Goal: Task Accomplishment & Management: Complete application form

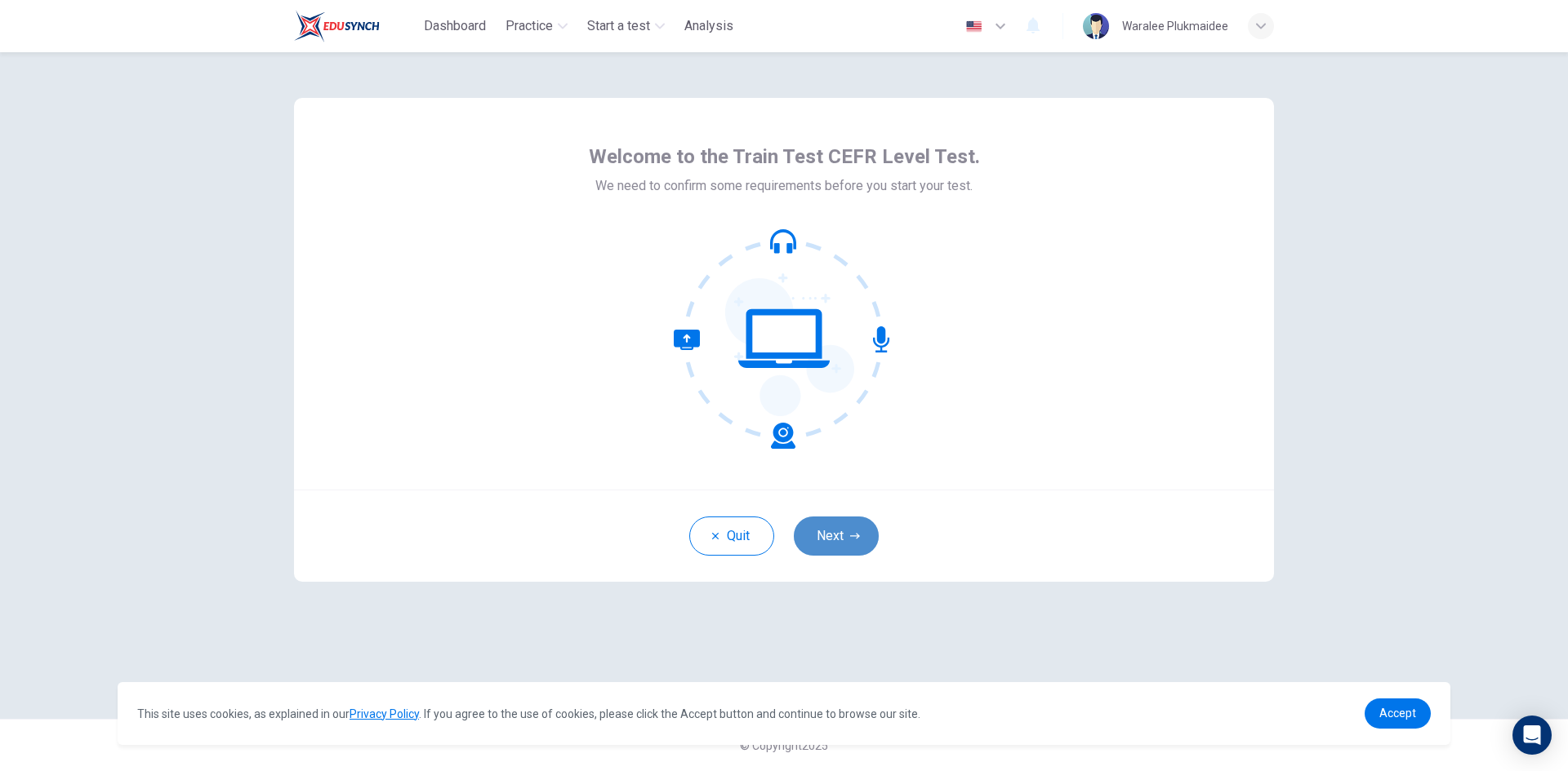
click at [842, 539] on button "Next" at bounding box center [836, 536] width 85 height 39
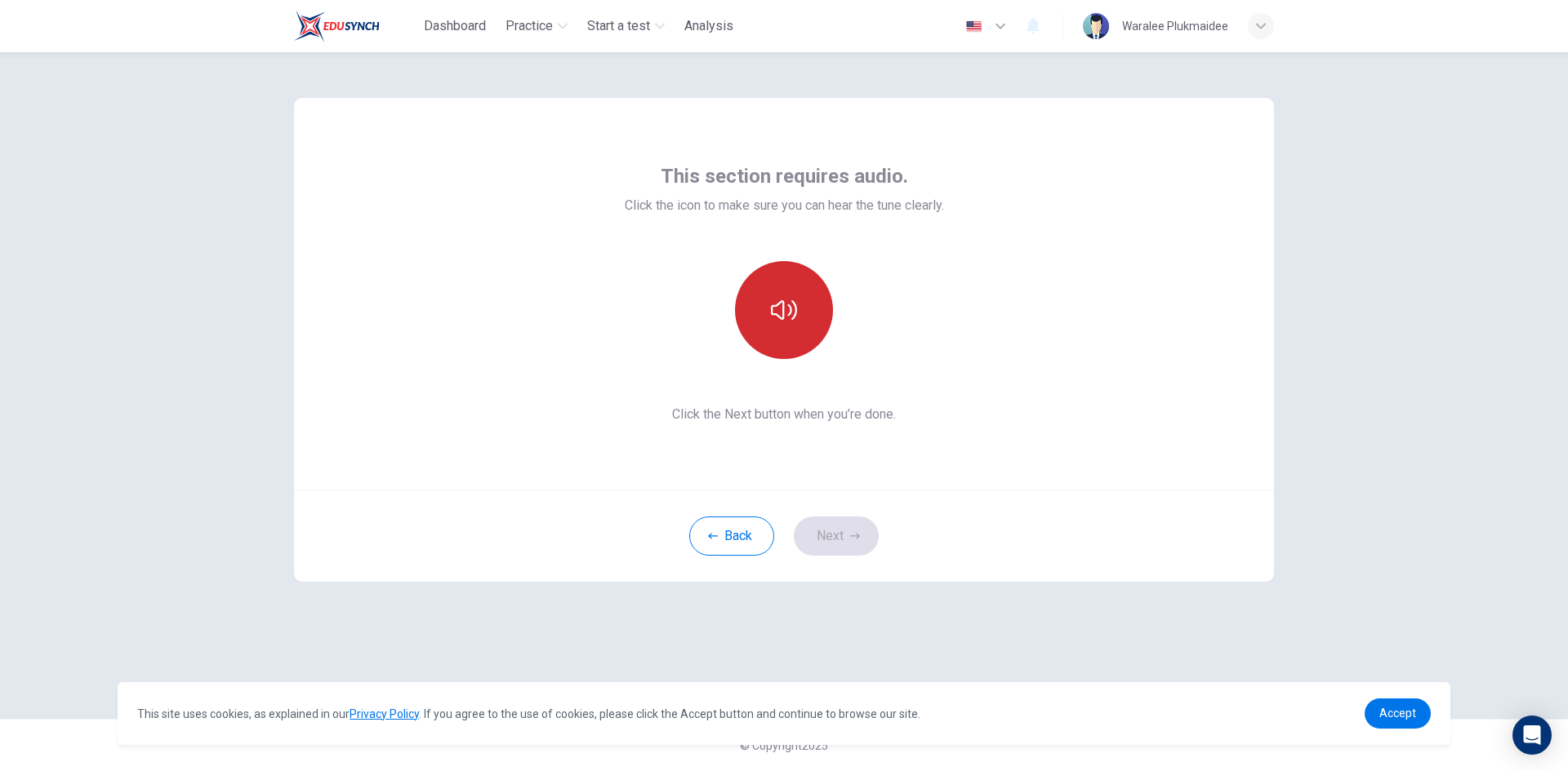
click at [778, 305] on icon "button" at bounding box center [784, 311] width 26 height 19
click at [827, 533] on button "Next" at bounding box center [836, 536] width 85 height 39
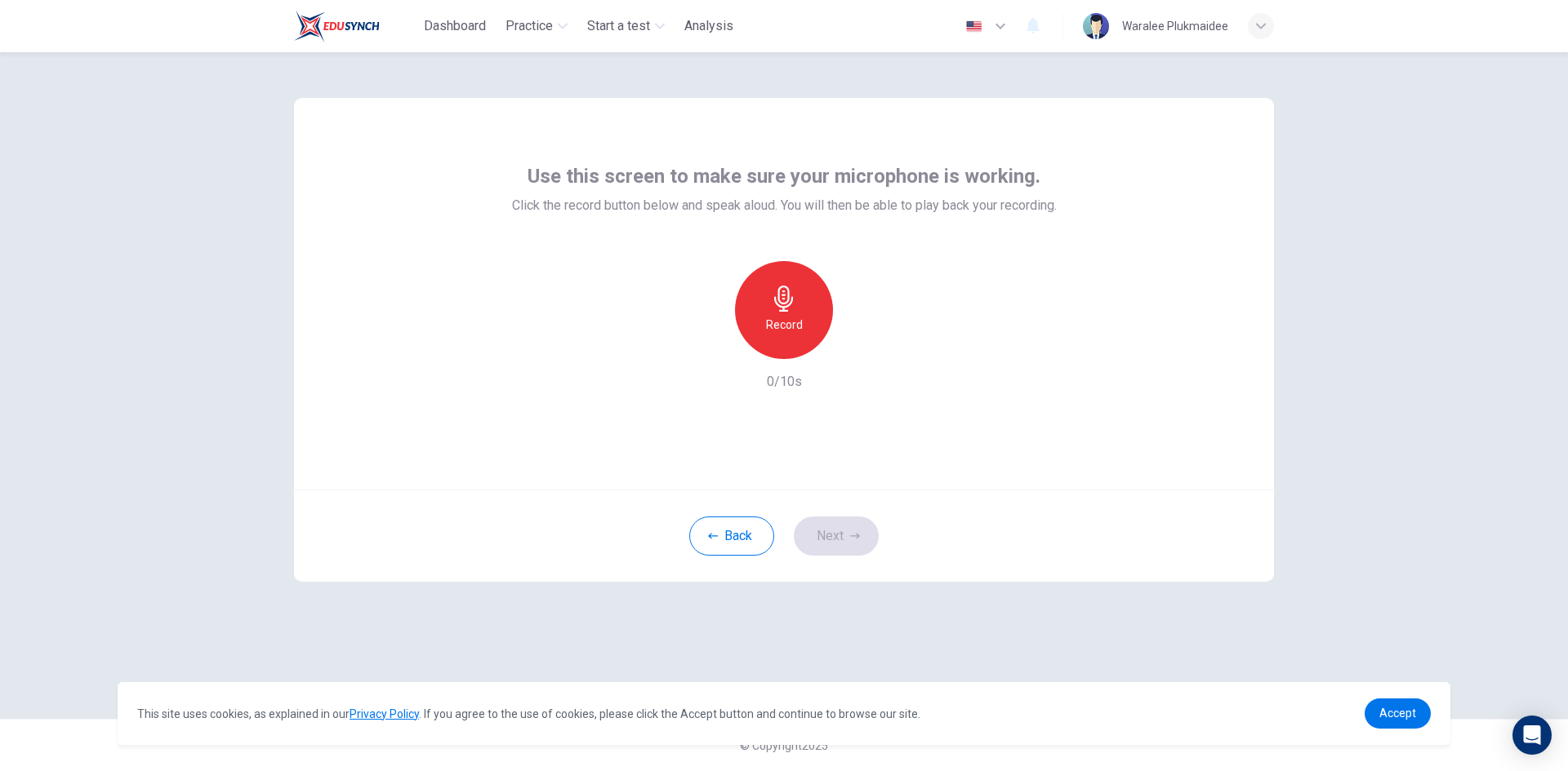
click at [792, 303] on icon "button" at bounding box center [783, 299] width 19 height 26
click at [856, 345] on icon "button" at bounding box center [859, 346] width 17 height 17
click at [789, 331] on h6 "Record" at bounding box center [784, 325] width 37 height 19
click at [833, 538] on button "Next" at bounding box center [836, 536] width 85 height 39
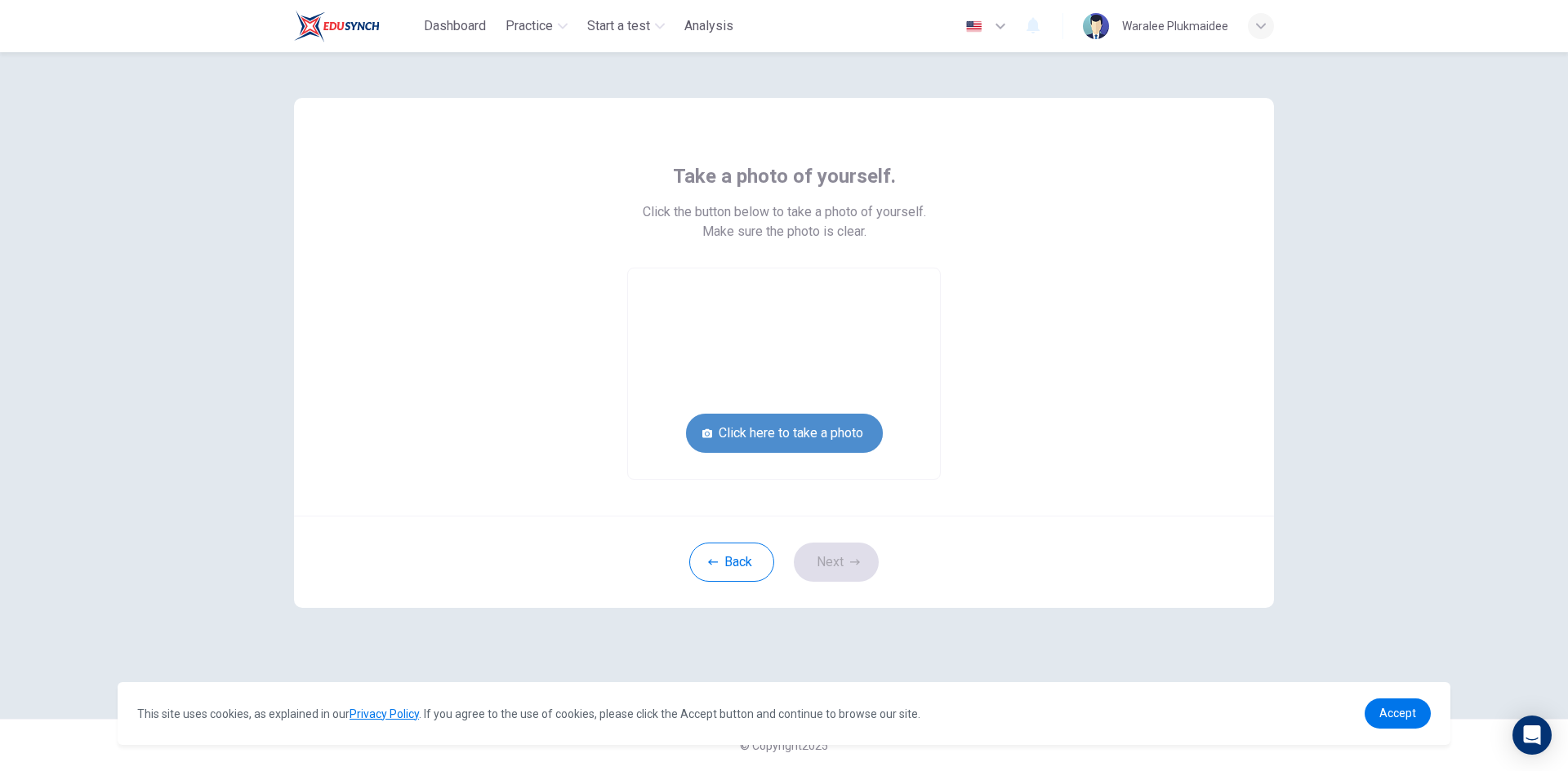
click at [761, 432] on button "Click here to take a photo" at bounding box center [784, 433] width 197 height 39
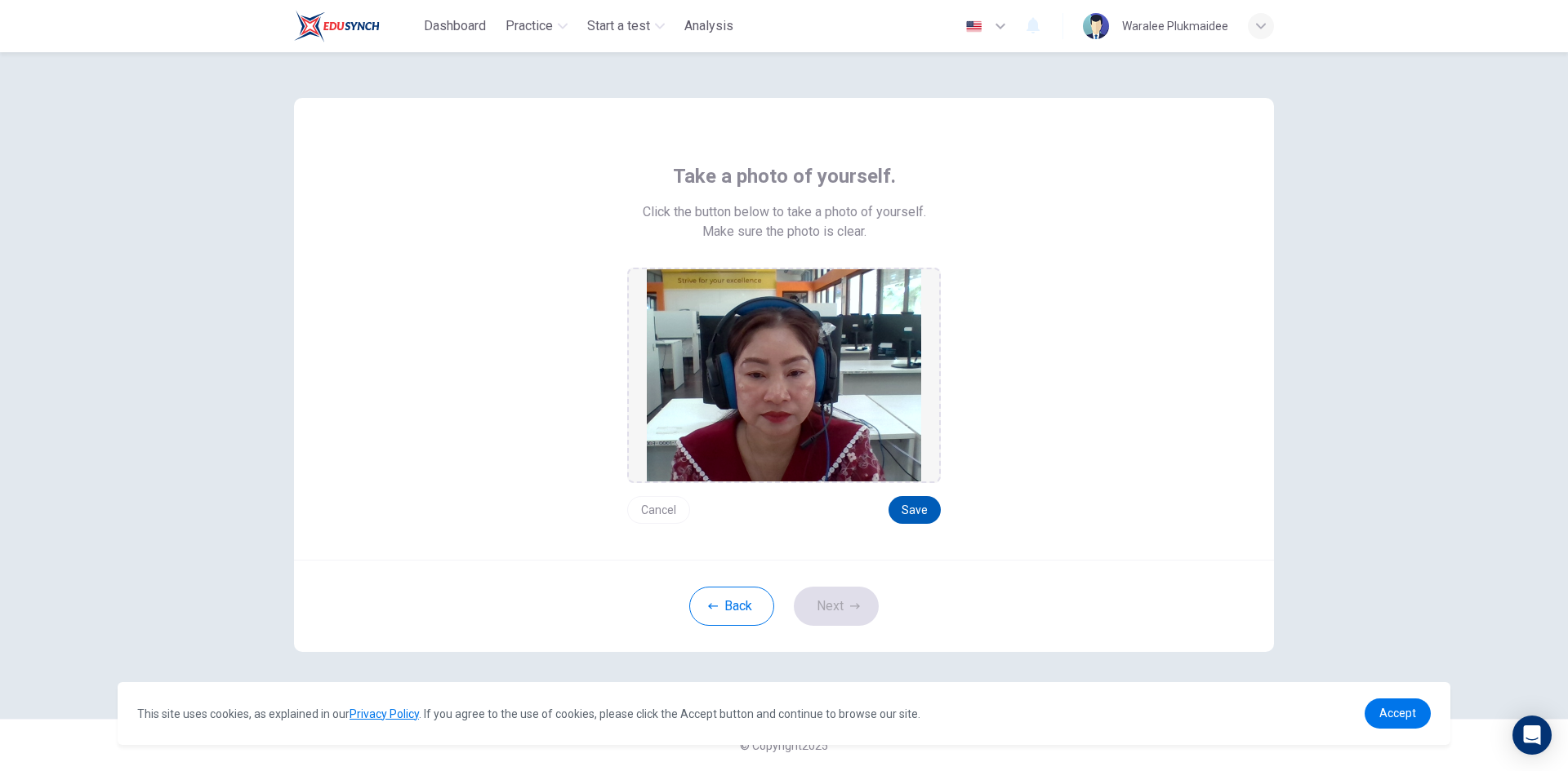
click at [909, 504] on button "Save" at bounding box center [914, 510] width 52 height 27
click at [826, 601] on button "Next" at bounding box center [836, 606] width 85 height 39
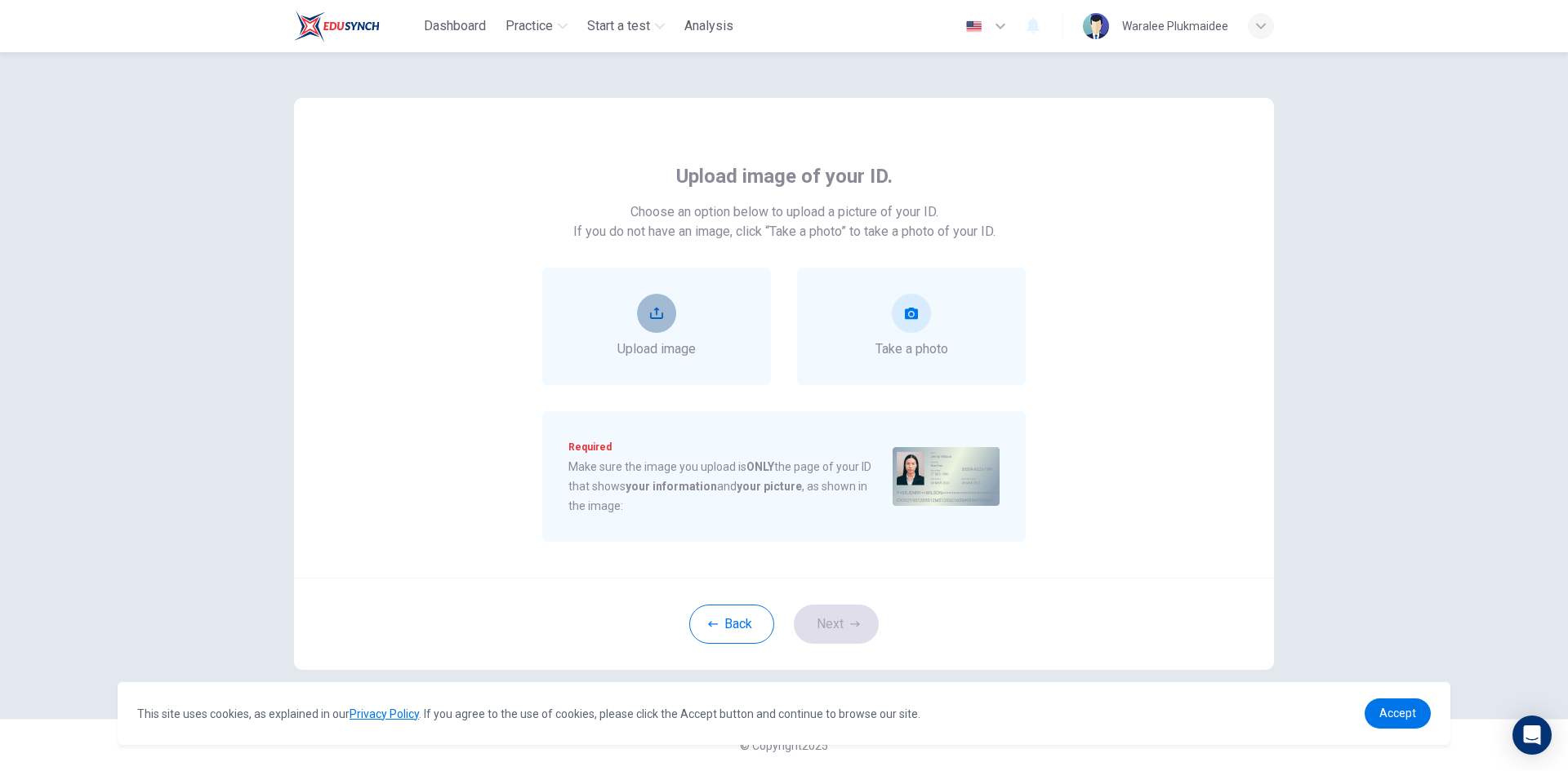
click at [654, 311] on icon "upload" at bounding box center [656, 313] width 13 height 13
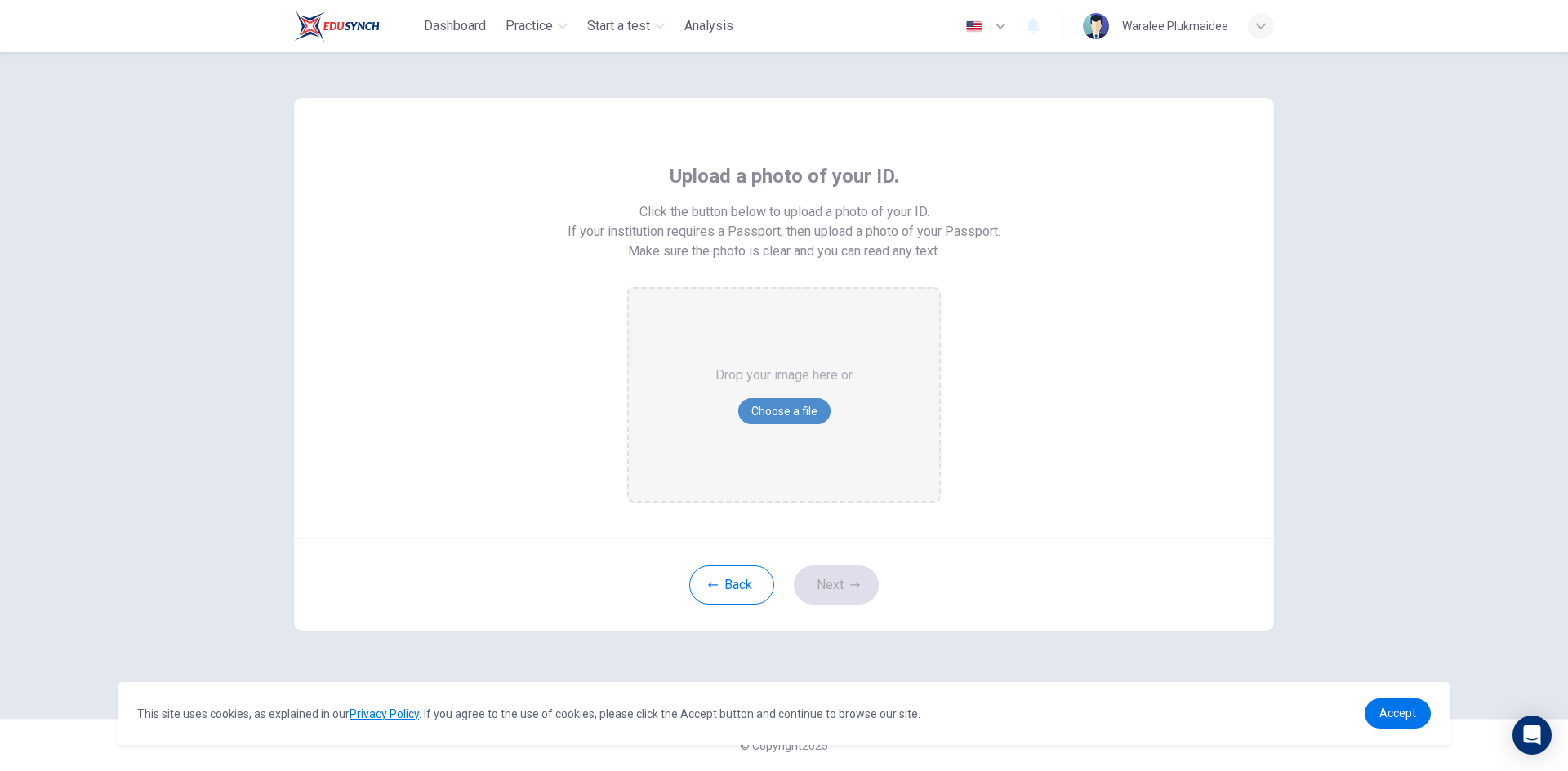
click at [782, 409] on button "Choose a file" at bounding box center [784, 412] width 93 height 26
click at [782, 415] on button "Choose a file" at bounding box center [784, 412] width 93 height 26
click at [891, 375] on div "Drop your image here or Choose a file" at bounding box center [784, 395] width 313 height 215
click at [771, 406] on button "Choose a file" at bounding box center [784, 412] width 93 height 26
click at [762, 415] on button "Choose a file" at bounding box center [784, 412] width 93 height 26
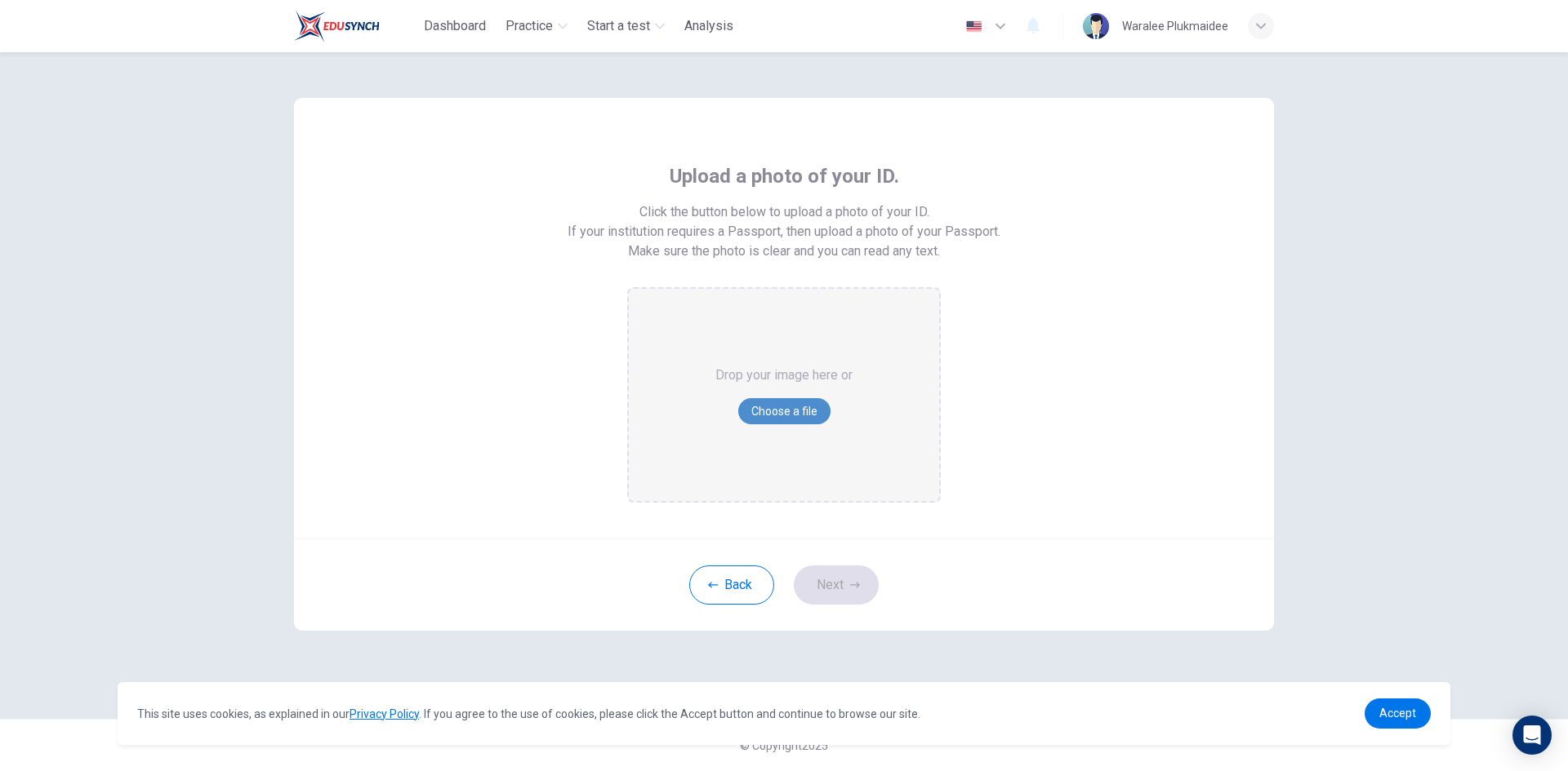
click at [763, 408] on button "Choose a file" at bounding box center [784, 412] width 93 height 26
click at [747, 596] on button "Back" at bounding box center [731, 585] width 85 height 39
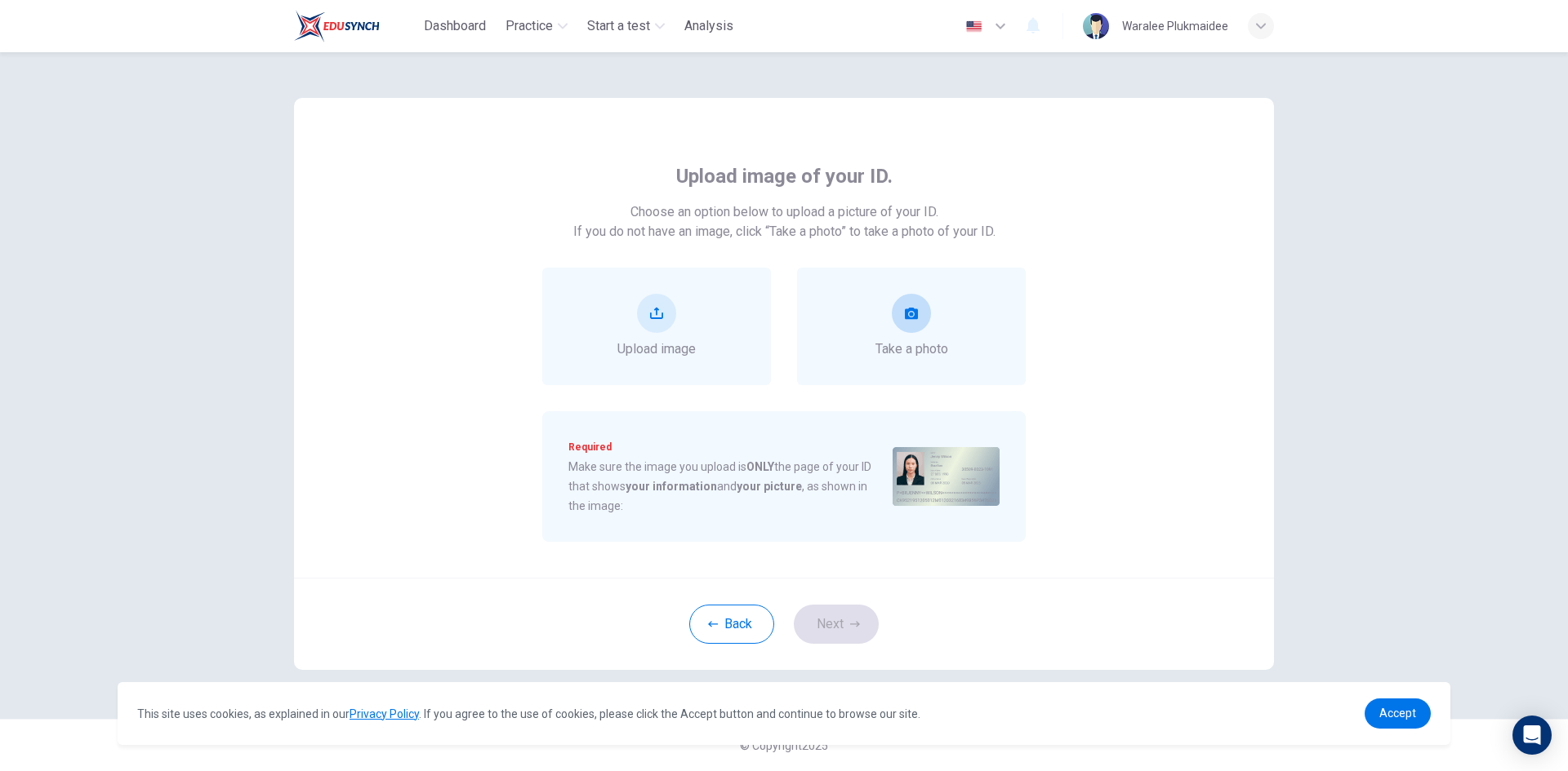
click at [922, 318] on button "take photo" at bounding box center [911, 313] width 39 height 39
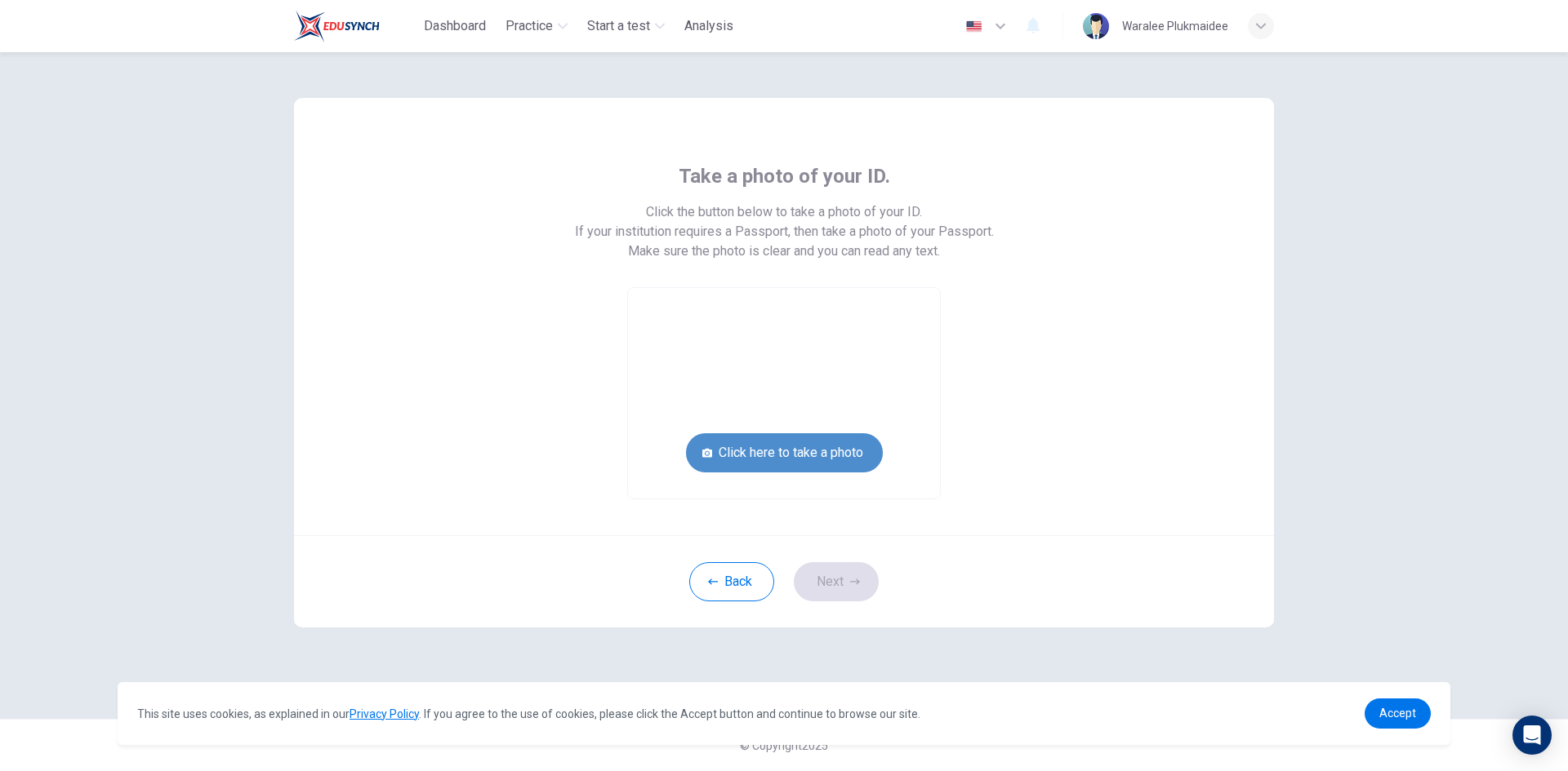
click at [761, 457] on button "Click here to take a photo" at bounding box center [784, 453] width 197 height 39
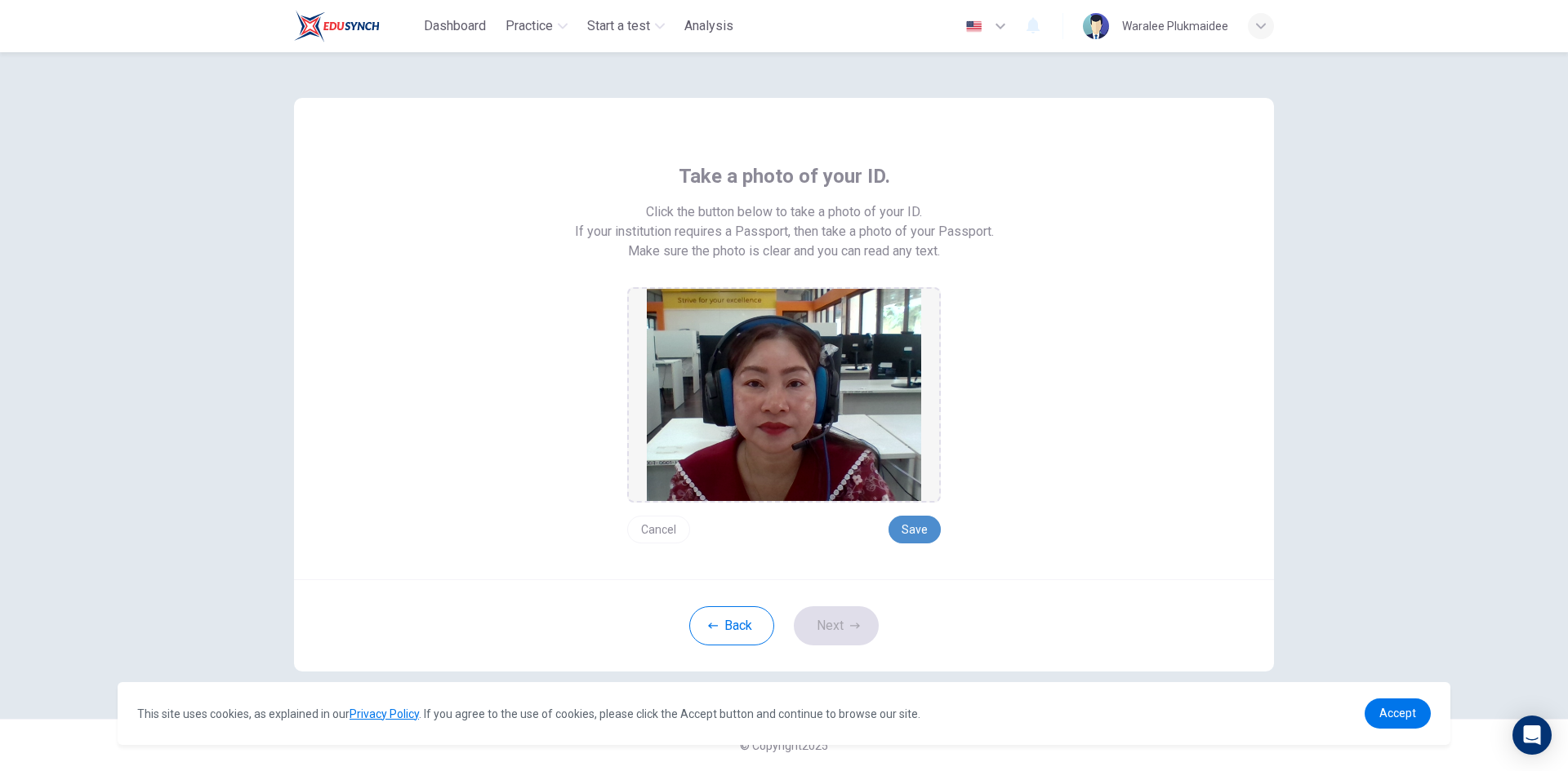
click at [912, 527] on button "Save" at bounding box center [914, 529] width 52 height 27
click at [828, 629] on button "Next" at bounding box center [836, 626] width 85 height 39
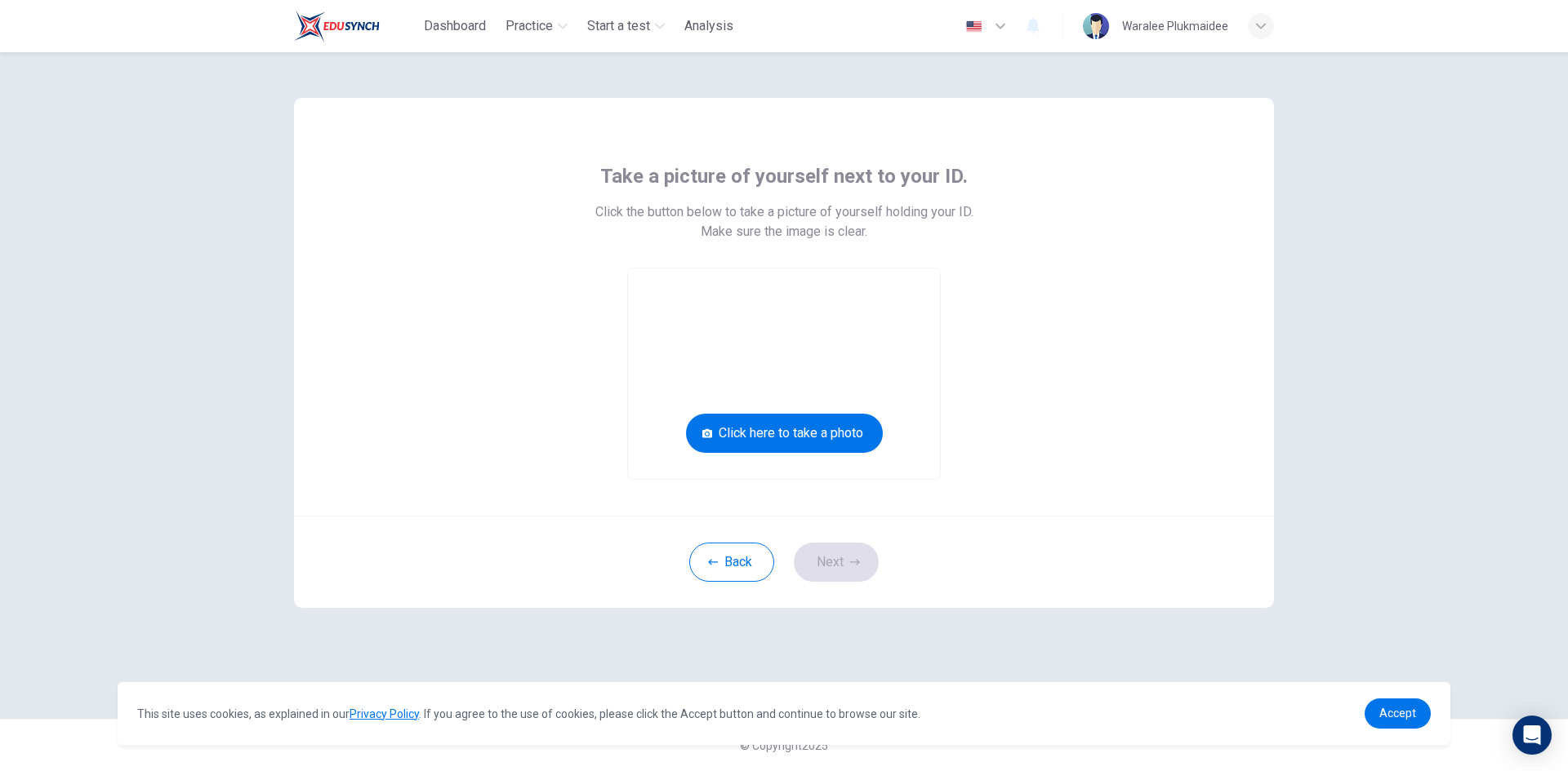
click at [793, 408] on video at bounding box center [784, 373] width 311 height 211
click at [798, 432] on button "Click here to take a photo" at bounding box center [784, 433] width 197 height 39
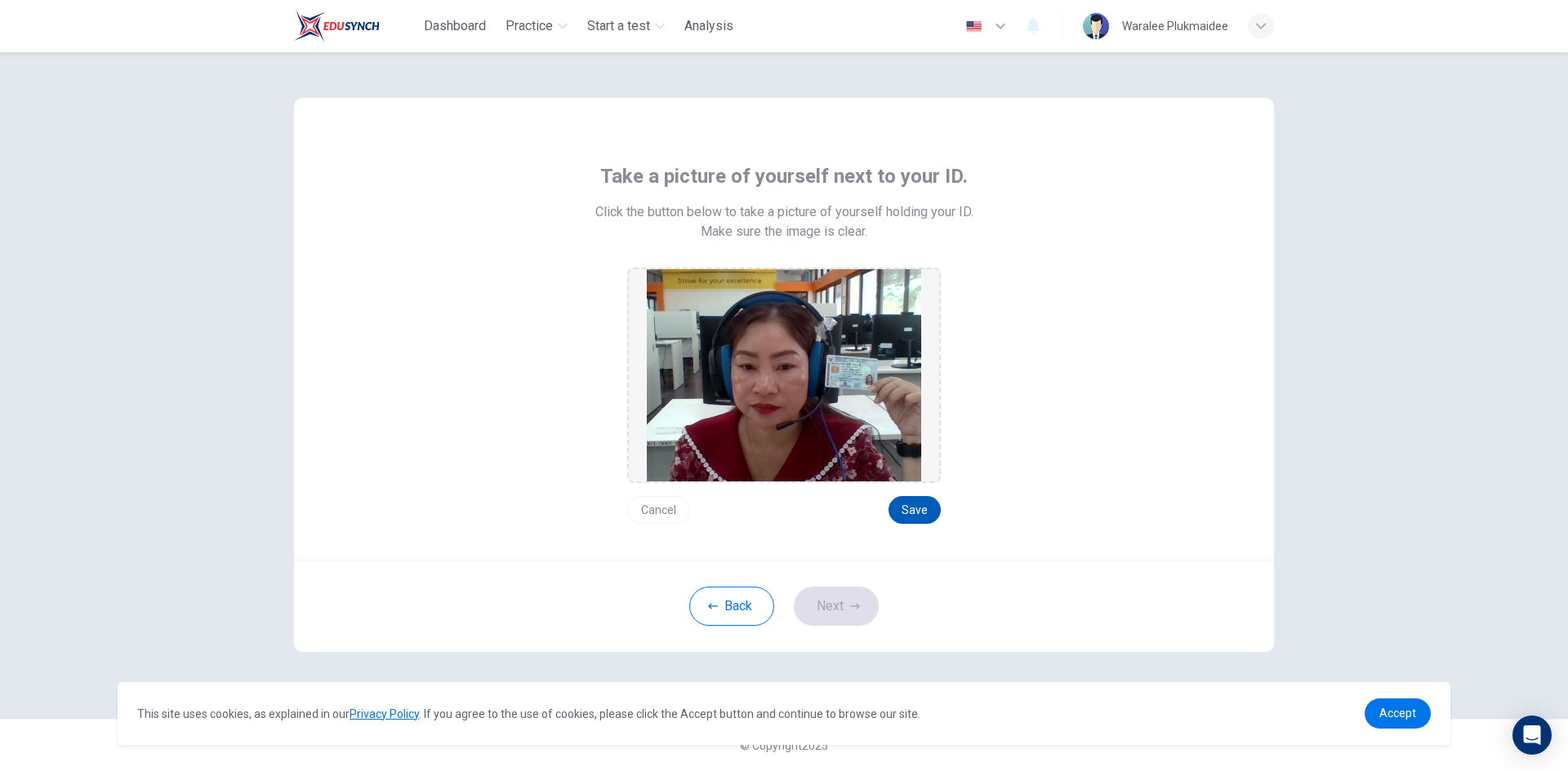
click at [903, 504] on button "Save" at bounding box center [914, 510] width 52 height 27
click at [841, 611] on button "Next" at bounding box center [836, 606] width 85 height 39
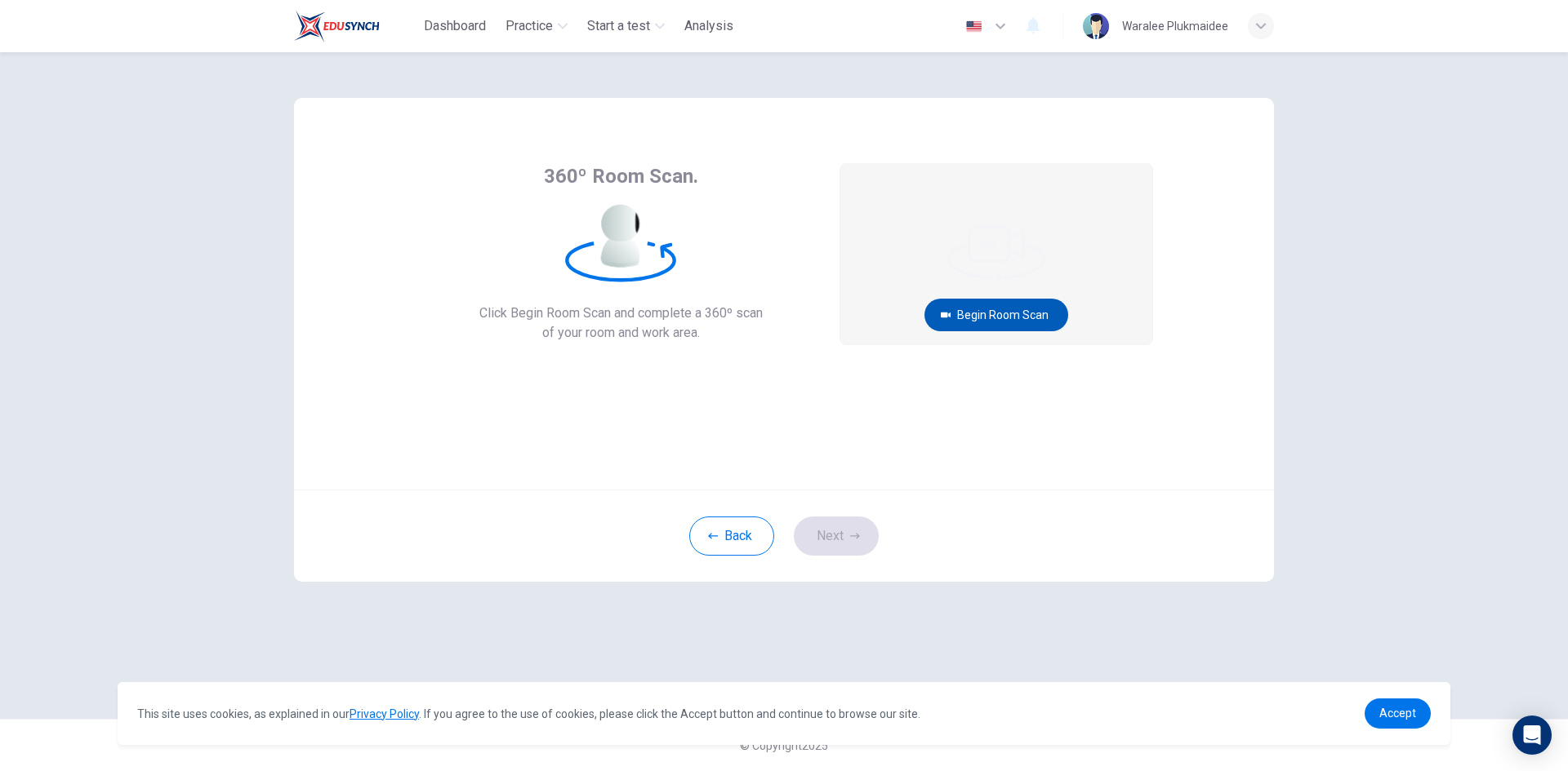
click at [989, 311] on button "Begin Room Scan" at bounding box center [996, 315] width 144 height 33
click at [982, 310] on button "Get ready!" at bounding box center [995, 315] width 94 height 33
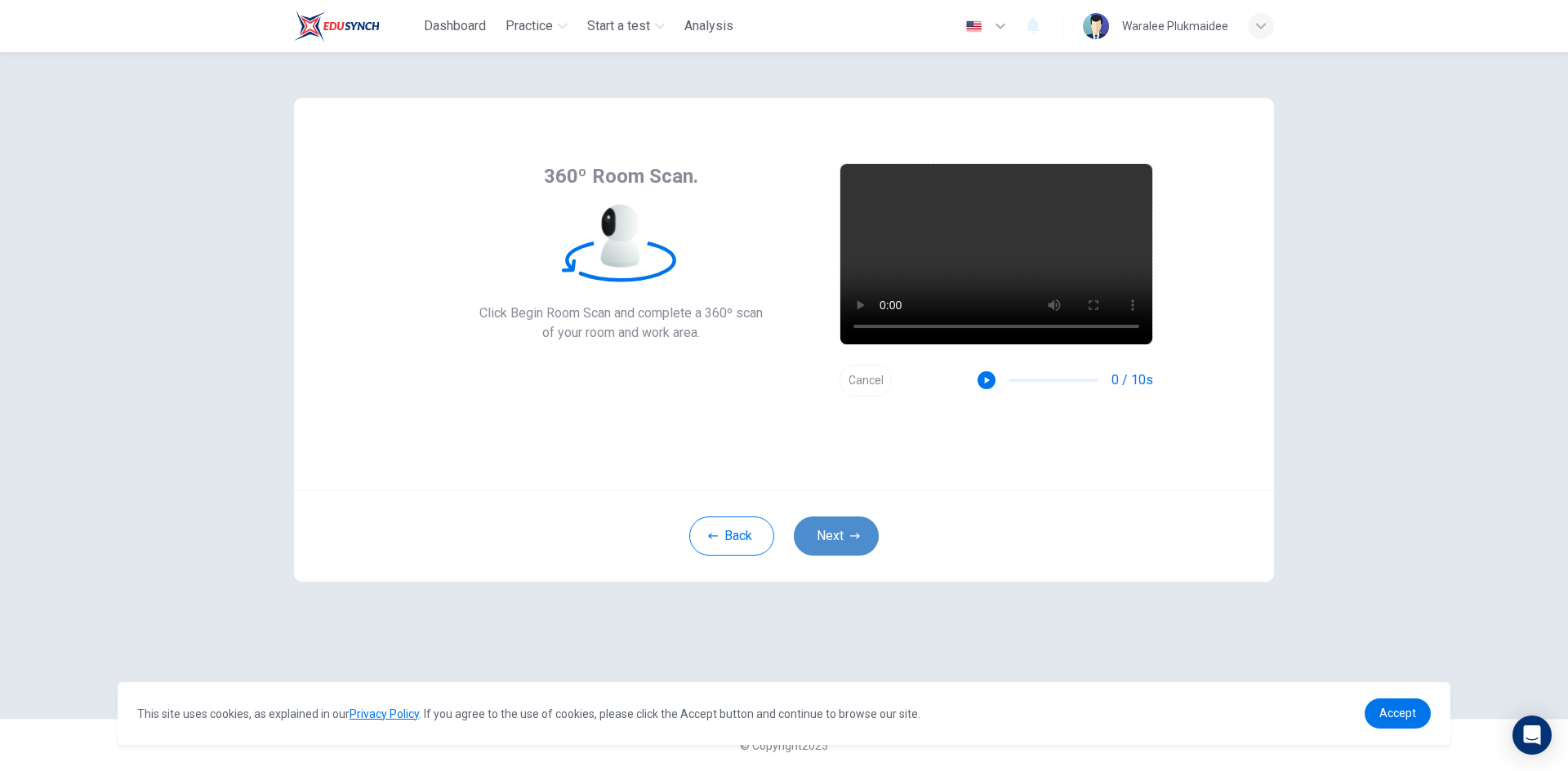
click at [844, 533] on button "Next" at bounding box center [836, 536] width 85 height 39
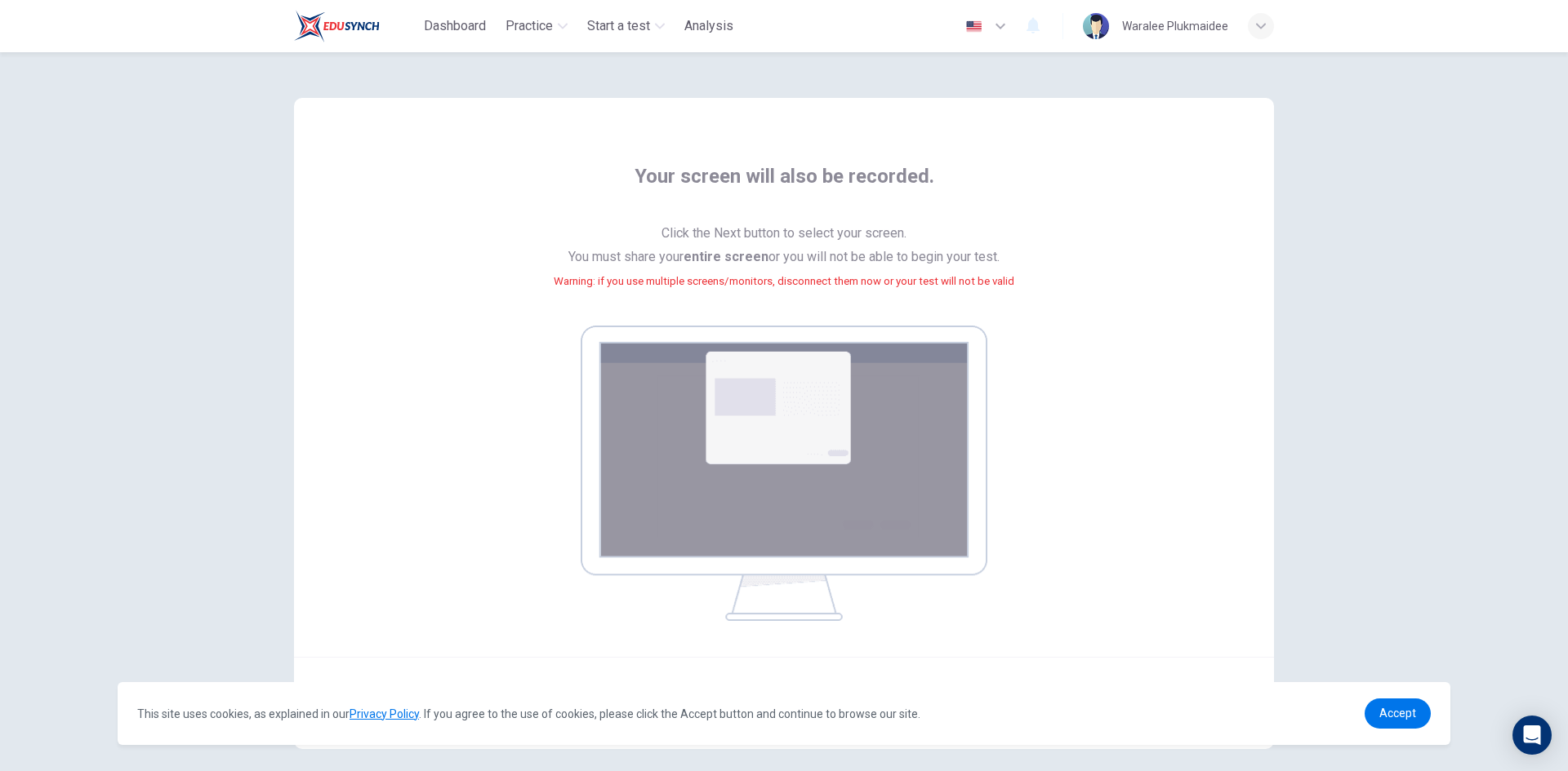
click at [735, 464] on img at bounding box center [784, 473] width 407 height 296
click at [754, 595] on img at bounding box center [784, 473] width 407 height 296
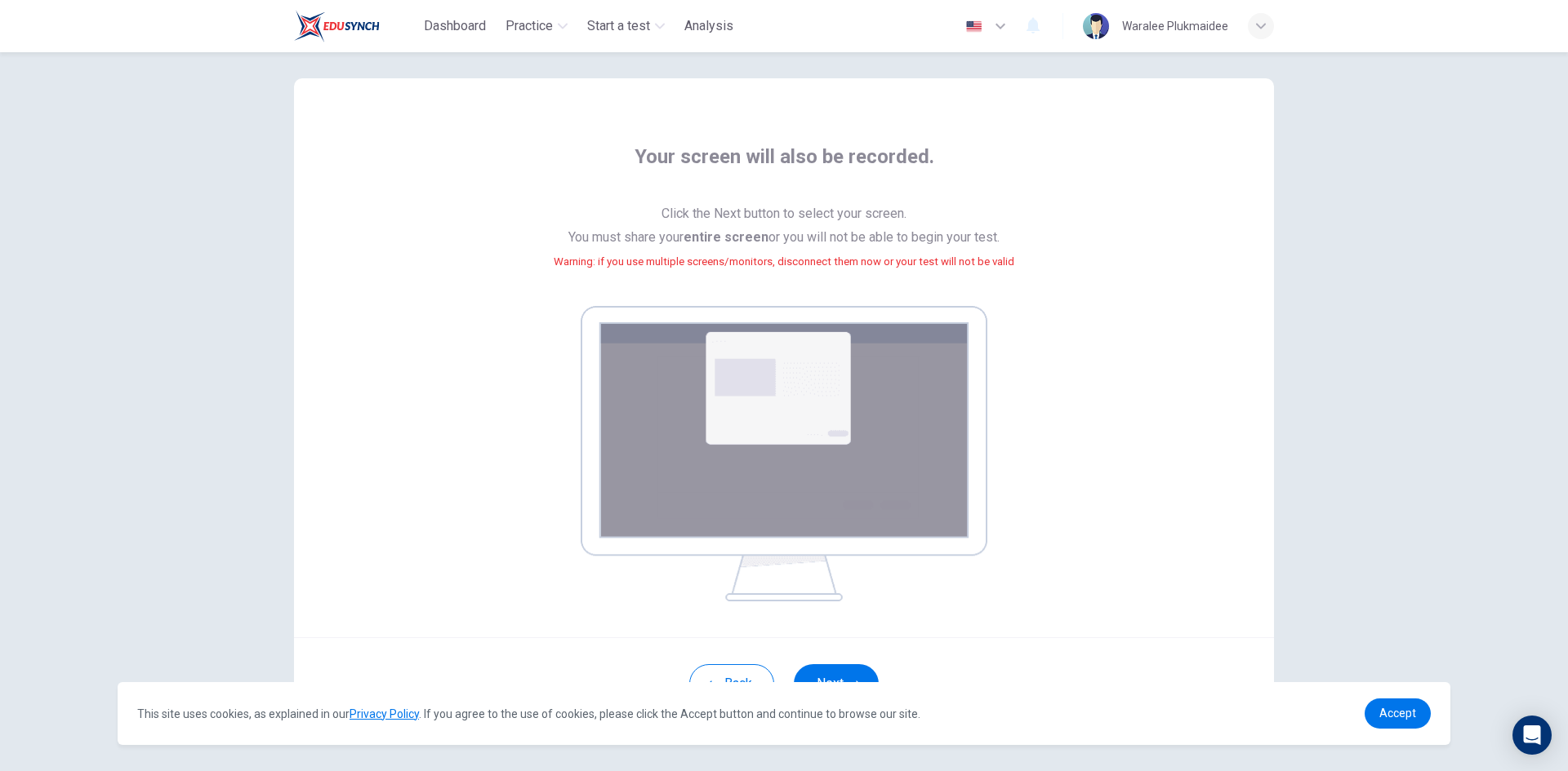
scroll to position [75, 0]
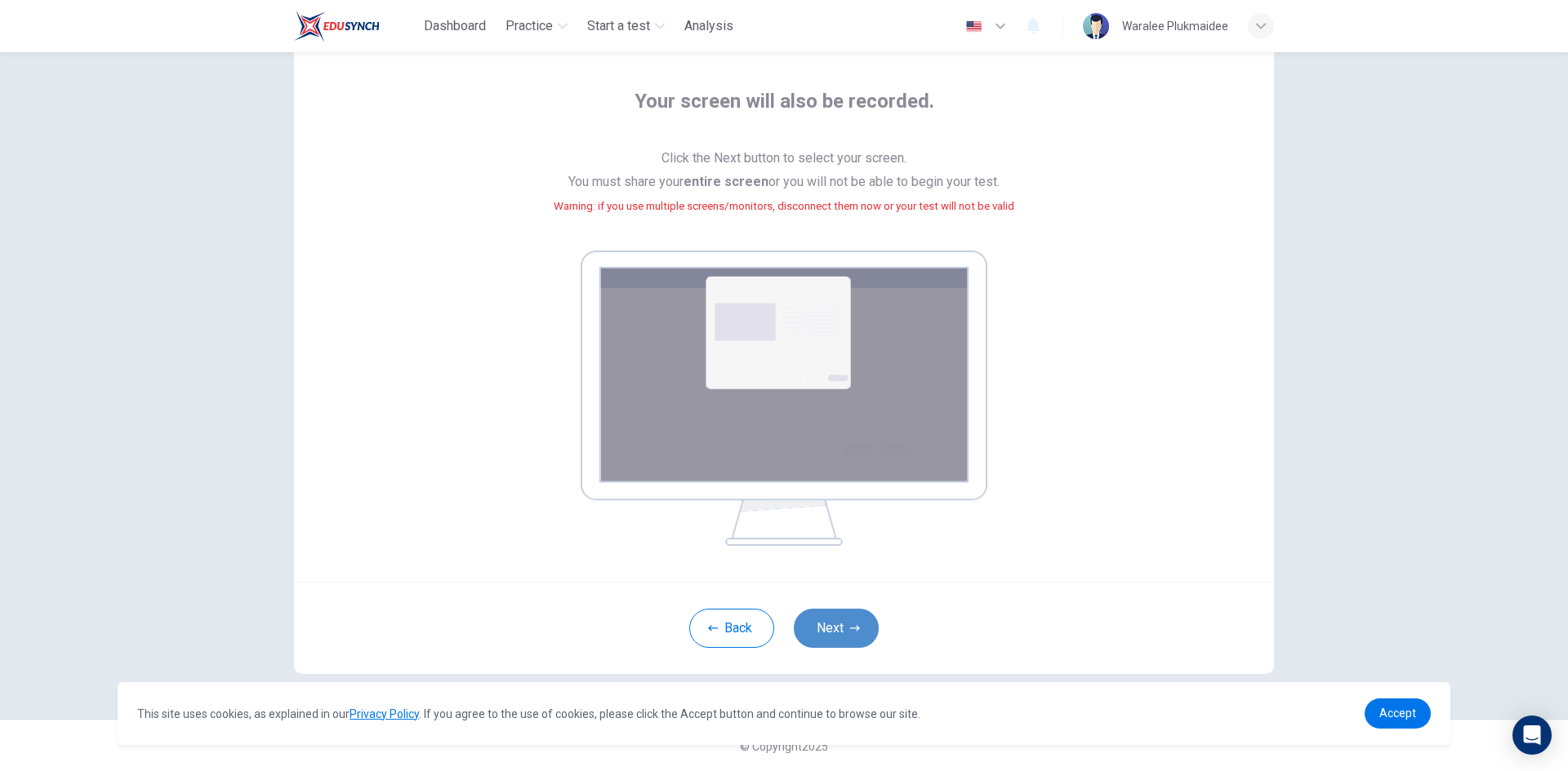
click at [807, 626] on button "Next" at bounding box center [836, 628] width 85 height 39
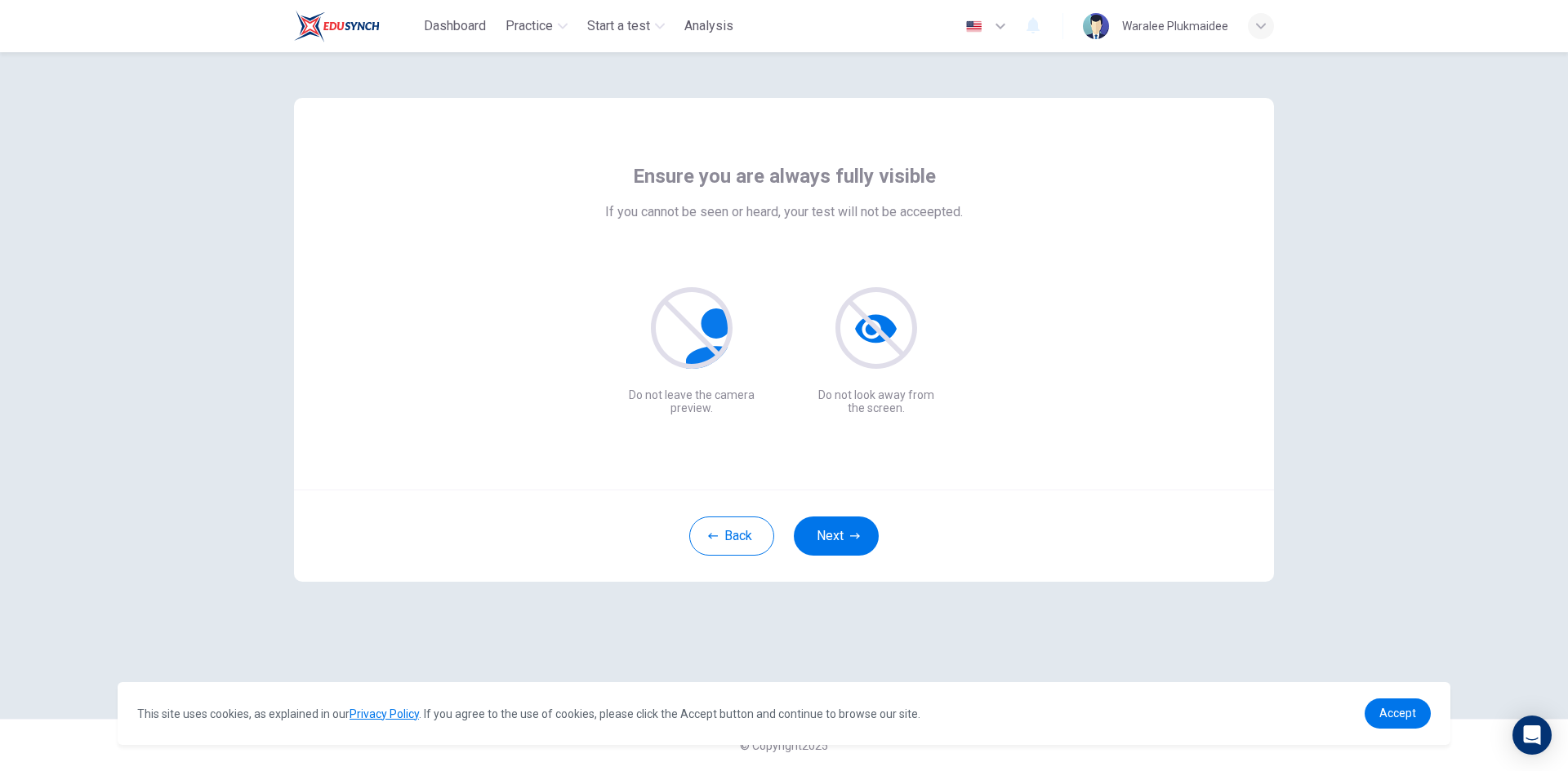
scroll to position [0, 0]
click at [838, 535] on button "Next" at bounding box center [836, 536] width 85 height 39
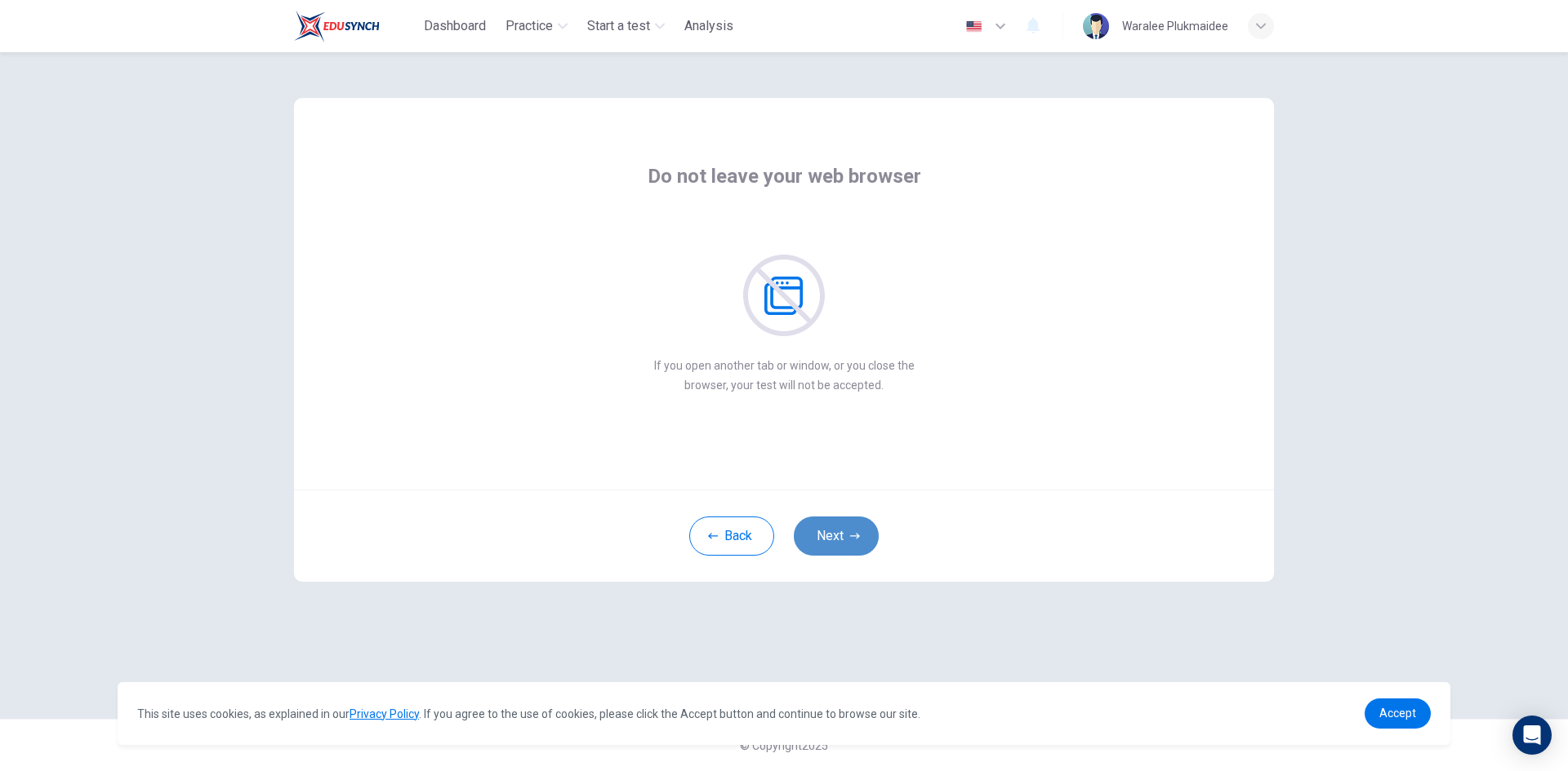
click at [841, 530] on button "Next" at bounding box center [836, 536] width 85 height 39
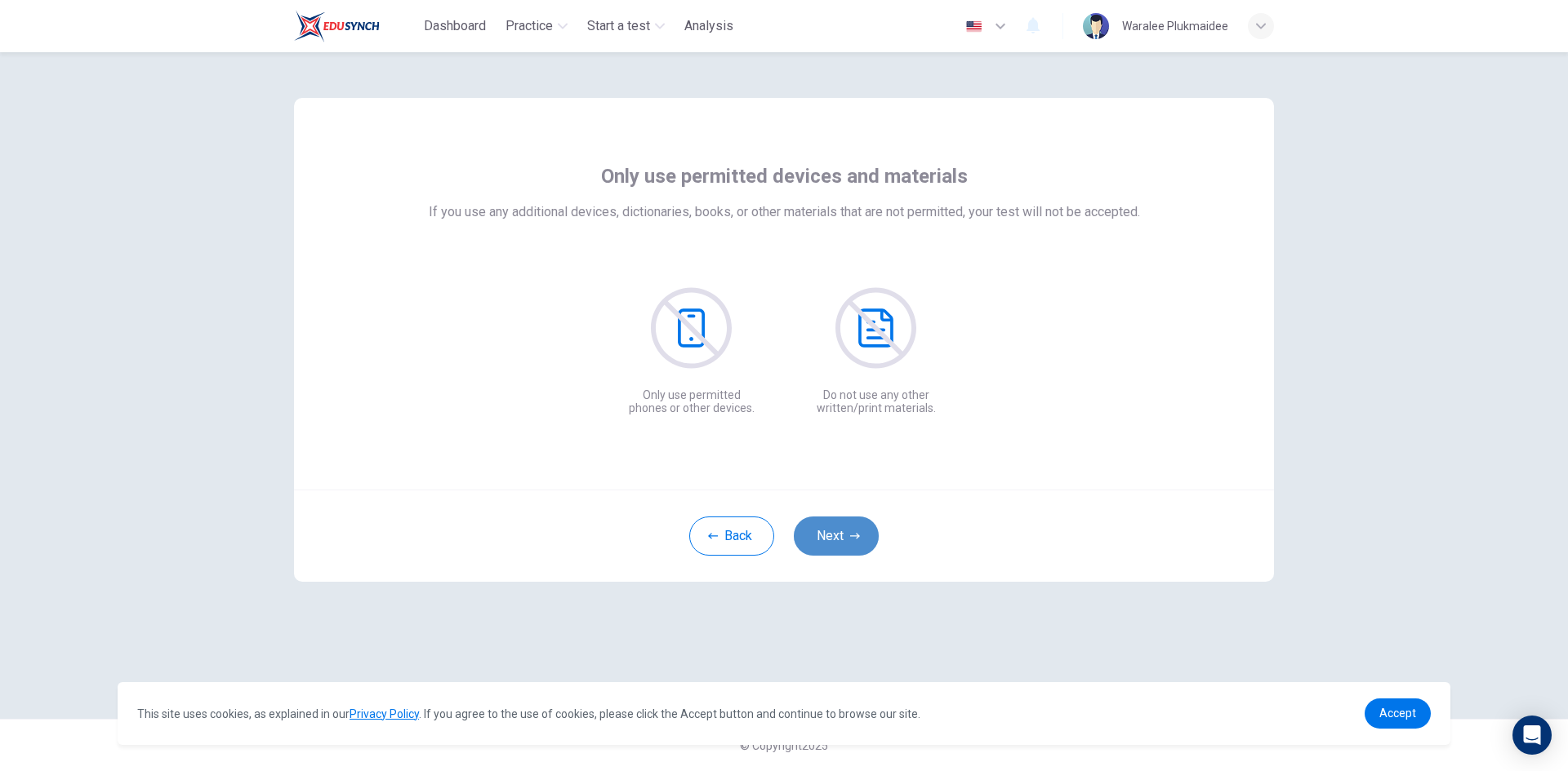
click at [841, 530] on button "Next" at bounding box center [836, 536] width 85 height 39
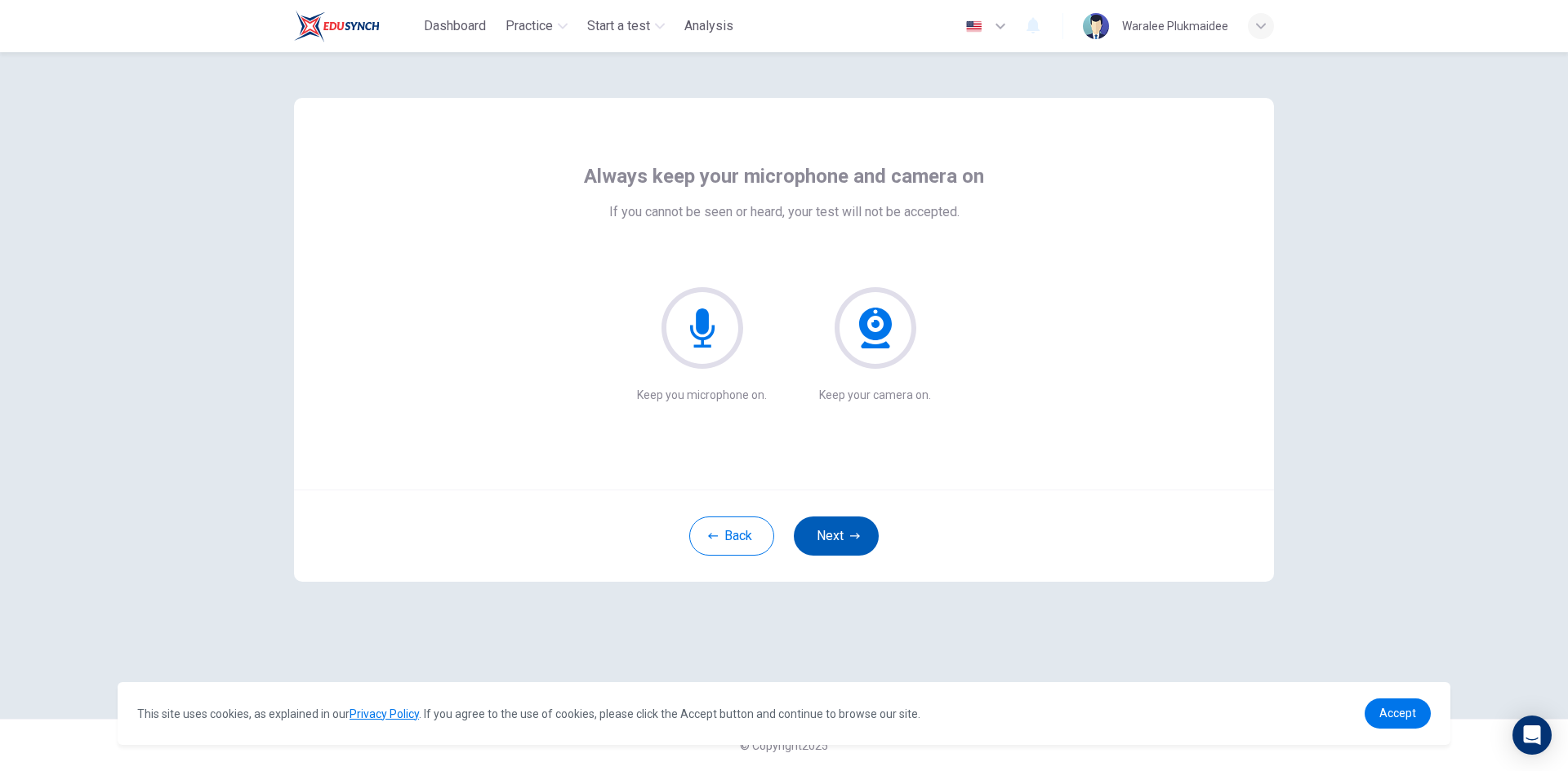
click at [842, 532] on button "Next" at bounding box center [836, 536] width 85 height 39
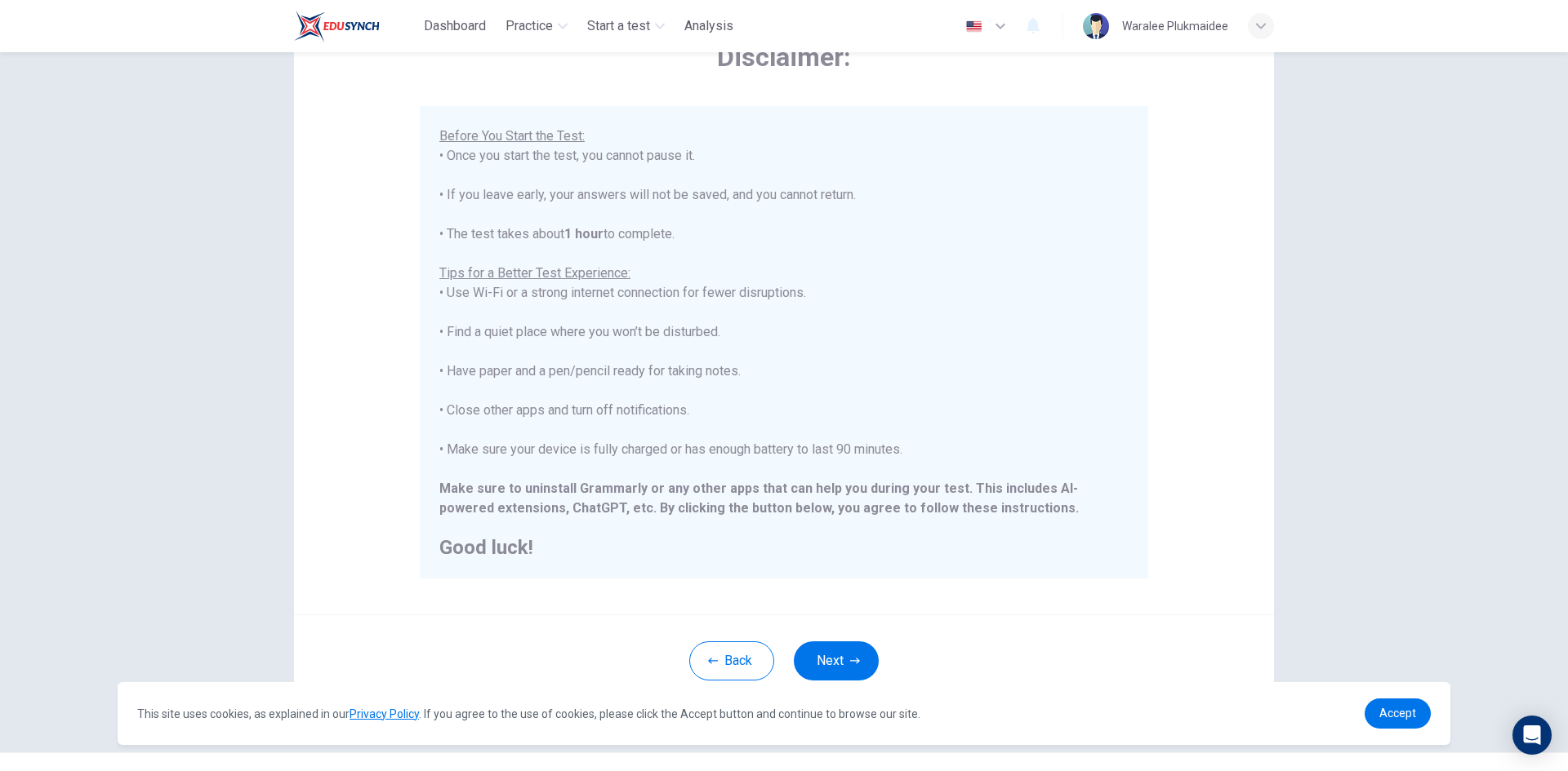
scroll to position [137, 0]
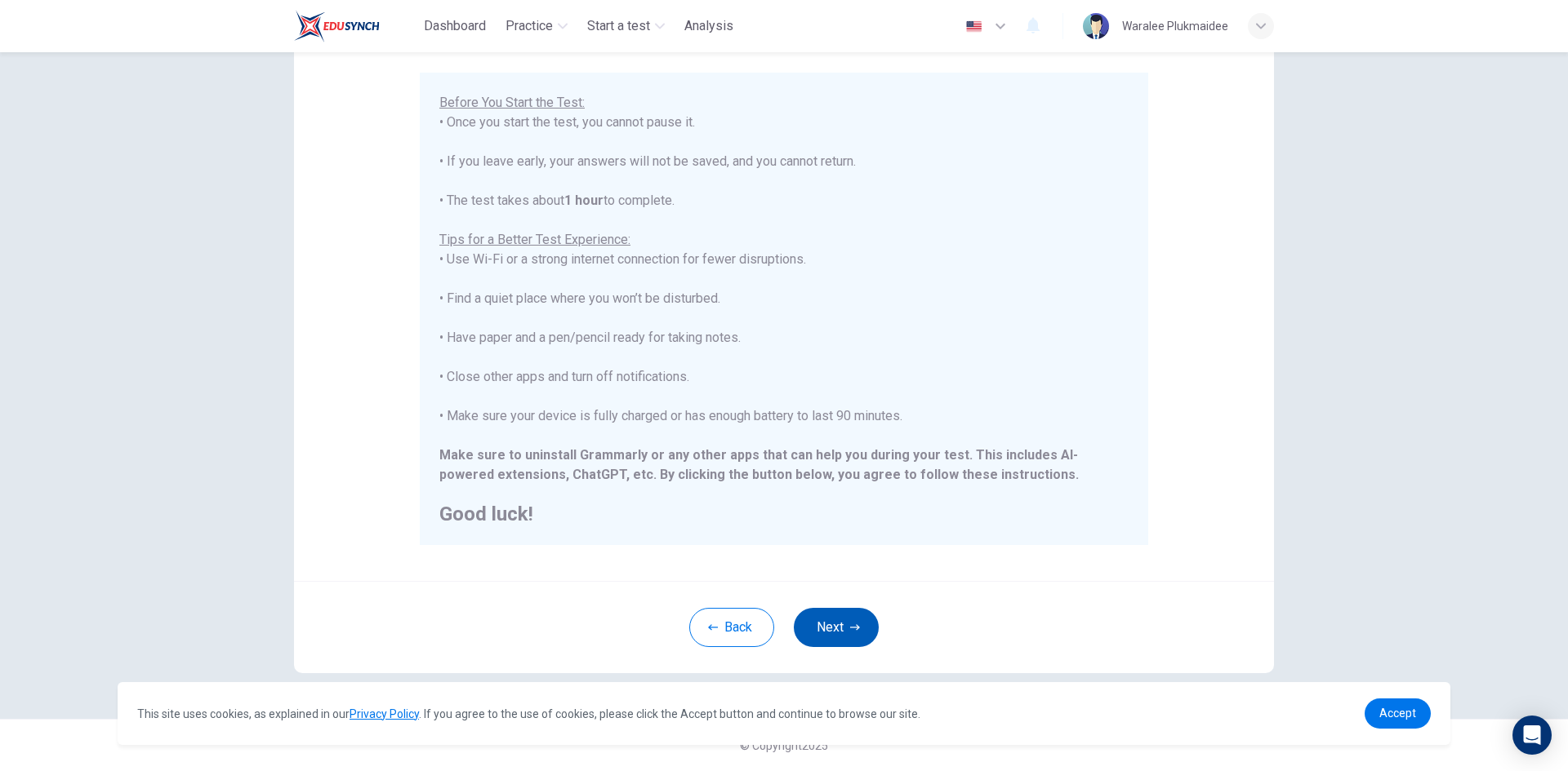
click at [820, 626] on button "Next" at bounding box center [836, 627] width 85 height 39
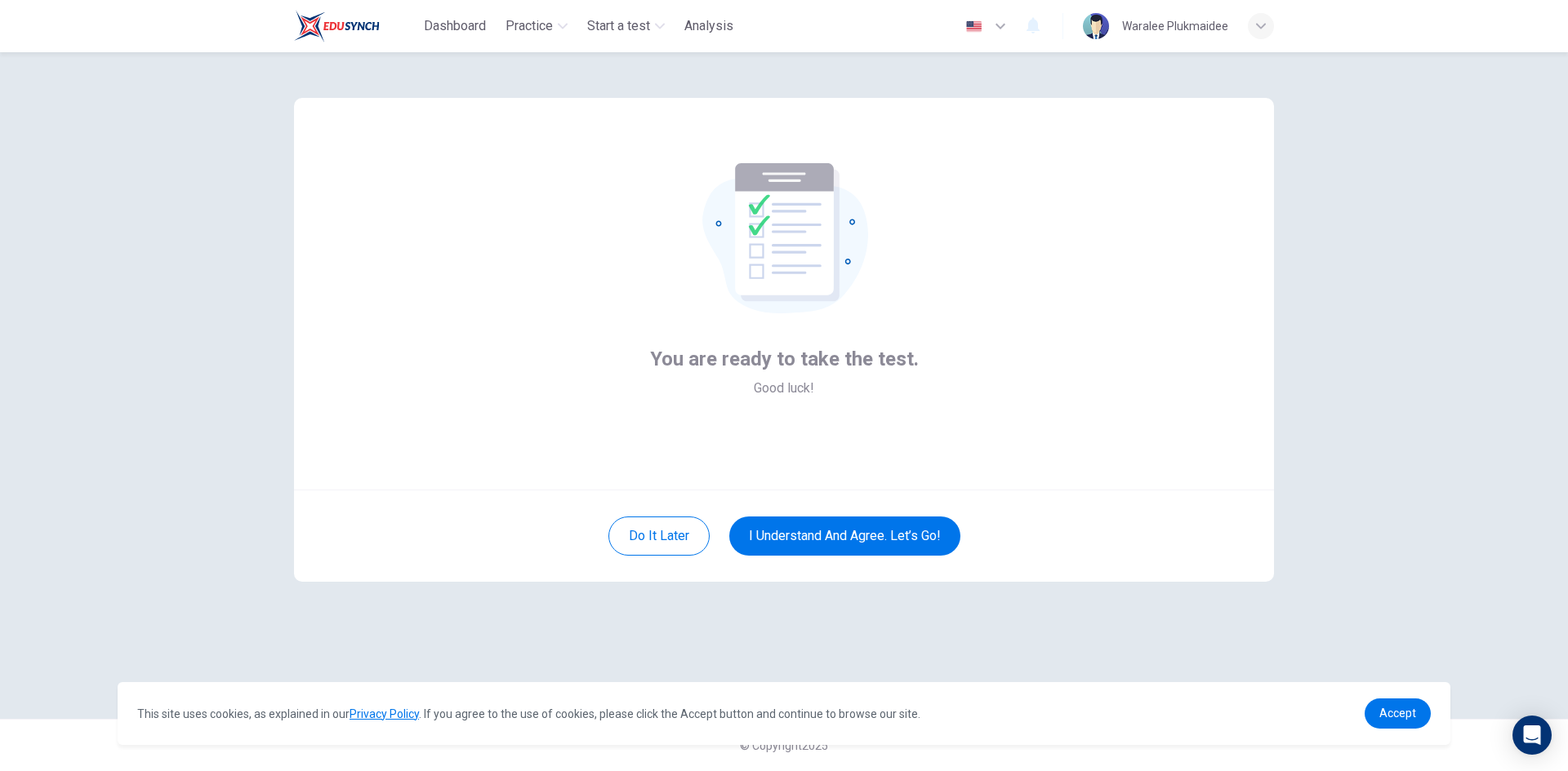
scroll to position [0, 0]
click at [801, 530] on button "I understand and agree. Let’s go!" at bounding box center [844, 536] width 231 height 39
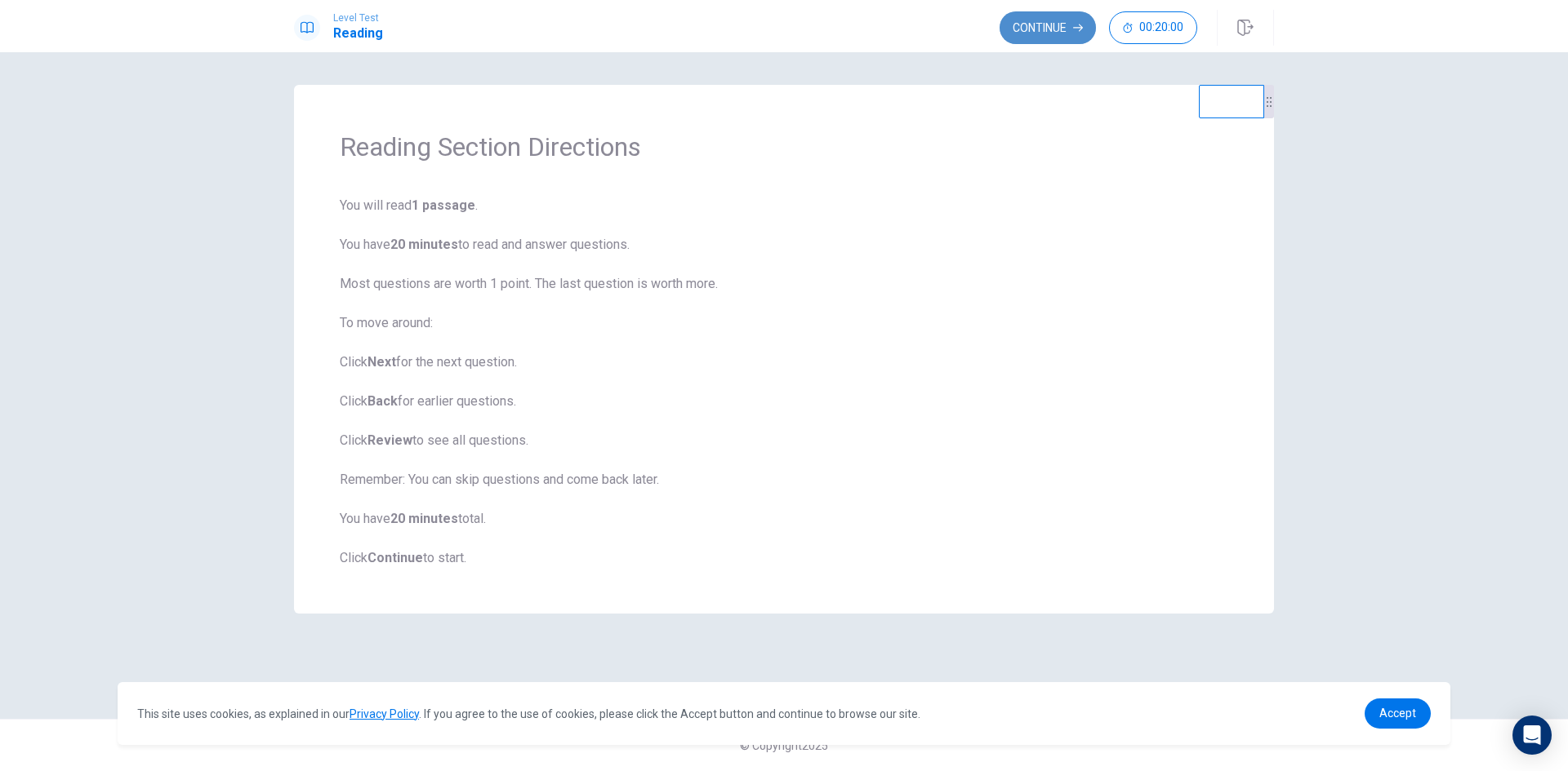
click at [1035, 23] on button "Continue" at bounding box center [1047, 27] width 96 height 33
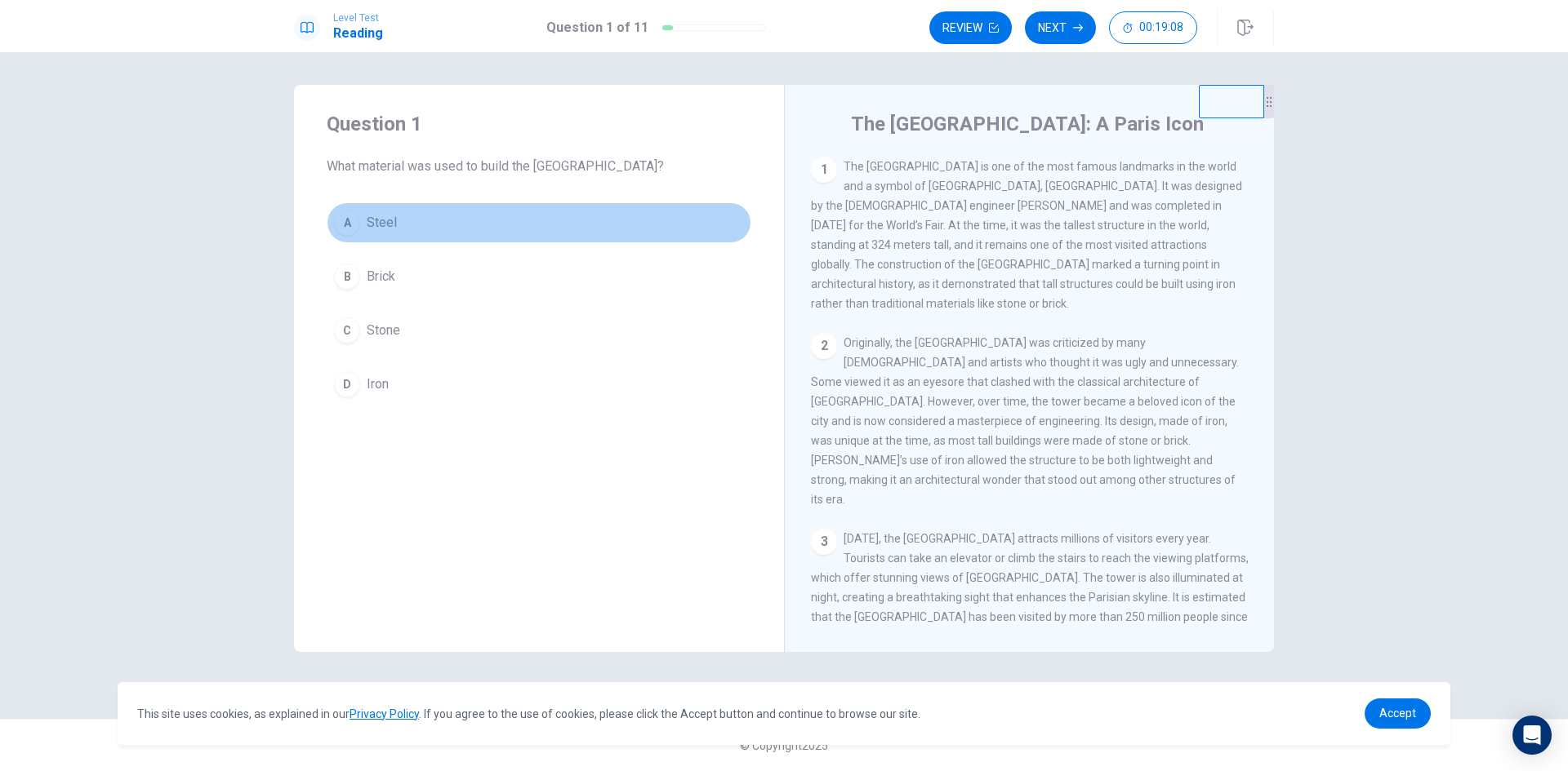
click at [347, 218] on div "A" at bounding box center [347, 223] width 26 height 26
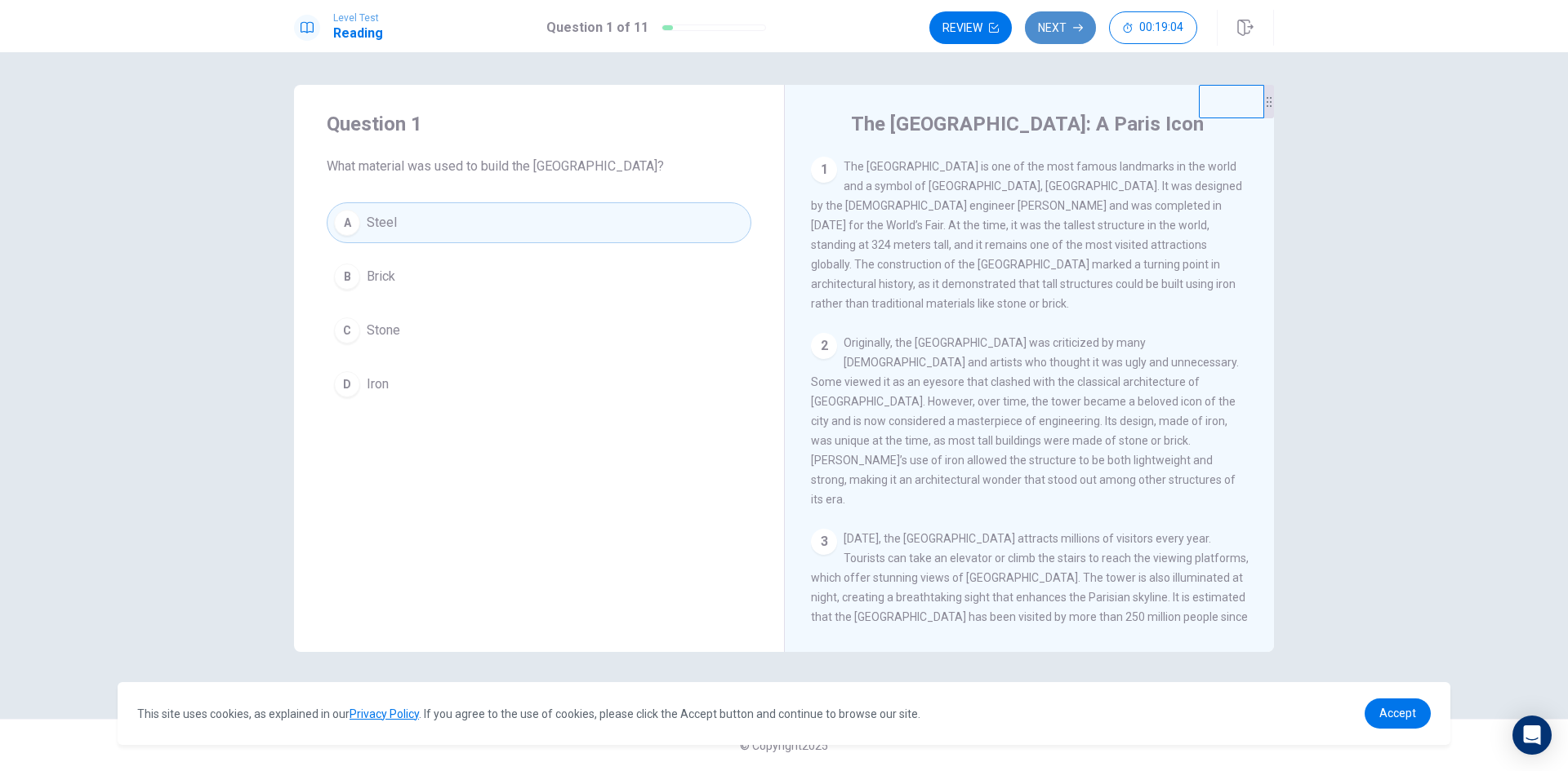
click at [1060, 24] on button "Next" at bounding box center [1060, 27] width 71 height 33
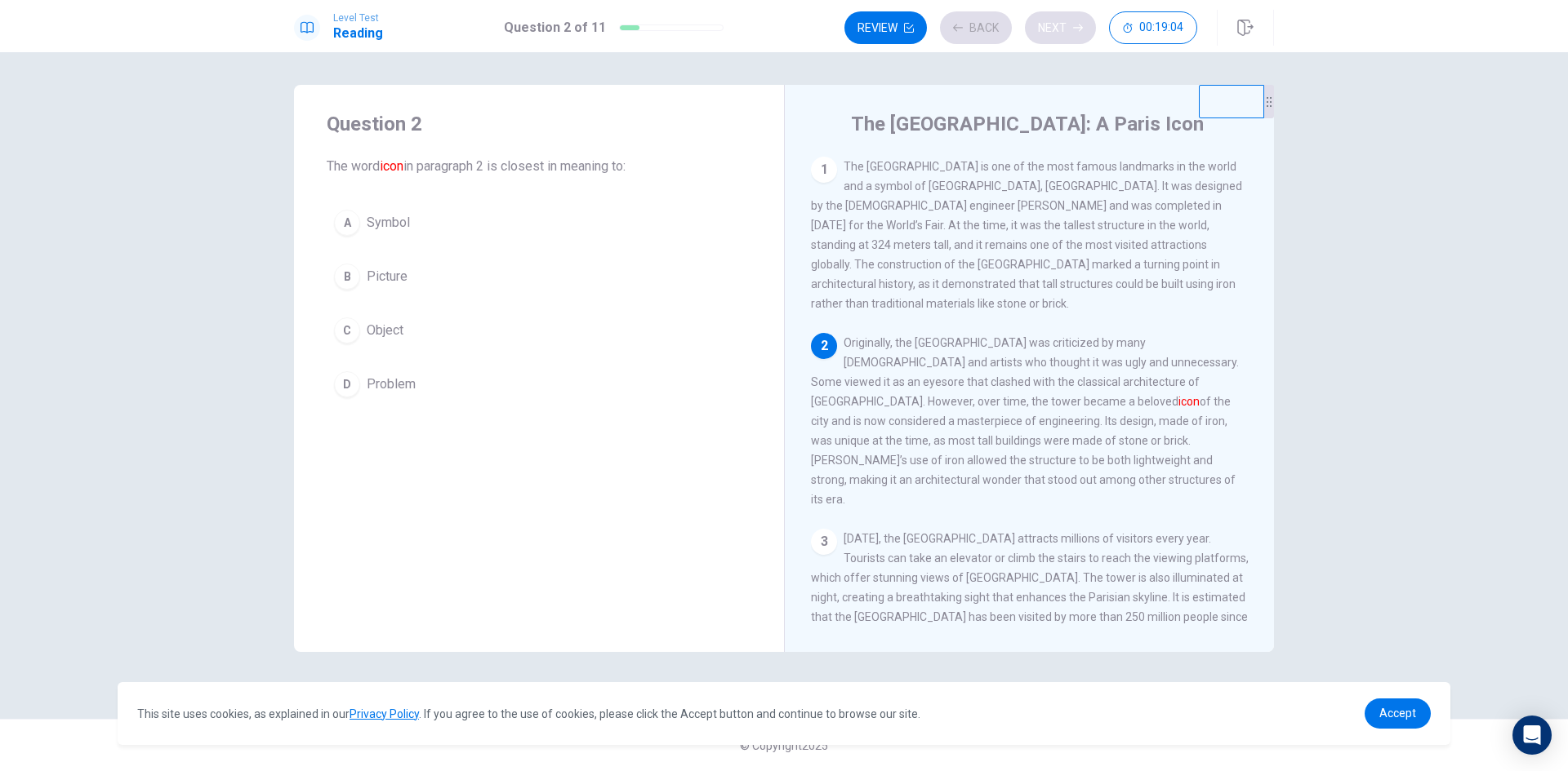
scroll to position [19, 0]
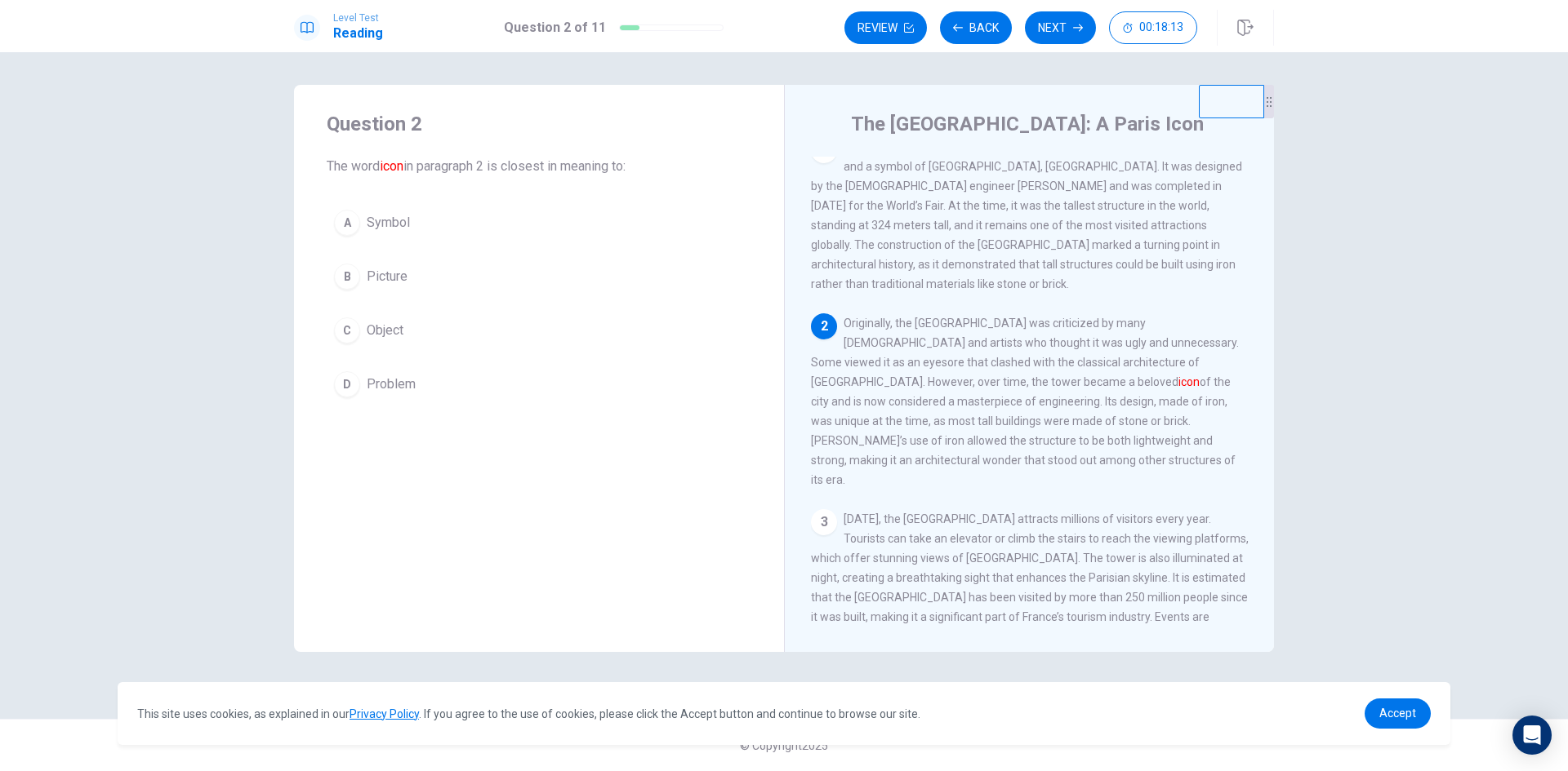
click at [348, 218] on div "A" at bounding box center [347, 223] width 26 height 26
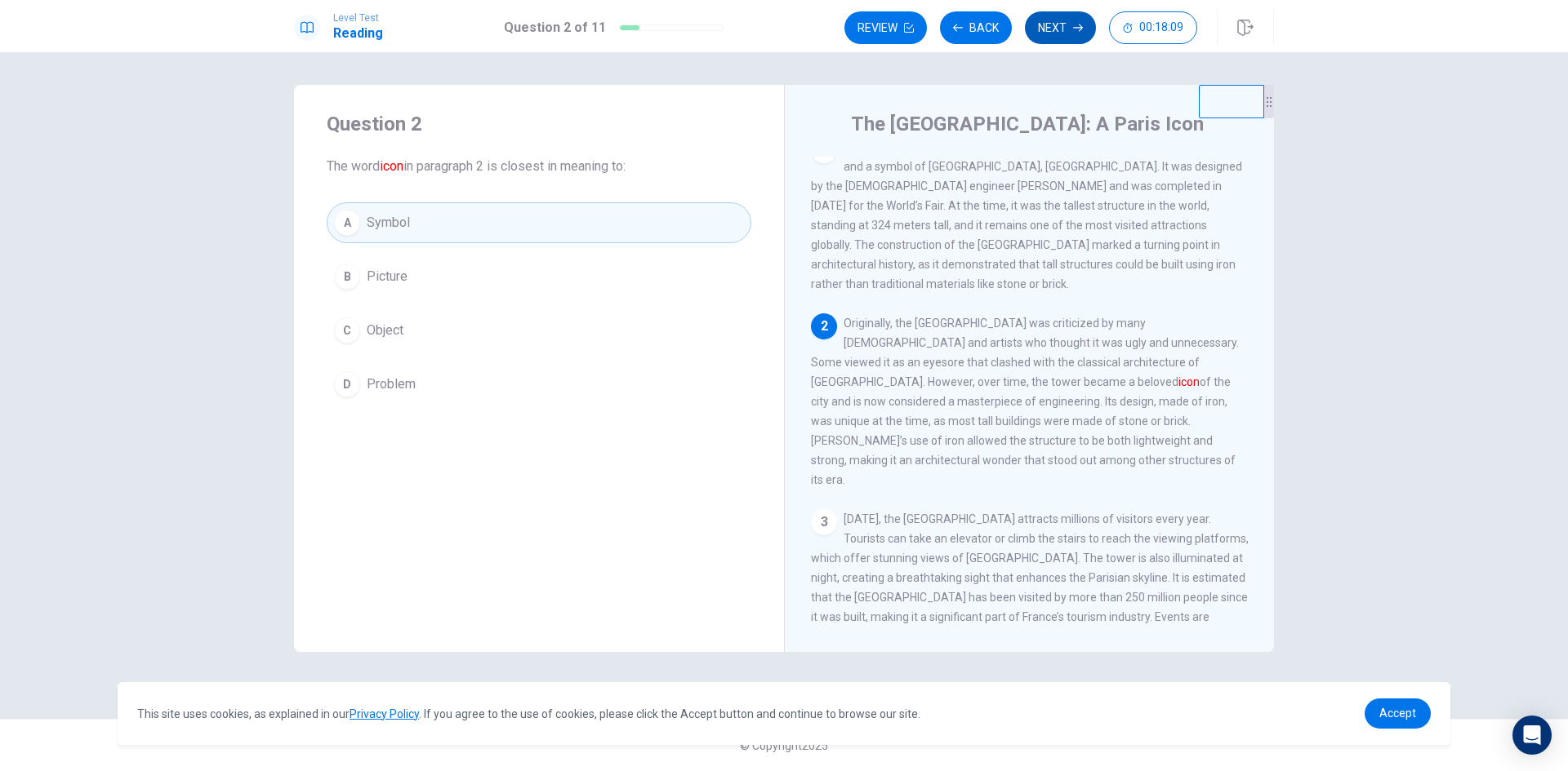
click at [1051, 24] on button "Next" at bounding box center [1060, 27] width 71 height 33
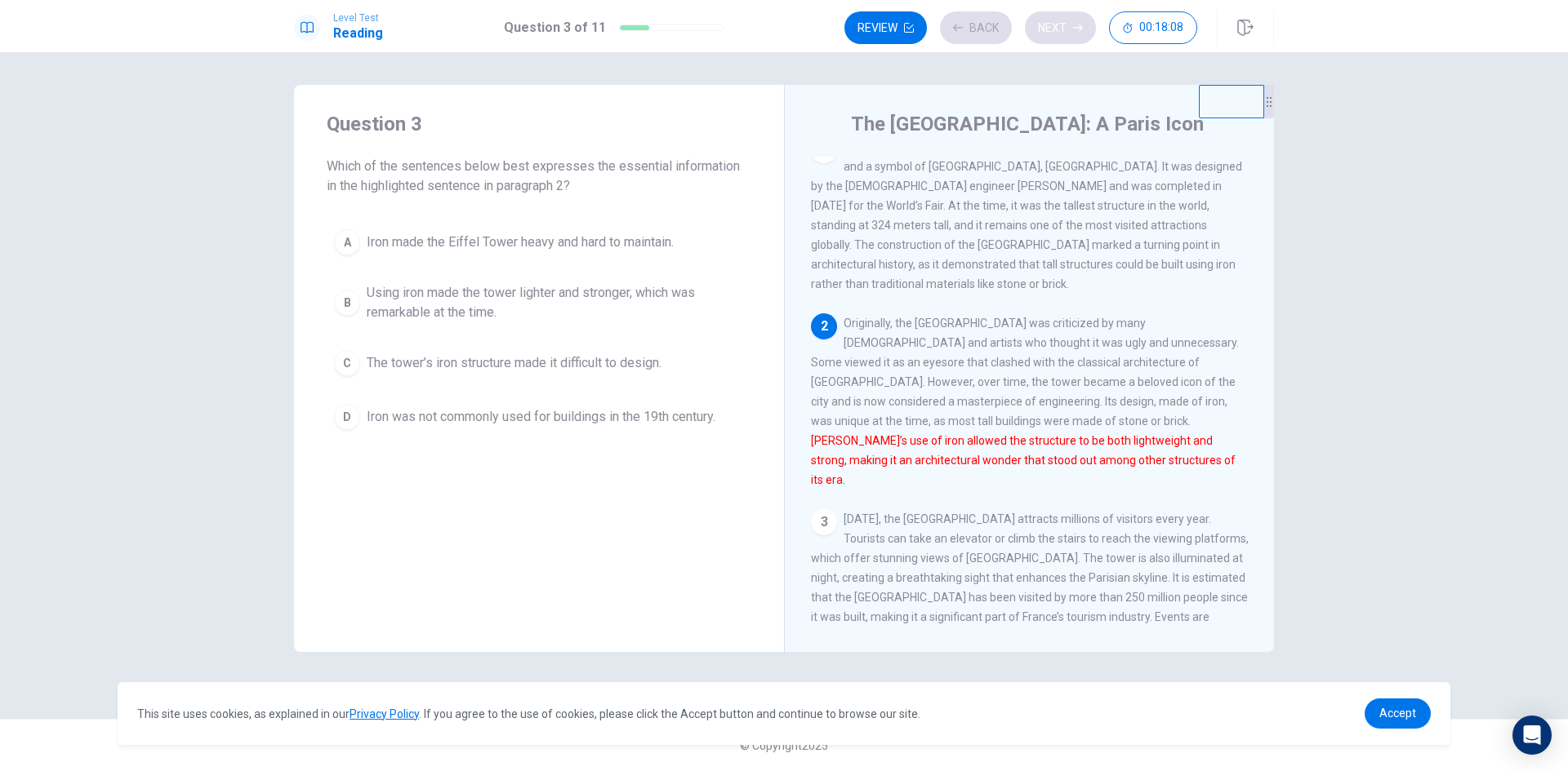
scroll to position [162, 0]
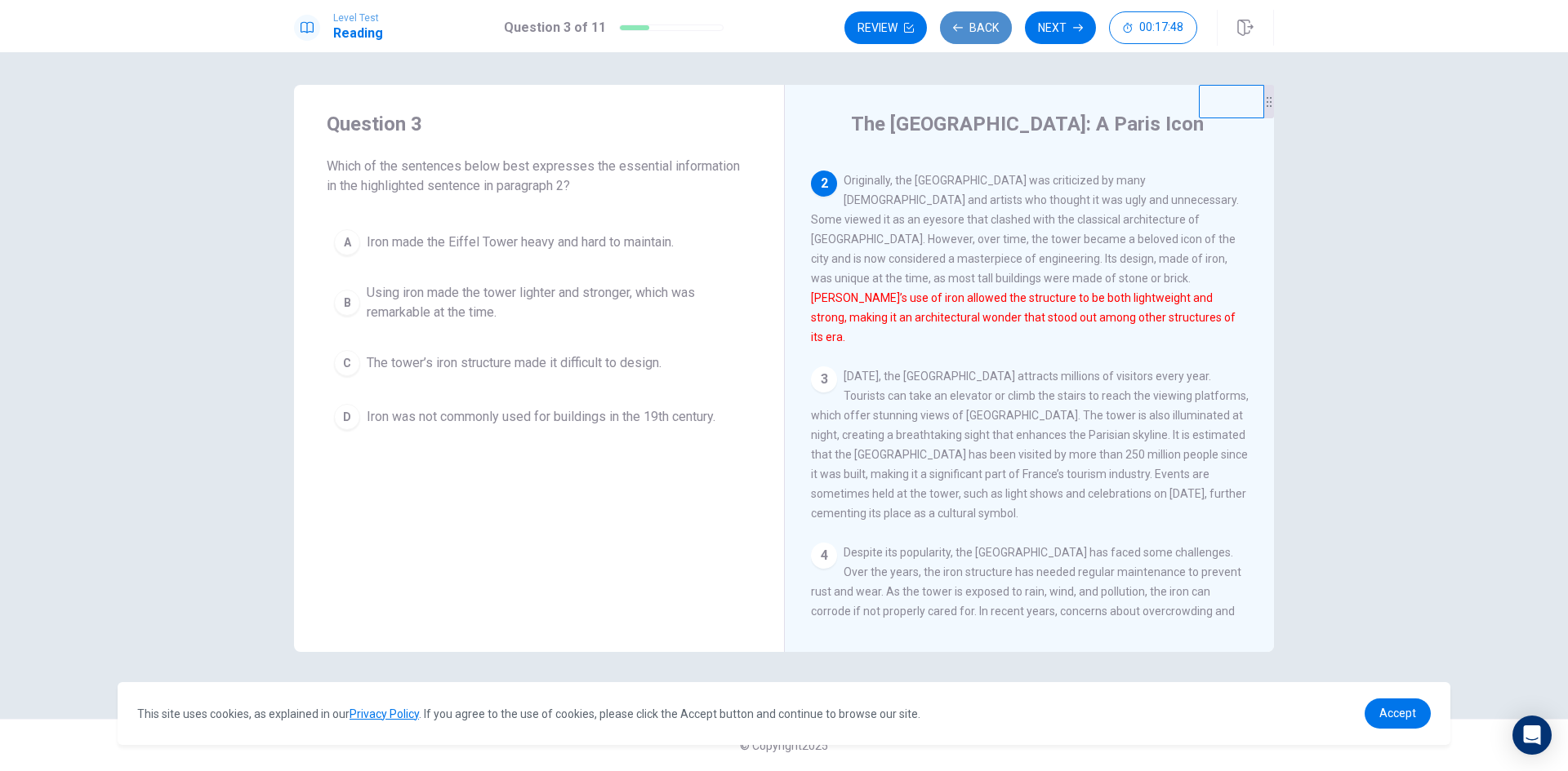
click at [970, 30] on button "Back" at bounding box center [975, 27] width 71 height 33
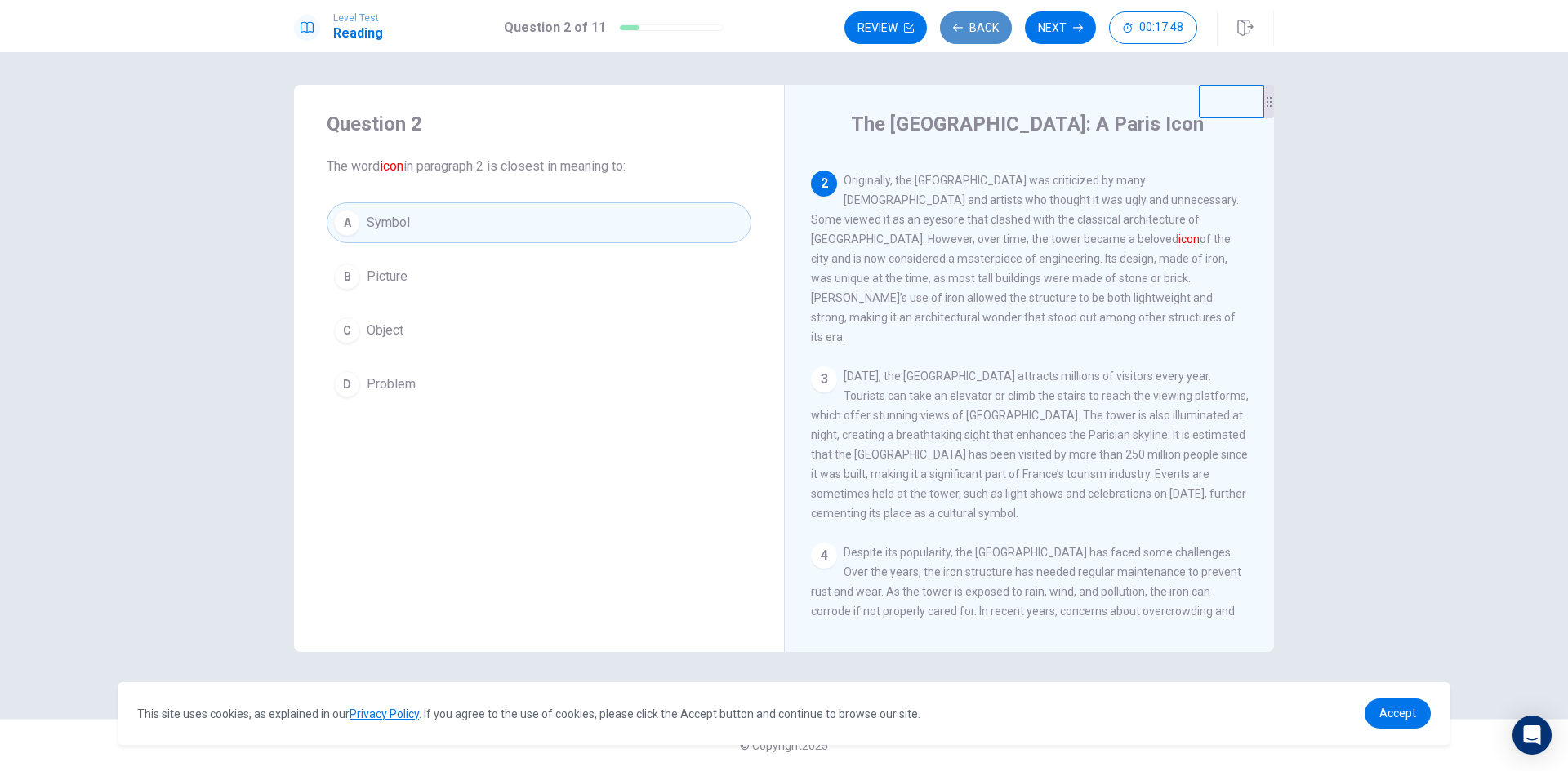
click at [970, 30] on button "Back" at bounding box center [975, 27] width 71 height 33
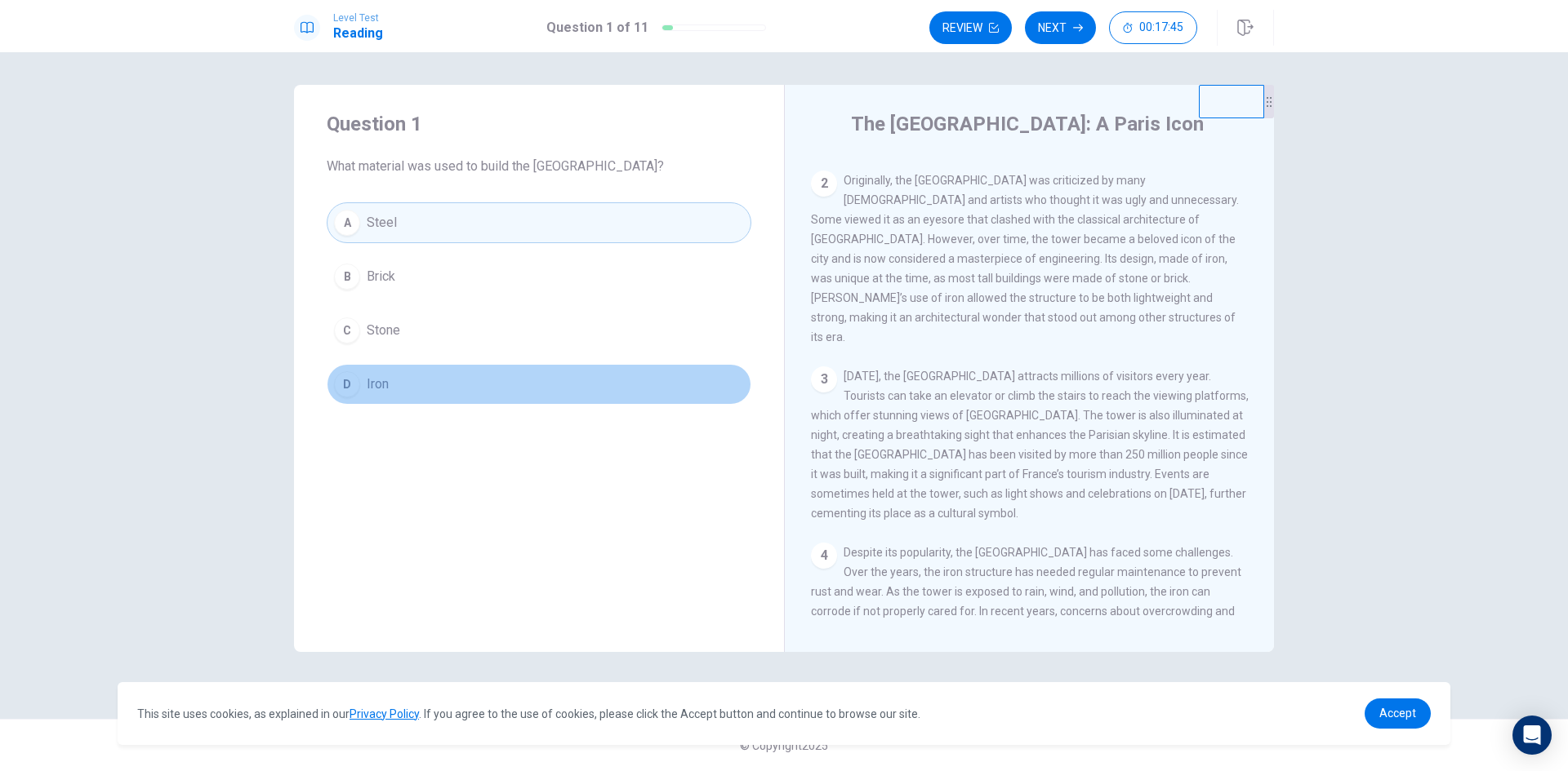
click at [347, 381] on div "D" at bounding box center [347, 385] width 26 height 26
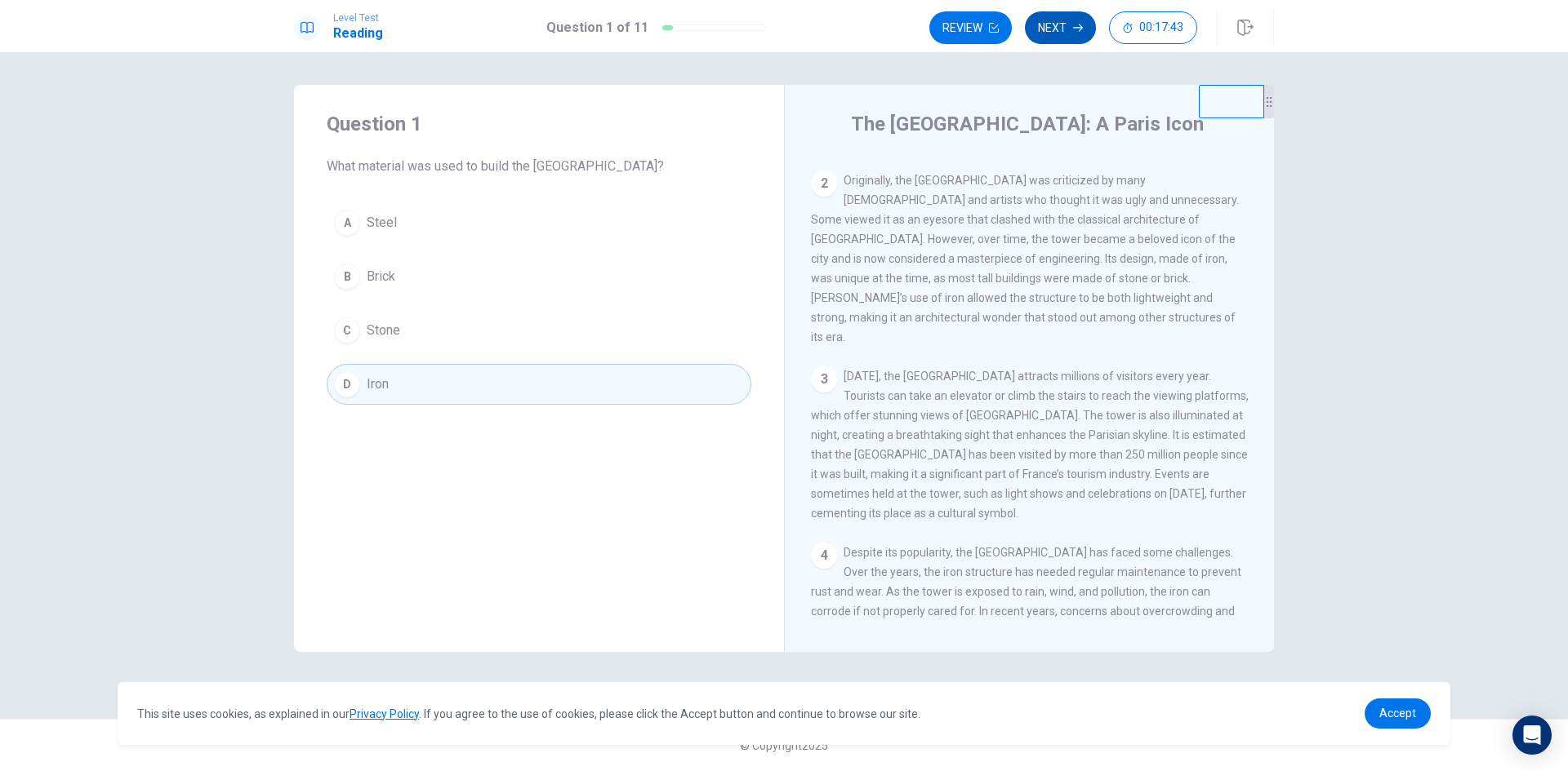
click at [1059, 22] on button "Next" at bounding box center [1060, 27] width 71 height 33
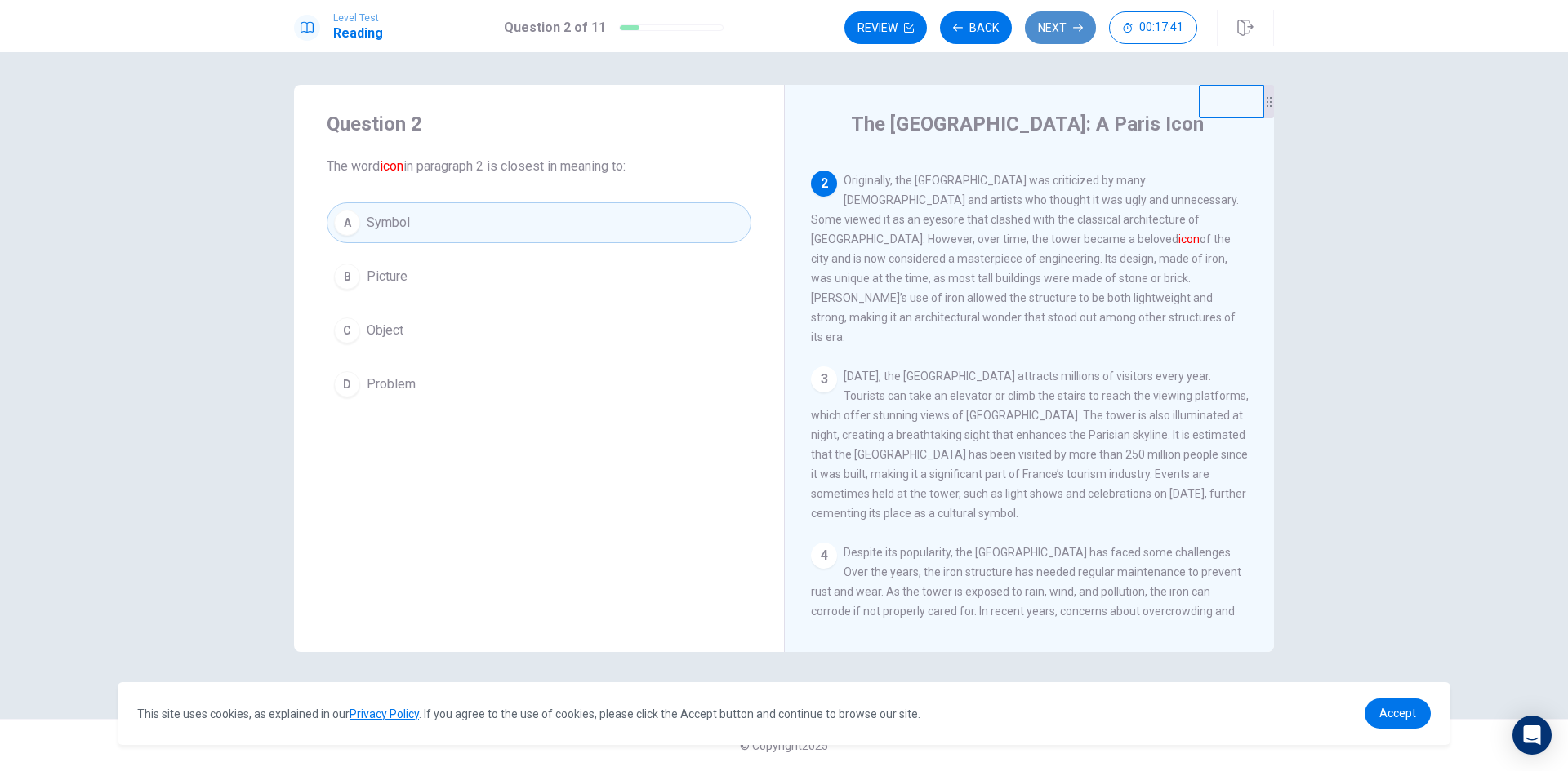
click at [1059, 22] on button "Next" at bounding box center [1060, 27] width 71 height 33
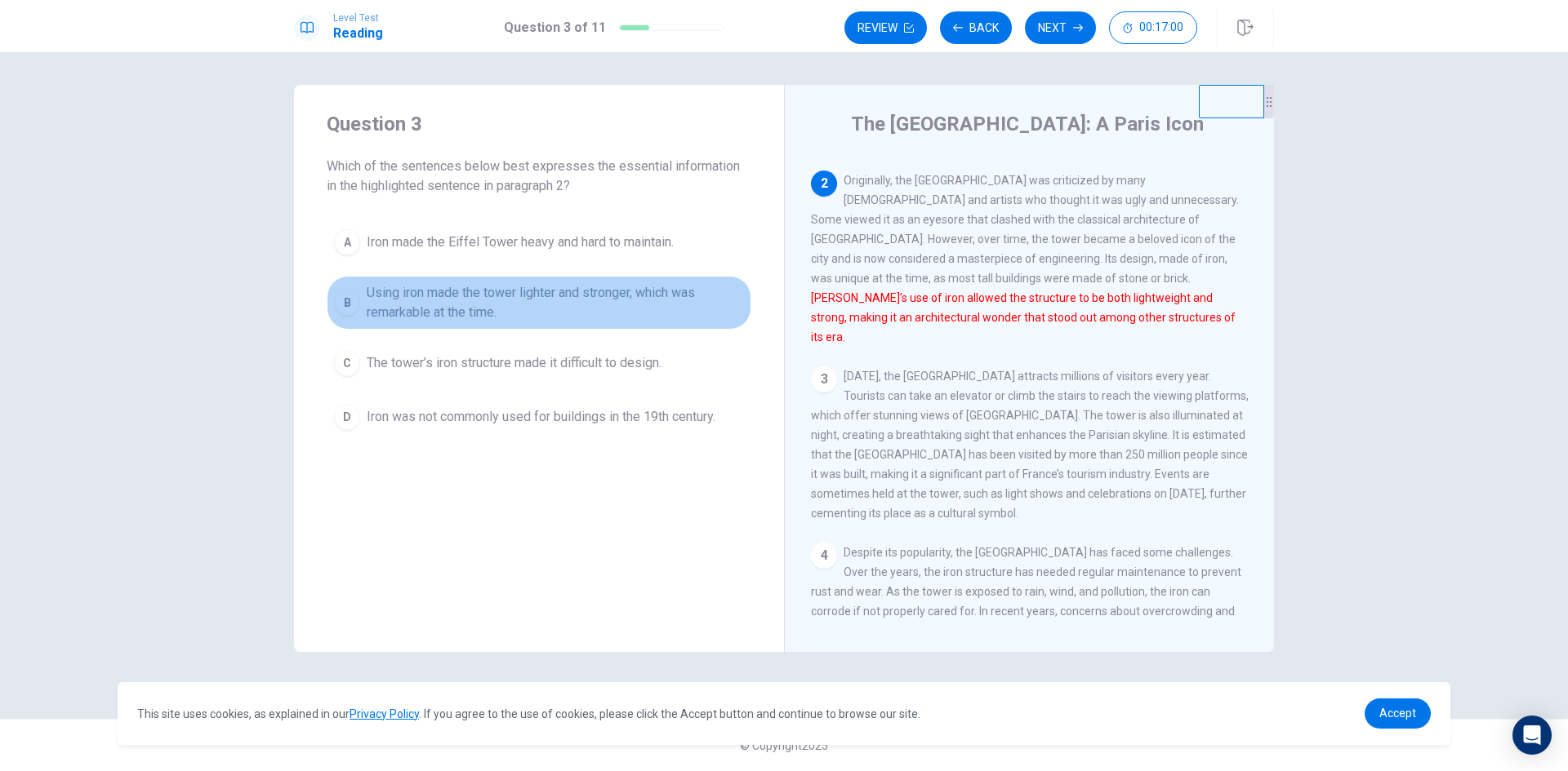
click at [347, 302] on div "B" at bounding box center [347, 303] width 26 height 26
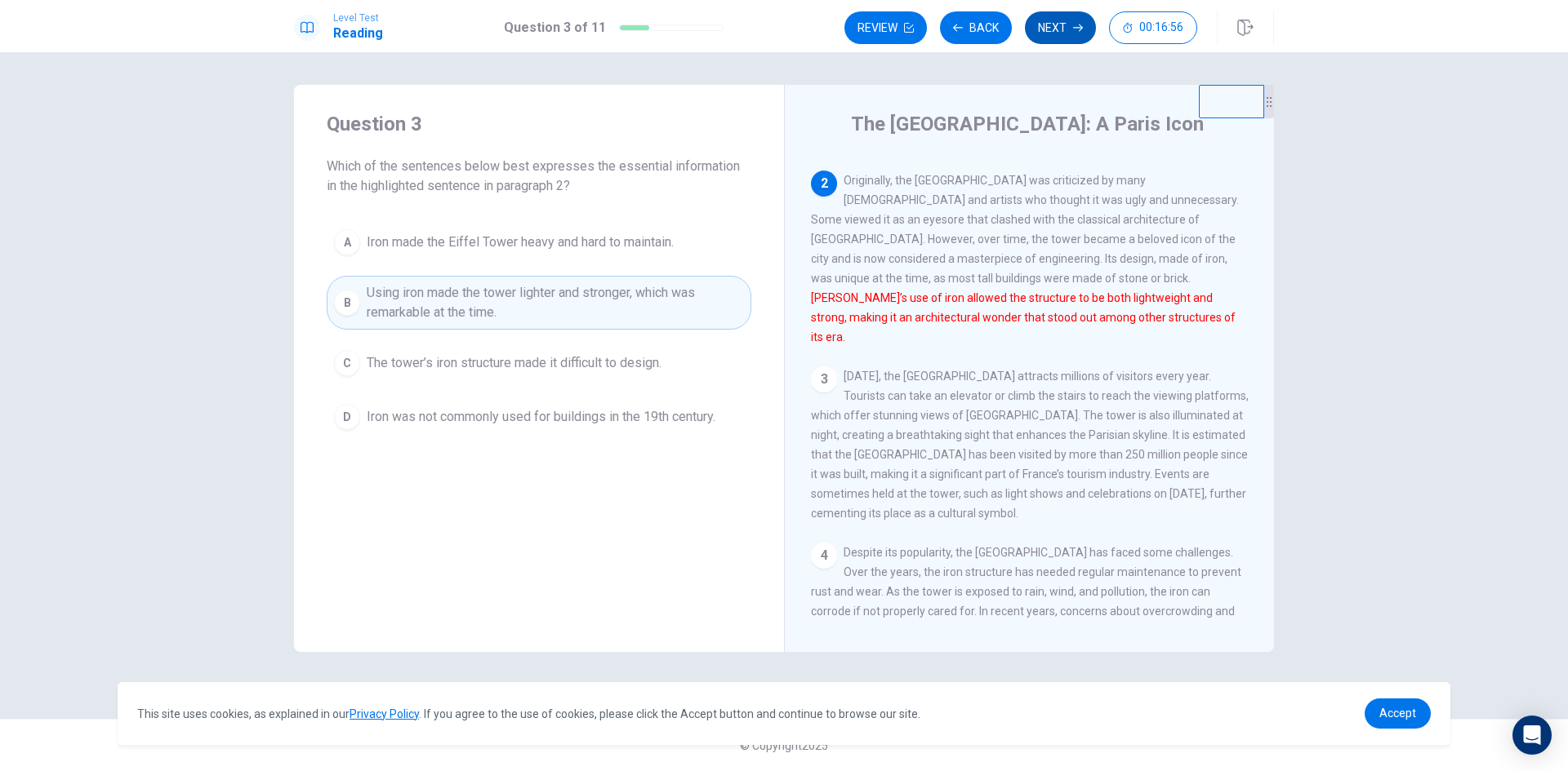
click at [1043, 27] on button "Next" at bounding box center [1060, 27] width 71 height 33
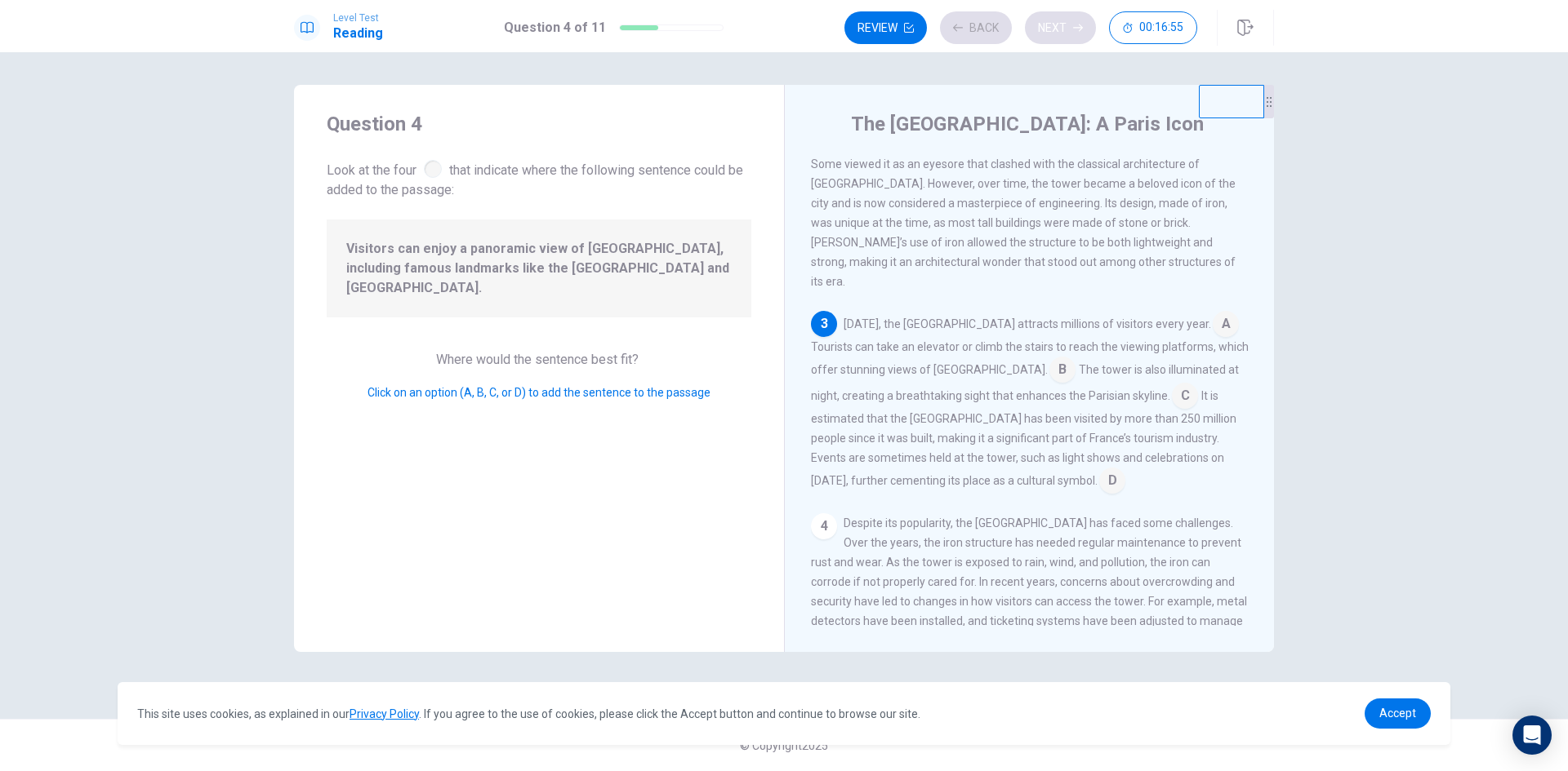
scroll to position [222, 0]
click at [1212, 309] on input at bounding box center [1226, 322] width 26 height 26
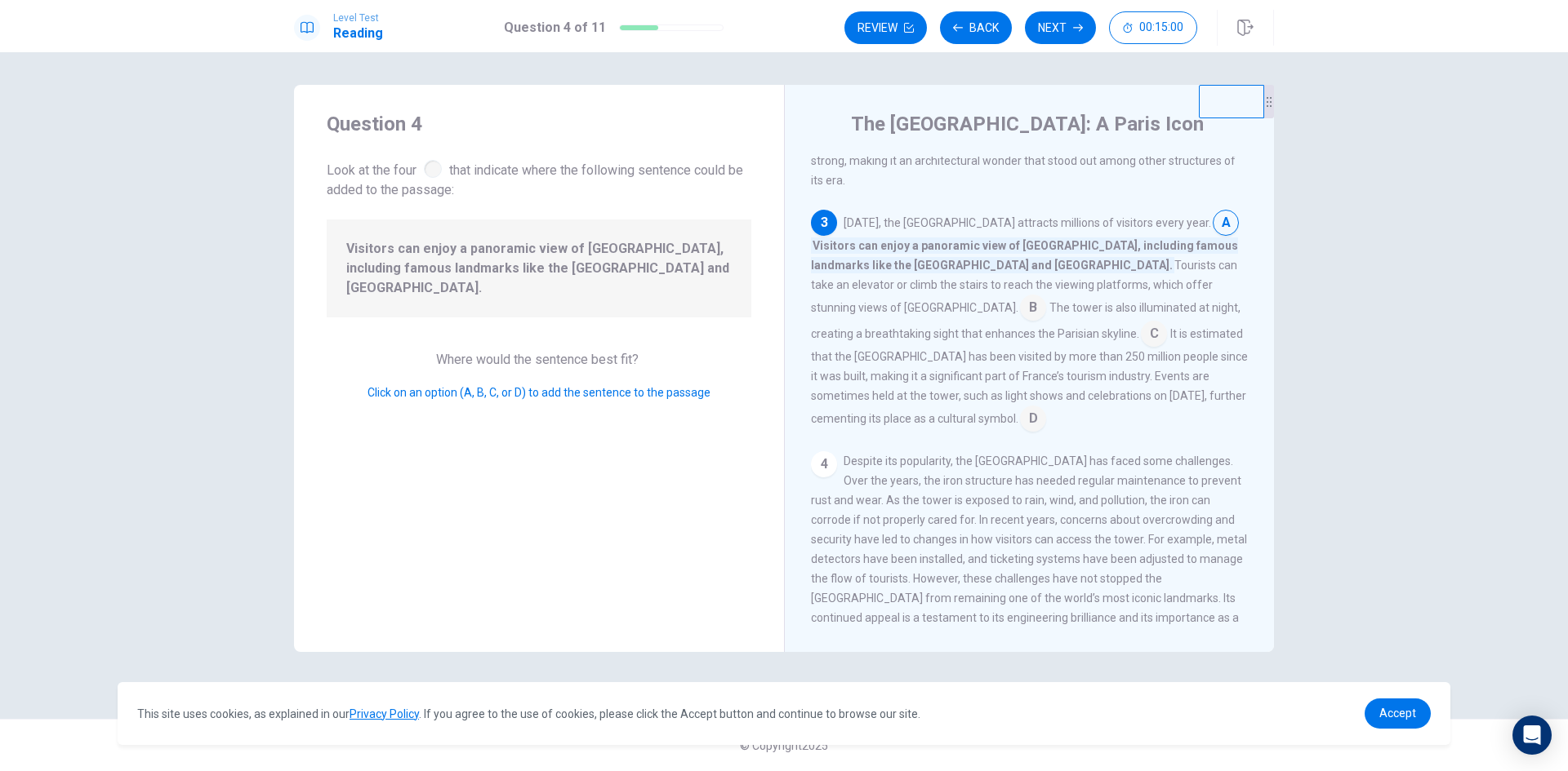
scroll to position [322, 0]
click at [1058, 20] on button "Next" at bounding box center [1060, 27] width 71 height 33
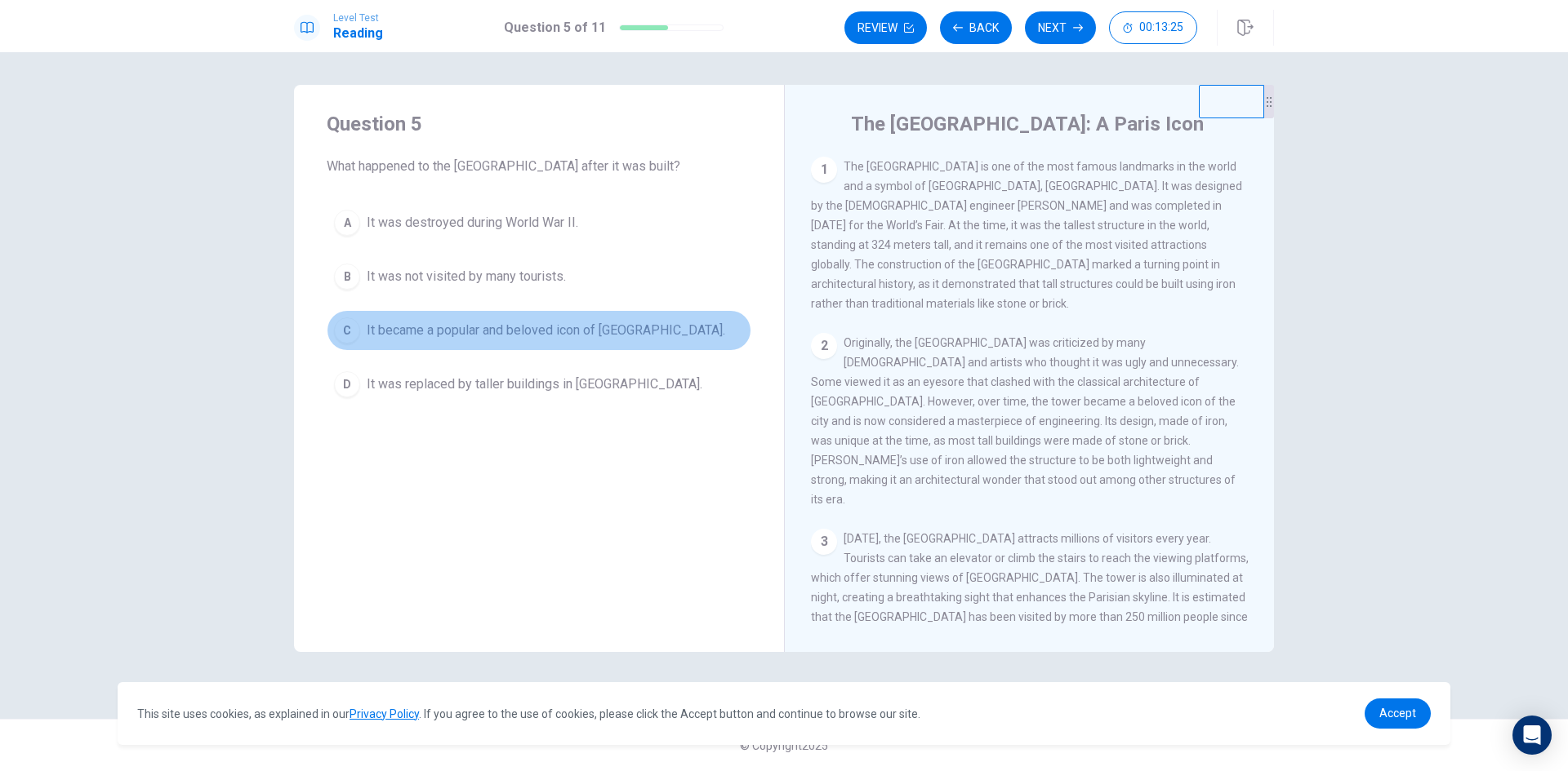
click at [345, 331] on div "C" at bounding box center [347, 331] width 26 height 26
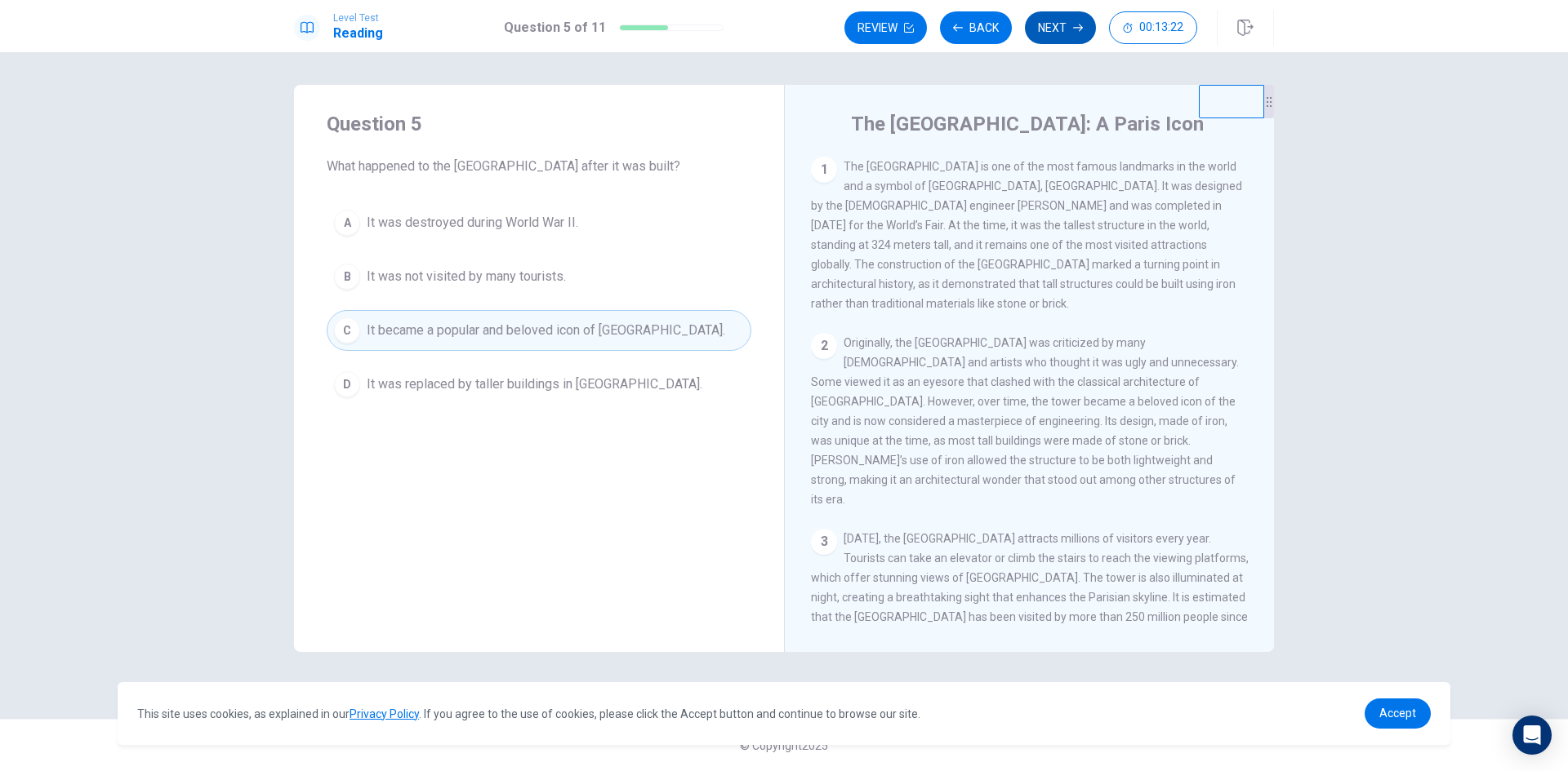
click at [1061, 31] on button "Next" at bounding box center [1060, 27] width 71 height 33
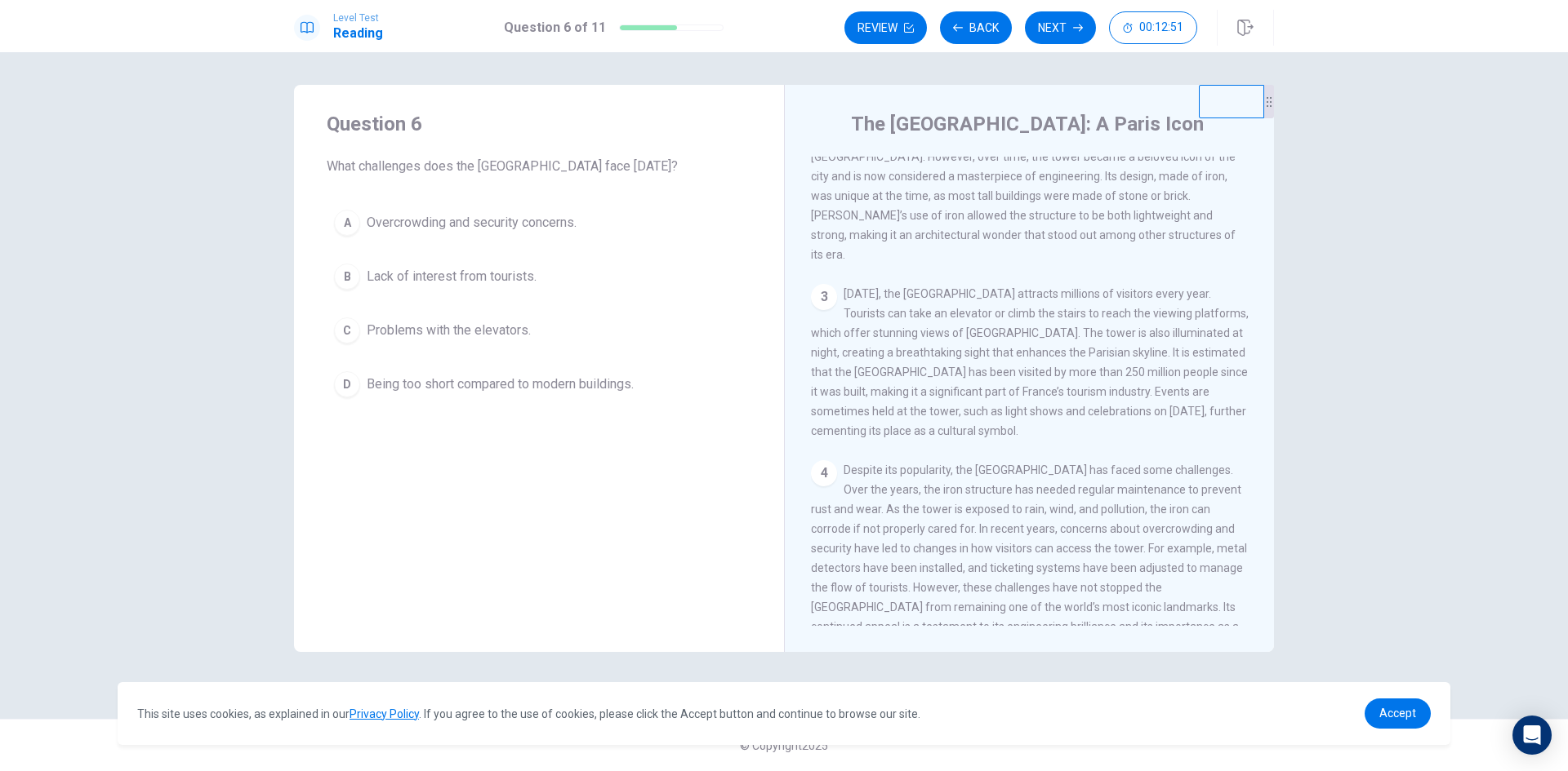
scroll to position [282, 0]
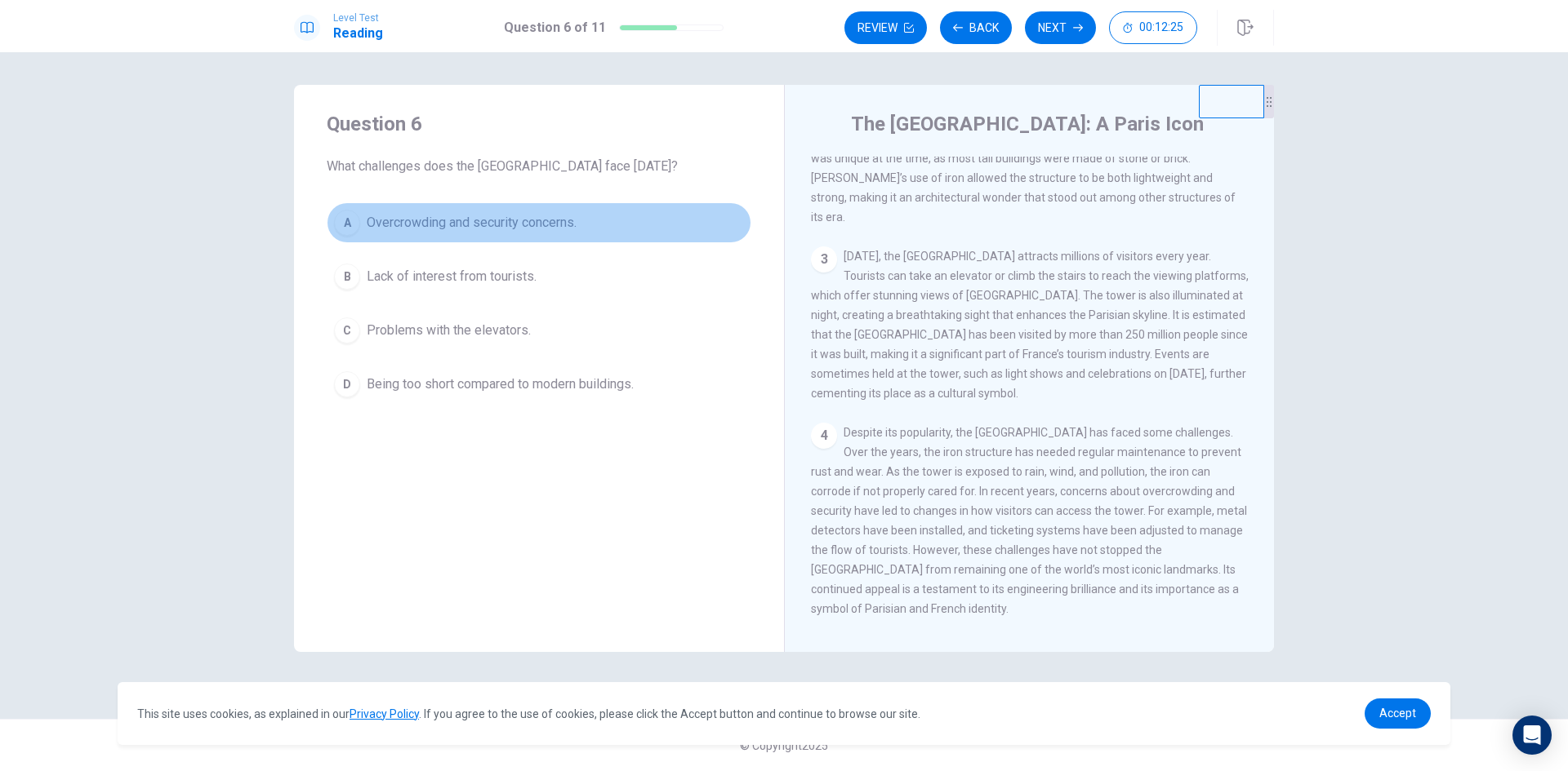
click at [352, 219] on div "A" at bounding box center [347, 223] width 26 height 26
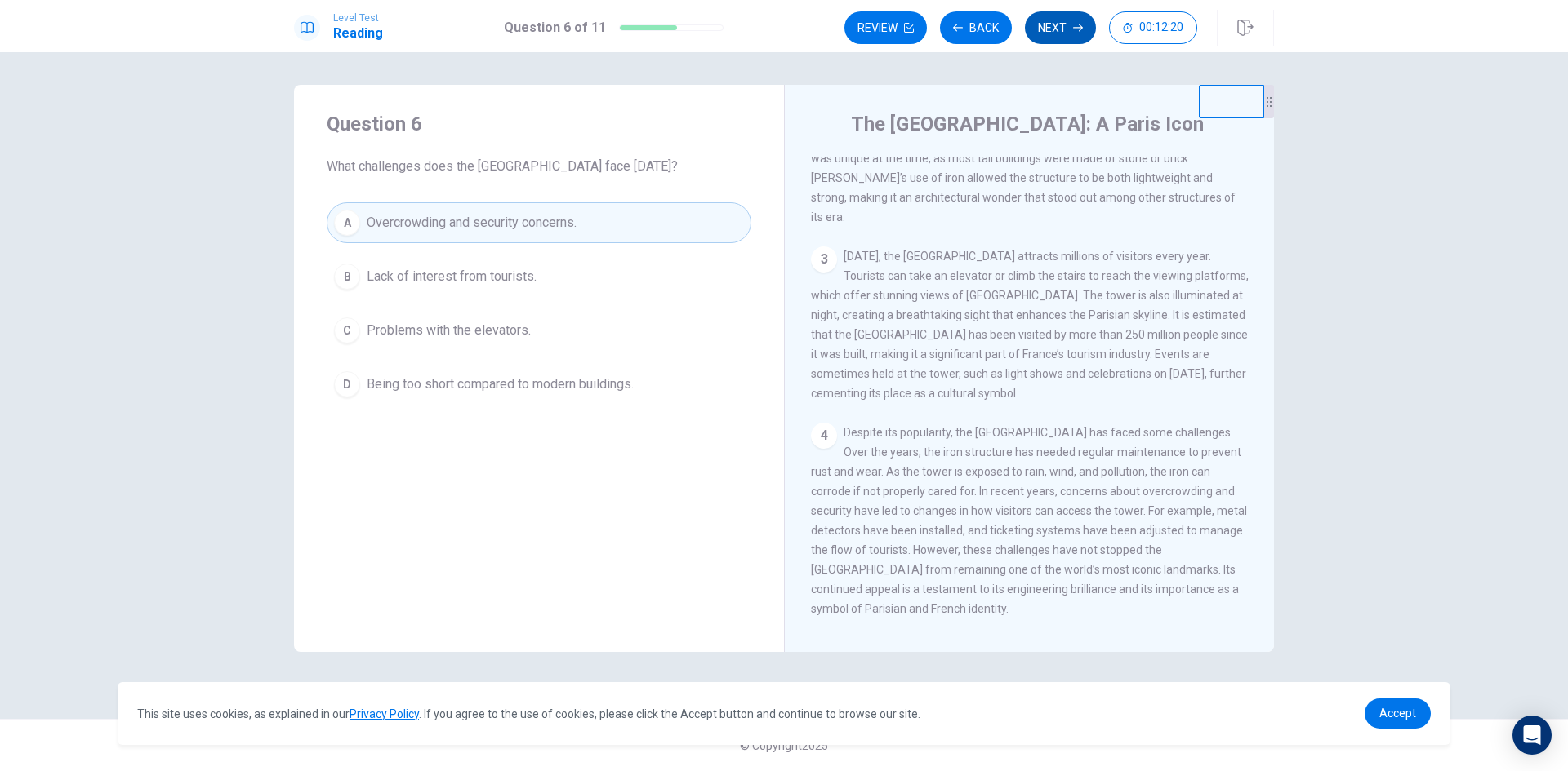
click at [1054, 17] on button "Next" at bounding box center [1060, 27] width 71 height 33
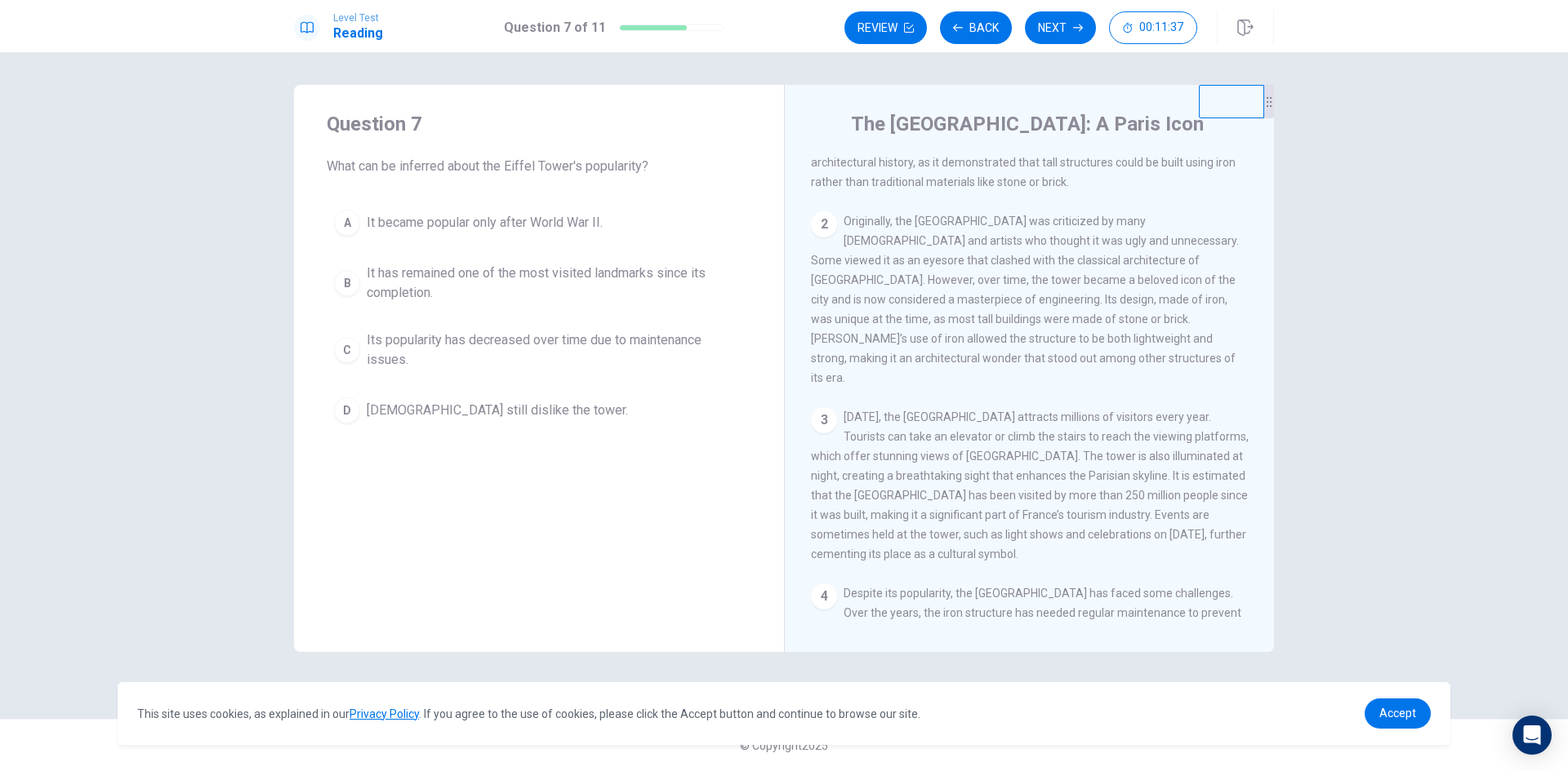
scroll to position [119, 0]
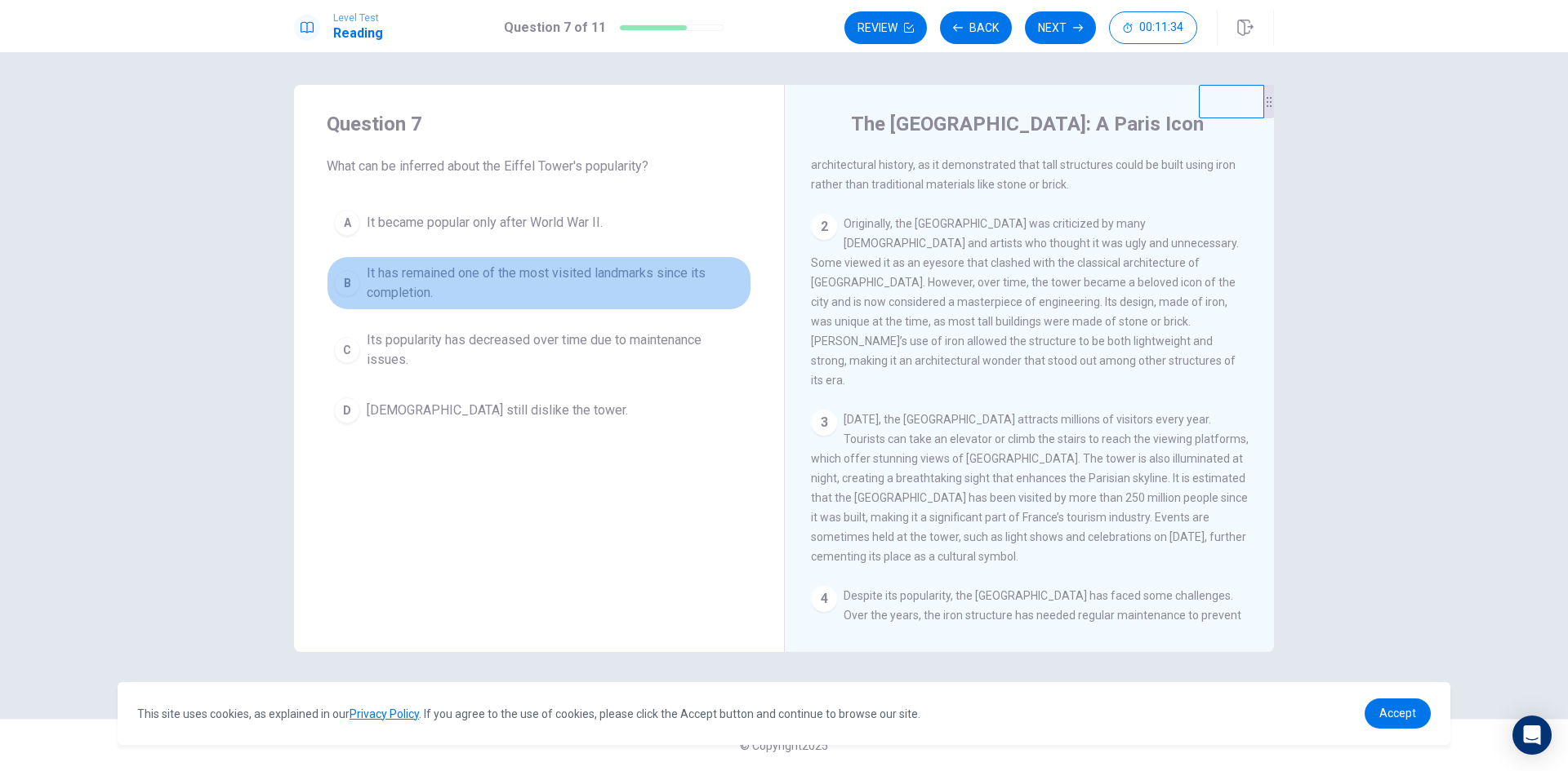
click at [347, 279] on div "B" at bounding box center [347, 283] width 26 height 26
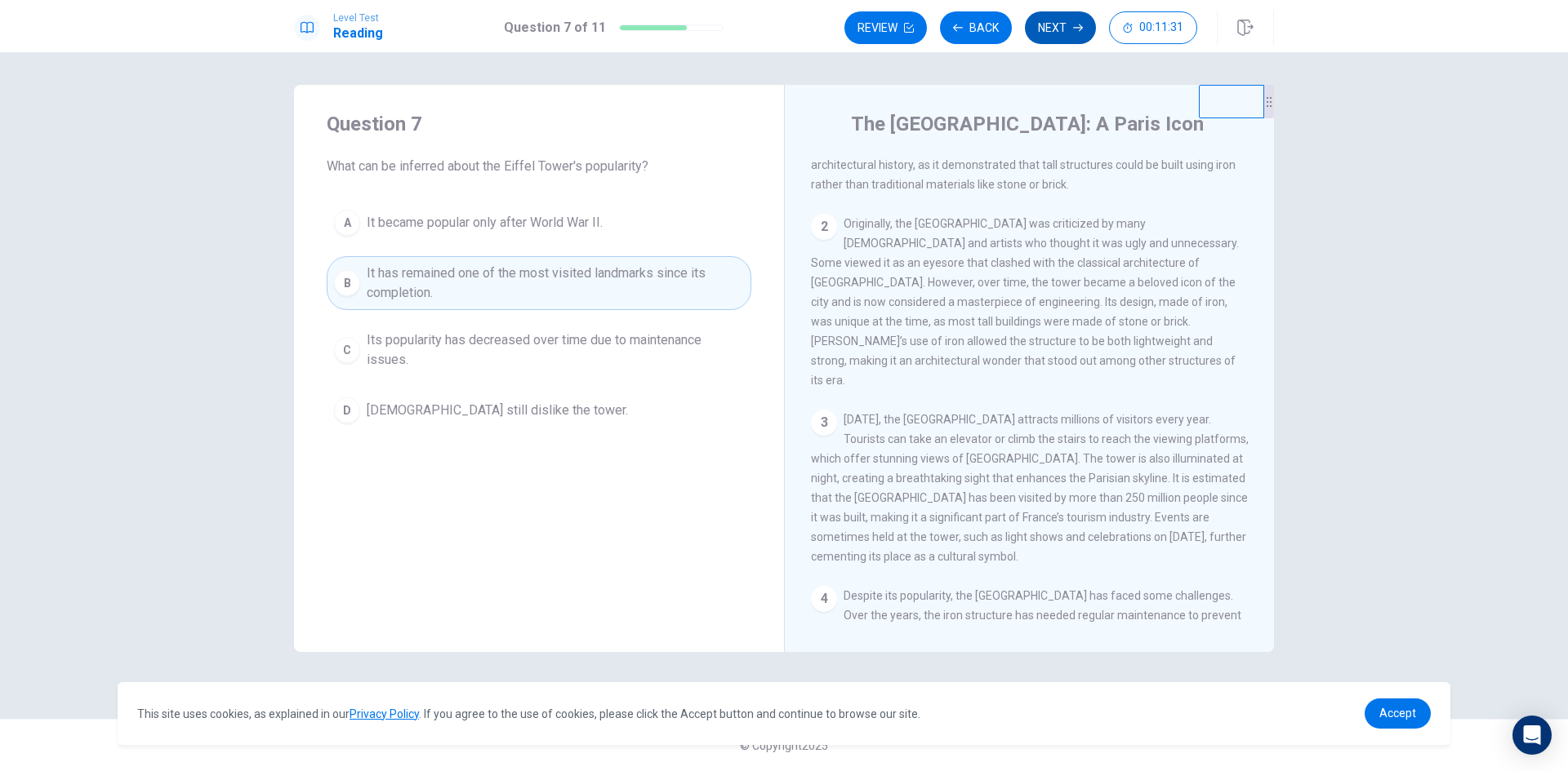
click at [1065, 24] on button "Next" at bounding box center [1060, 27] width 71 height 33
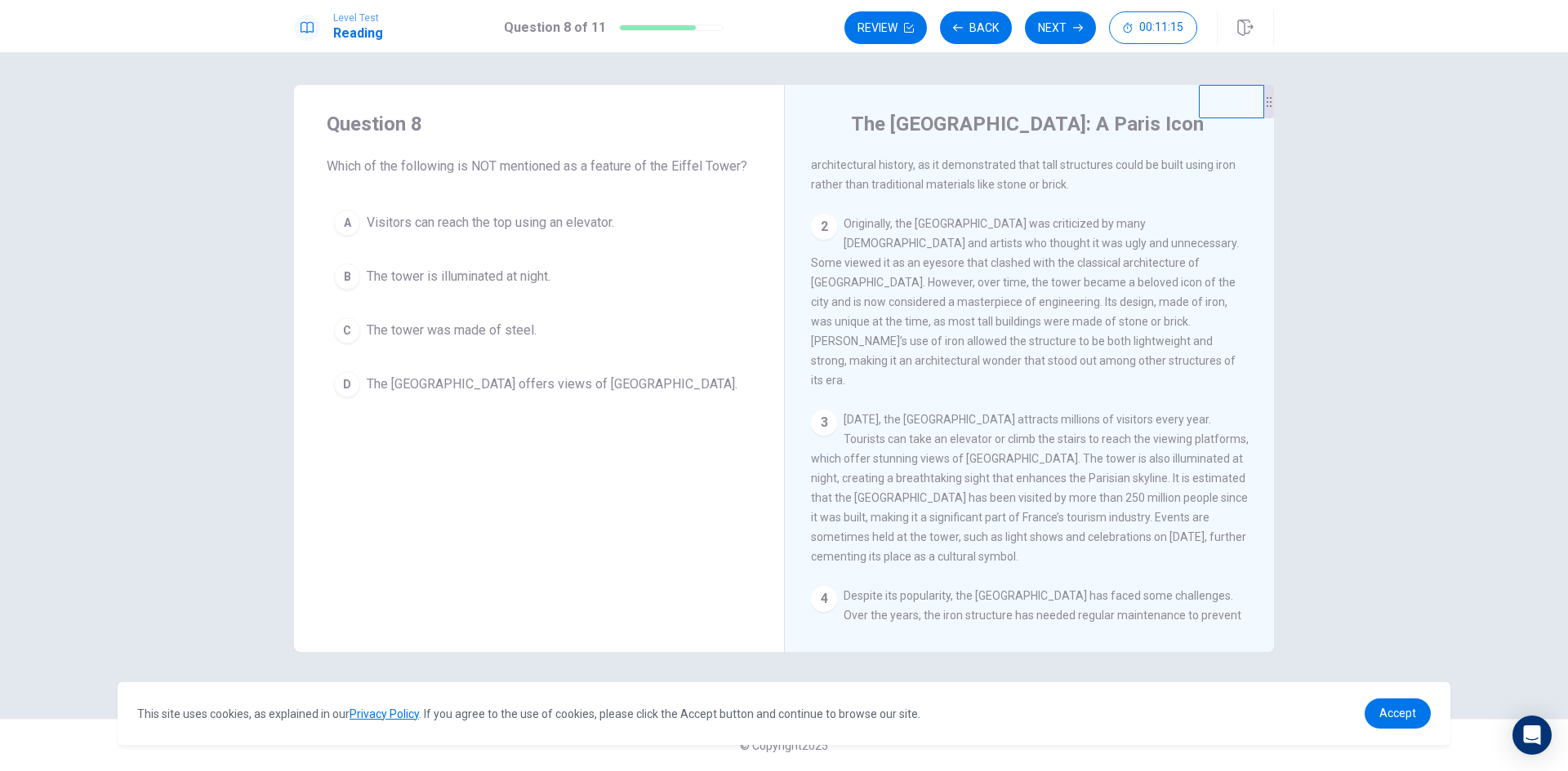
click at [334, 273] on div "B" at bounding box center [347, 277] width 26 height 26
click at [1069, 26] on button "Next" at bounding box center [1060, 27] width 71 height 33
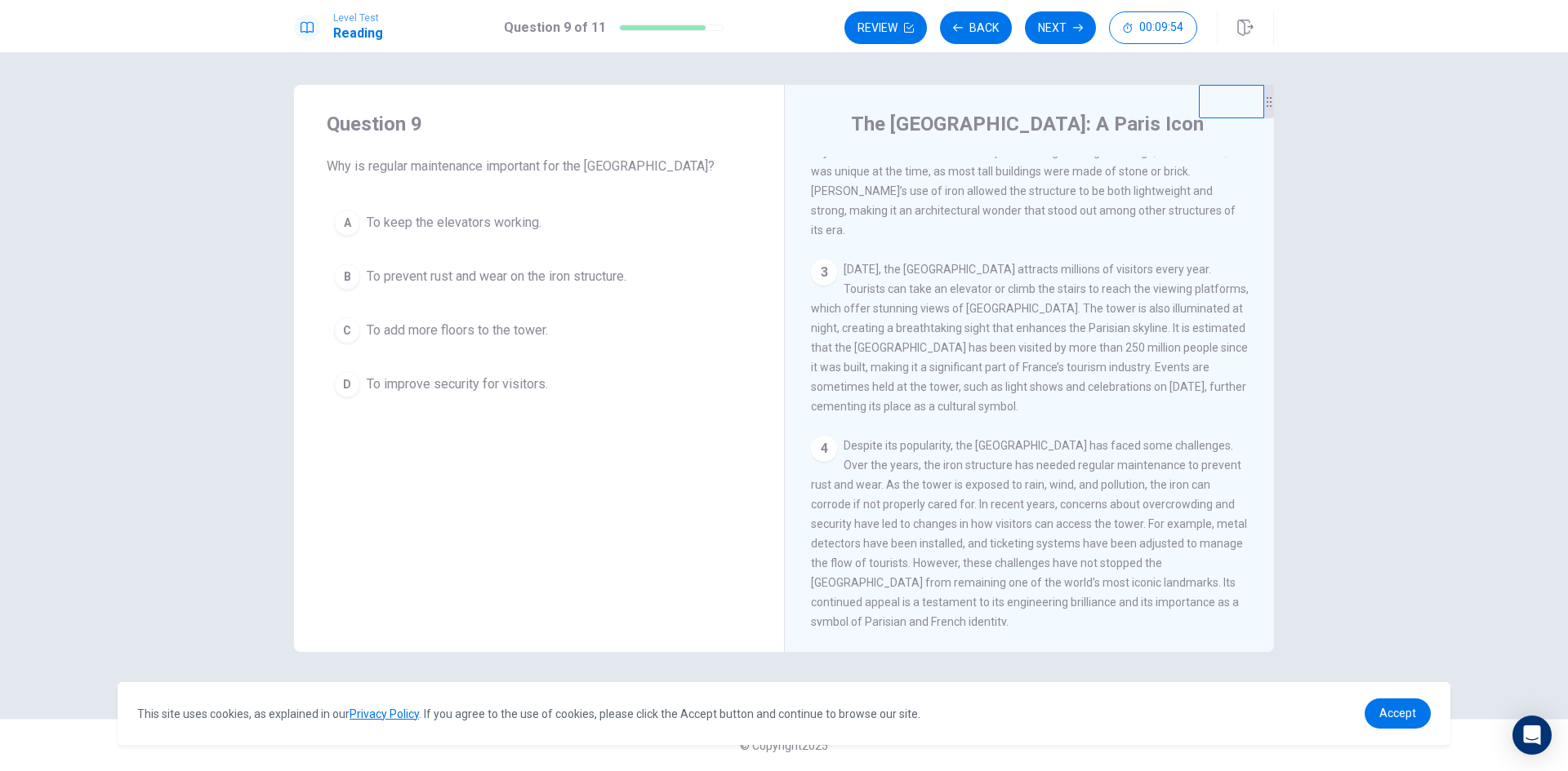
scroll to position [282, 0]
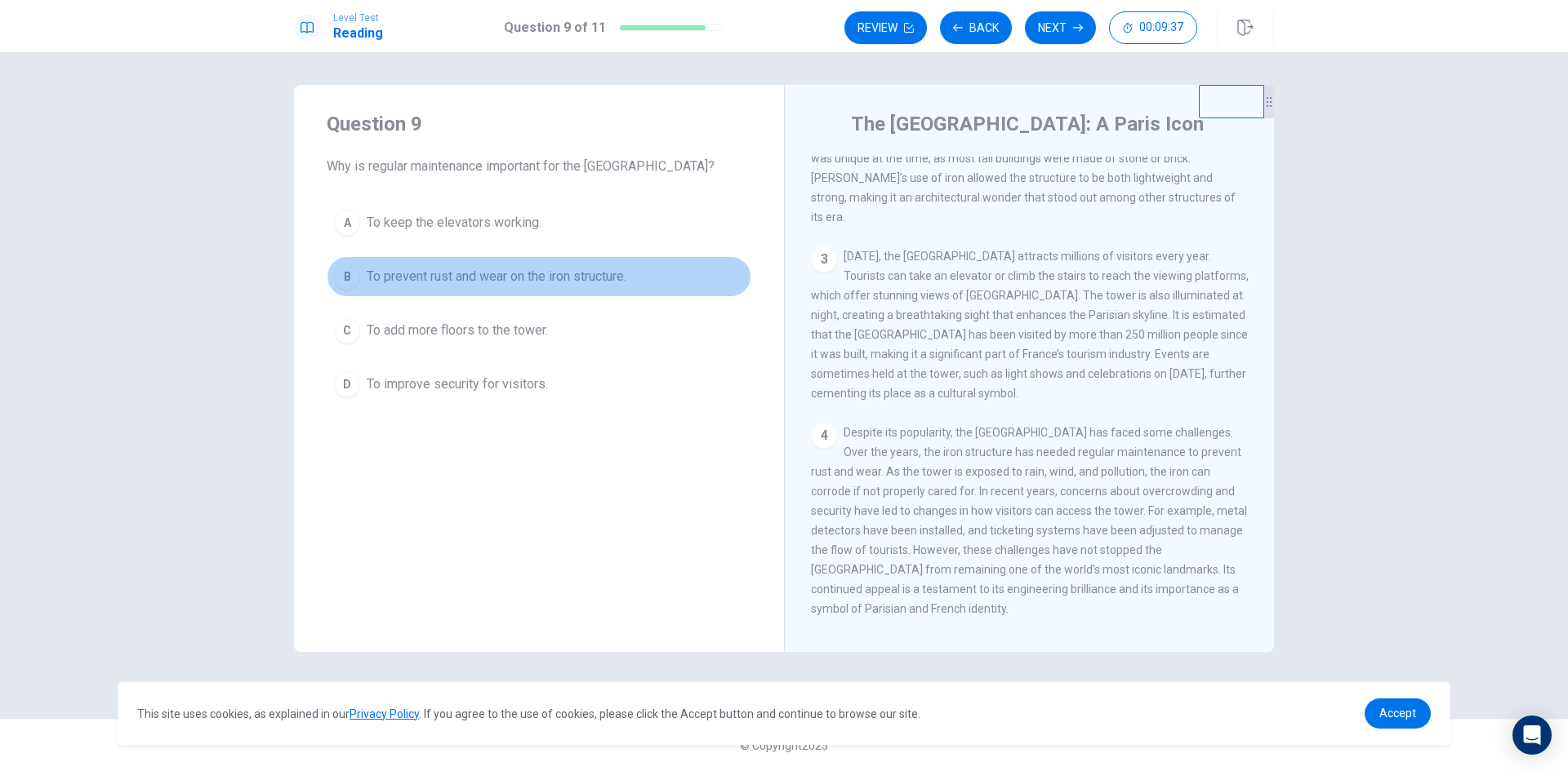
click at [351, 273] on div "B" at bounding box center [347, 277] width 26 height 26
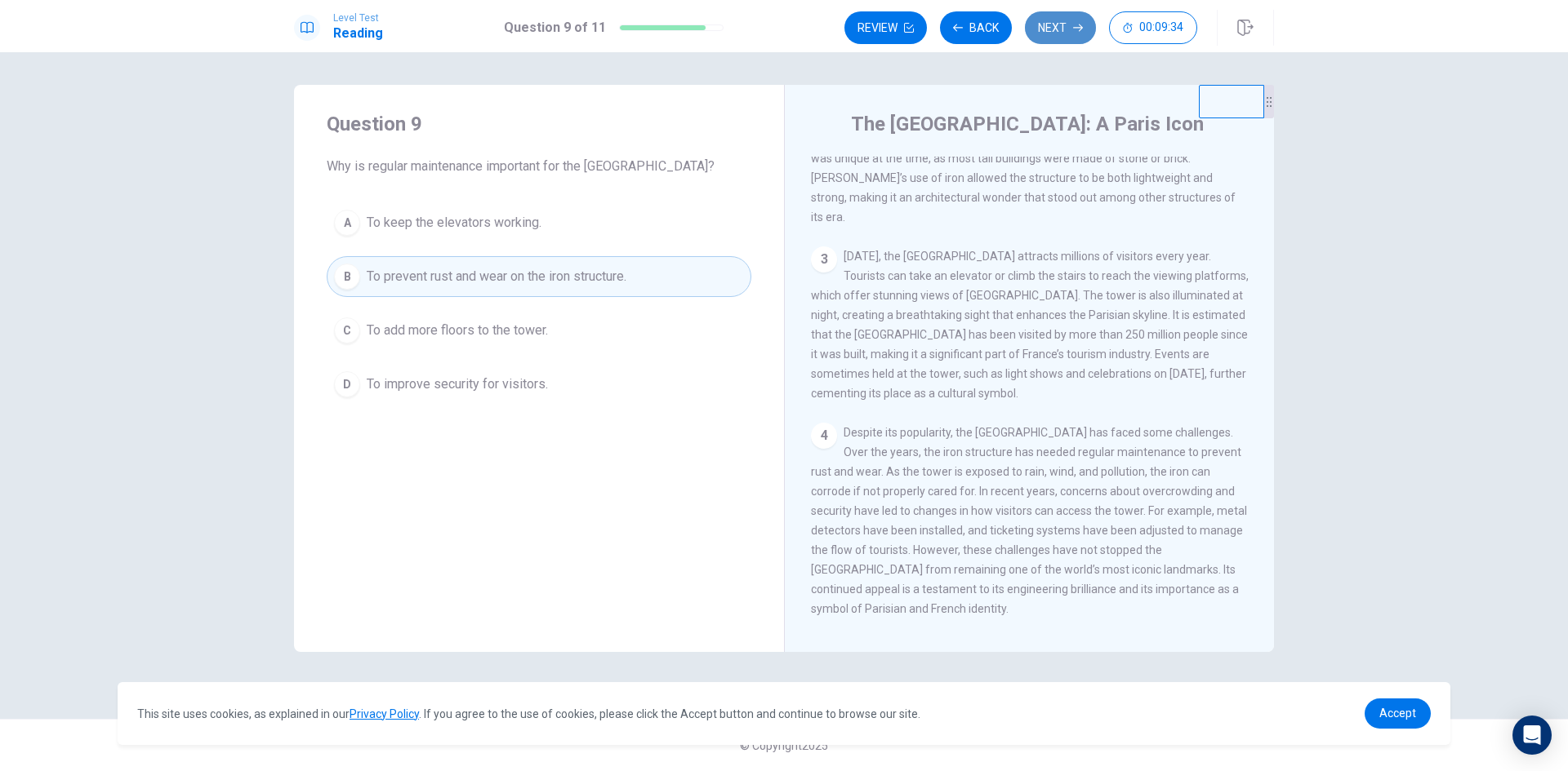
click at [1044, 28] on button "Next" at bounding box center [1060, 27] width 71 height 33
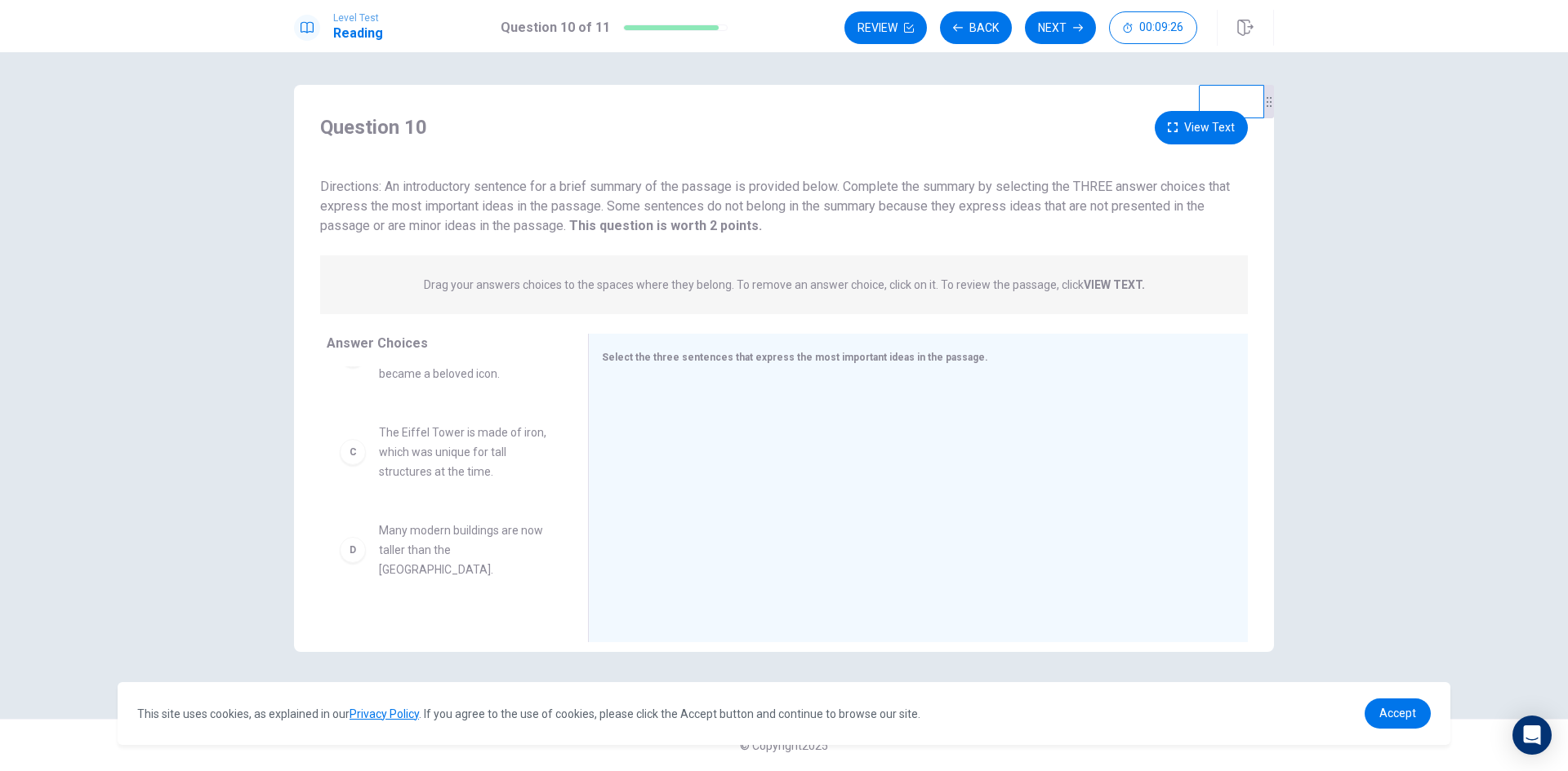
scroll to position [0, 0]
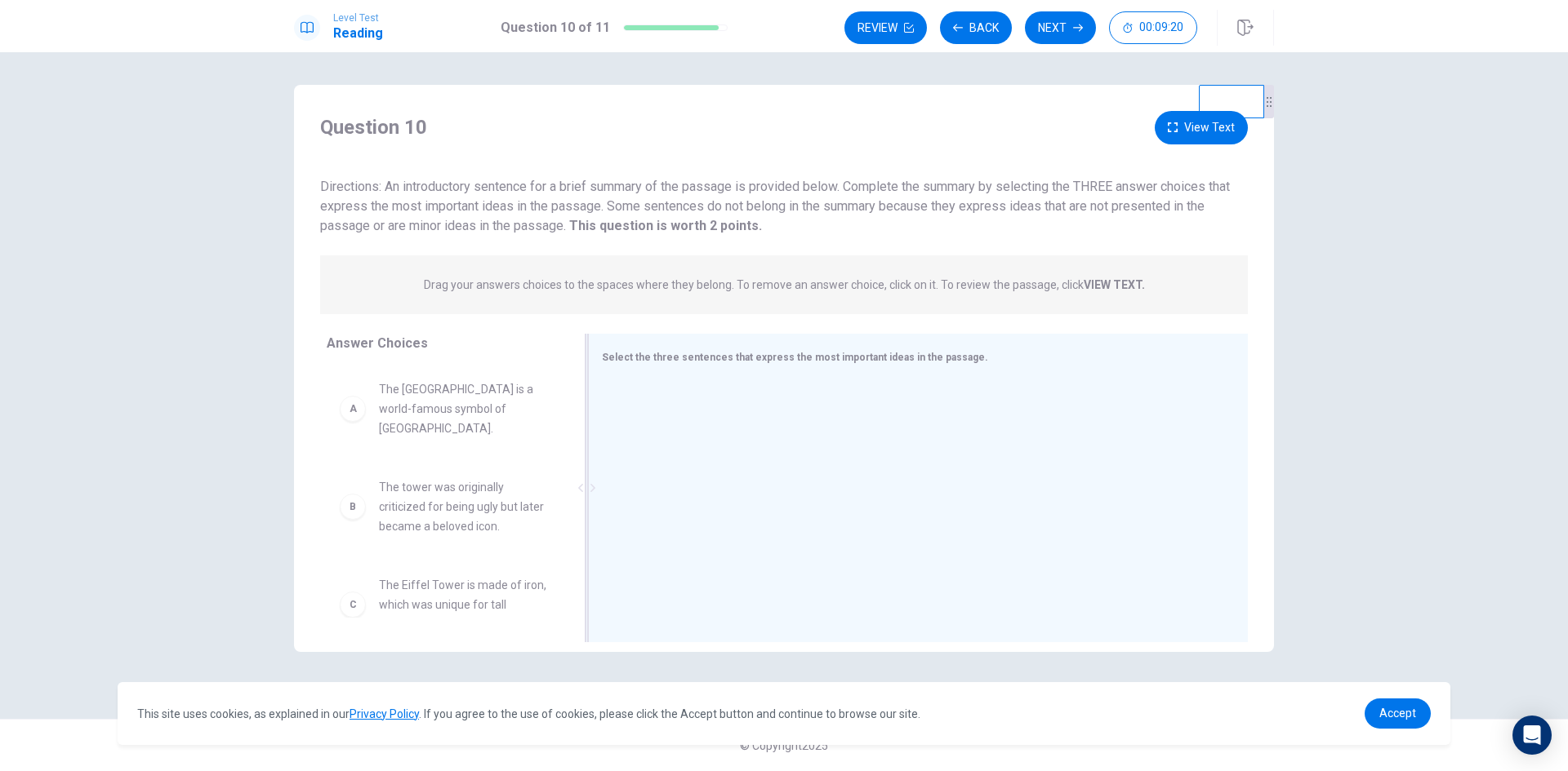
click at [731, 356] on span "Select the three sentences that express the most important ideas in the passage." at bounding box center [795, 357] width 386 height 11
click at [429, 400] on span "The [GEOGRAPHIC_DATA] is a world-famous symbol of [GEOGRAPHIC_DATA]." at bounding box center [463, 408] width 169 height 59
click at [354, 400] on div "A" at bounding box center [353, 409] width 26 height 26
click at [355, 396] on div "A" at bounding box center [353, 409] width 26 height 26
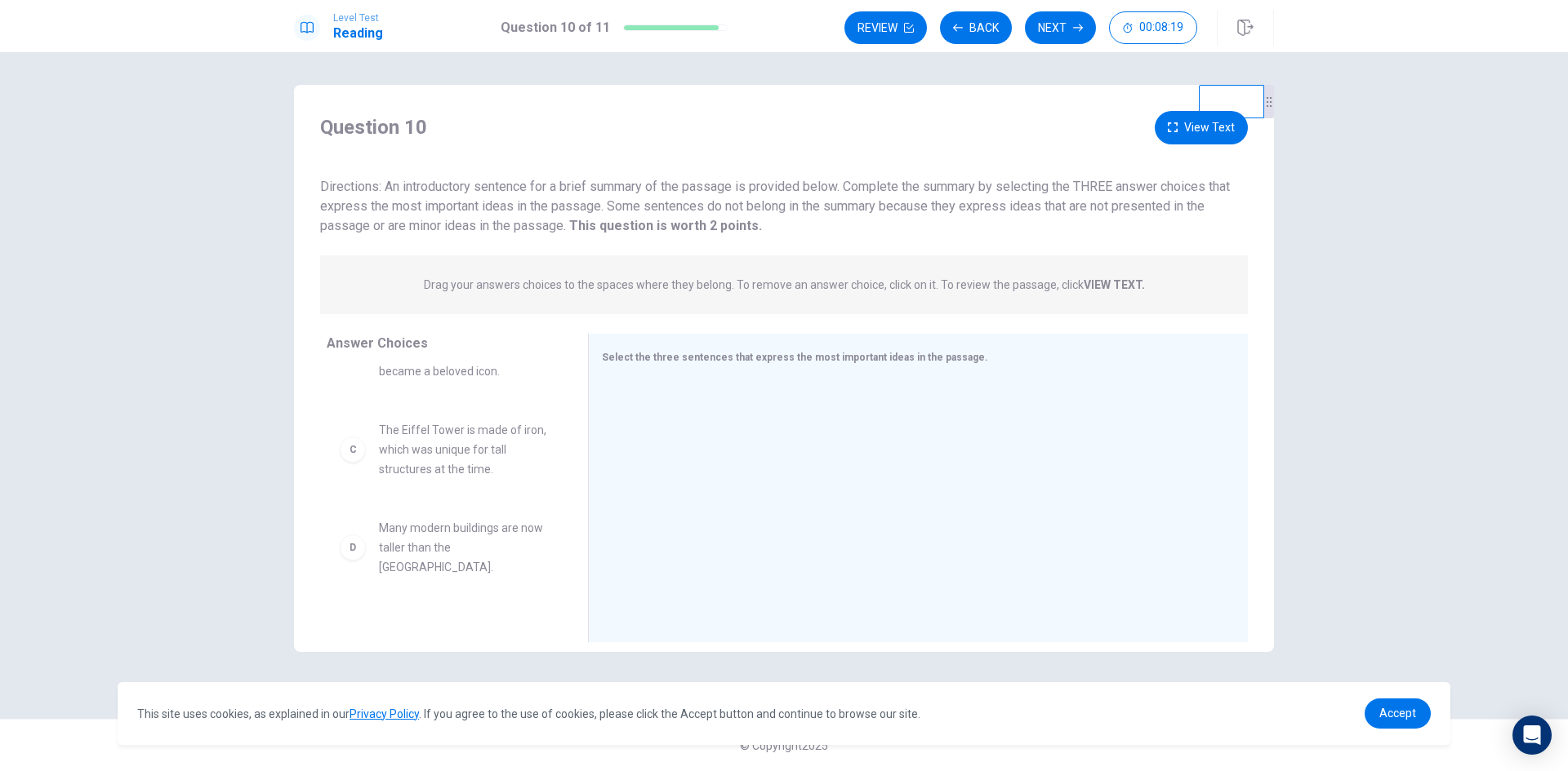
scroll to position [163, 0]
click at [356, 436] on div "C The Eiffel Tower is made of iron, which was unique for tall structures at the…" at bounding box center [444, 441] width 209 height 59
click at [775, 357] on span "Select the three sentences that express the most important ideas in the passage." at bounding box center [795, 357] width 386 height 11
click at [620, 352] on span "Select the three sentences that express the most important ideas in the passage." at bounding box center [795, 357] width 386 height 11
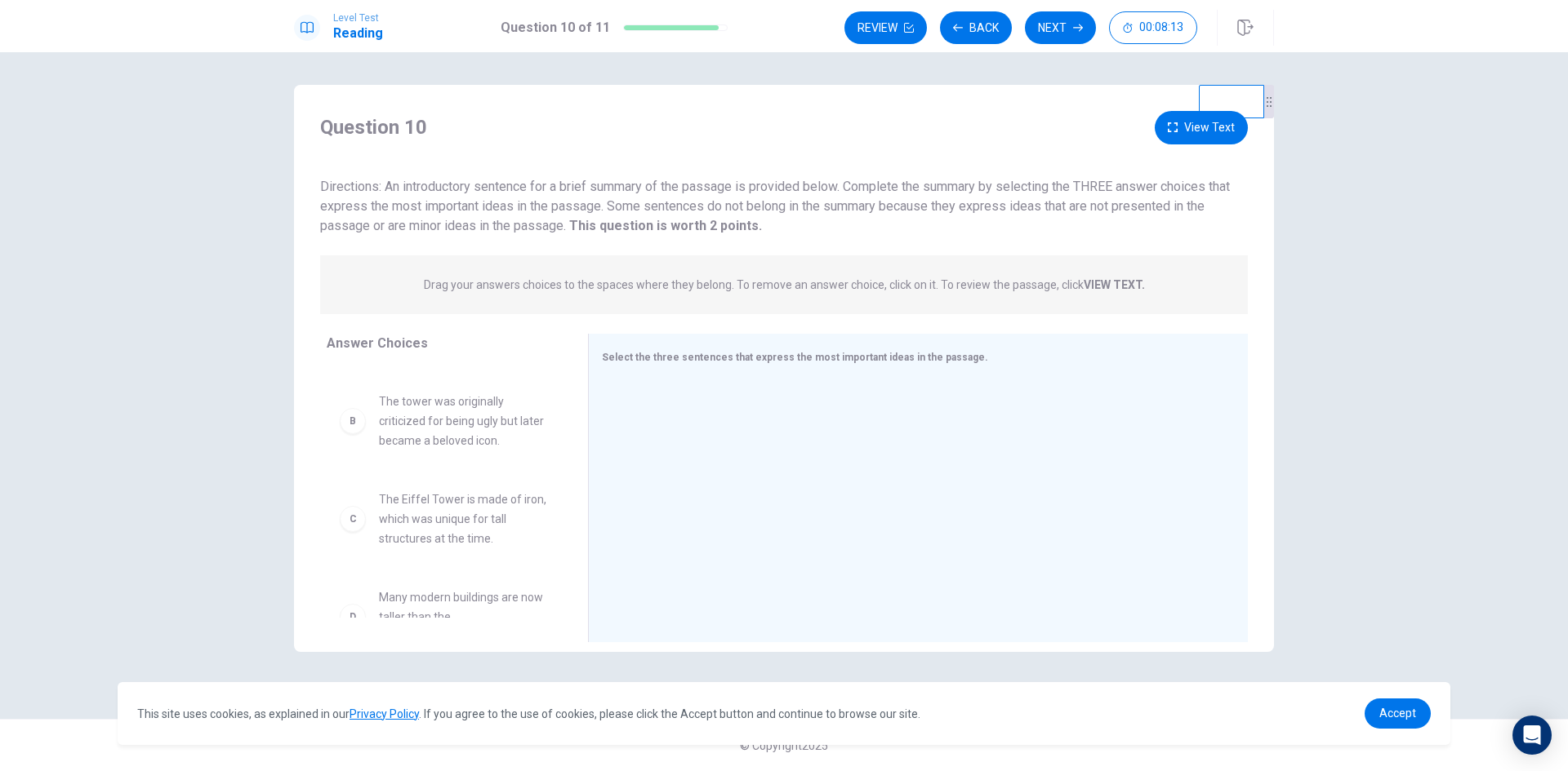
scroll to position [0, 0]
click at [517, 390] on span "The [GEOGRAPHIC_DATA] is a world-famous symbol of [GEOGRAPHIC_DATA]." at bounding box center [463, 408] width 169 height 59
click at [351, 400] on div "A" at bounding box center [353, 409] width 26 height 26
drag, startPoint x: 438, startPoint y: 400, endPoint x: 734, endPoint y: 404, distance: 296.0
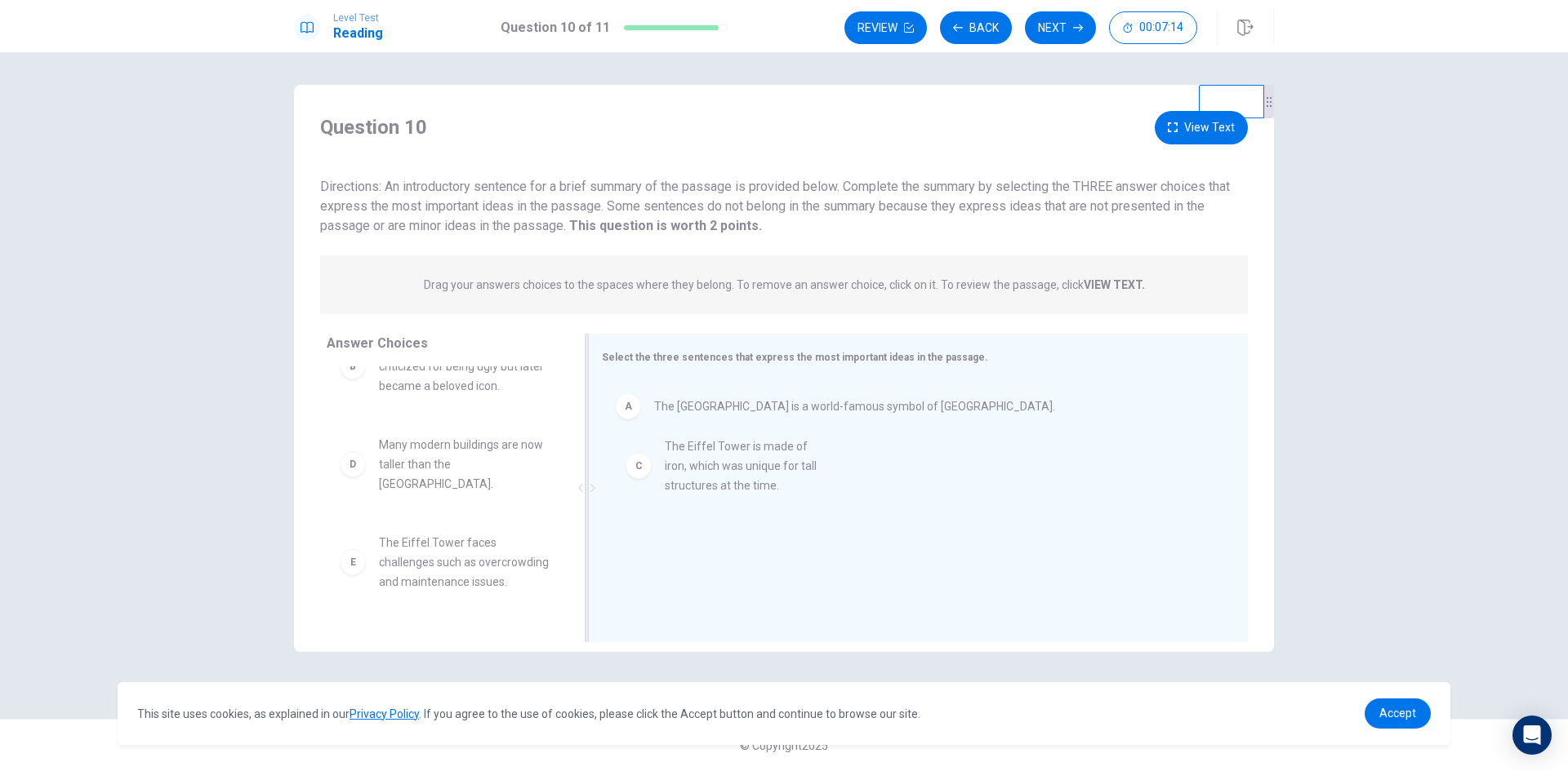
drag, startPoint x: 439, startPoint y: 475, endPoint x: 738, endPoint y: 475, distance: 299.0
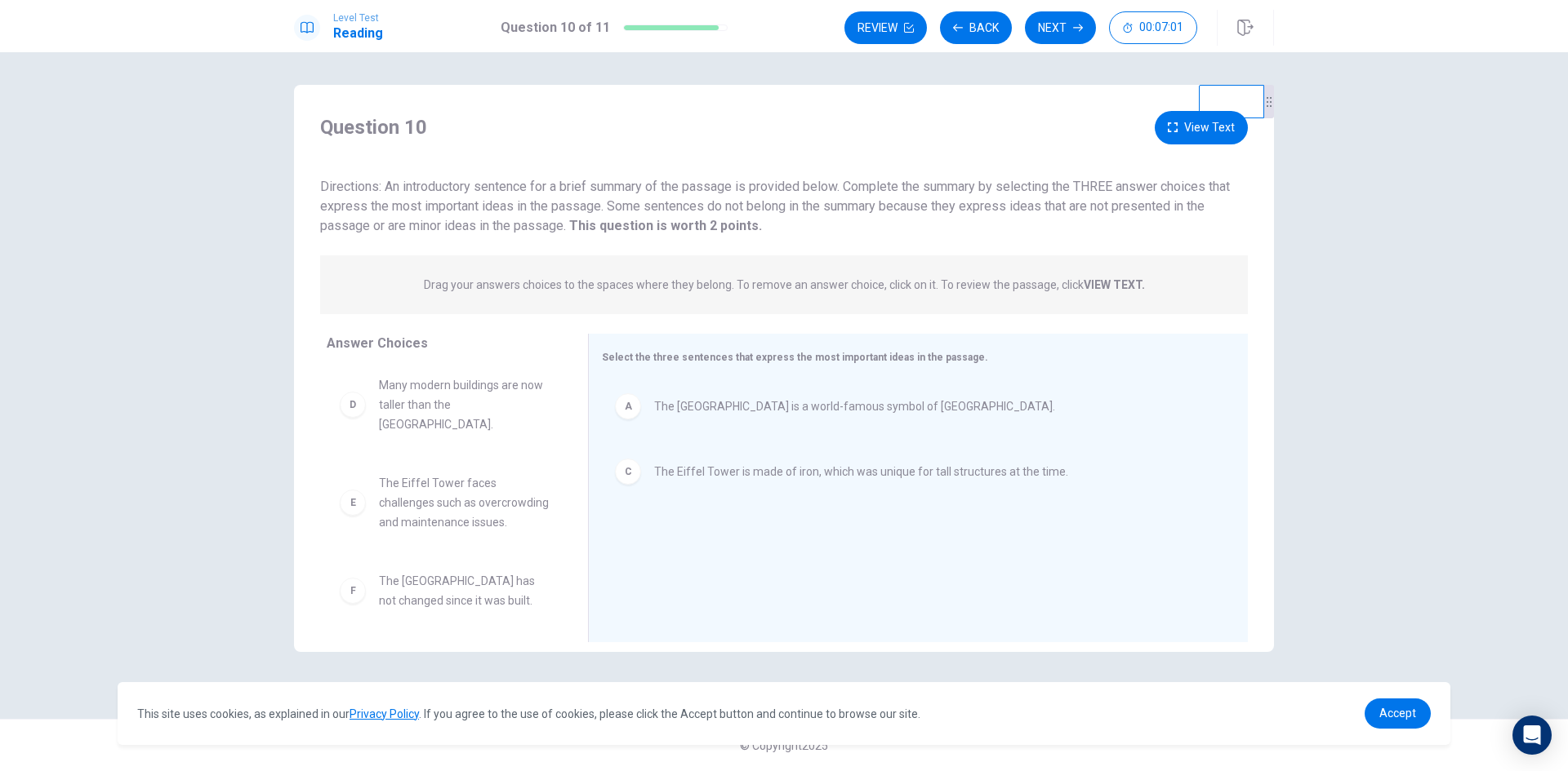
scroll to position [108, 0]
drag, startPoint x: 451, startPoint y: 487, endPoint x: 724, endPoint y: 547, distance: 279.5
click at [1052, 23] on button "Next" at bounding box center [1060, 27] width 71 height 33
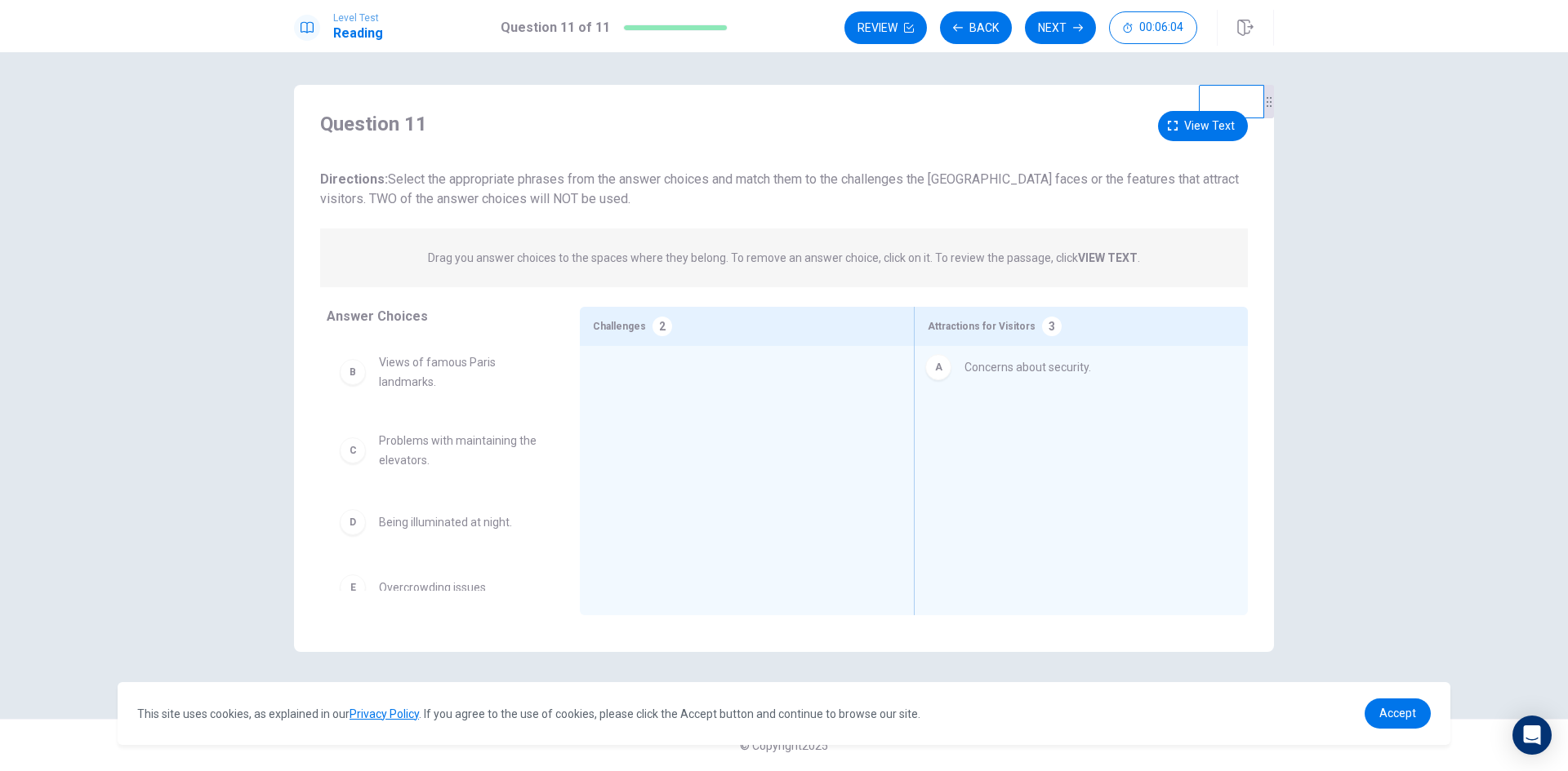
drag, startPoint x: 396, startPoint y: 366, endPoint x: 987, endPoint y: 371, distance: 591.0
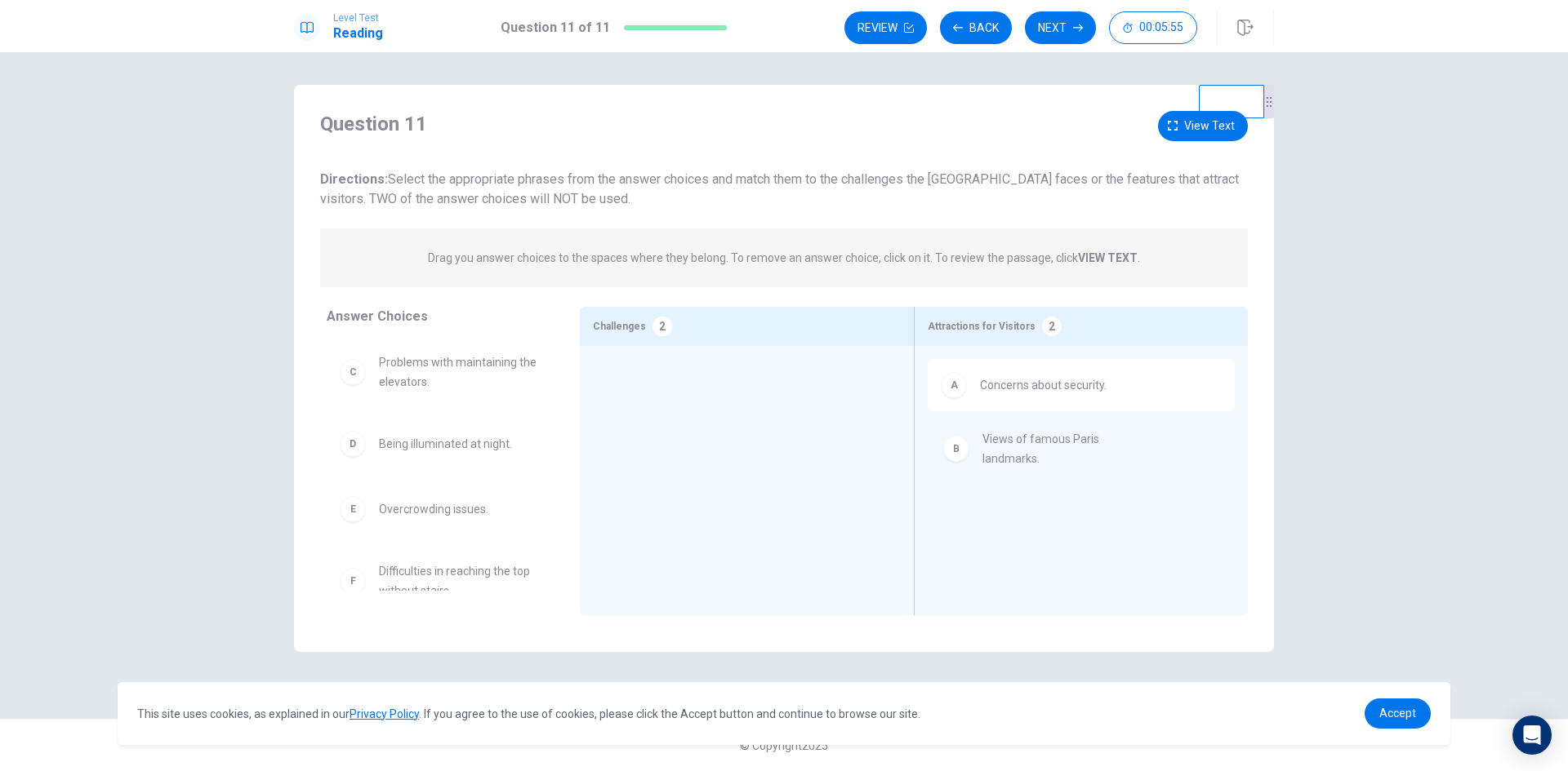
drag, startPoint x: 414, startPoint y: 371, endPoint x: 1025, endPoint y: 449, distance: 616.0
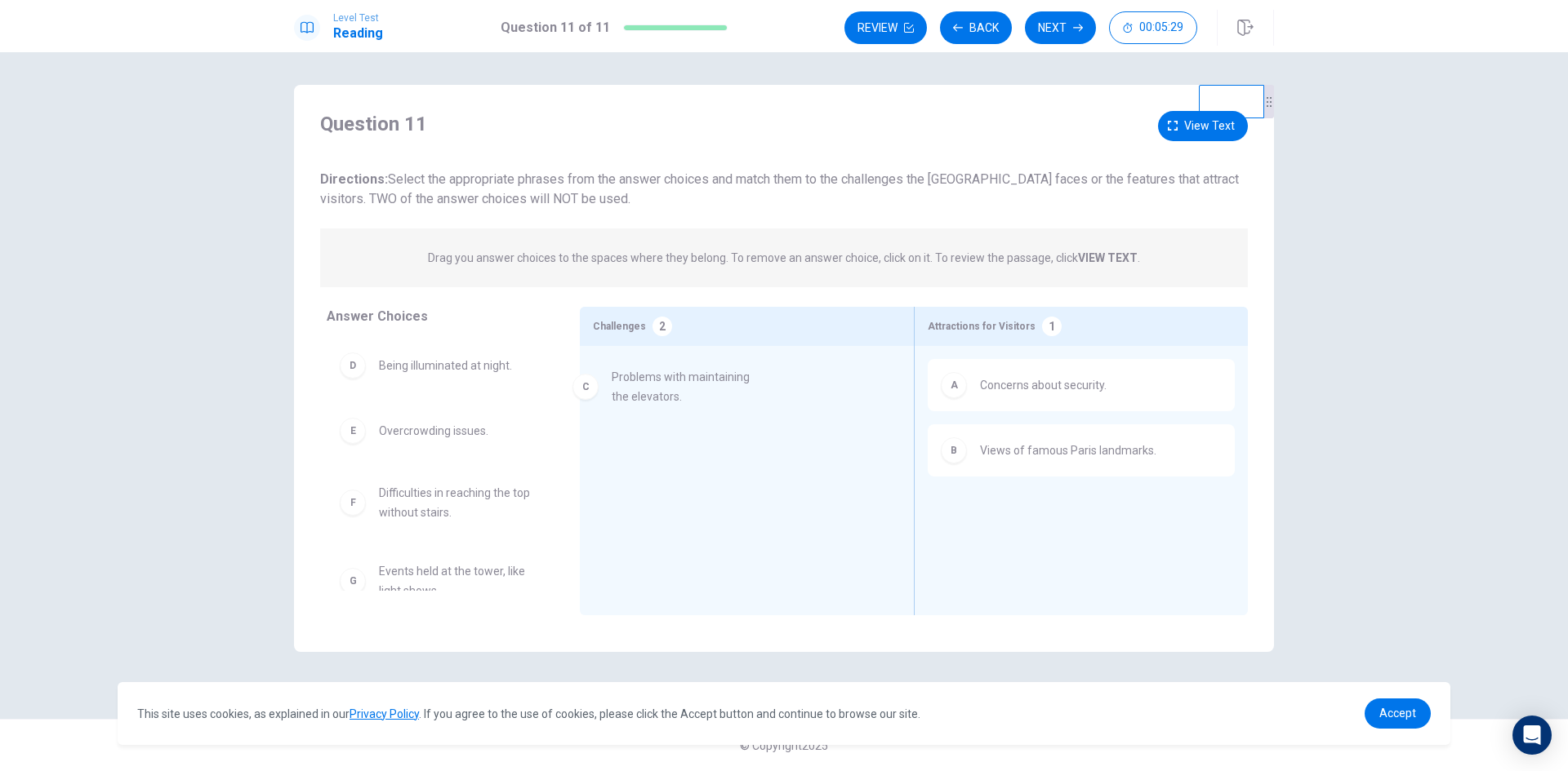
drag, startPoint x: 529, startPoint y: 407, endPoint x: 651, endPoint y: 397, distance: 122.4
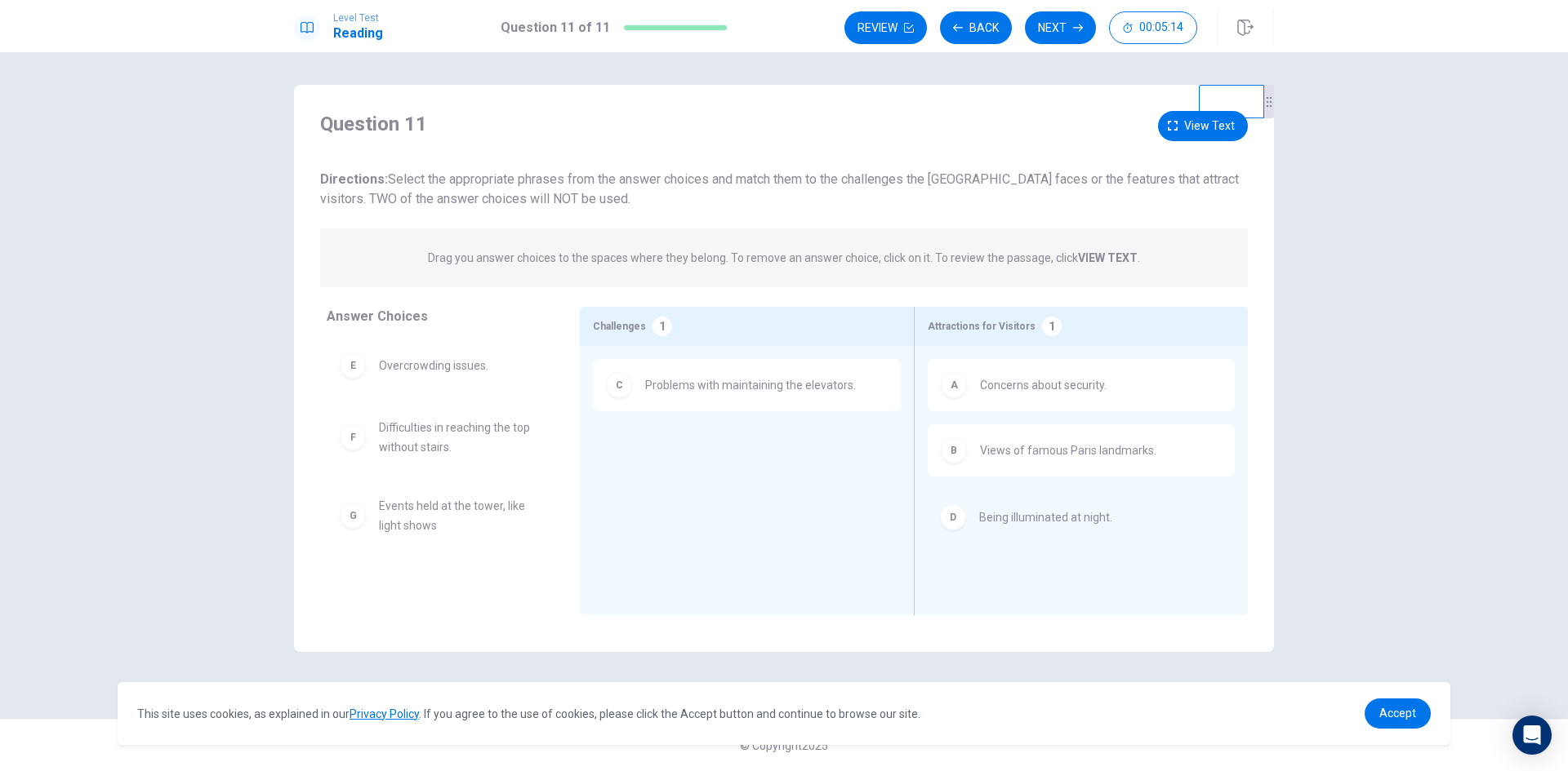
drag, startPoint x: 422, startPoint y: 374, endPoint x: 1041, endPoint y: 531, distance: 638.6
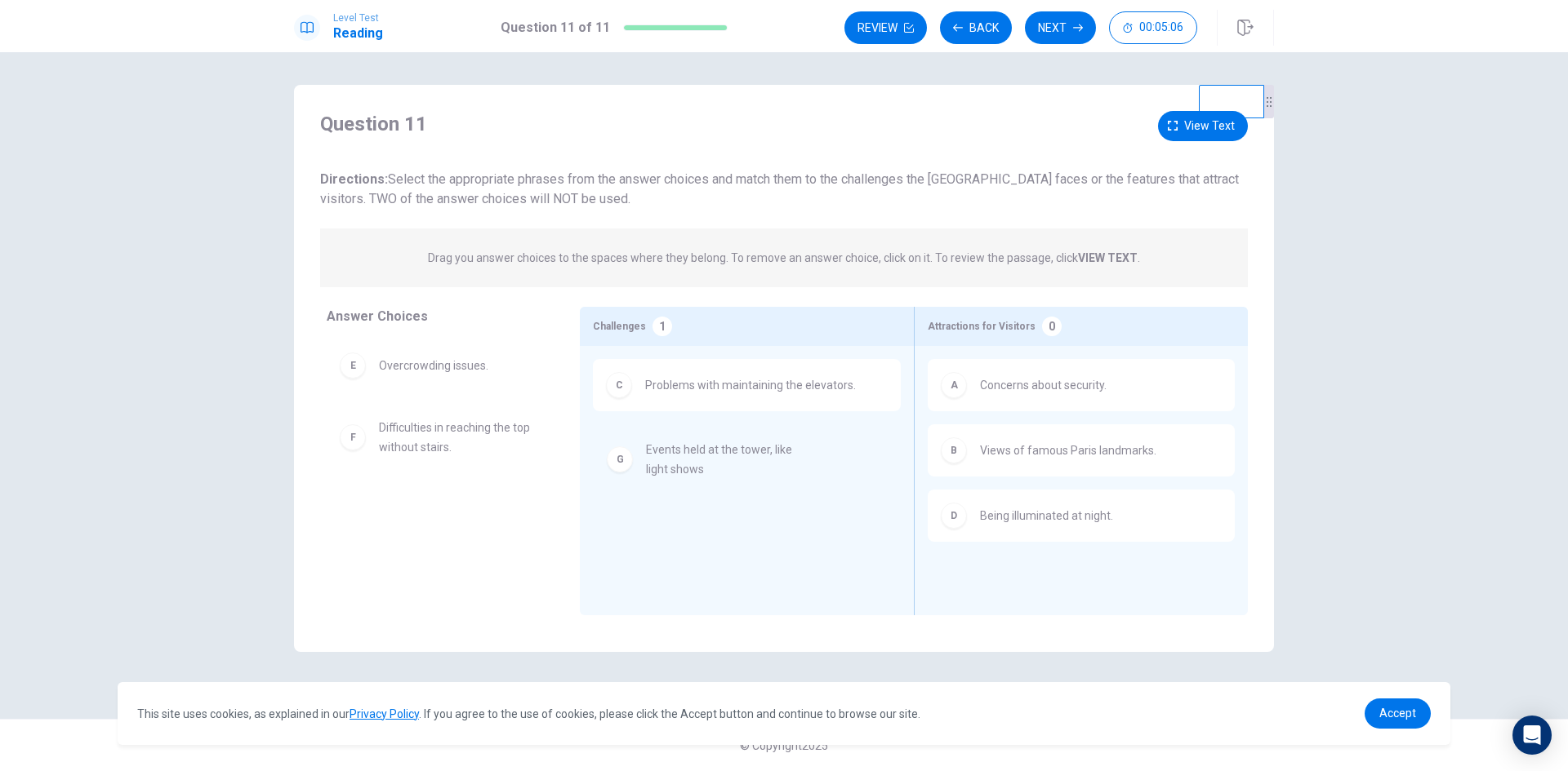
drag, startPoint x: 431, startPoint y: 513, endPoint x: 707, endPoint y: 460, distance: 281.0
click at [1061, 23] on button "Next" at bounding box center [1060, 27] width 71 height 33
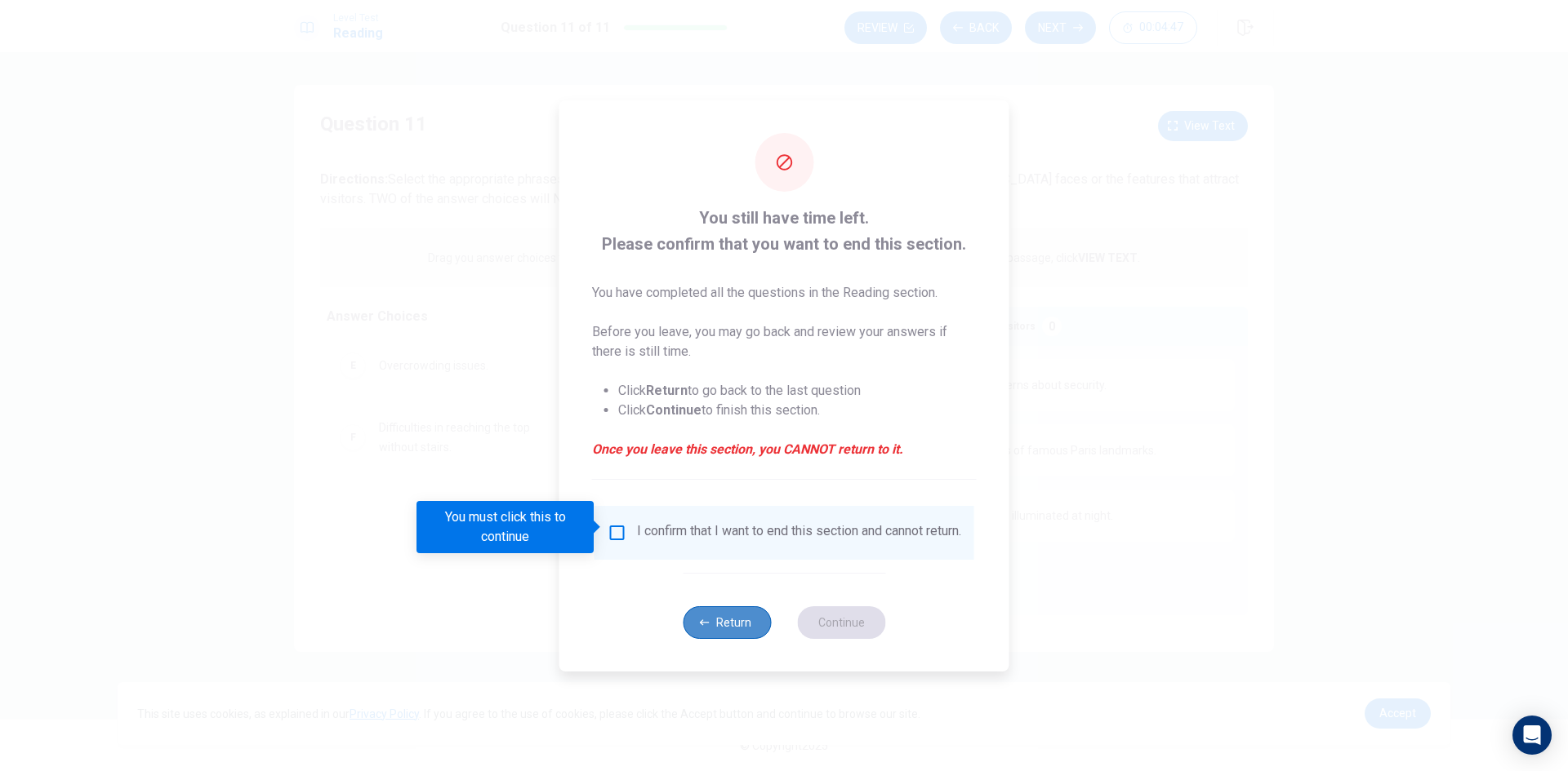
click at [705, 623] on icon "button" at bounding box center [704, 623] width 10 height 10
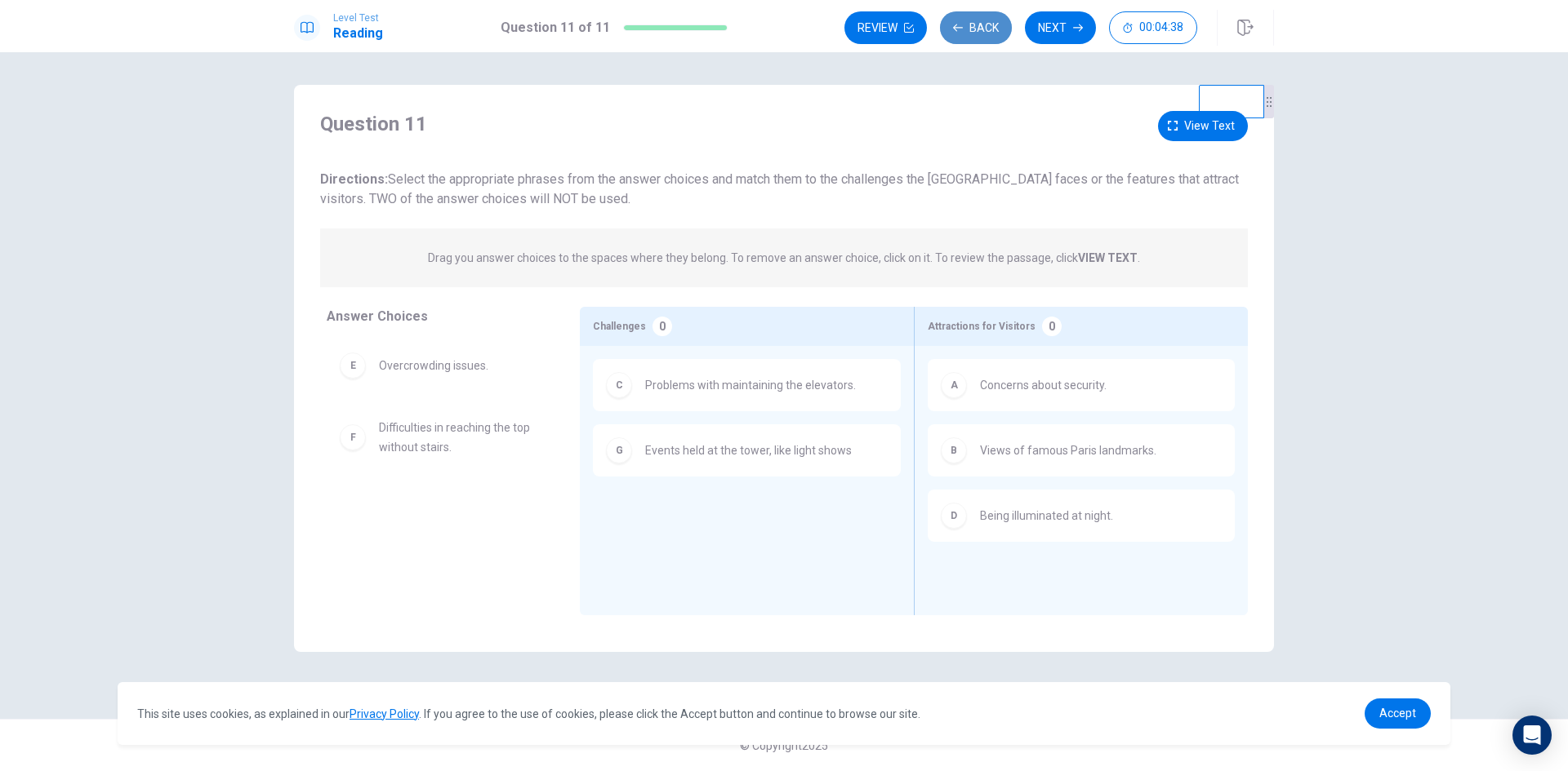
click at [979, 34] on button "Back" at bounding box center [975, 27] width 71 height 33
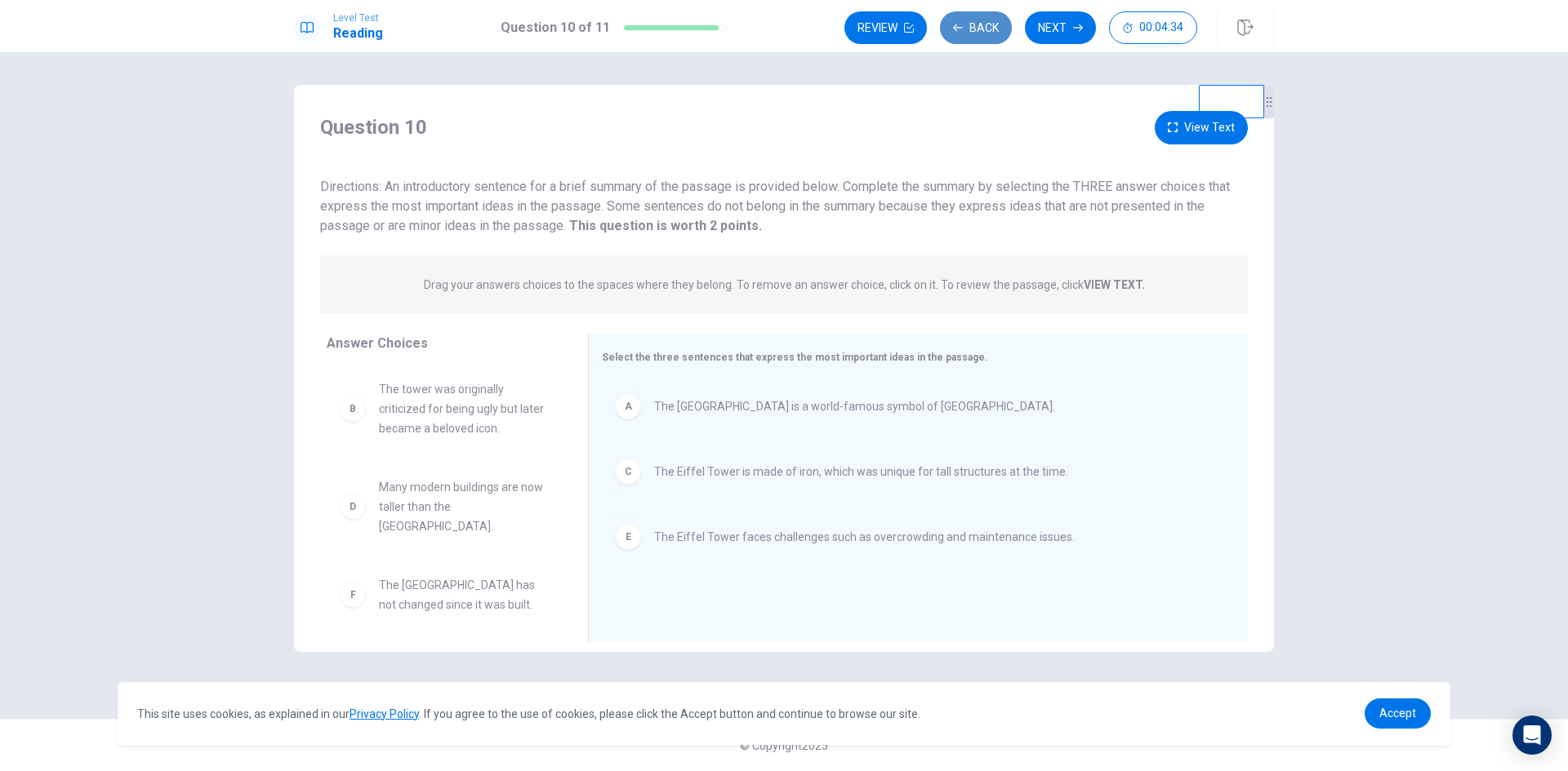
click at [979, 34] on button "Back" at bounding box center [975, 27] width 71 height 33
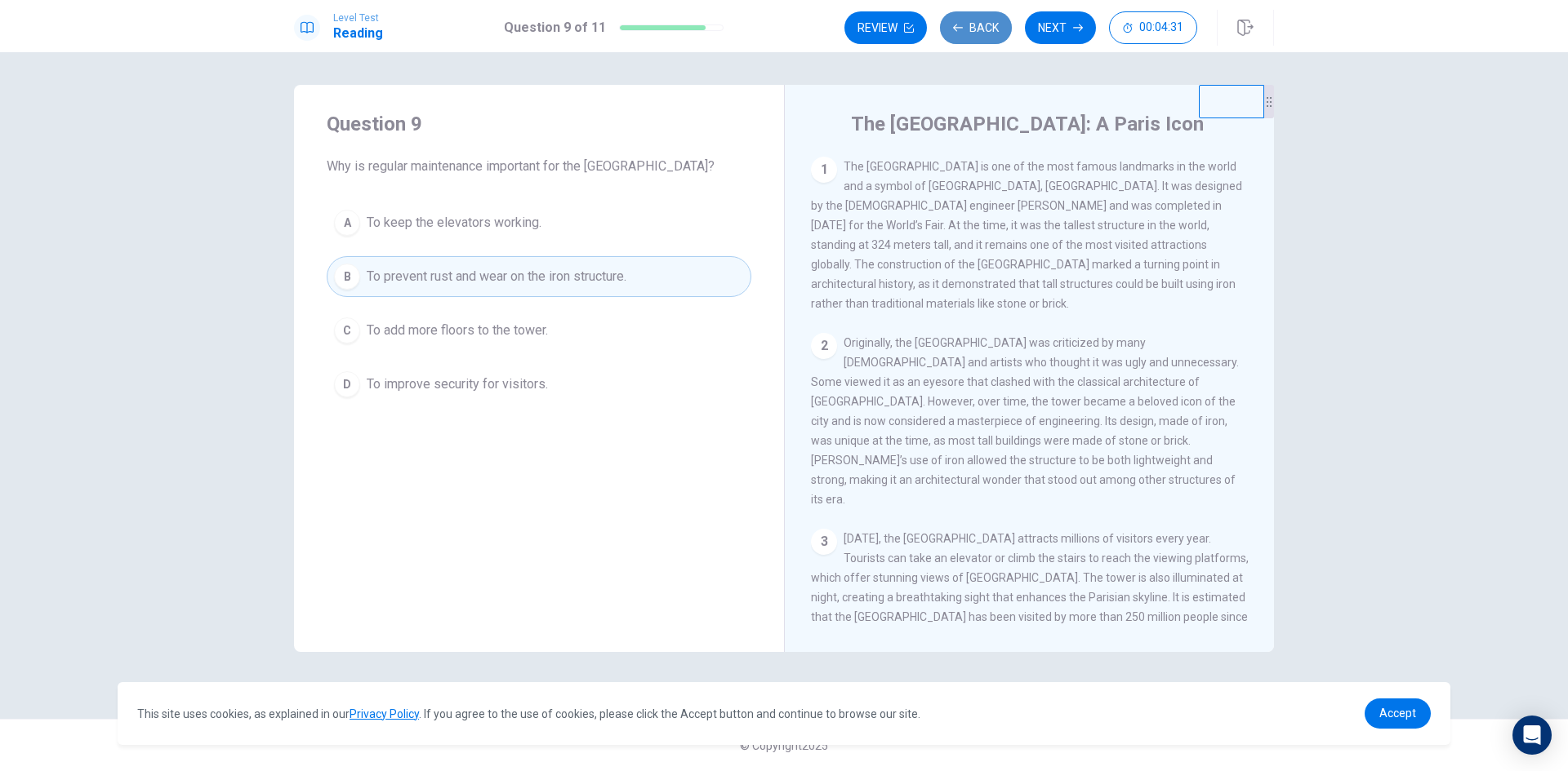
click at [979, 34] on button "Back" at bounding box center [975, 27] width 71 height 33
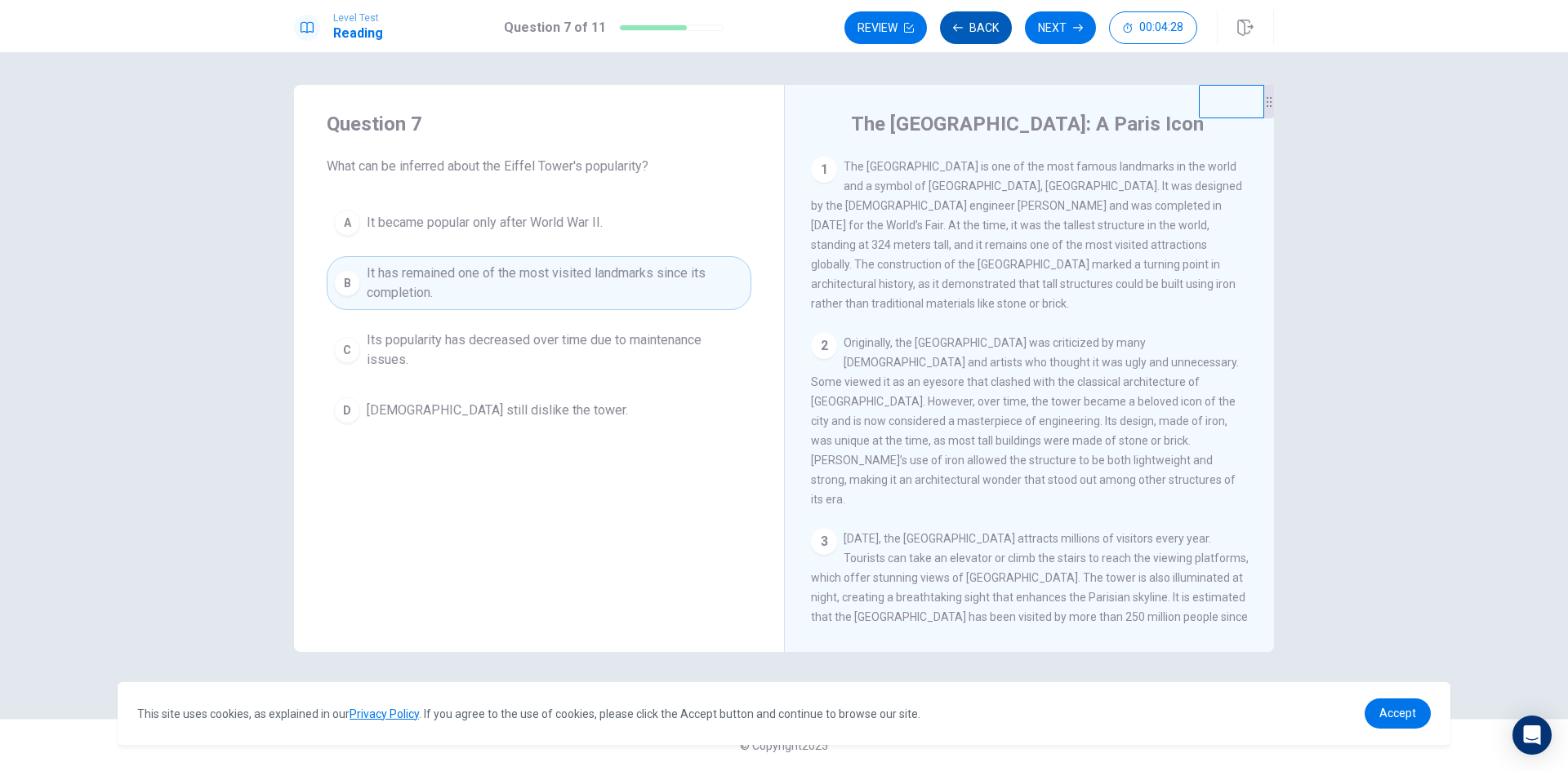
click at [979, 34] on button "Back" at bounding box center [975, 27] width 71 height 33
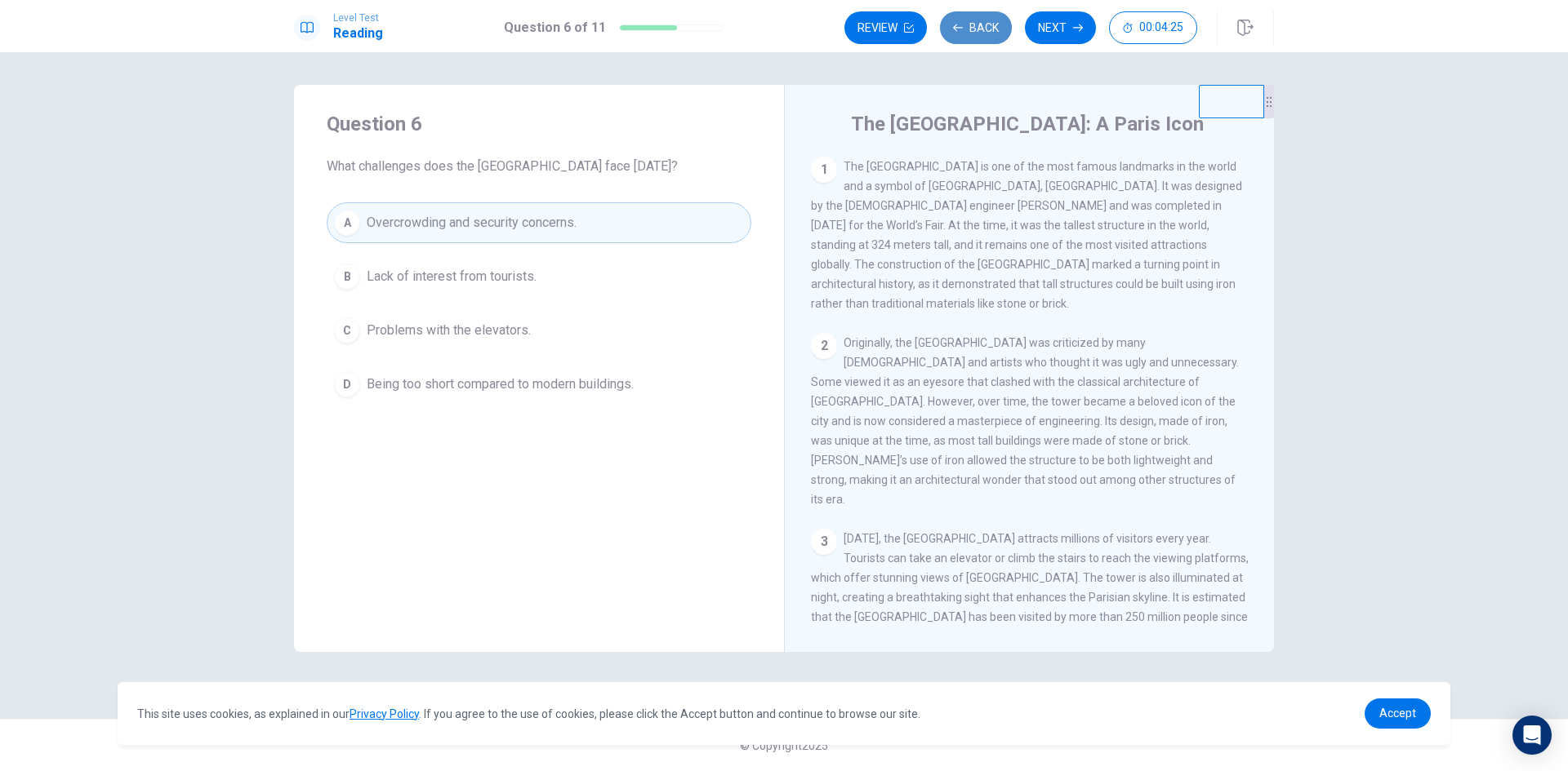
click at [979, 34] on button "Back" at bounding box center [975, 27] width 71 height 33
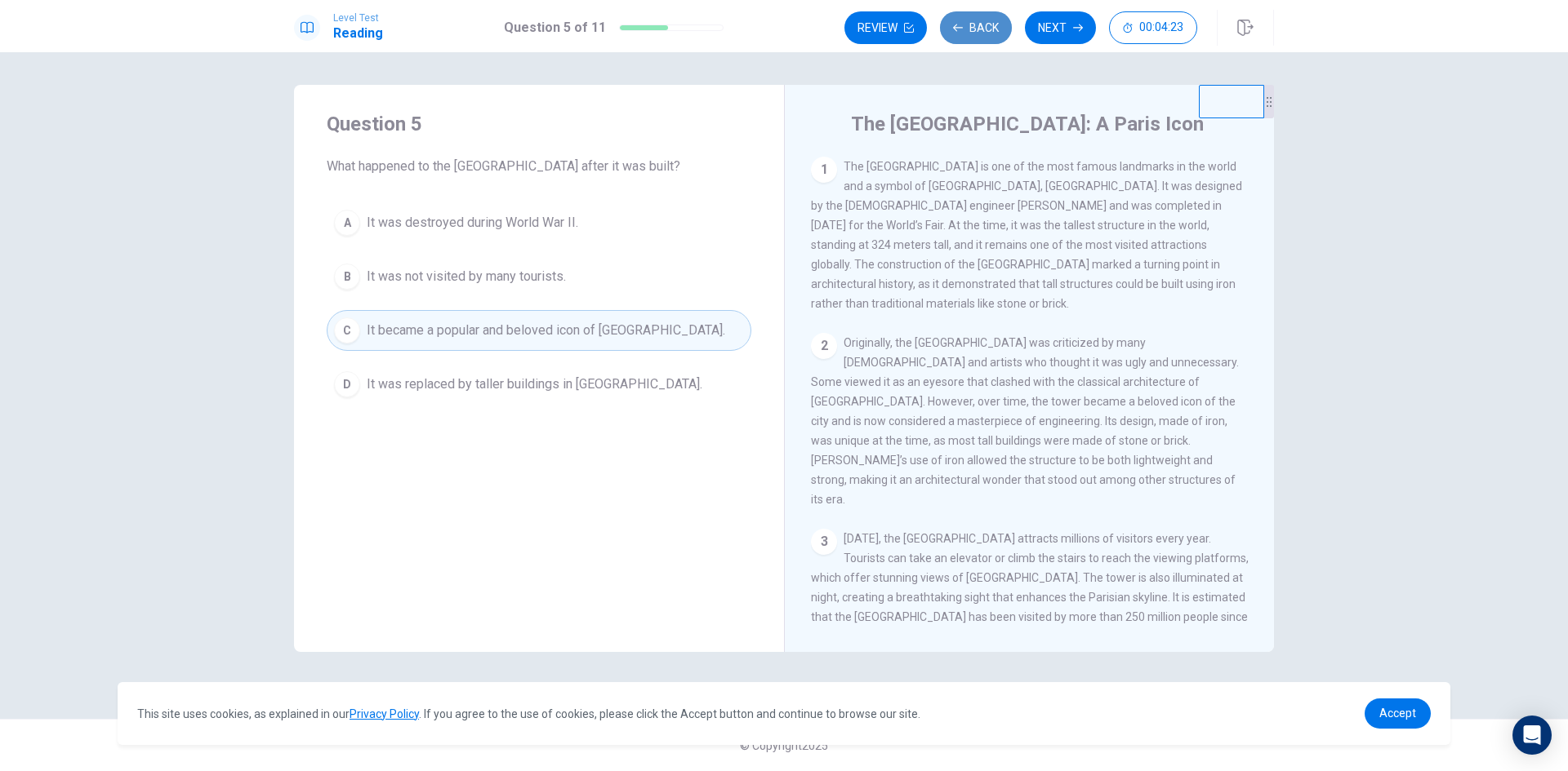
click at [979, 34] on button "Back" at bounding box center [975, 27] width 71 height 33
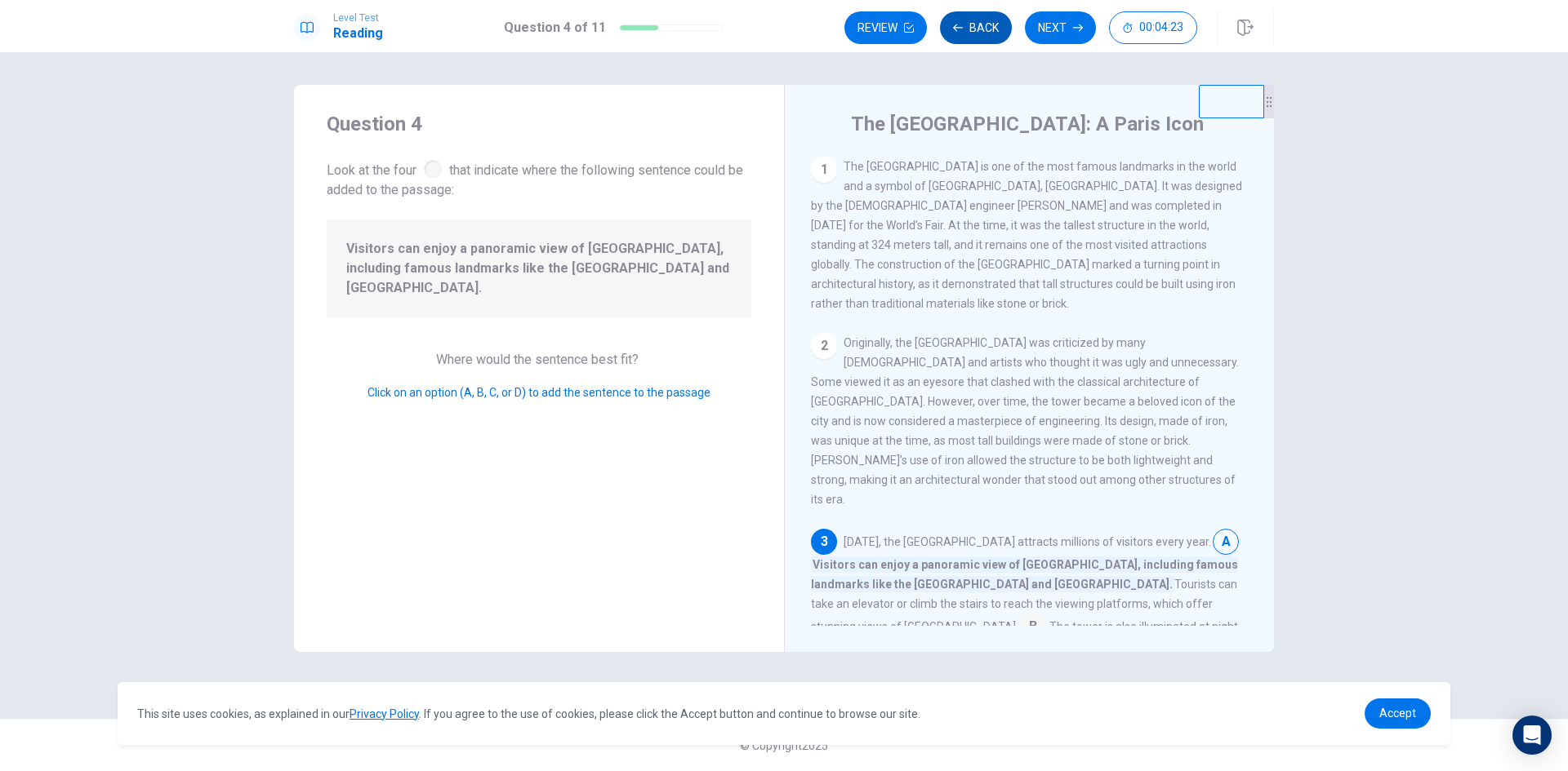
scroll to position [242, 0]
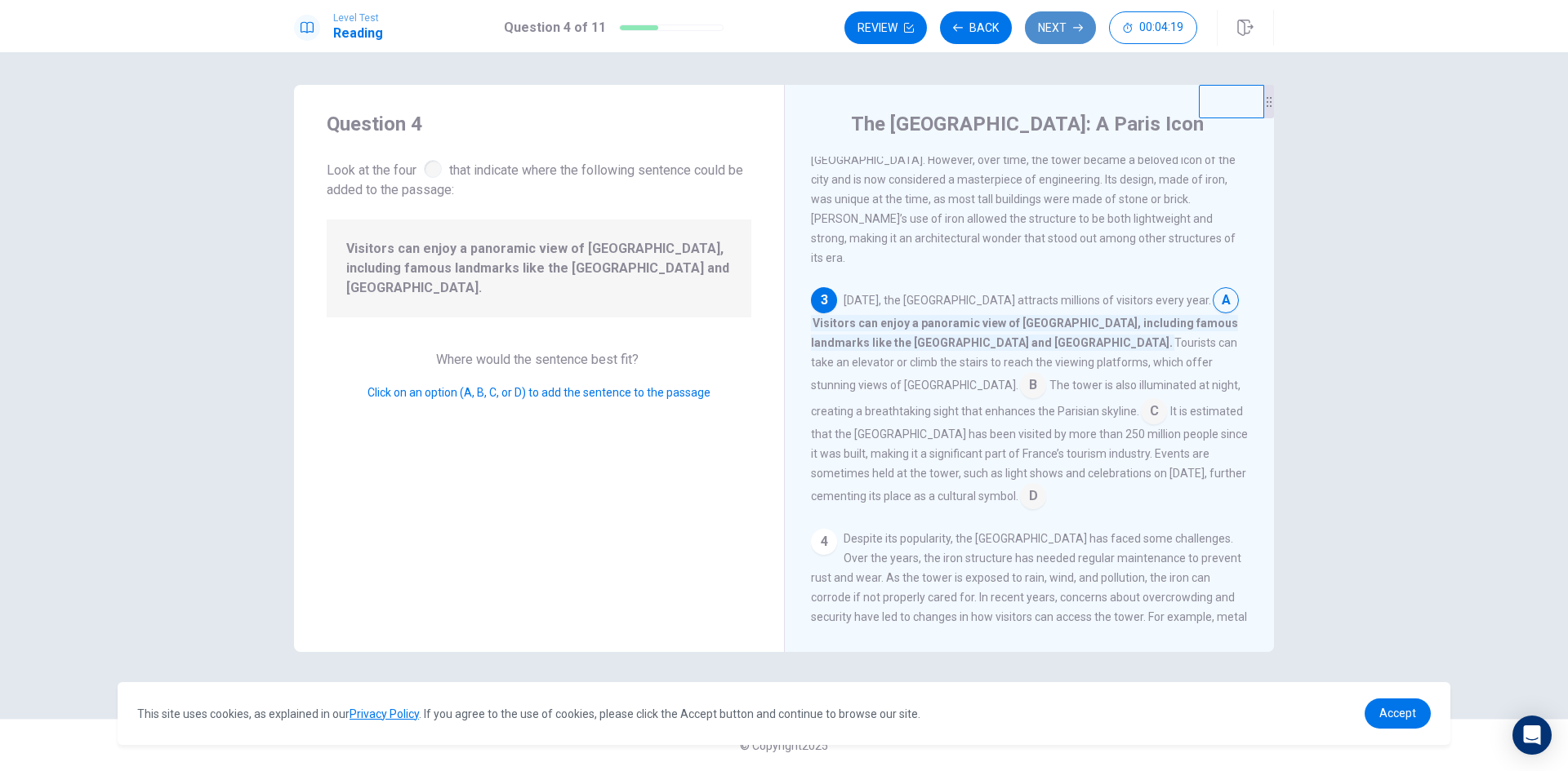
click at [1041, 21] on button "Next" at bounding box center [1060, 27] width 71 height 33
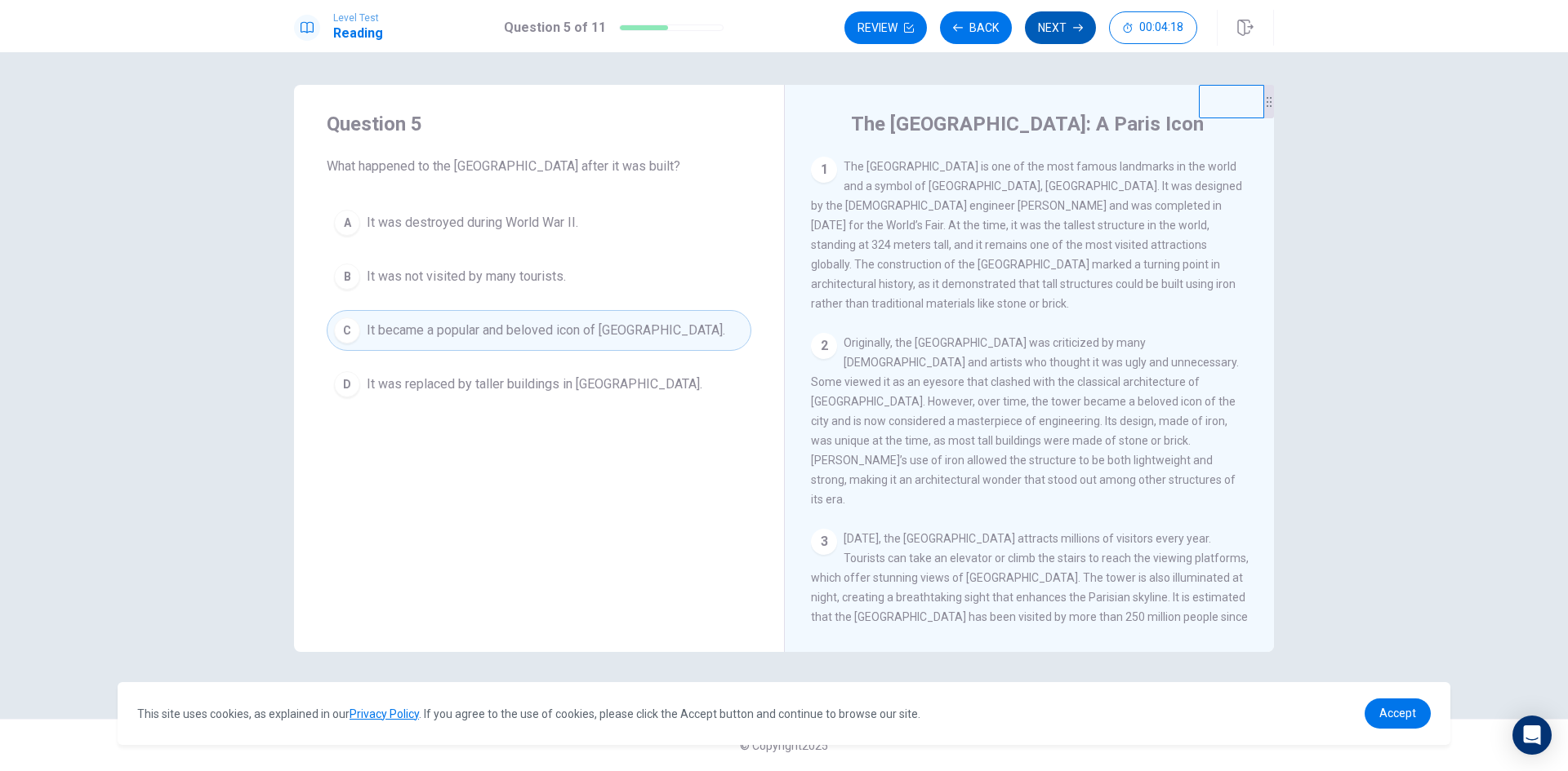
click at [1041, 21] on div "Review Back Next 00:04:18" at bounding box center [1021, 27] width 353 height 33
click at [1041, 21] on button "Next" at bounding box center [1060, 27] width 71 height 33
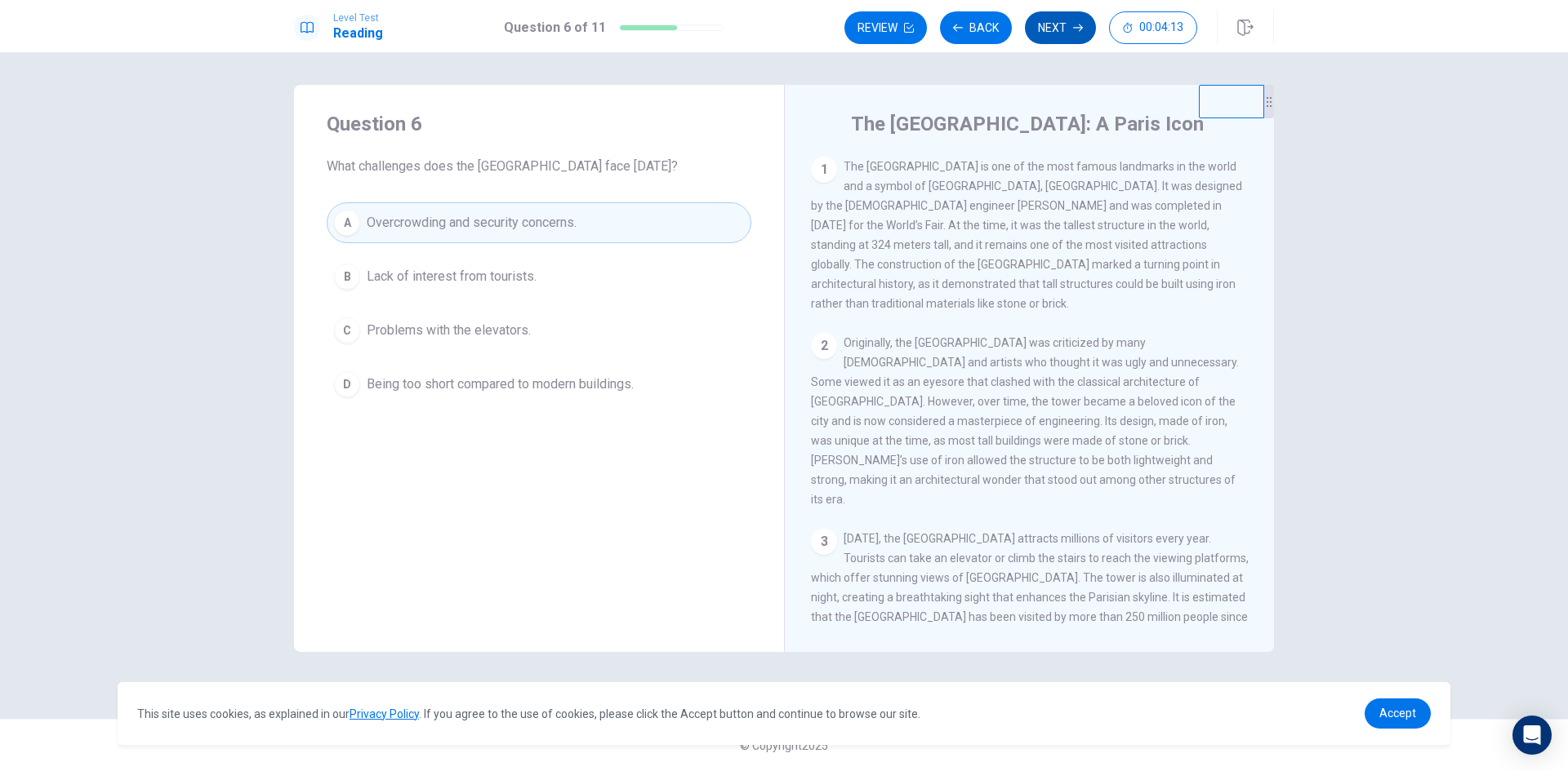
click at [1061, 32] on button "Next" at bounding box center [1060, 27] width 71 height 33
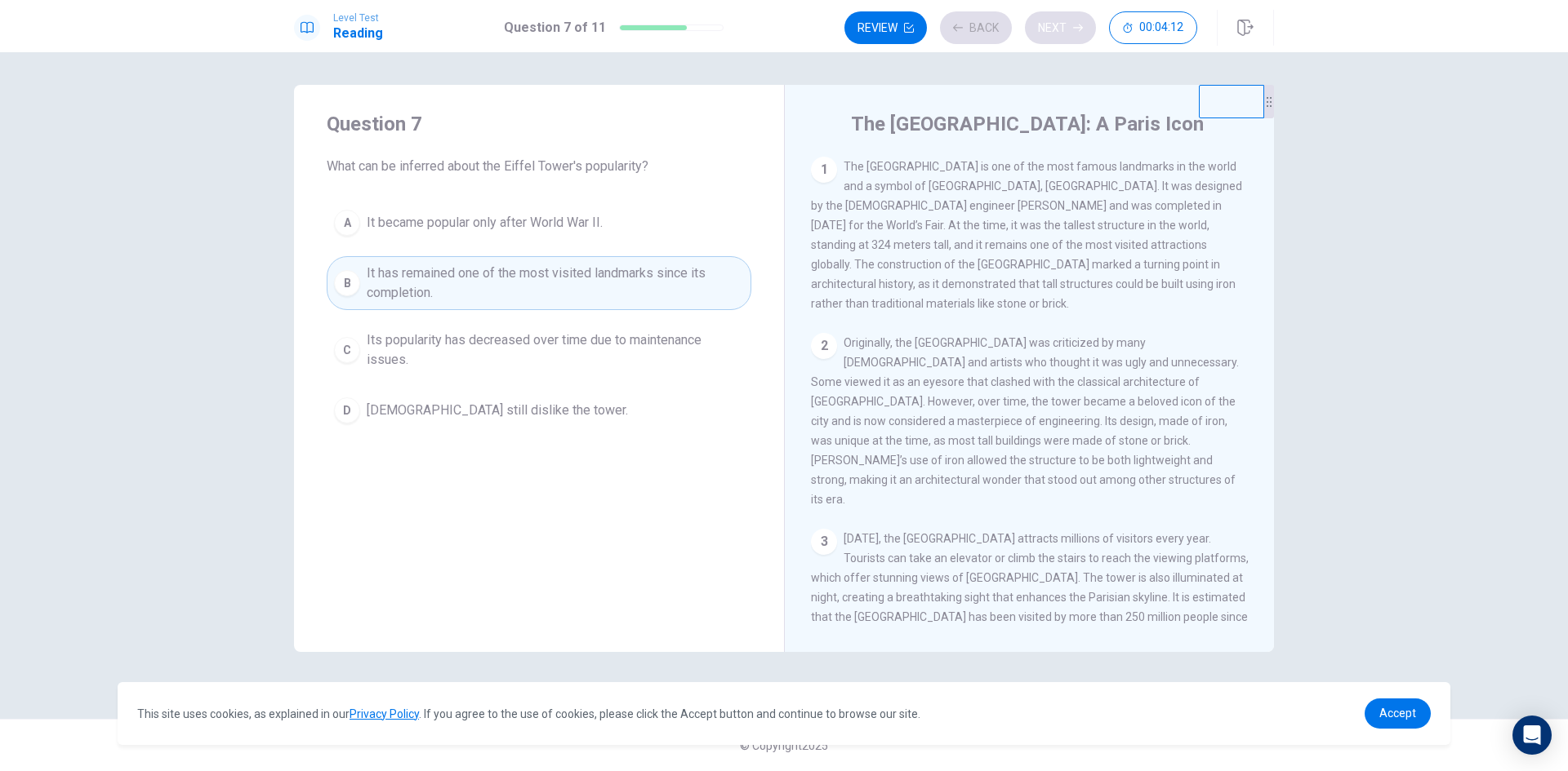
click at [1061, 32] on div "Review Back Next 00:04:12" at bounding box center [1021, 27] width 353 height 33
click at [1058, 32] on button "Next" at bounding box center [1060, 27] width 71 height 33
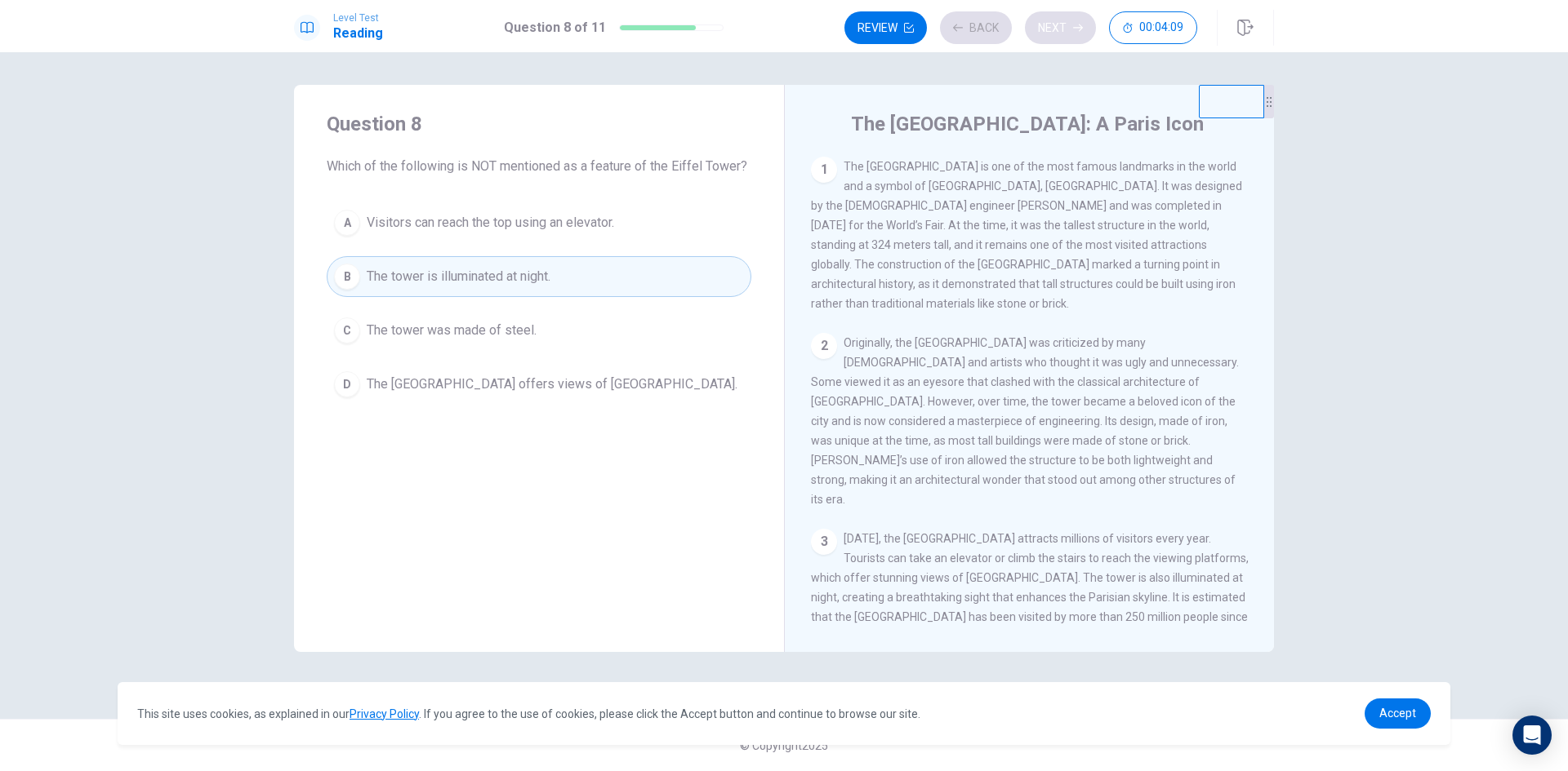
click at [1058, 32] on div "Review Back Next 00:04:09" at bounding box center [1021, 27] width 353 height 33
click at [1058, 32] on button "Next" at bounding box center [1060, 27] width 71 height 33
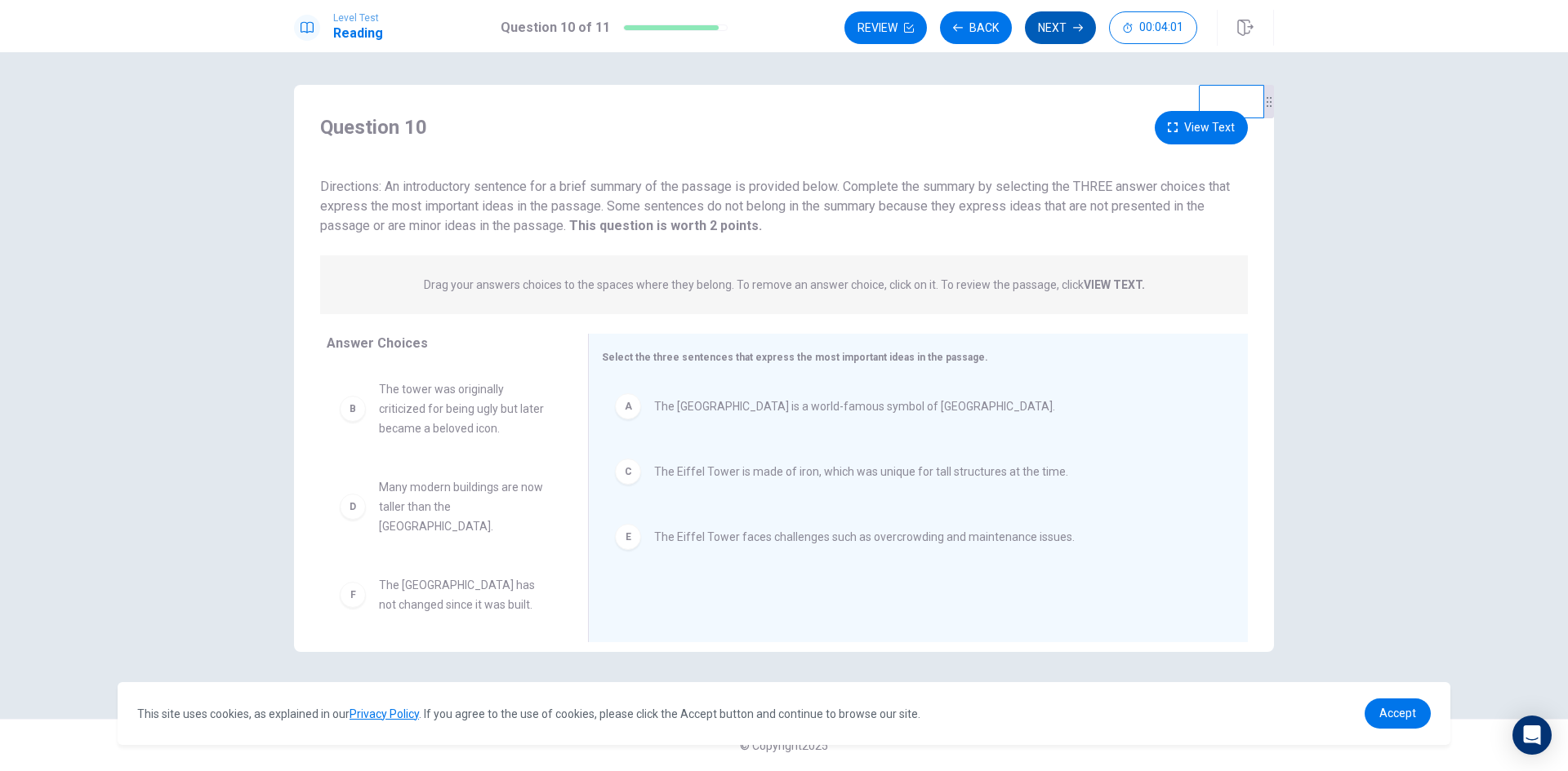
click at [1058, 22] on button "Next" at bounding box center [1060, 27] width 71 height 33
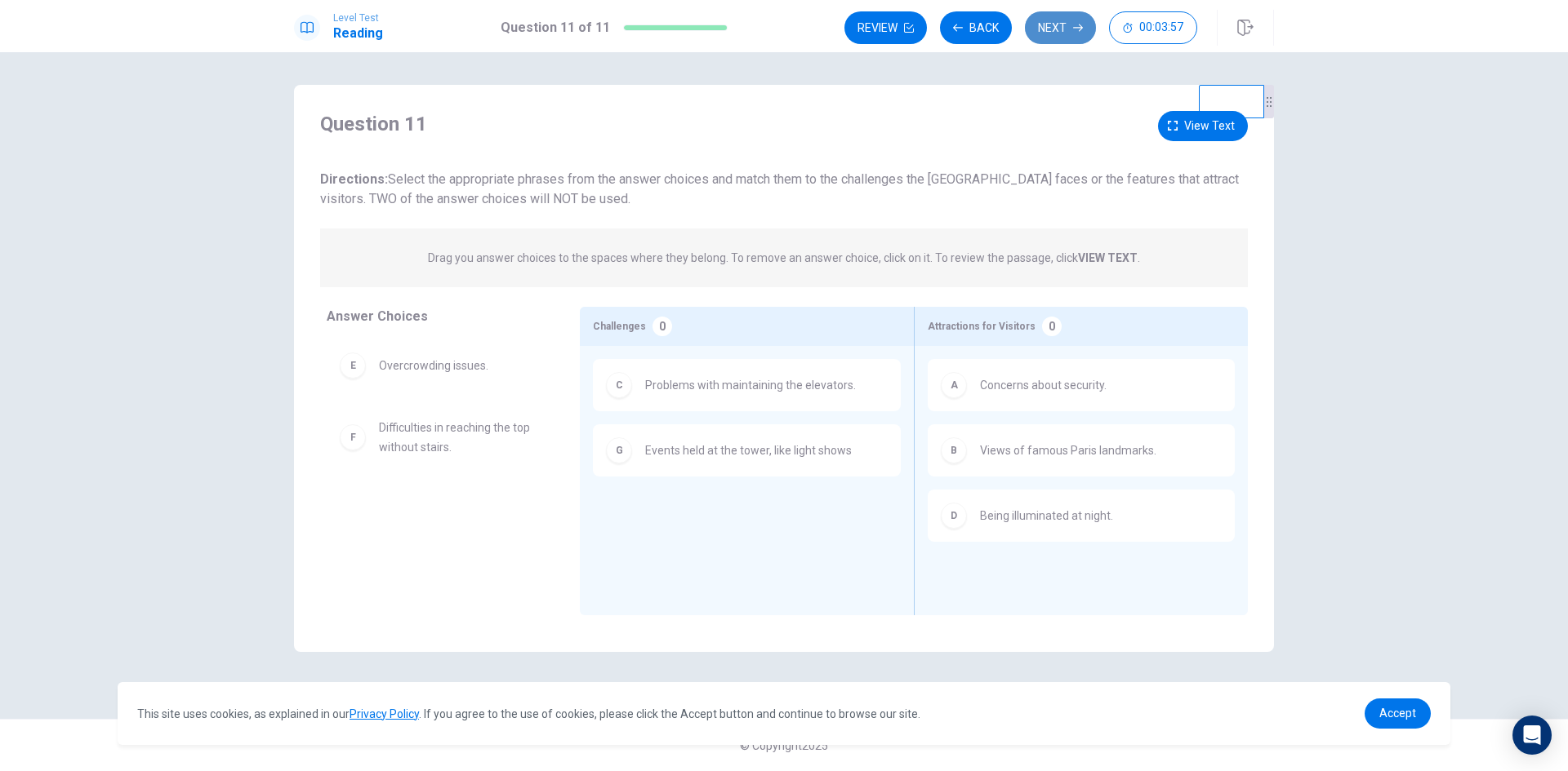
click at [1065, 22] on button "Next" at bounding box center [1060, 27] width 71 height 33
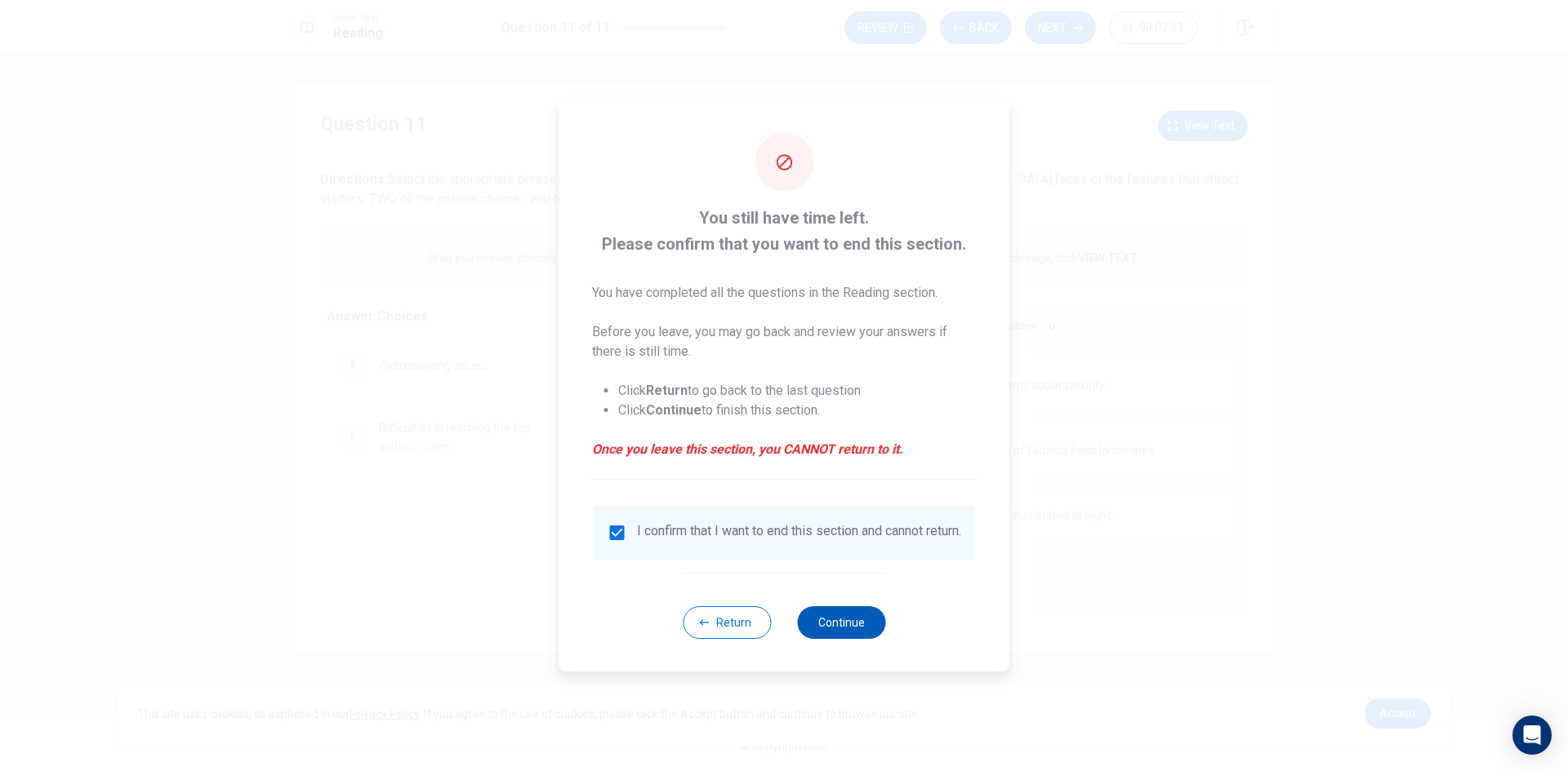
click at [852, 629] on button "Continue" at bounding box center [841, 623] width 88 height 33
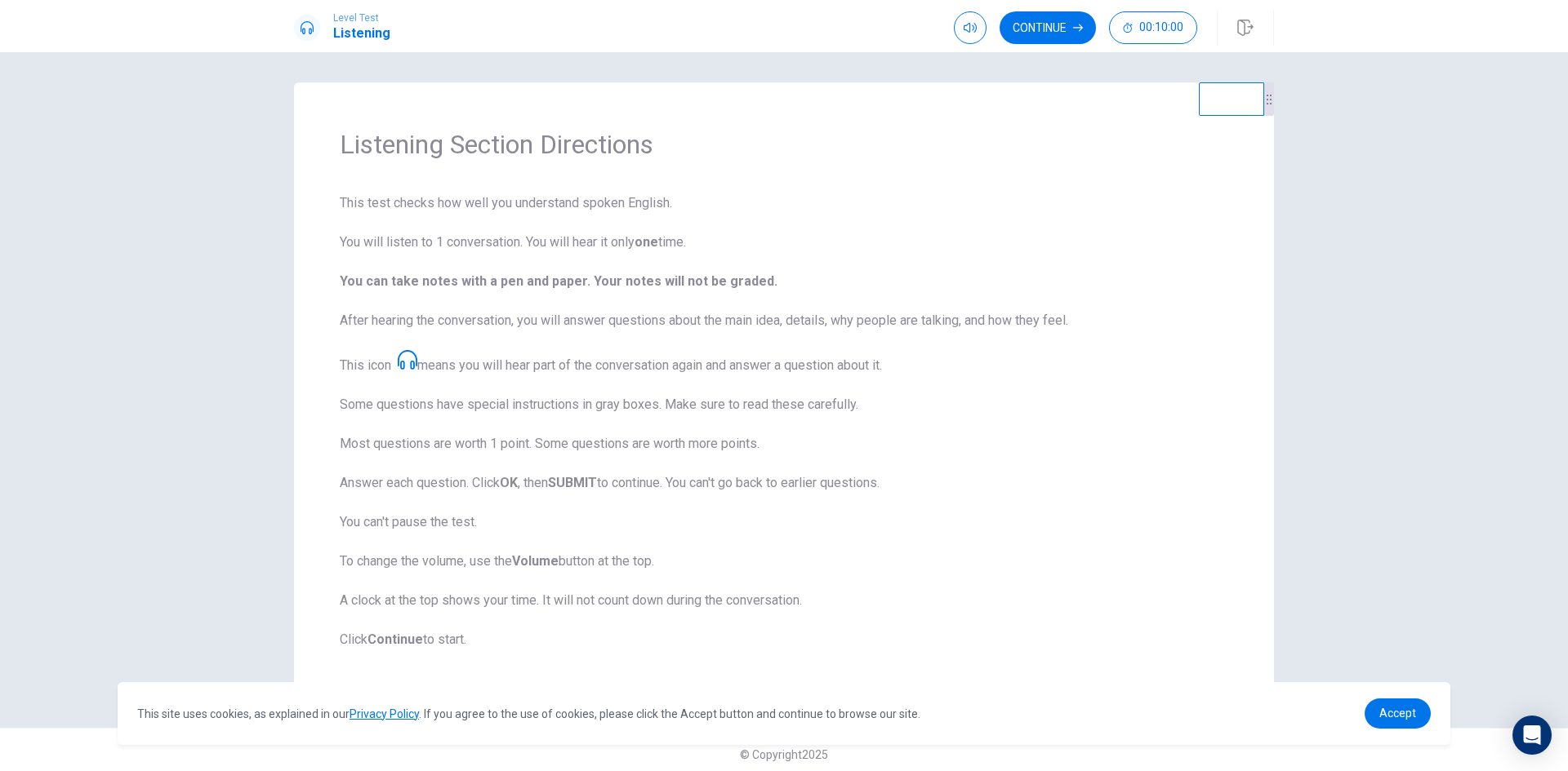
scroll to position [0, 0]
click at [1050, 27] on button "Continue" at bounding box center [1047, 27] width 96 height 33
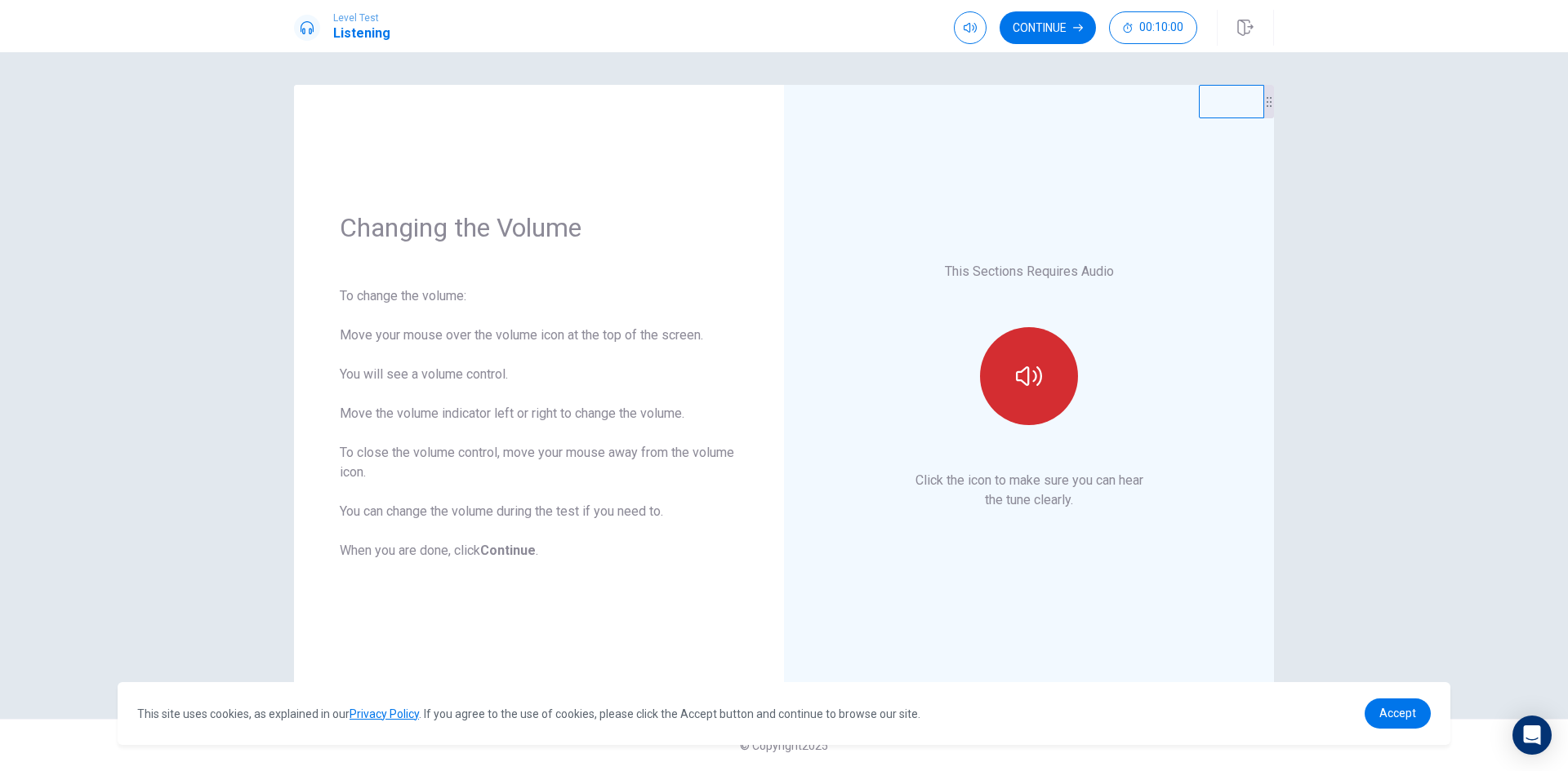
click at [1022, 365] on icon "button" at bounding box center [1029, 377] width 26 height 26
click at [1054, 25] on button "Continue" at bounding box center [1047, 27] width 96 height 33
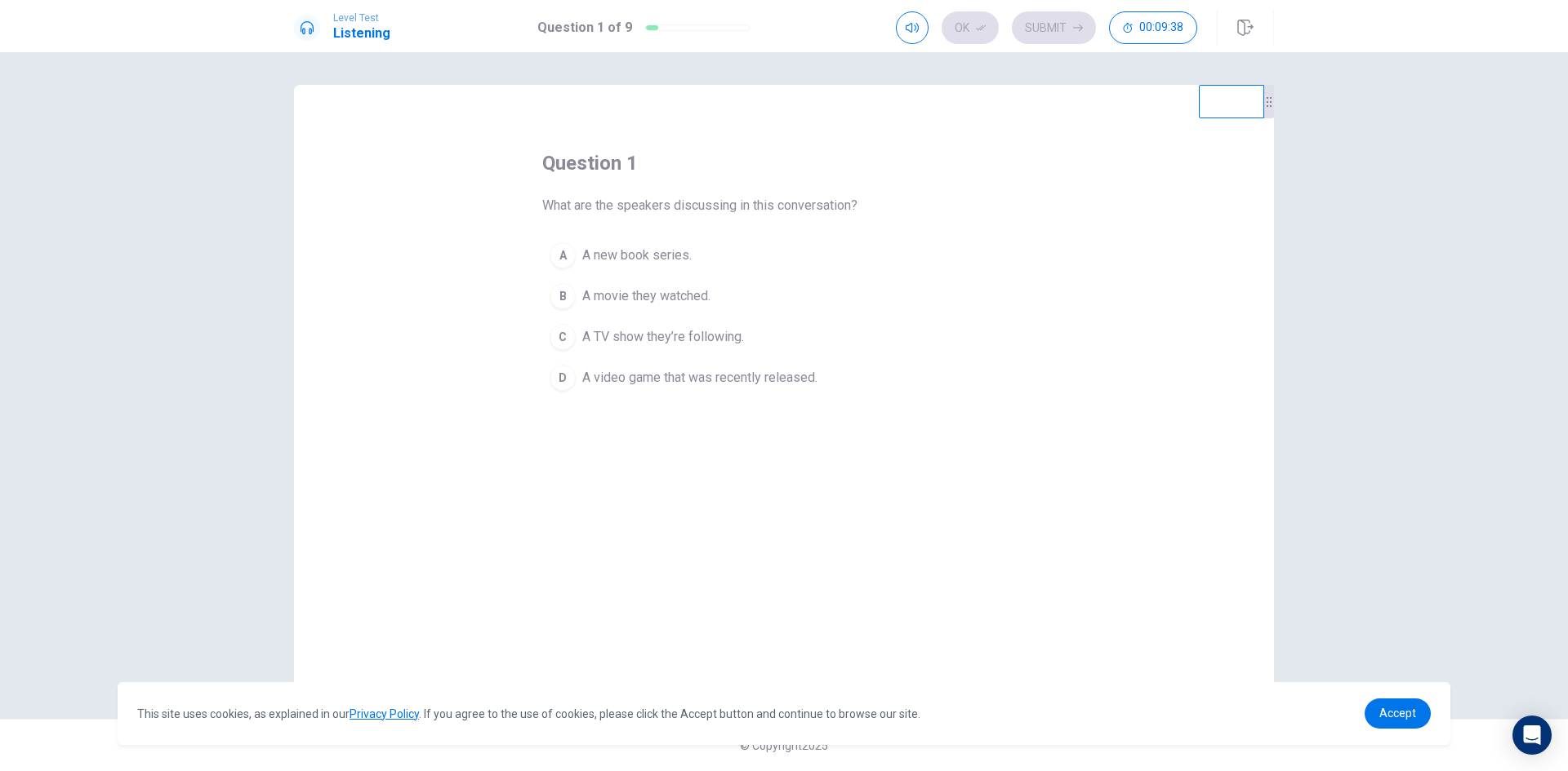
click at [567, 379] on div "D" at bounding box center [563, 378] width 26 height 26
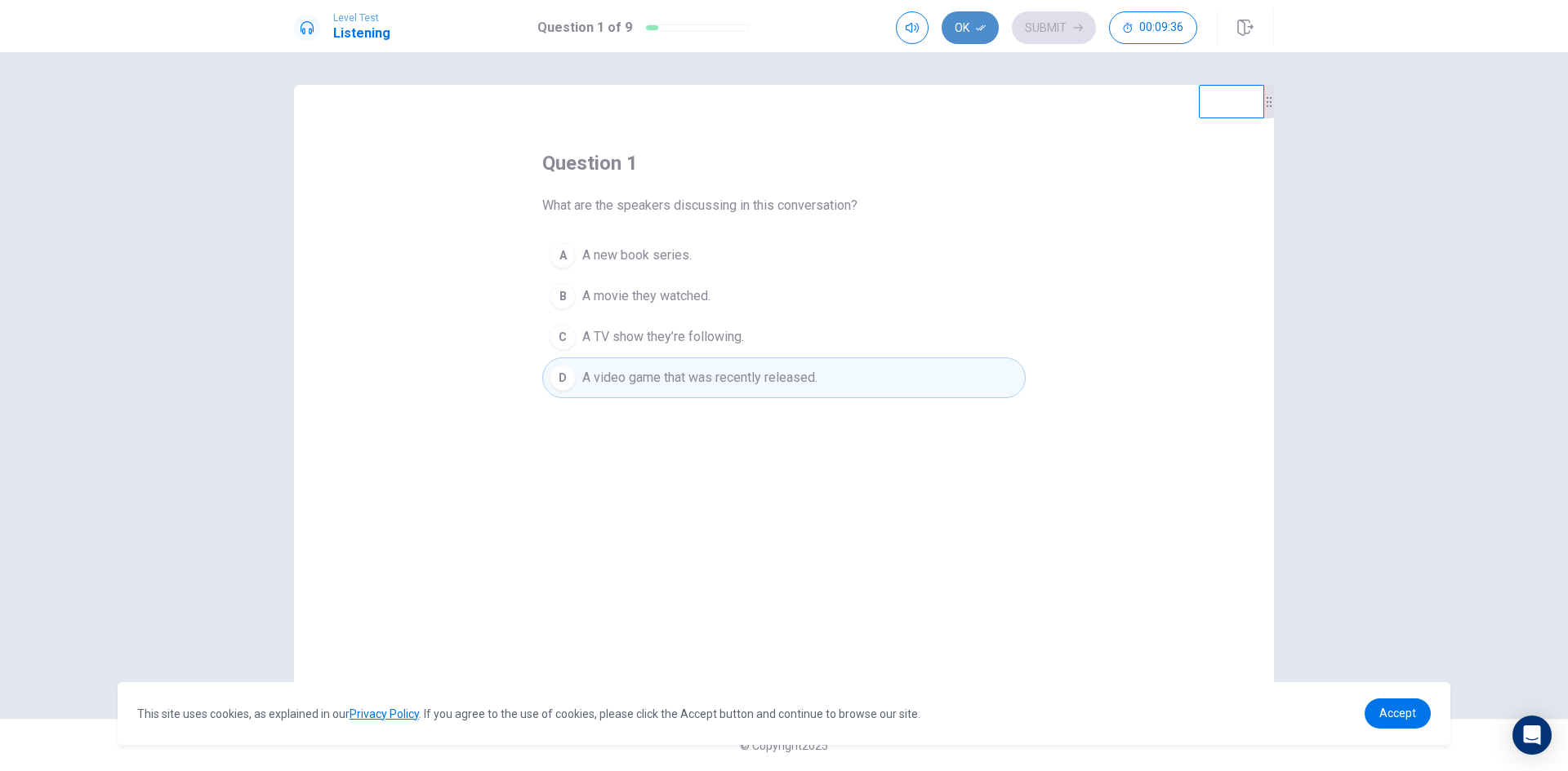
click at [973, 20] on button "Ok" at bounding box center [970, 27] width 57 height 33
click at [1049, 28] on button "Submit" at bounding box center [1054, 27] width 84 height 33
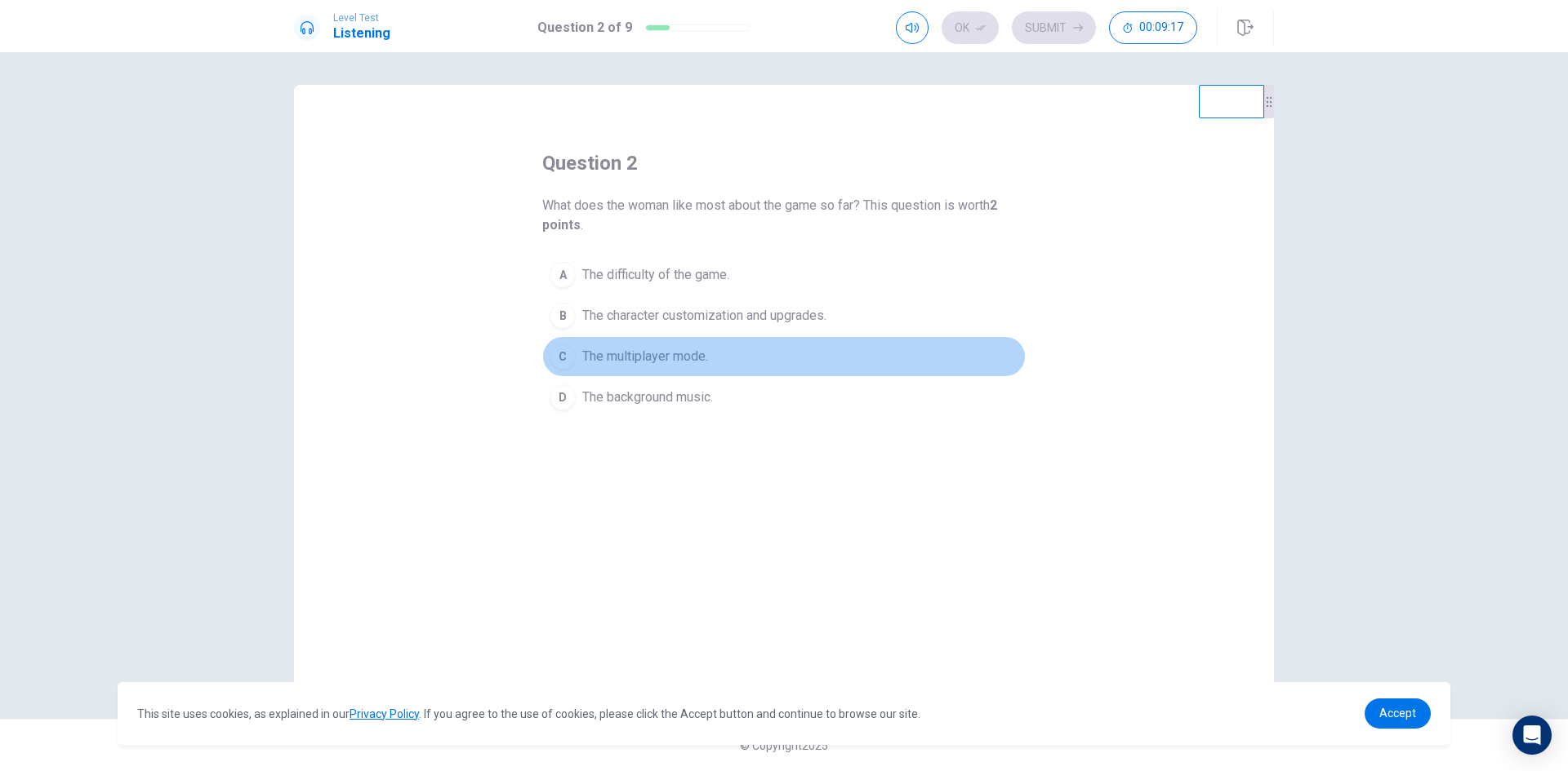
click at [571, 356] on div "C" at bounding box center [563, 357] width 26 height 26
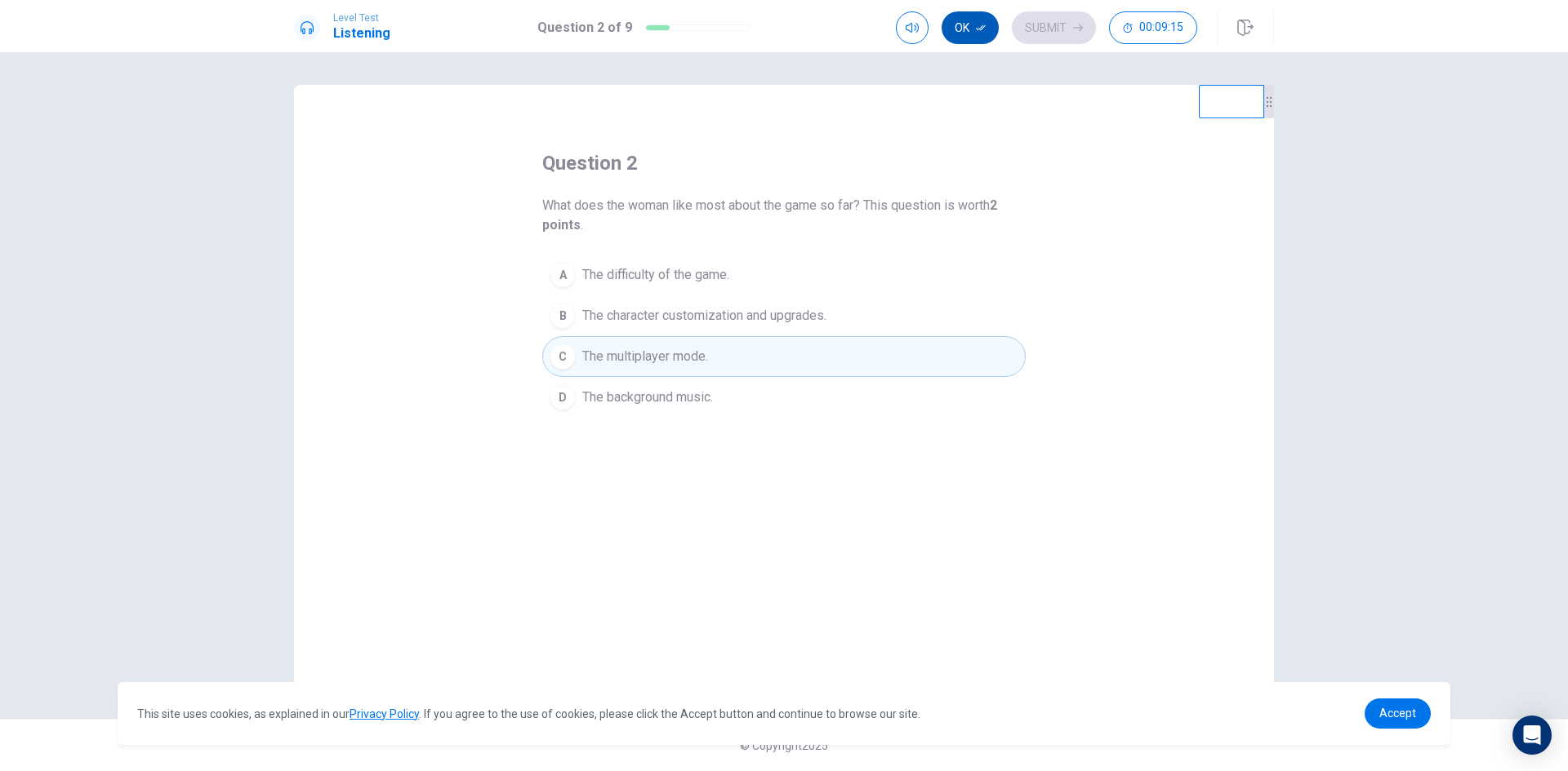
click at [963, 35] on button "Ok" at bounding box center [970, 27] width 57 height 33
click at [1047, 23] on button "Submit" at bounding box center [1054, 27] width 84 height 33
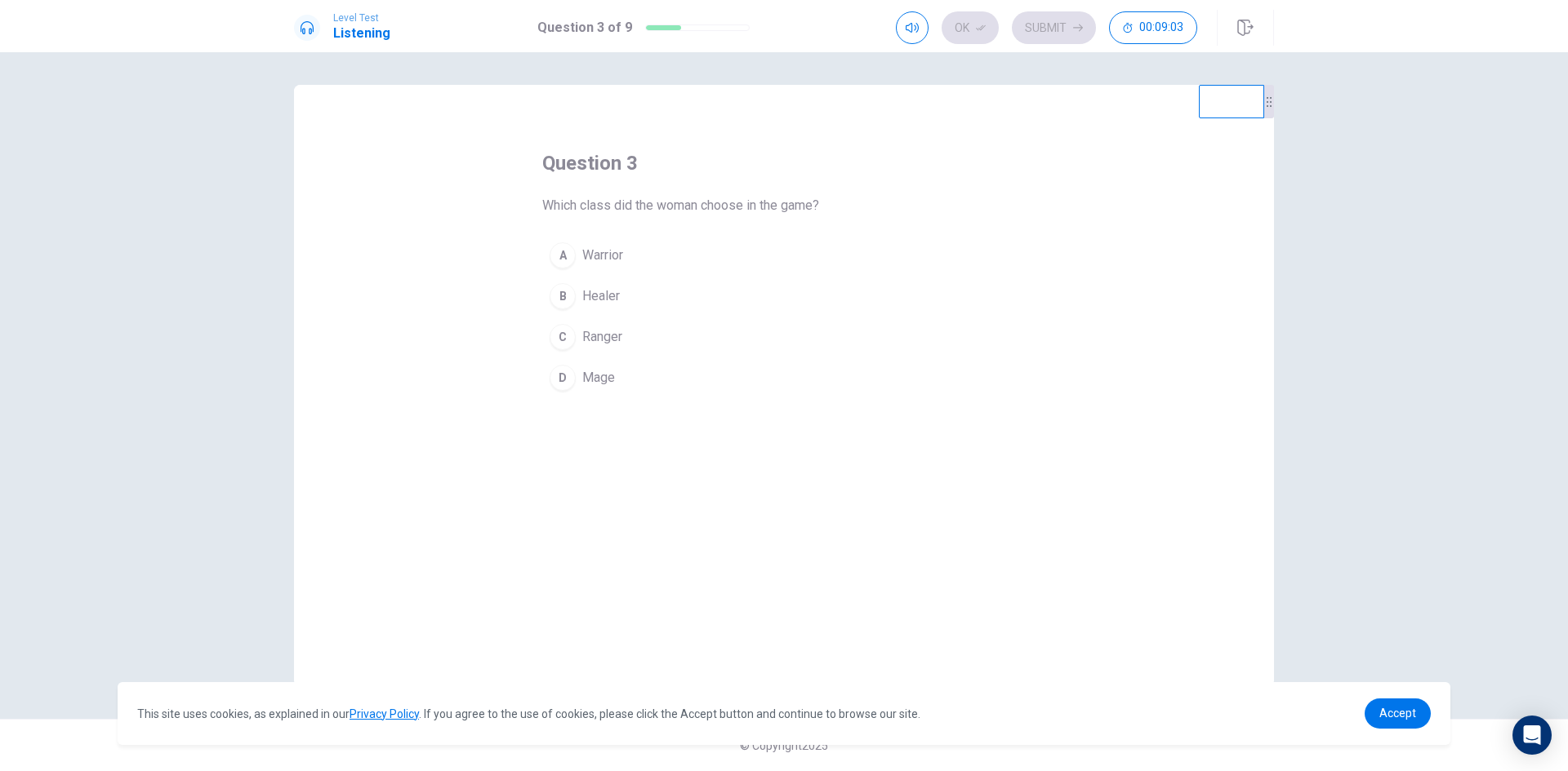
click at [558, 336] on div "C" at bounding box center [563, 337] width 26 height 26
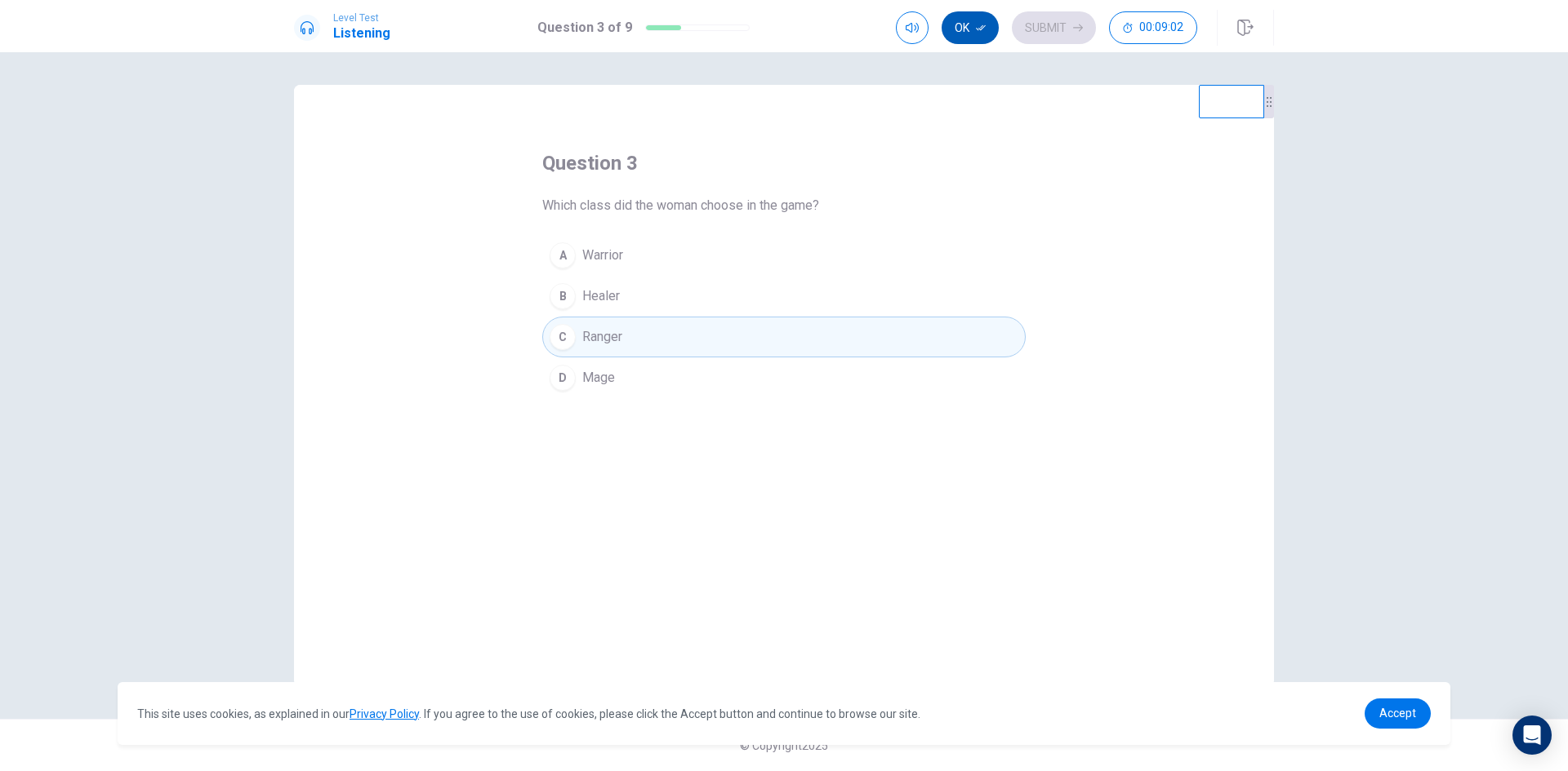
click at [959, 27] on button "Ok" at bounding box center [970, 27] width 57 height 33
click at [1060, 21] on button "Submit" at bounding box center [1054, 27] width 84 height 33
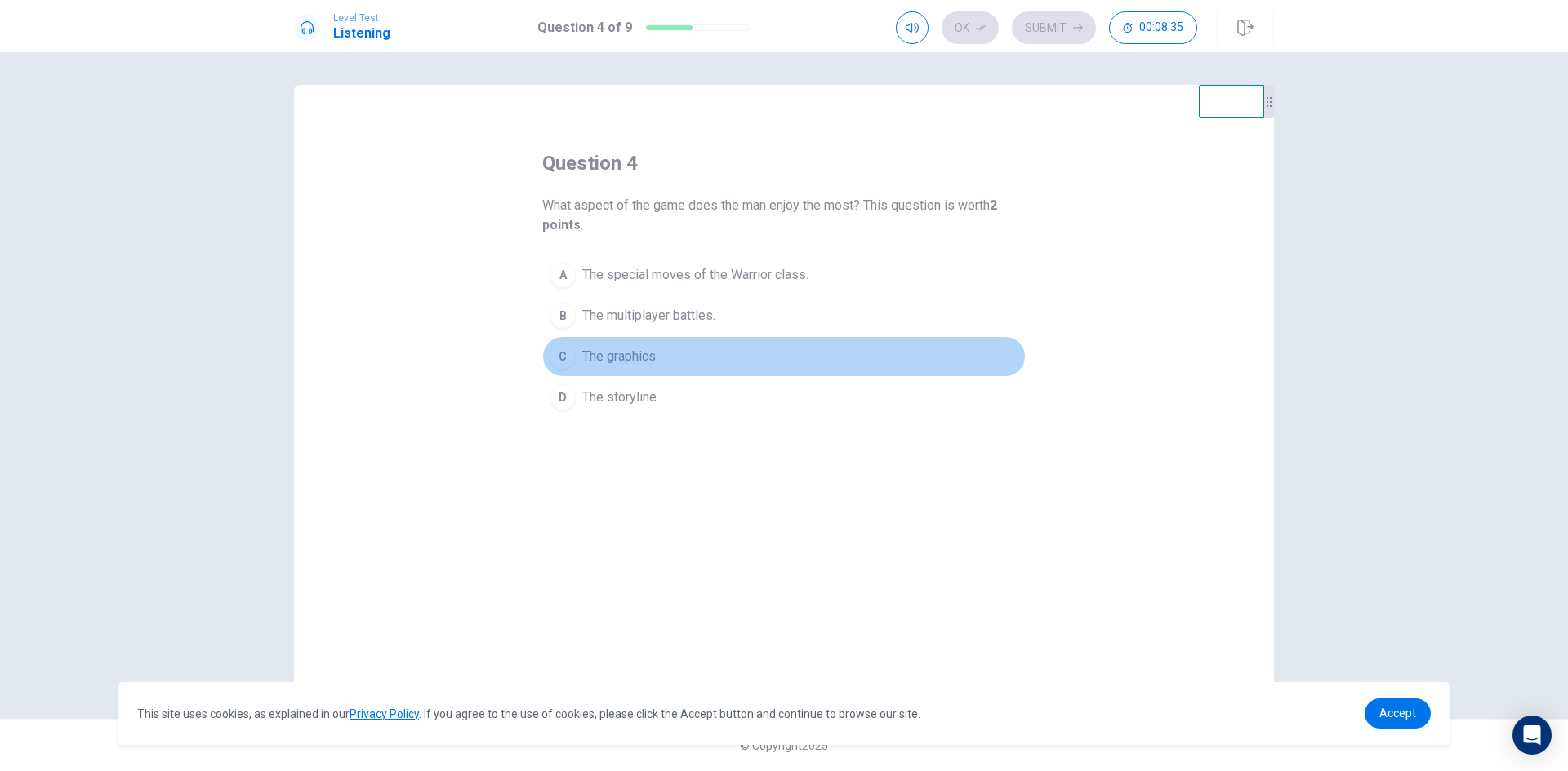
click at [559, 348] on div "C" at bounding box center [563, 357] width 26 height 26
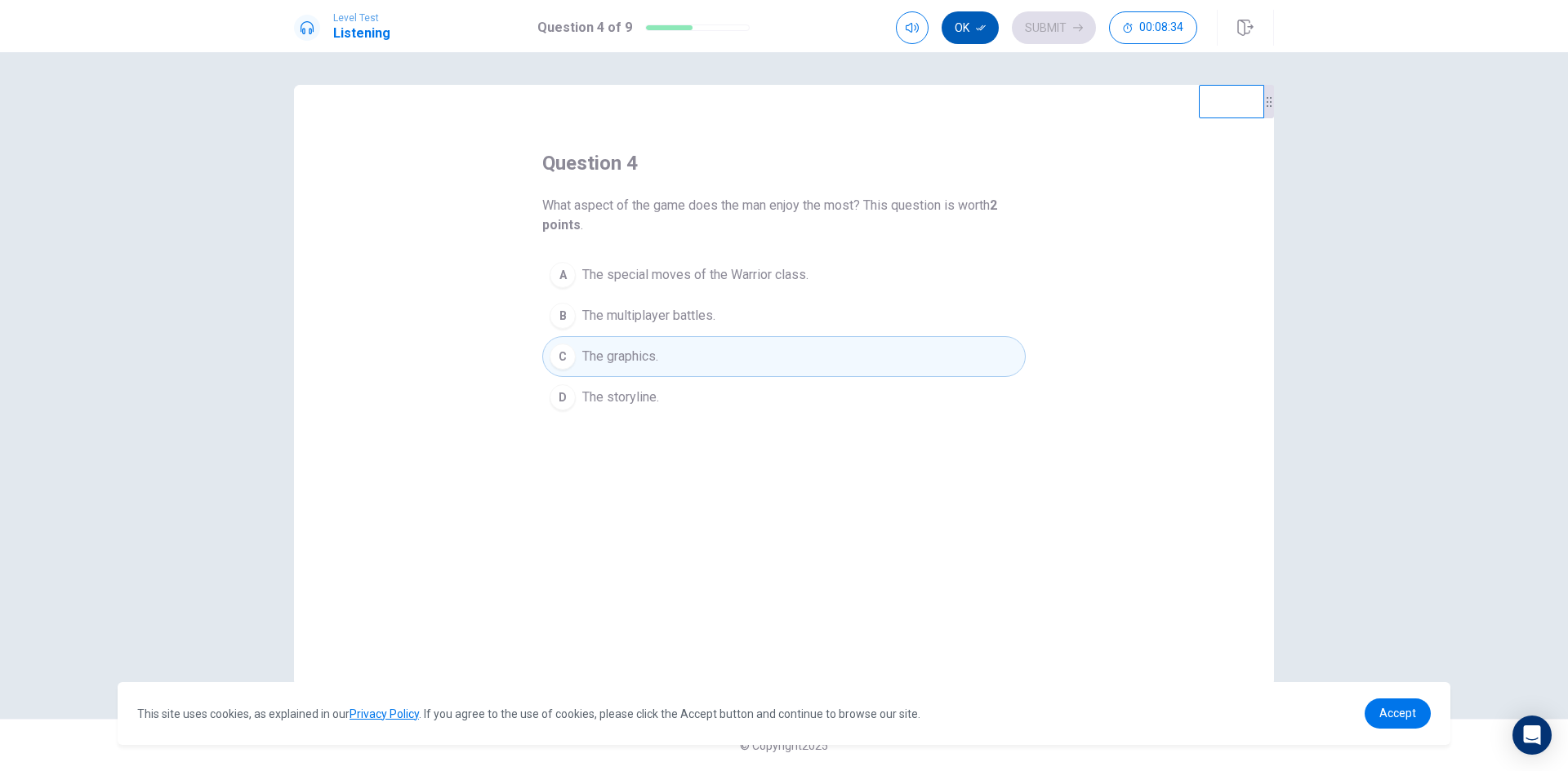
click at [971, 17] on button "Ok" at bounding box center [970, 27] width 57 height 33
click at [1037, 14] on button "Submit" at bounding box center [1054, 27] width 84 height 33
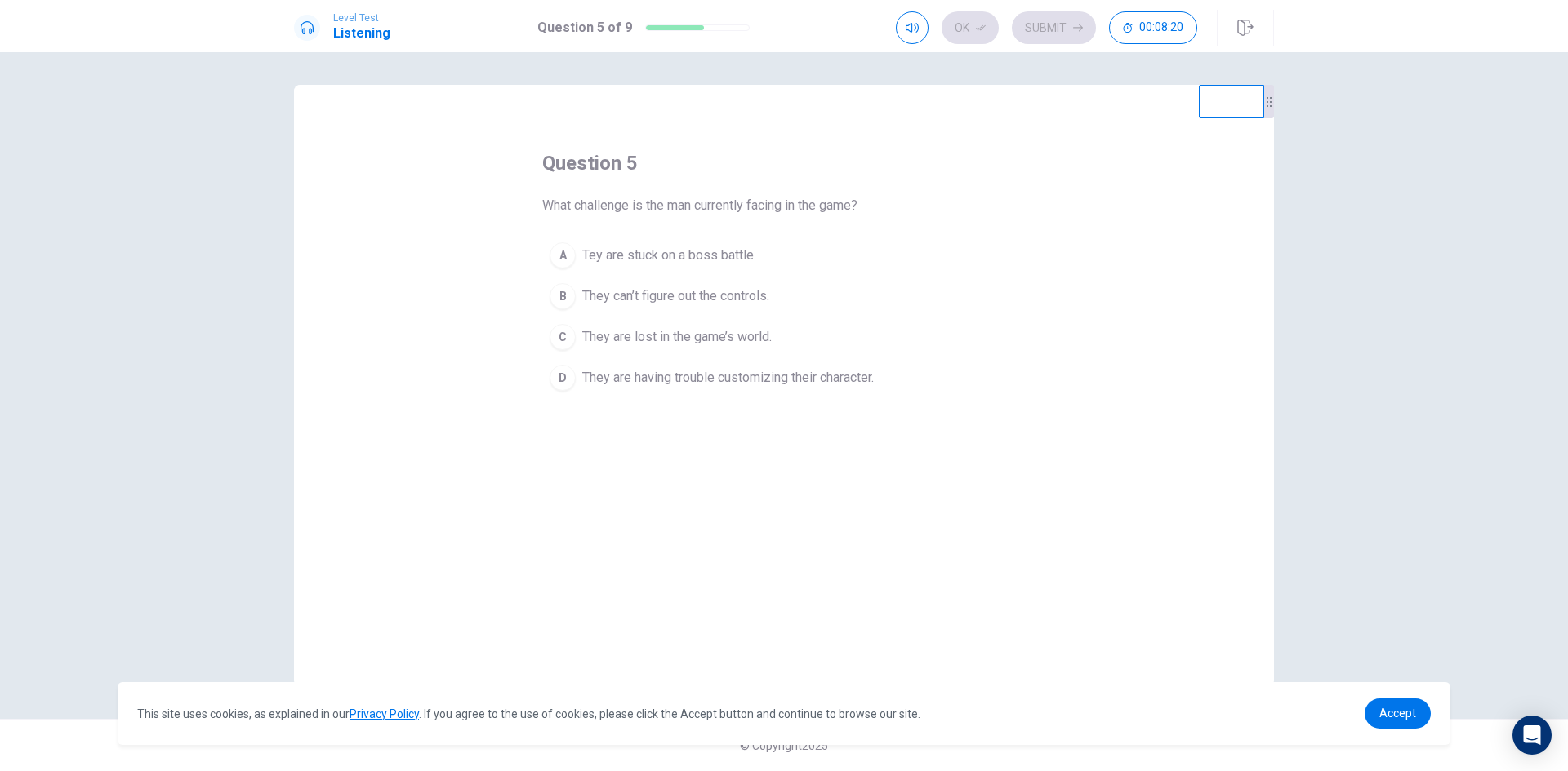
click at [569, 294] on div "B" at bounding box center [563, 296] width 26 height 26
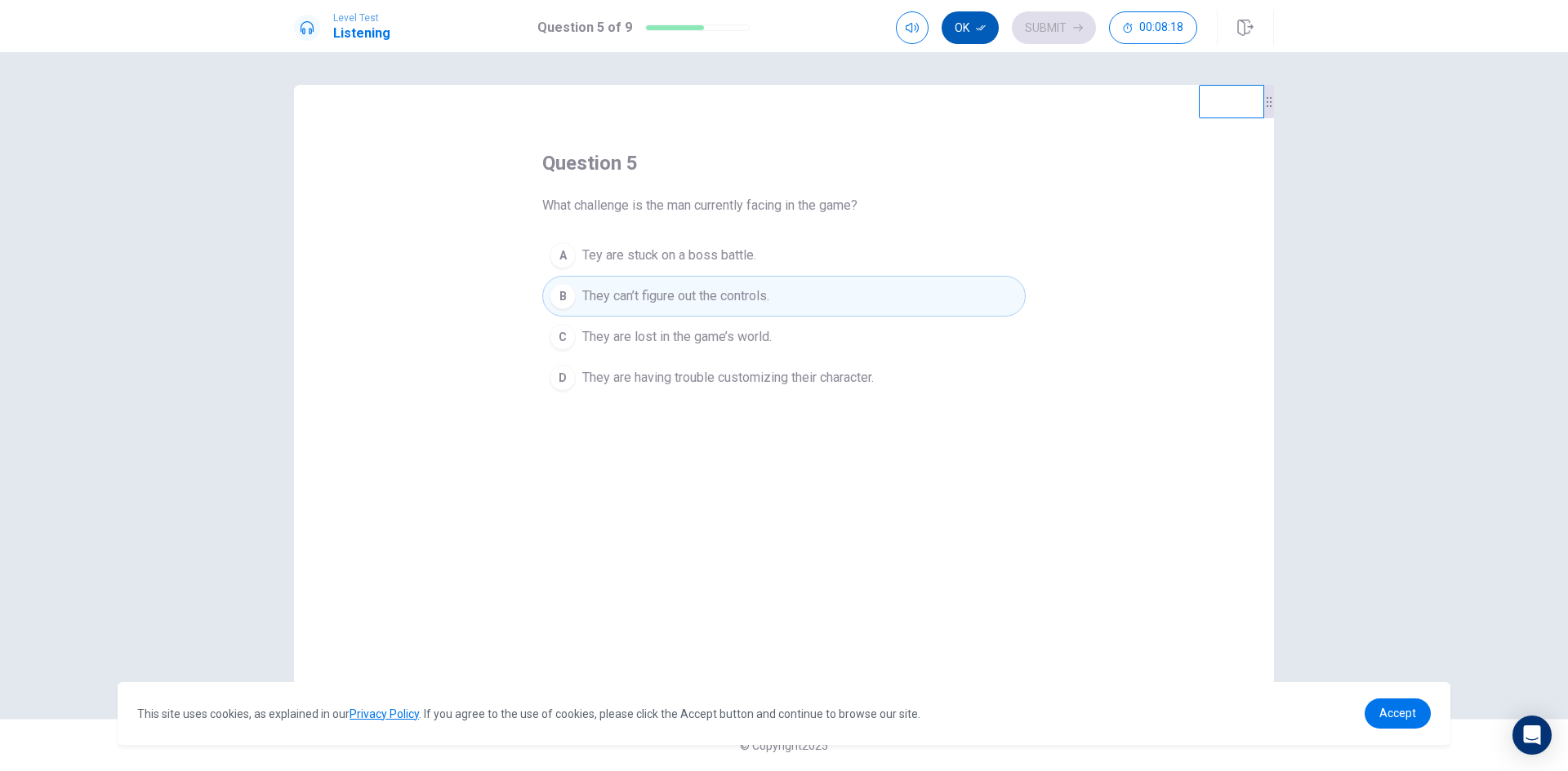
click at [962, 30] on button "Ok" at bounding box center [970, 27] width 57 height 33
click at [1032, 23] on button "Submit" at bounding box center [1054, 27] width 84 height 33
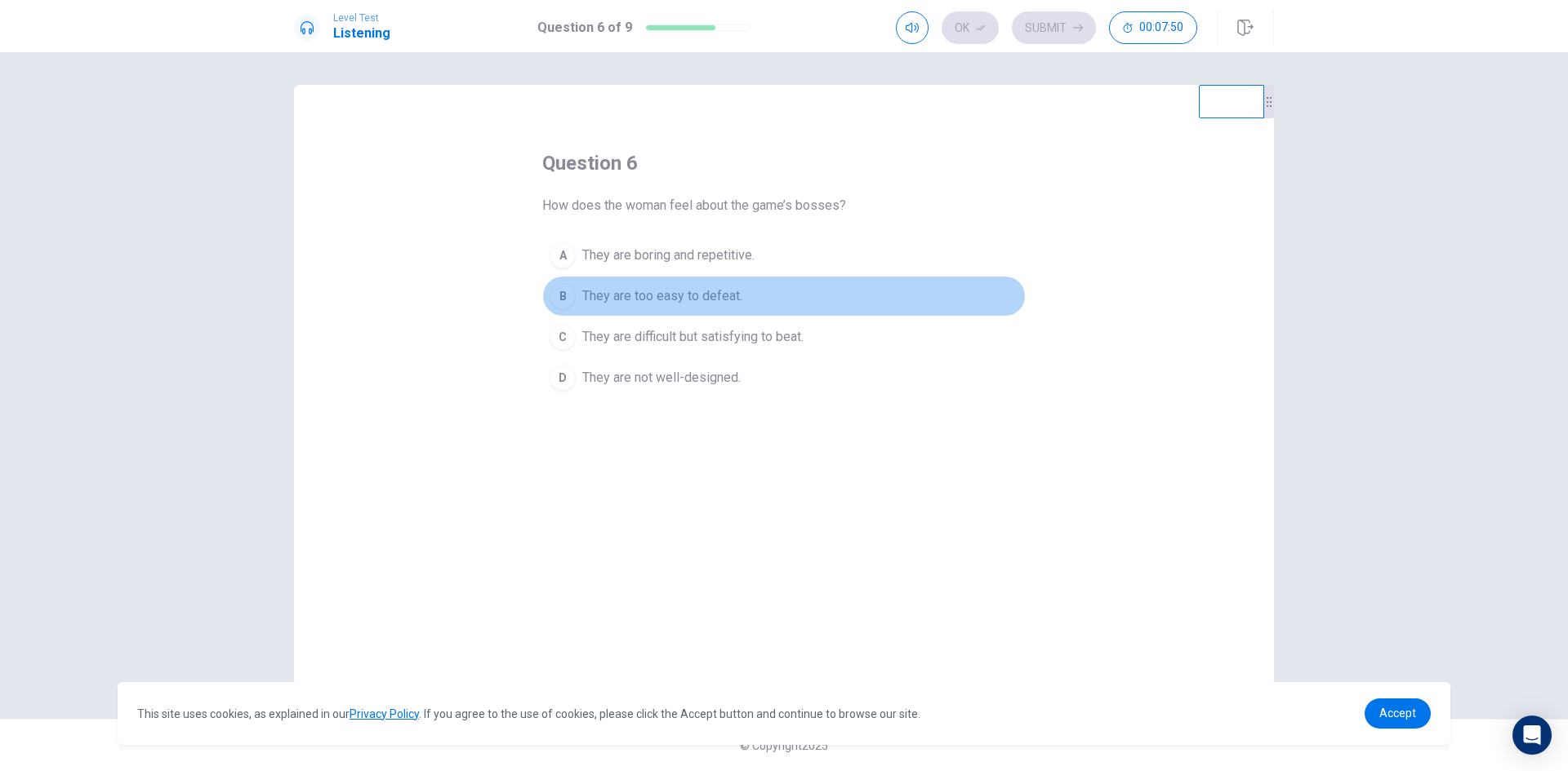
click at [564, 295] on div "B" at bounding box center [563, 296] width 26 height 26
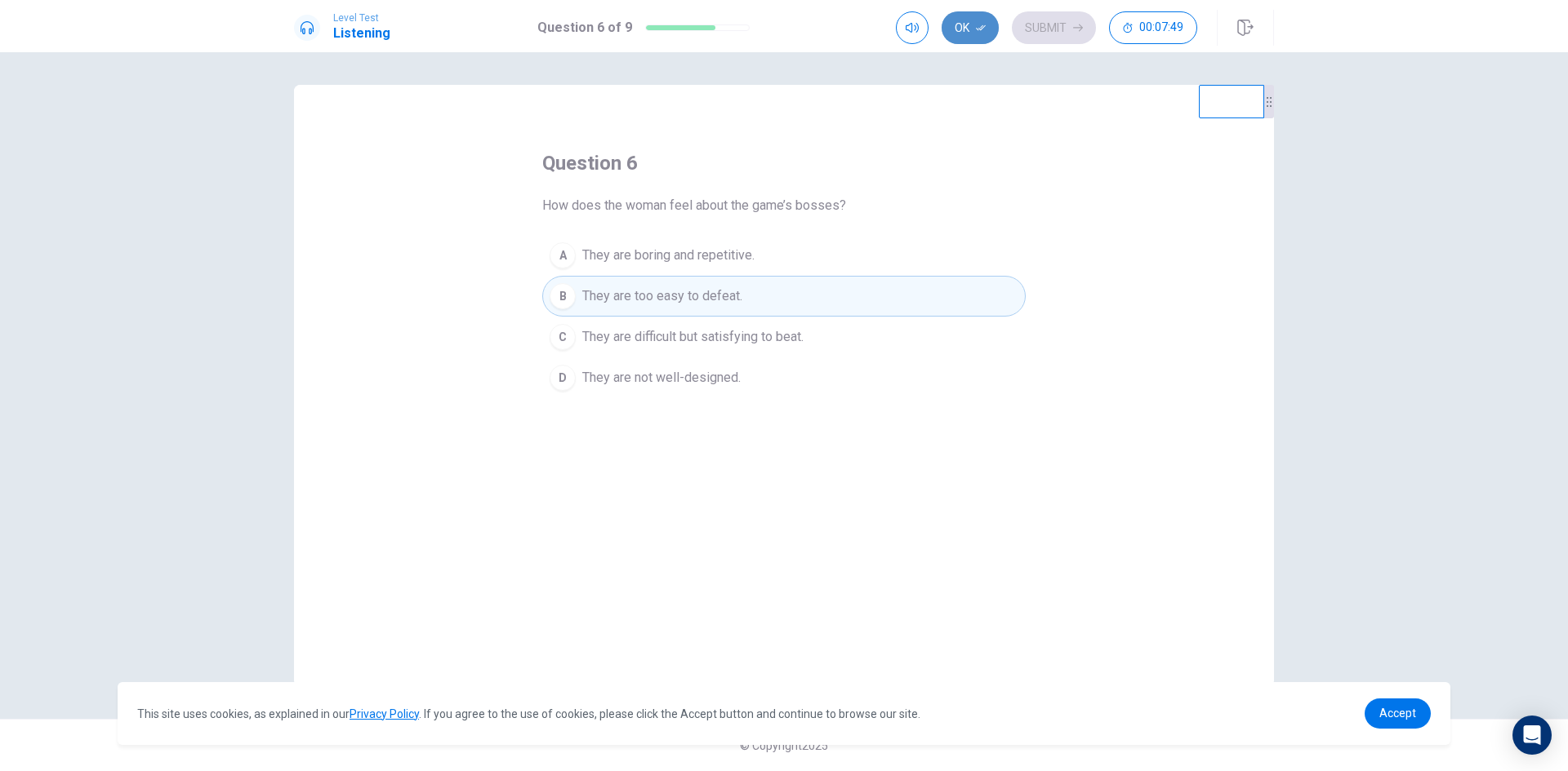
click at [987, 20] on button "Ok" at bounding box center [970, 27] width 57 height 33
click at [1034, 28] on button "Submit" at bounding box center [1054, 27] width 84 height 33
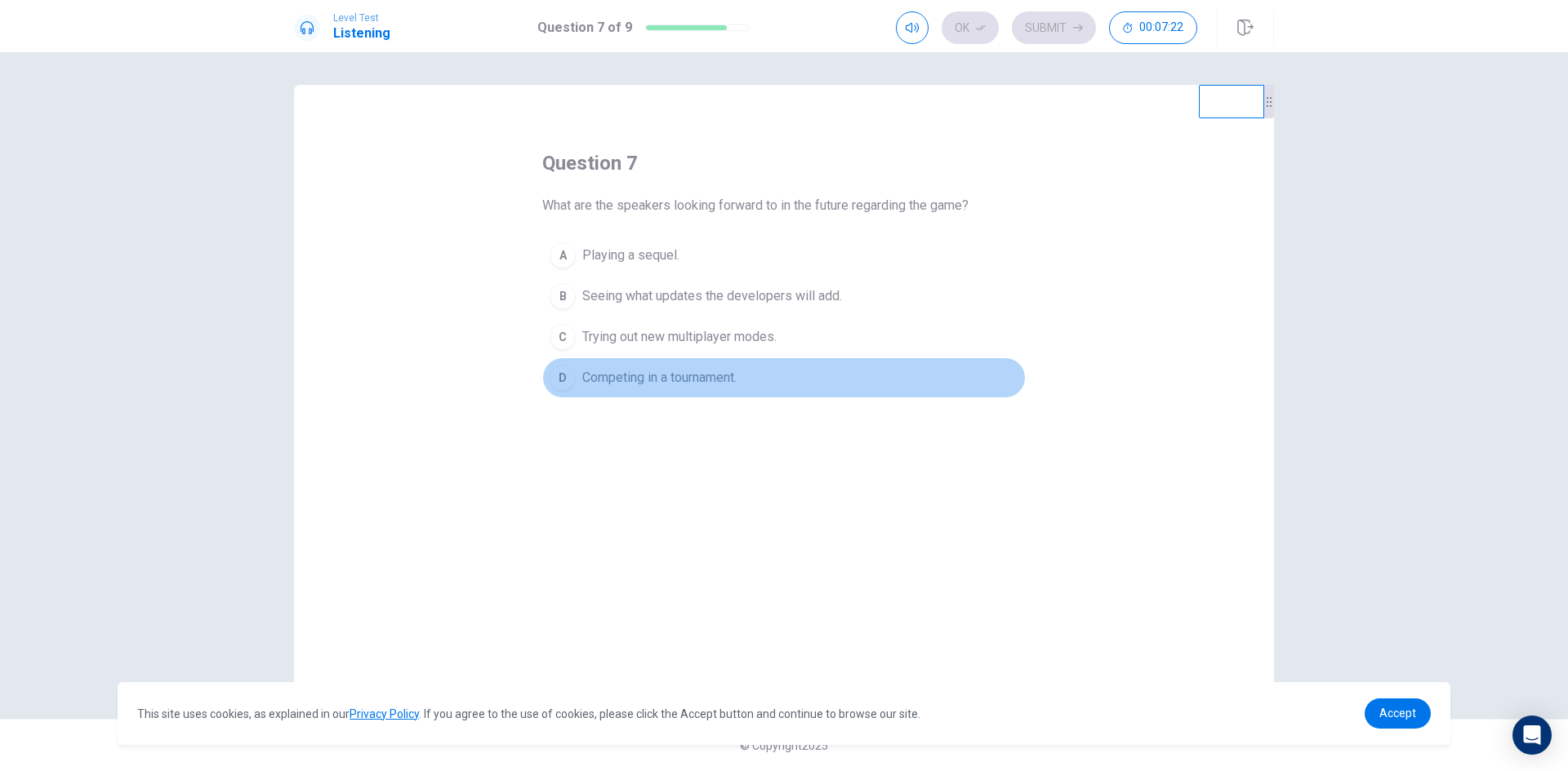
click at [569, 377] on div "D" at bounding box center [563, 378] width 26 height 26
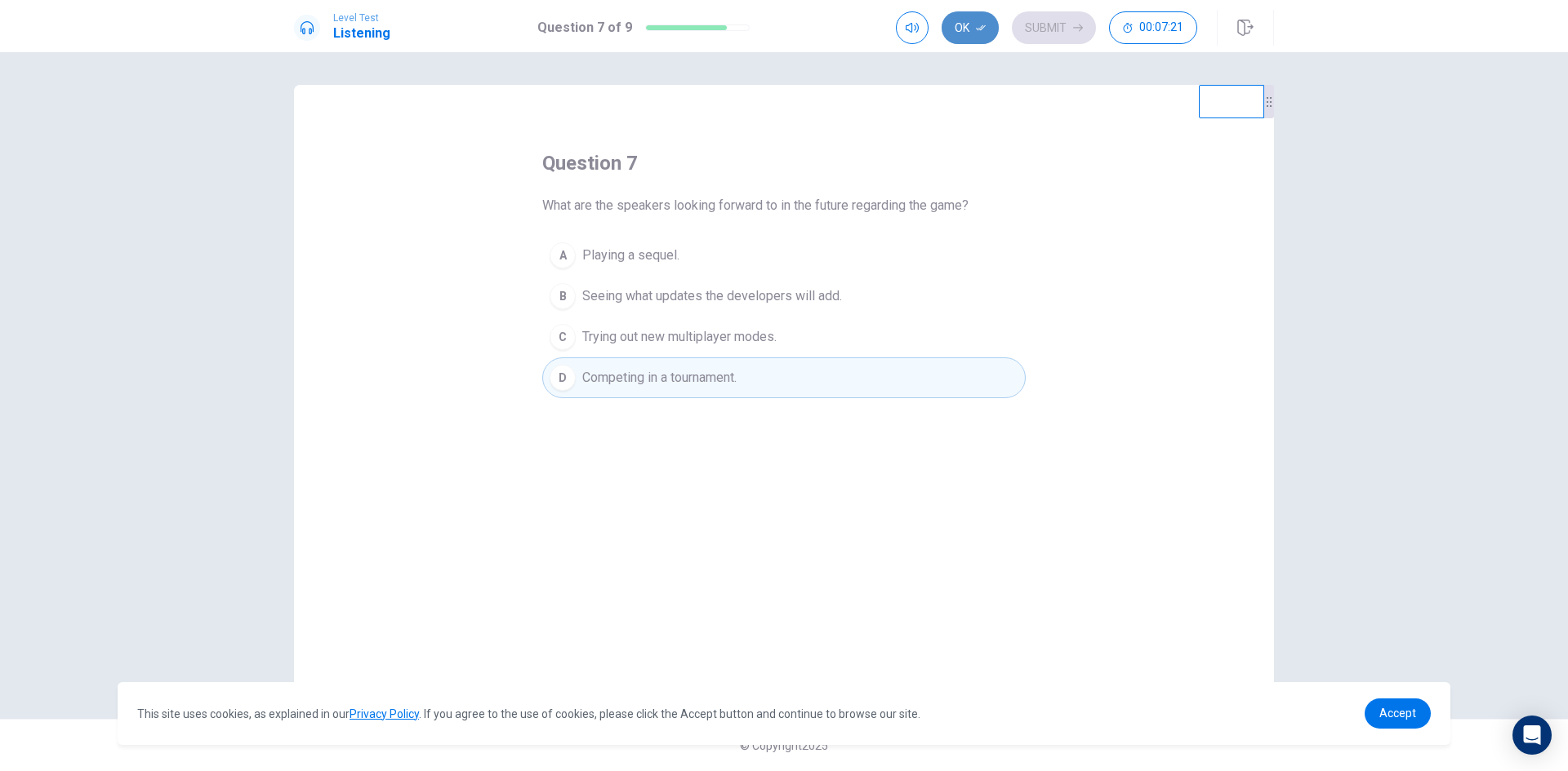
click at [961, 17] on button "Ok" at bounding box center [970, 27] width 57 height 33
click at [1073, 25] on icon "button" at bounding box center [1077, 27] width 10 height 10
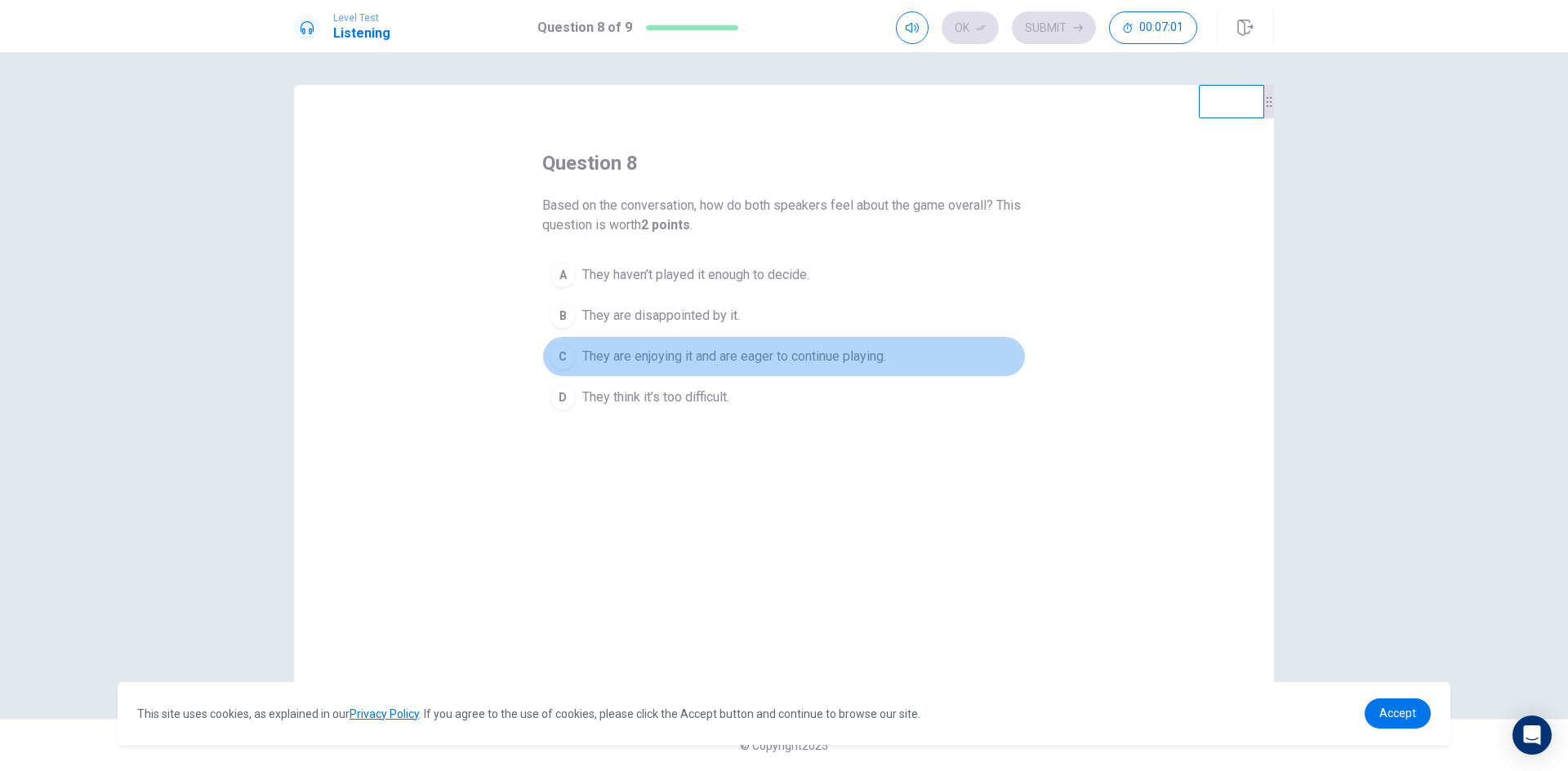
click at [555, 354] on div "C" at bounding box center [563, 357] width 26 height 26
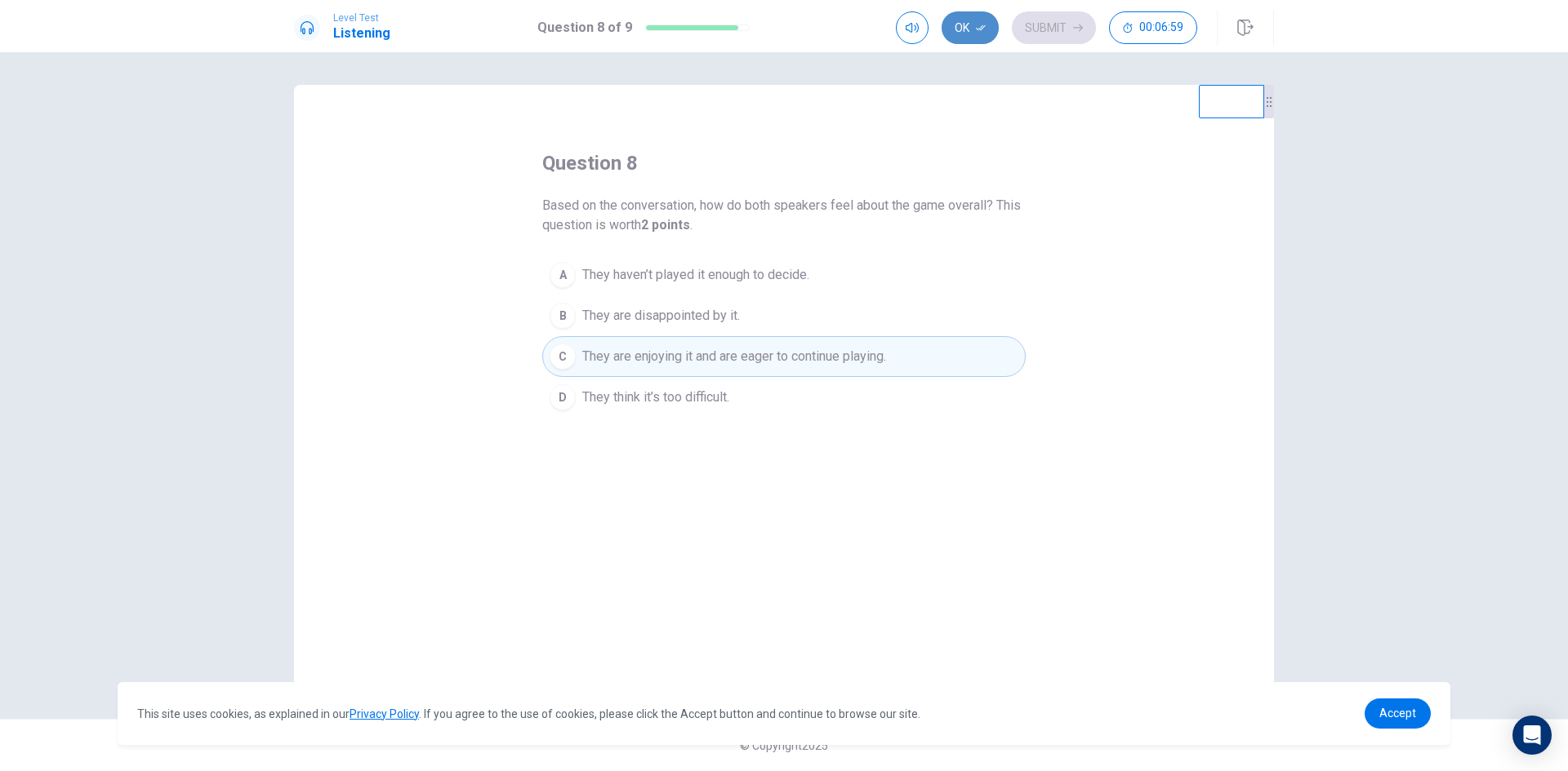
click at [973, 27] on button "Ok" at bounding box center [970, 27] width 57 height 33
click at [1045, 17] on button "Submit" at bounding box center [1054, 27] width 84 height 33
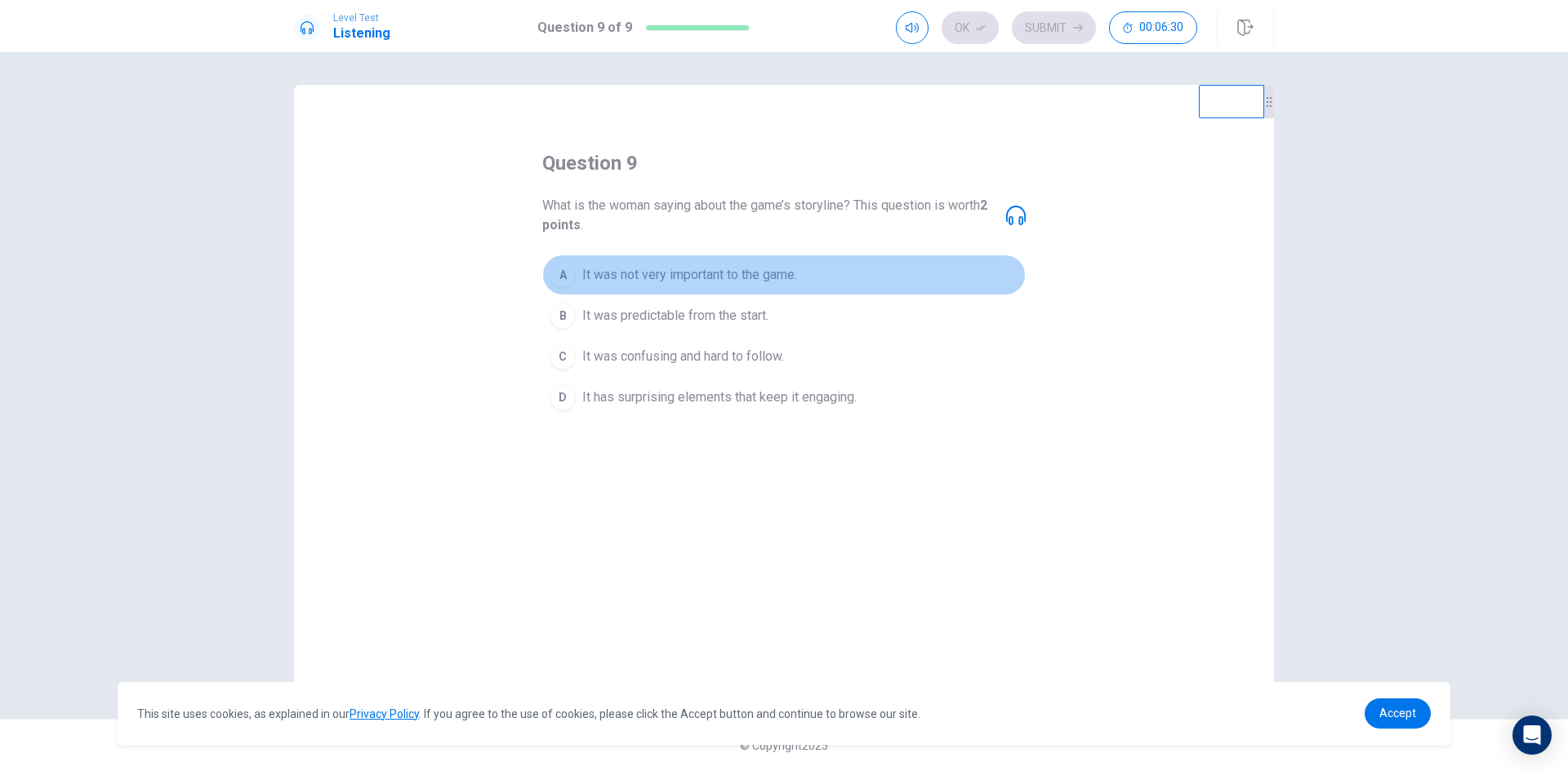
click at [567, 272] on div "A" at bounding box center [563, 275] width 26 height 26
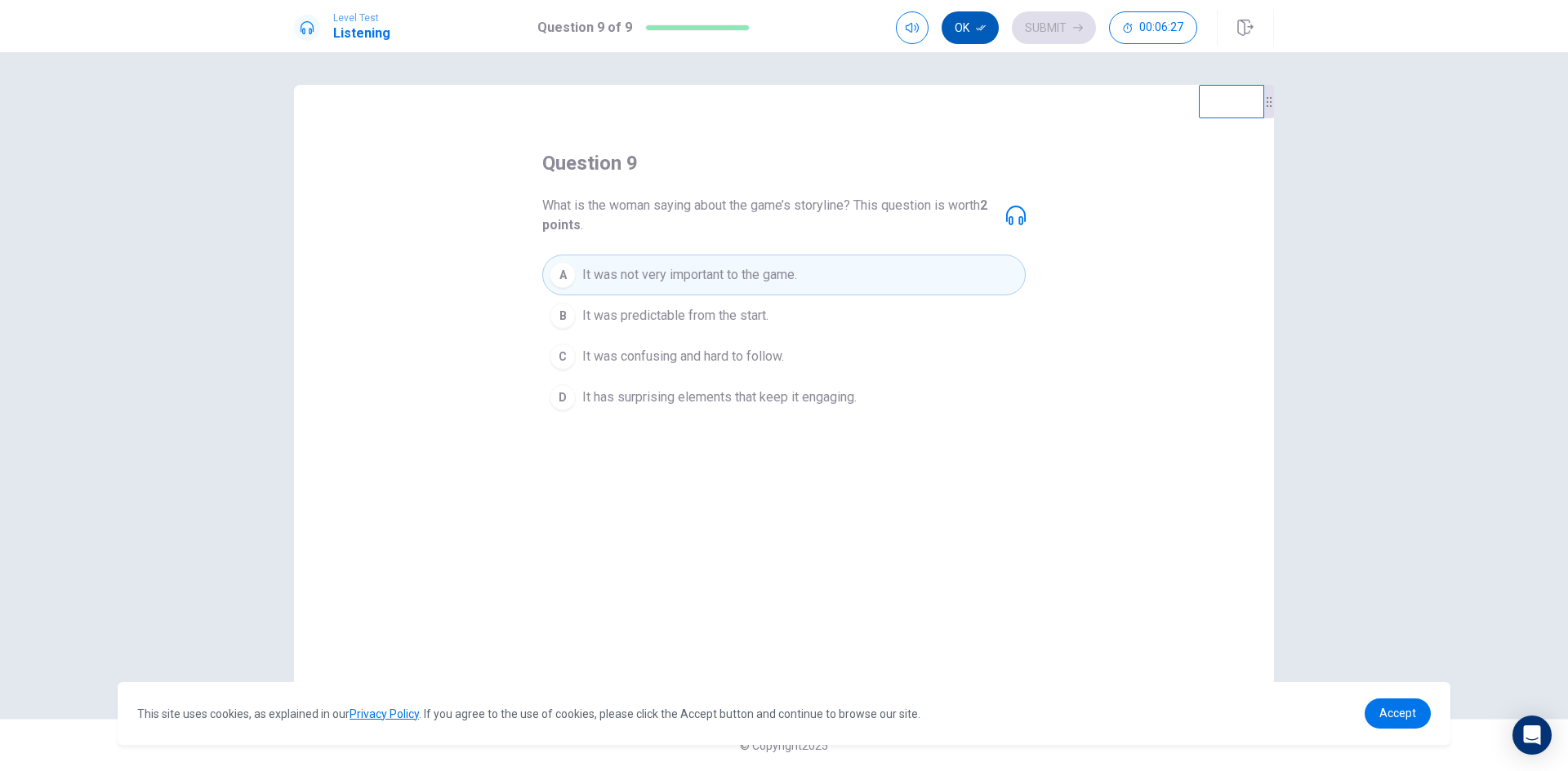
click at [964, 27] on button "Ok" at bounding box center [970, 27] width 57 height 33
click at [1061, 16] on button "Submit" at bounding box center [1054, 27] width 84 height 33
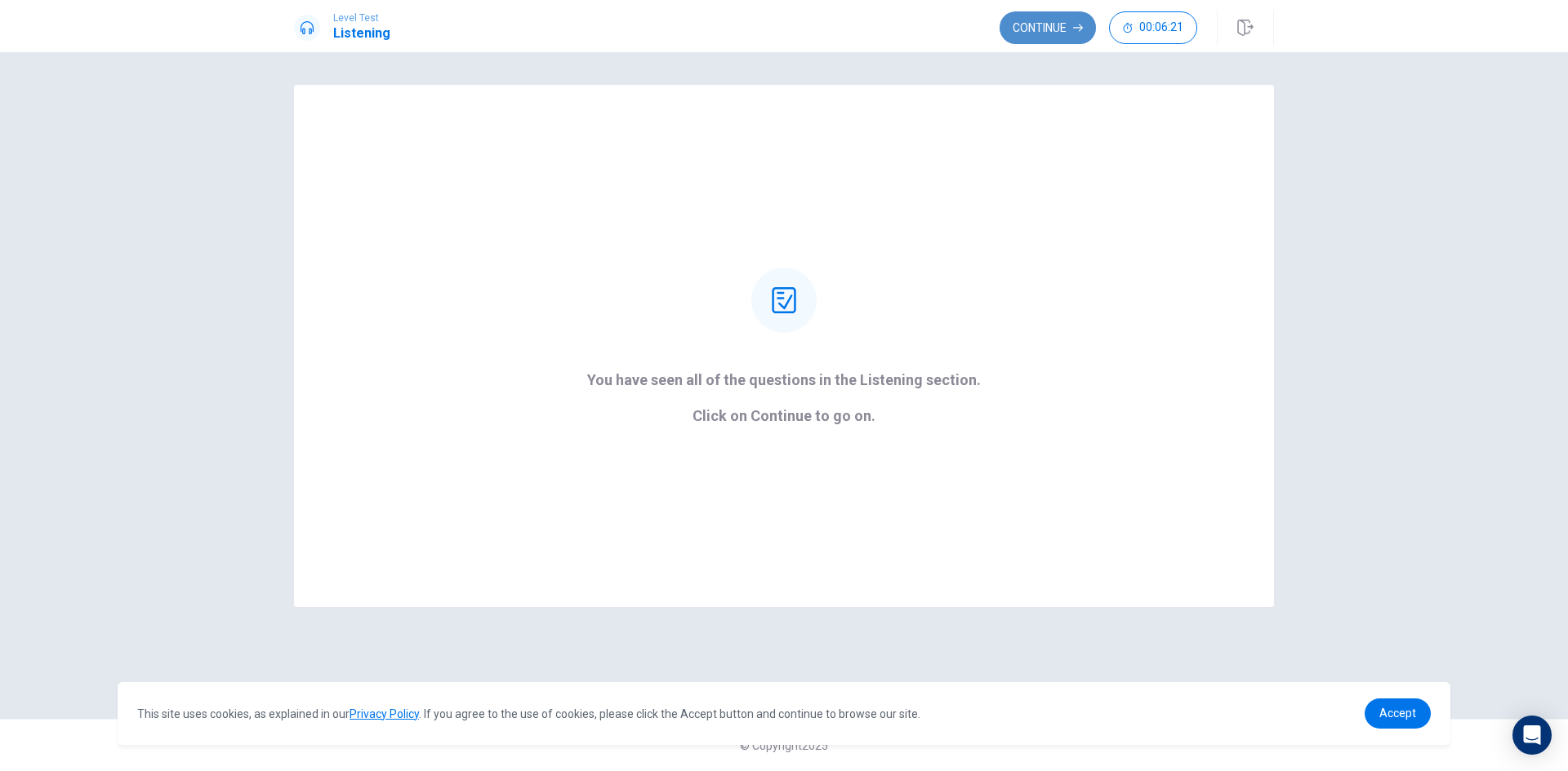
click at [1028, 19] on button "Continue" at bounding box center [1047, 27] width 96 height 33
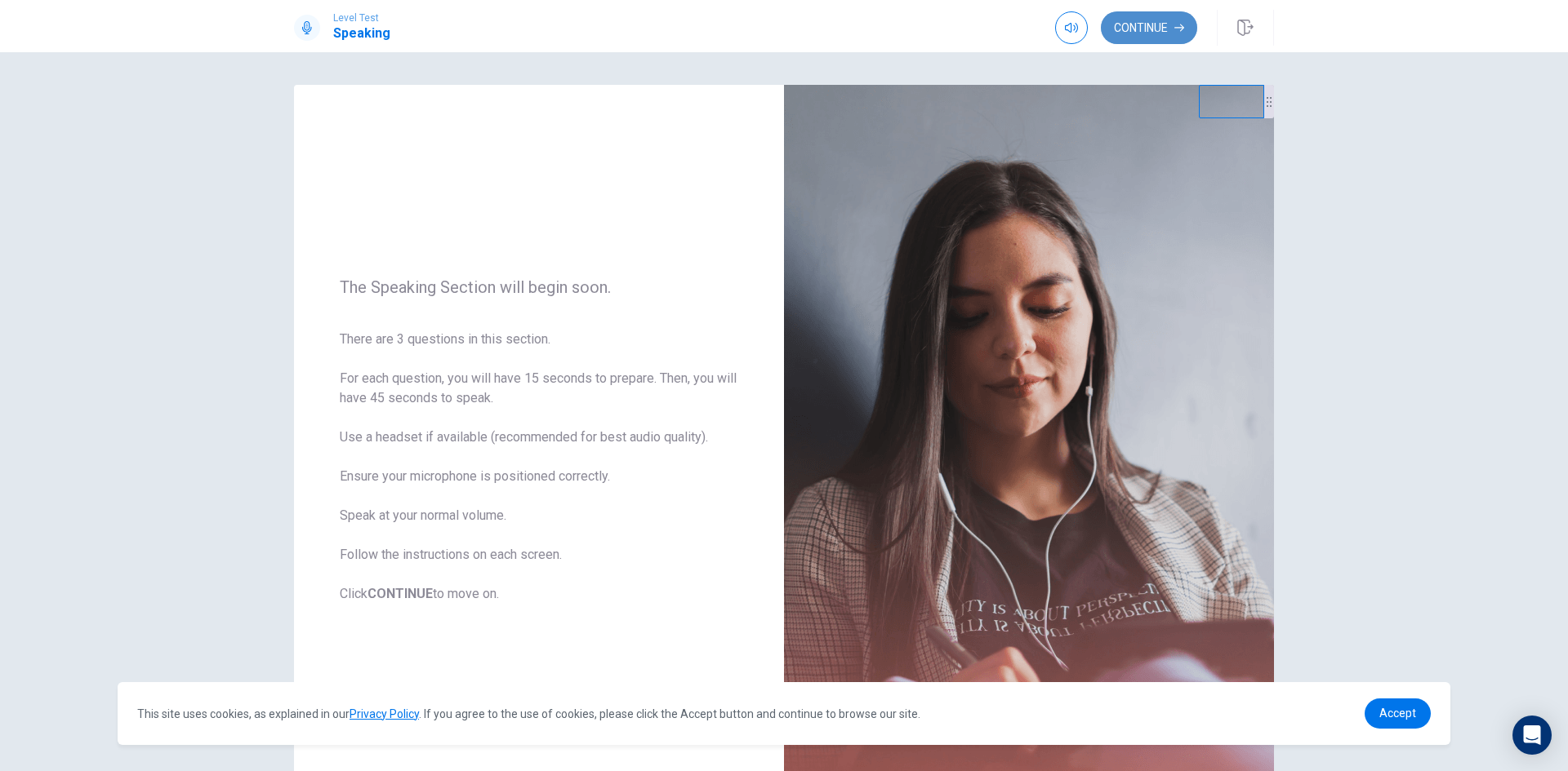
click at [1142, 24] on button "Continue" at bounding box center [1148, 27] width 96 height 33
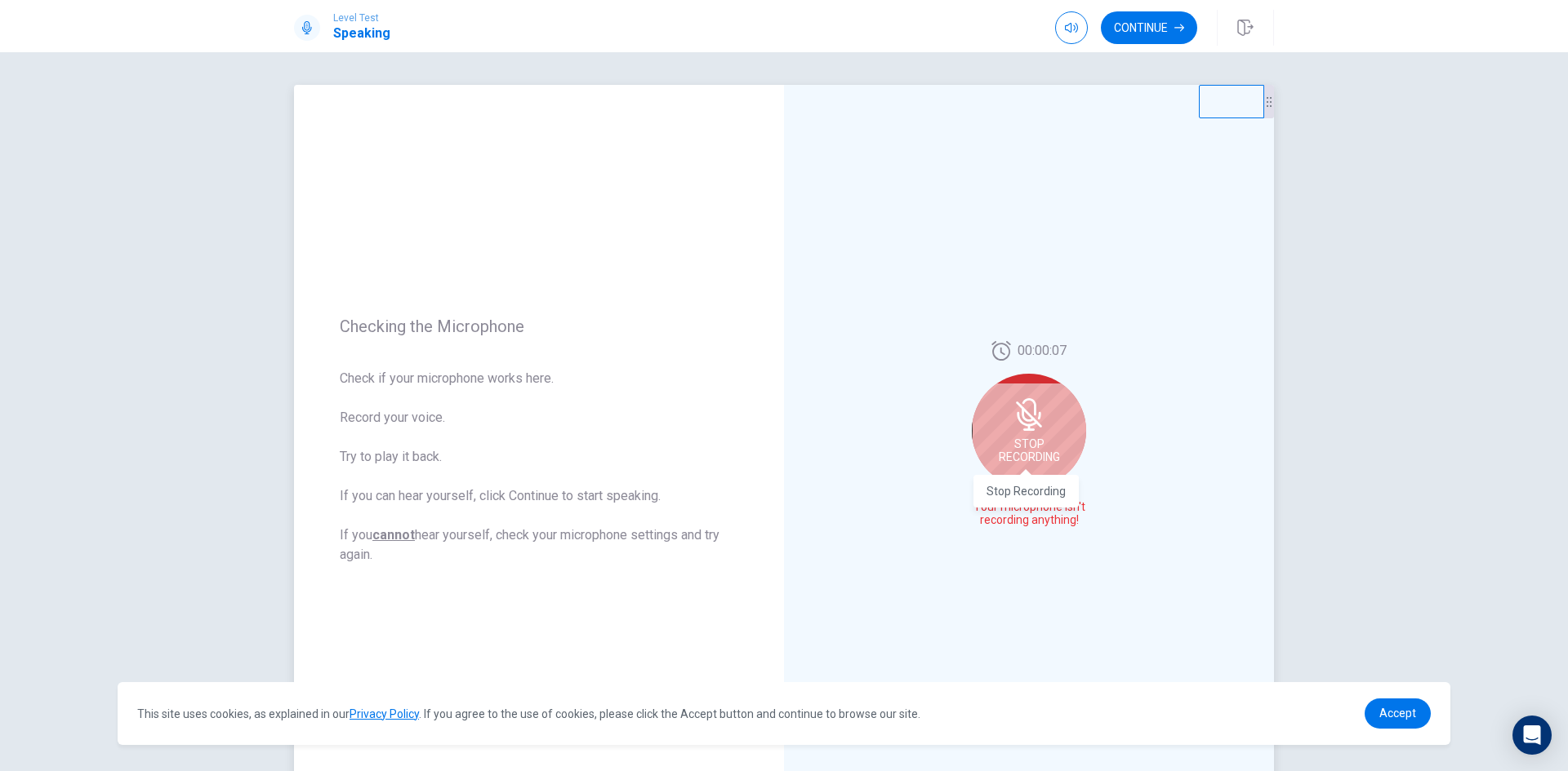
click at [1020, 449] on span "Stop Recording" at bounding box center [1029, 451] width 61 height 26
click at [1019, 431] on icon at bounding box center [1032, 438] width 33 height 33
click at [1035, 523] on button "Play Audio" at bounding box center [1047, 520] width 23 height 23
click at [1025, 425] on icon at bounding box center [1027, 438] width 24 height 33
click at [1028, 433] on icon at bounding box center [1032, 438] width 33 height 33
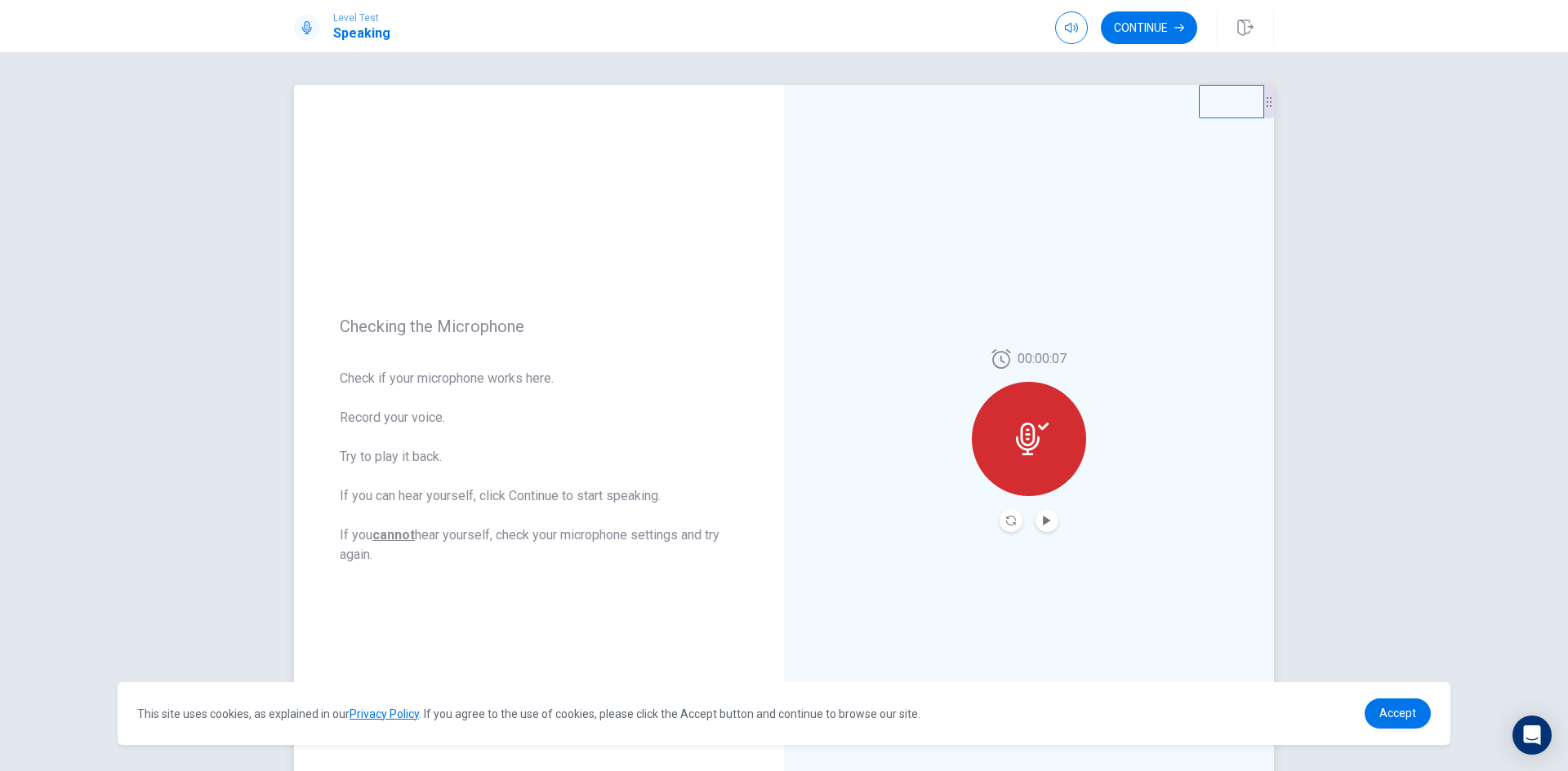
click at [1027, 434] on icon at bounding box center [1032, 438] width 33 height 33
click at [1039, 526] on button "Play Audio" at bounding box center [1047, 520] width 23 height 23
click at [1032, 439] on icon at bounding box center [1032, 438] width 33 height 33
click at [1016, 434] on icon at bounding box center [1032, 438] width 33 height 33
click at [1031, 426] on icon at bounding box center [1032, 438] width 33 height 33
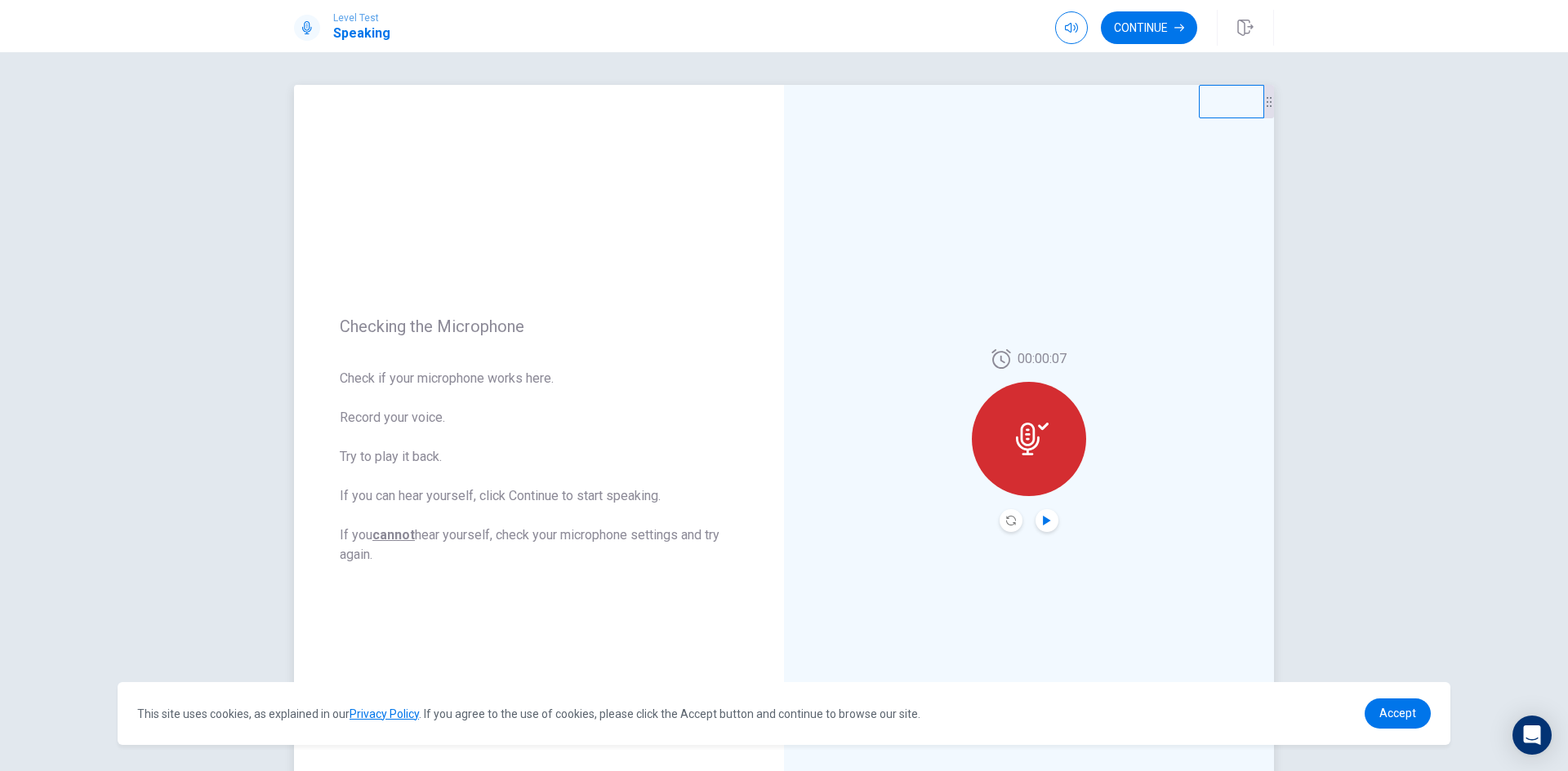
click at [1043, 520] on icon "Play Audio" at bounding box center [1047, 520] width 7 height 10
click at [1002, 361] on icon at bounding box center [1001, 359] width 19 height 19
click at [1028, 434] on icon at bounding box center [1032, 438] width 33 height 33
click at [1043, 521] on icon "Pause Audio" at bounding box center [1047, 520] width 8 height 10
click at [1027, 430] on icon at bounding box center [1032, 438] width 33 height 33
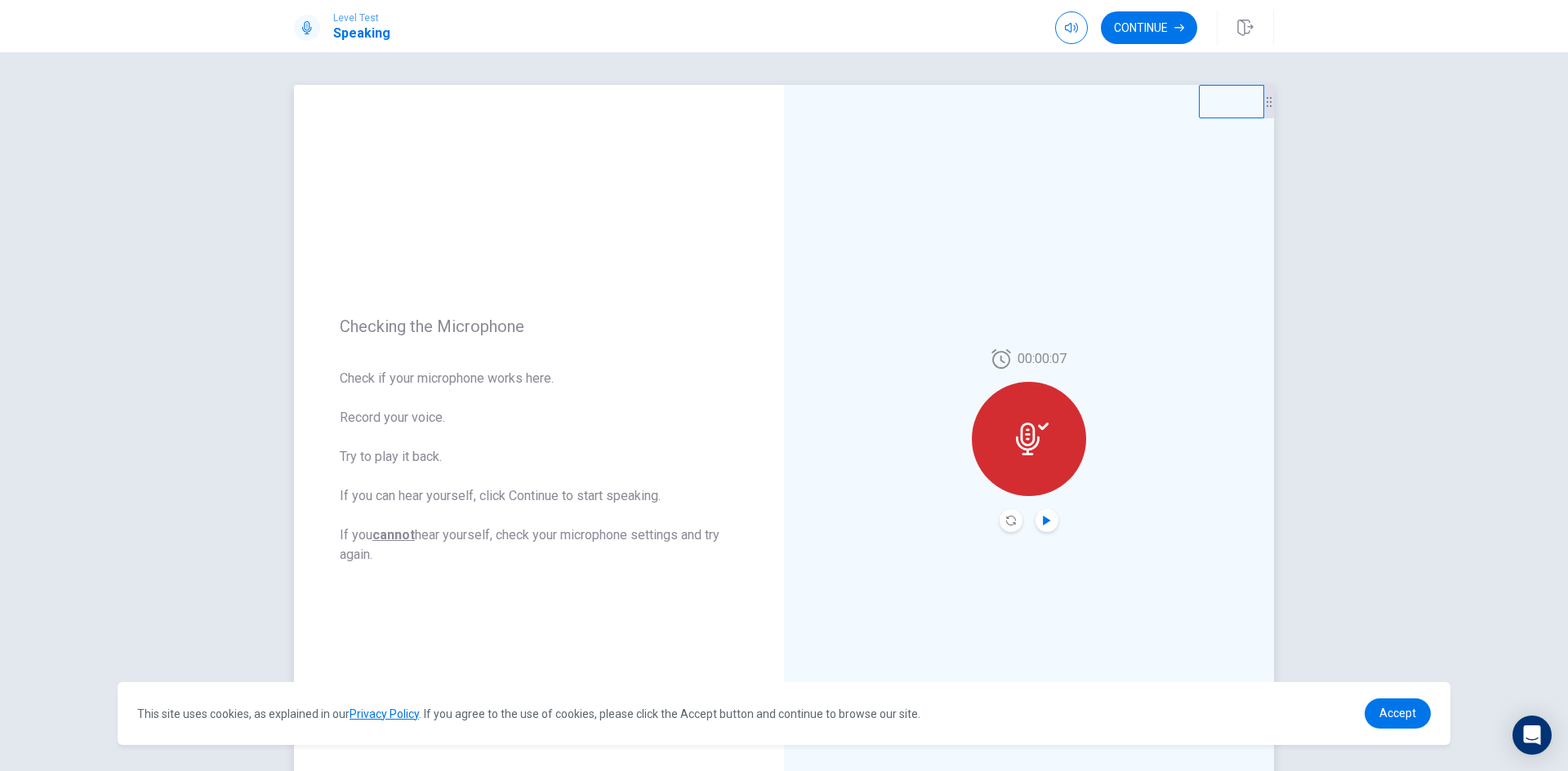
click at [1021, 430] on icon at bounding box center [1032, 438] width 33 height 33
click at [1036, 521] on button "Play Audio" at bounding box center [1047, 520] width 23 height 23
click at [1029, 428] on icon at bounding box center [1027, 438] width 24 height 33
click at [990, 342] on div "00:00:07" at bounding box center [1028, 440] width 490 height 712
click at [1001, 515] on button "Record Again" at bounding box center [1011, 520] width 23 height 23
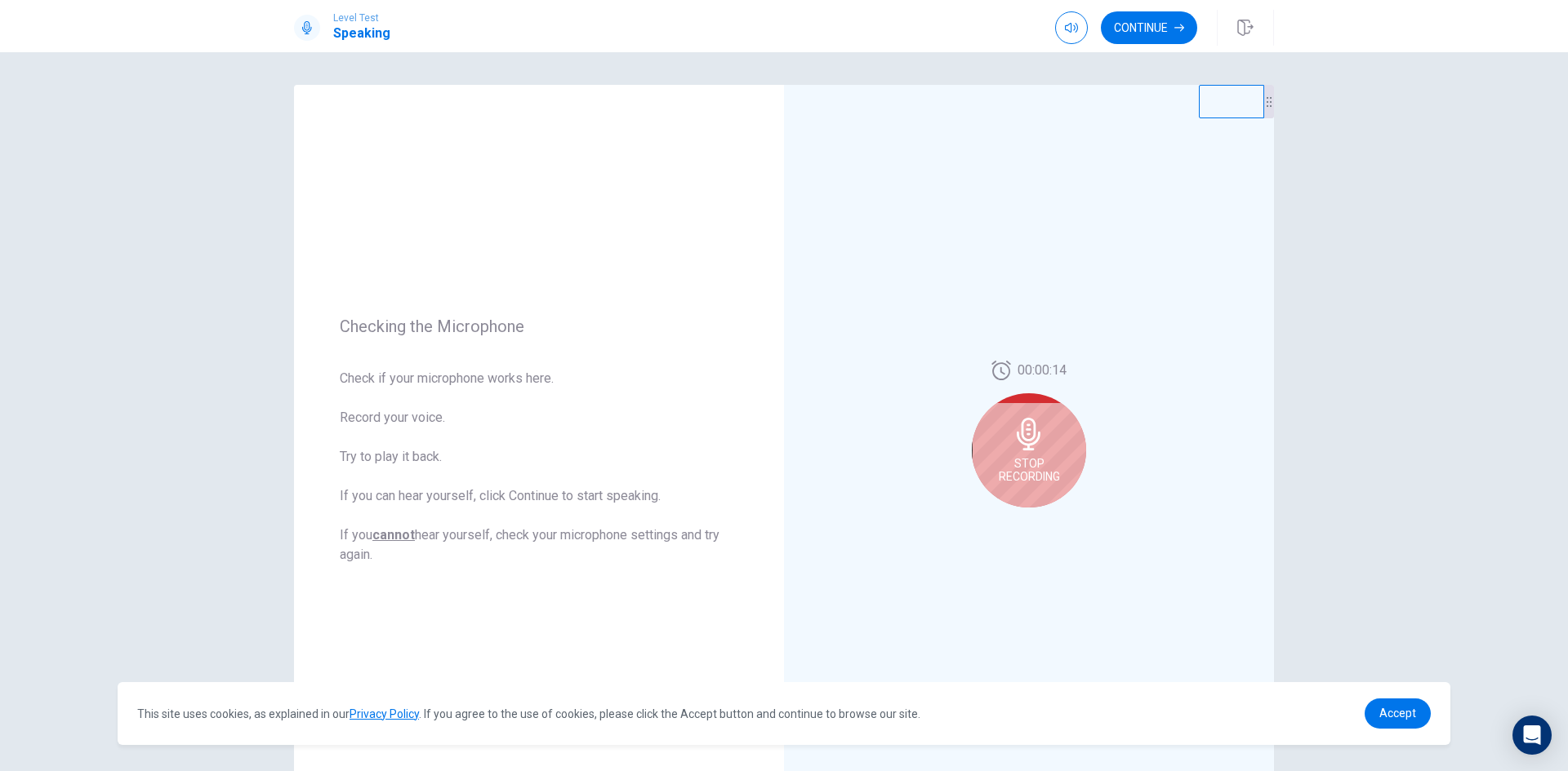
click at [1023, 462] on span "Stop Recording" at bounding box center [1029, 470] width 61 height 26
click at [1022, 430] on icon at bounding box center [1027, 438] width 24 height 33
click at [1043, 520] on icon "Play Audio" at bounding box center [1047, 520] width 7 height 10
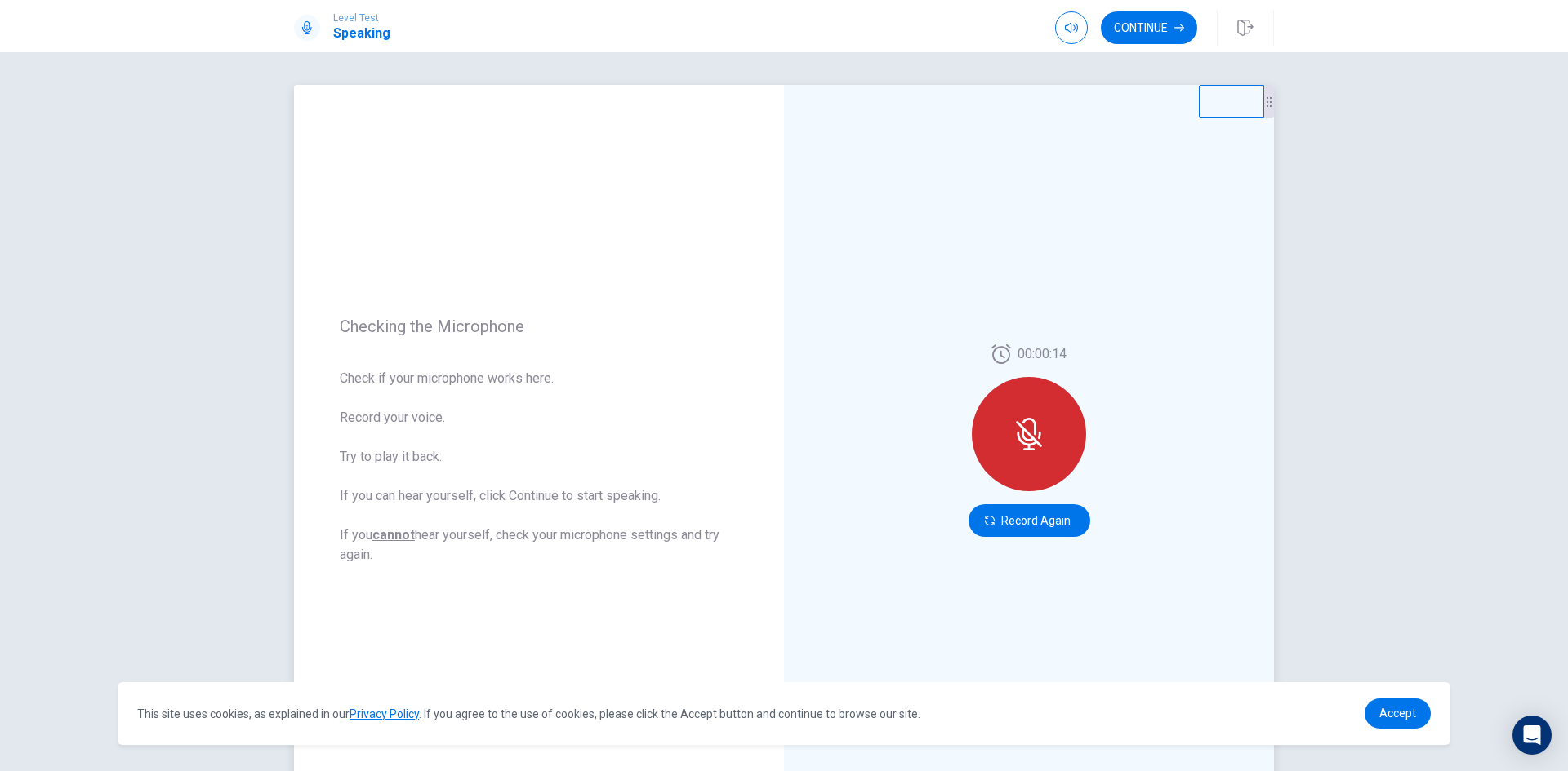
click at [996, 358] on icon at bounding box center [1001, 355] width 19 height 19
click at [1019, 442] on icon at bounding box center [1026, 439] width 20 height 15
click at [1025, 424] on icon at bounding box center [1028, 434] width 33 height 33
click at [1002, 520] on button "Record Again" at bounding box center [1029, 520] width 122 height 33
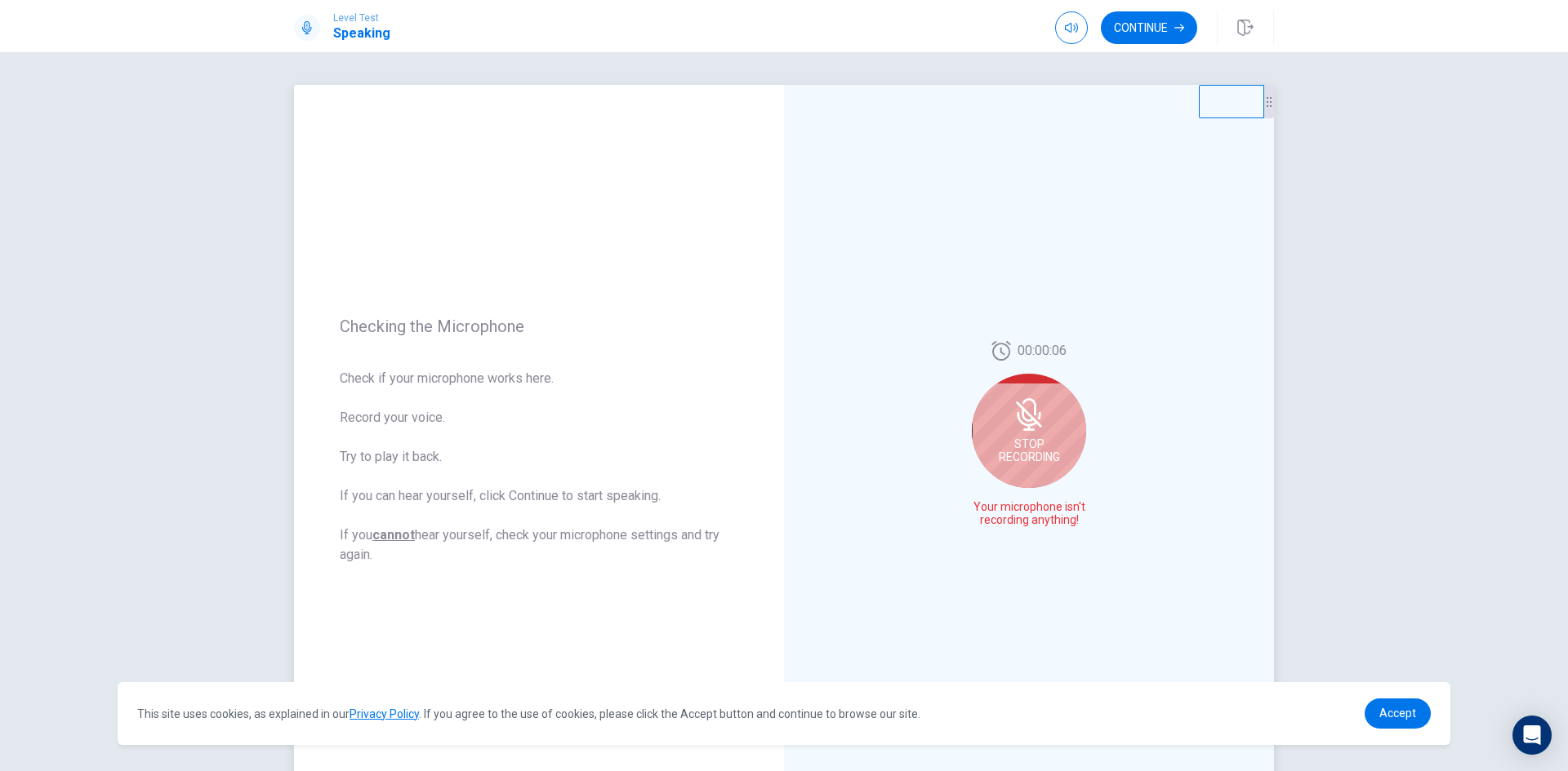
click at [1115, 532] on div "00:00:06 Stop Recording Your microphone isn't recording anything!" at bounding box center [1028, 440] width 490 height 712
click at [1034, 435] on div "Stop Recording" at bounding box center [1029, 431] width 115 height 115
click at [1043, 520] on icon "Play Audio" at bounding box center [1047, 520] width 7 height 10
click at [1024, 439] on icon at bounding box center [1027, 438] width 24 height 33
click at [1043, 519] on icon "Play Audio" at bounding box center [1047, 520] width 7 height 10
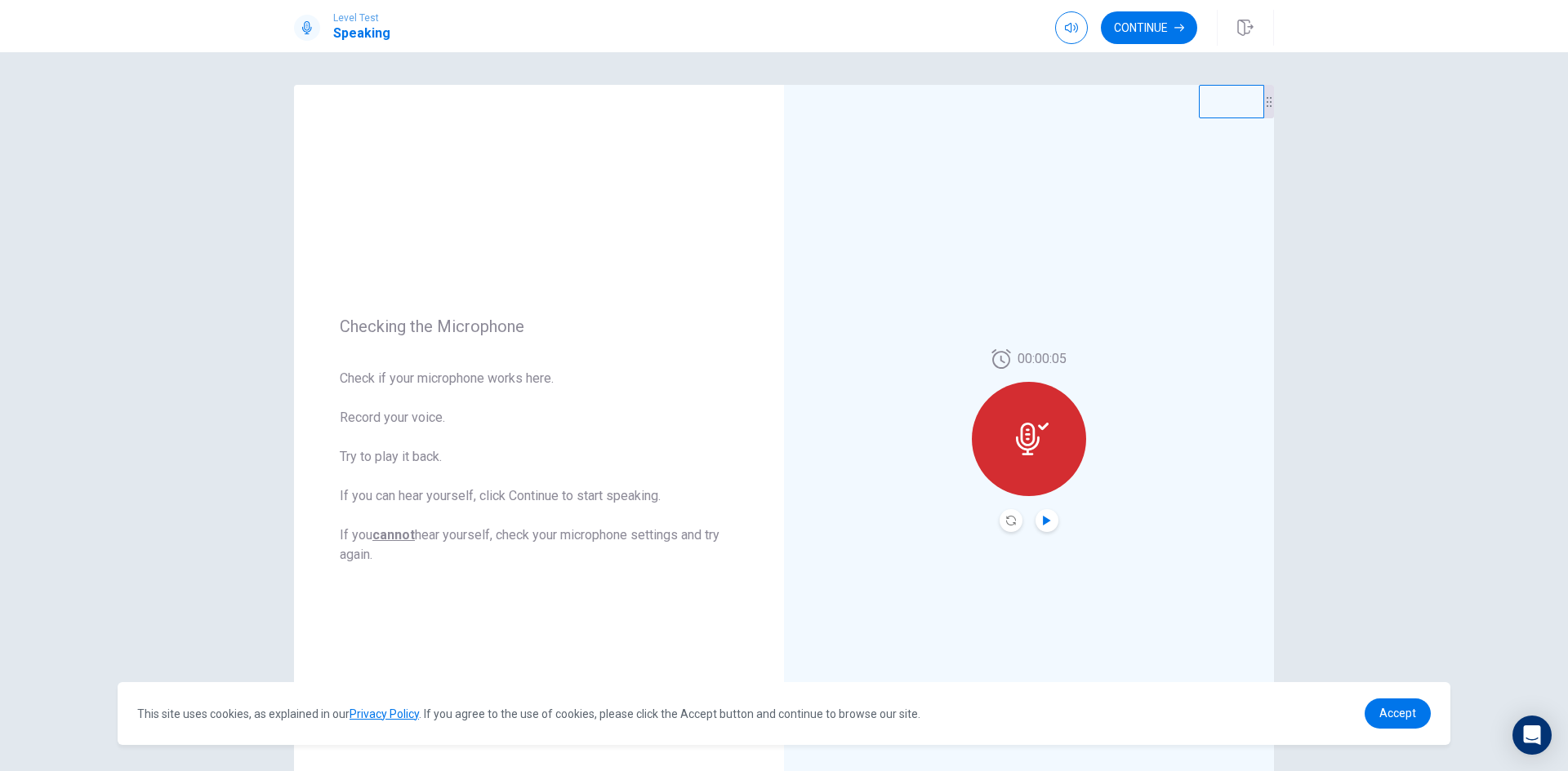
click at [1045, 522] on icon "Play Audio" at bounding box center [1047, 520] width 7 height 10
click at [1319, 227] on div "Checking the Microphone Check if your microphone works here. Record your voice.…" at bounding box center [784, 411] width 1568 height 719
click at [1001, 522] on button "Record Again" at bounding box center [1011, 520] width 23 height 23
click at [1024, 416] on icon at bounding box center [1029, 415] width 26 height 26
click at [1047, 518] on icon "Play Audio" at bounding box center [1047, 520] width 10 height 10
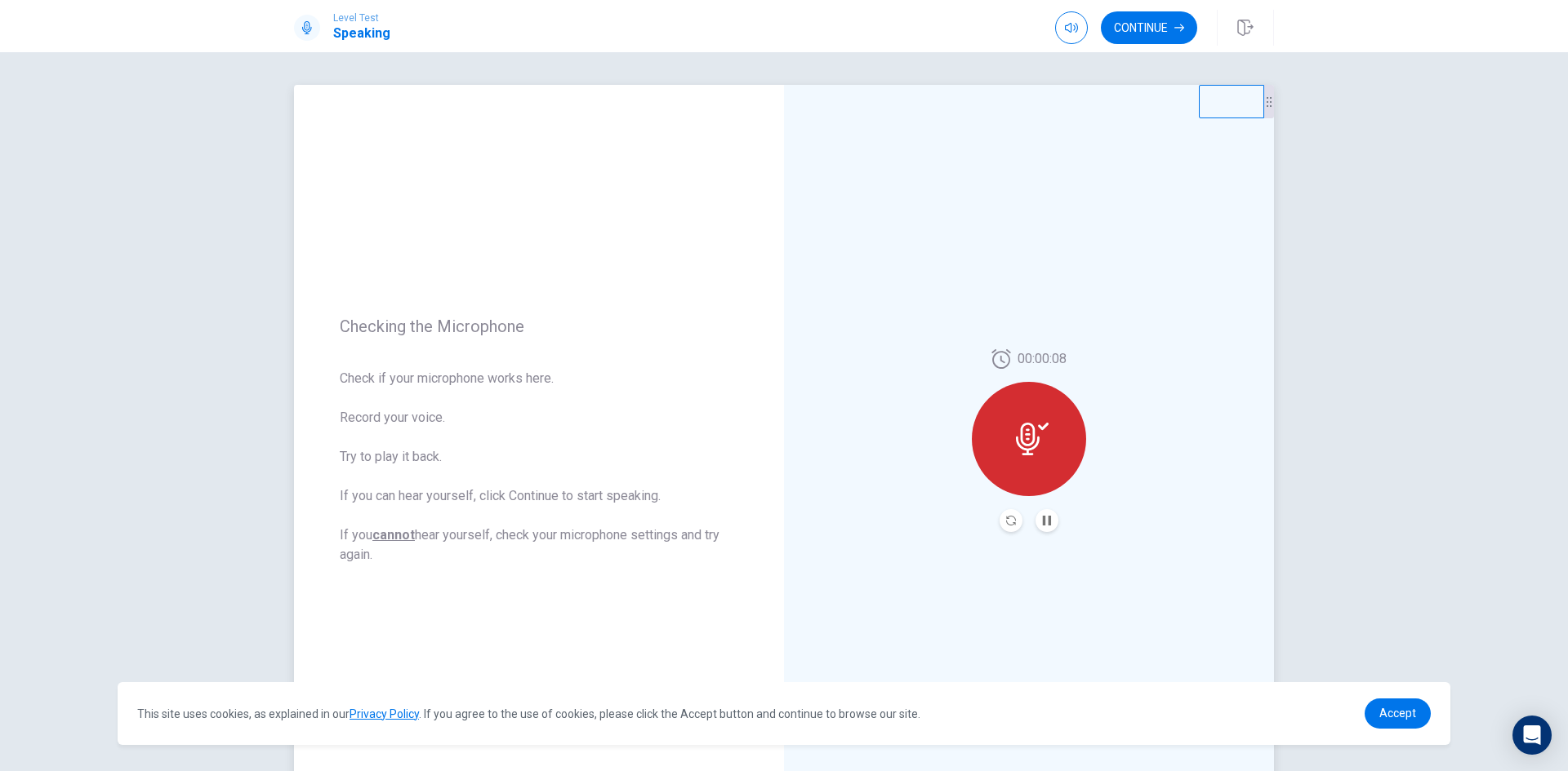
click at [1036, 526] on button "Pause Audio" at bounding box center [1047, 520] width 23 height 23
click at [1006, 522] on icon "Record Again" at bounding box center [1010, 520] width 10 height 10
click at [1008, 515] on button "Record Again" at bounding box center [1011, 520] width 23 height 23
click at [1069, 454] on div "Stop Recording" at bounding box center [1029, 451] width 115 height 115
click at [1045, 518] on button "Record Again" at bounding box center [1029, 520] width 122 height 33
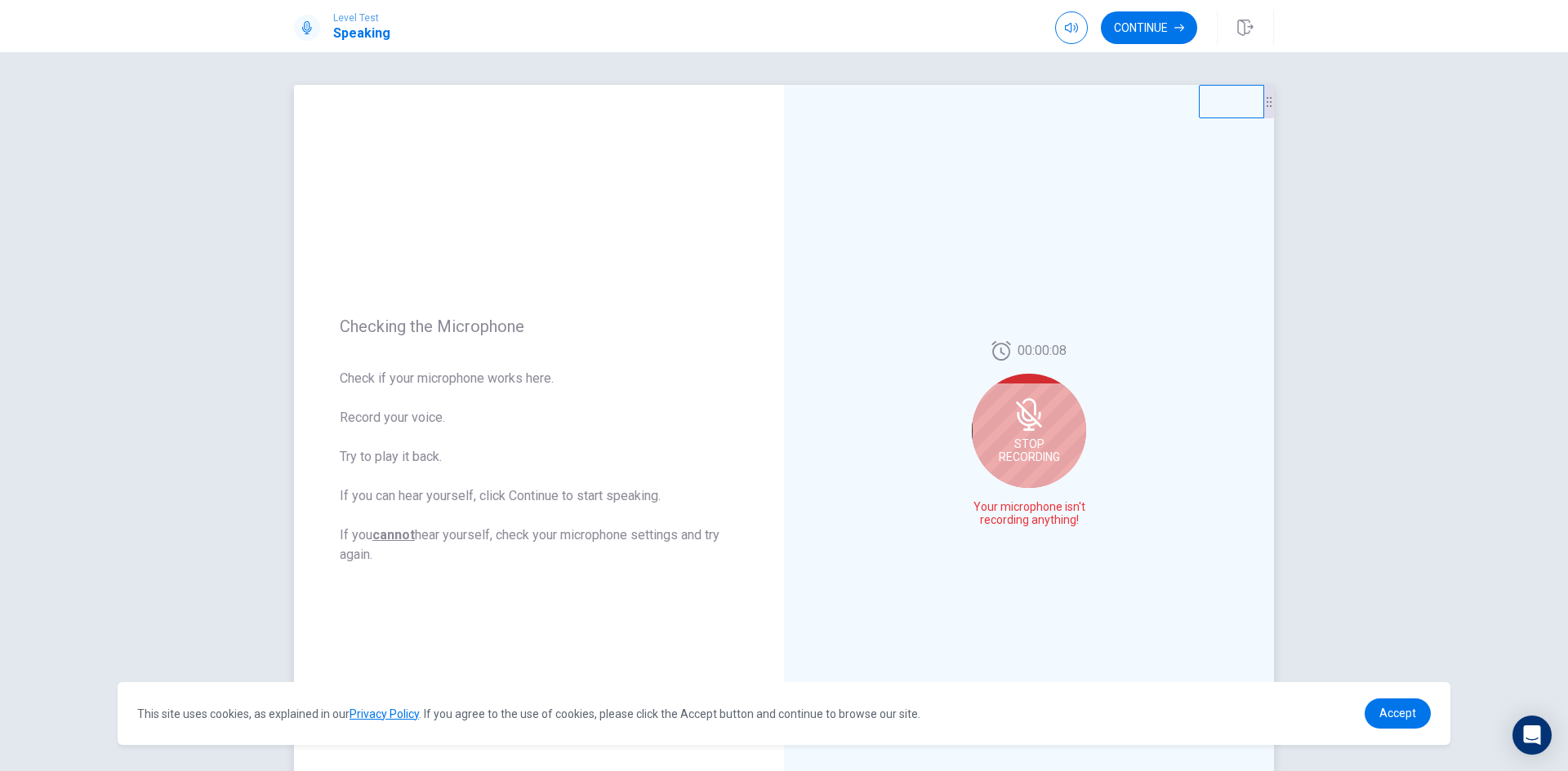
click at [1034, 411] on icon at bounding box center [1028, 415] width 33 height 33
click at [1040, 533] on div "00:00:08" at bounding box center [1028, 440] width 490 height 712
click at [1042, 517] on icon "Play Audio" at bounding box center [1047, 520] width 10 height 10
click at [1009, 521] on icon "Record Again" at bounding box center [1010, 520] width 10 height 10
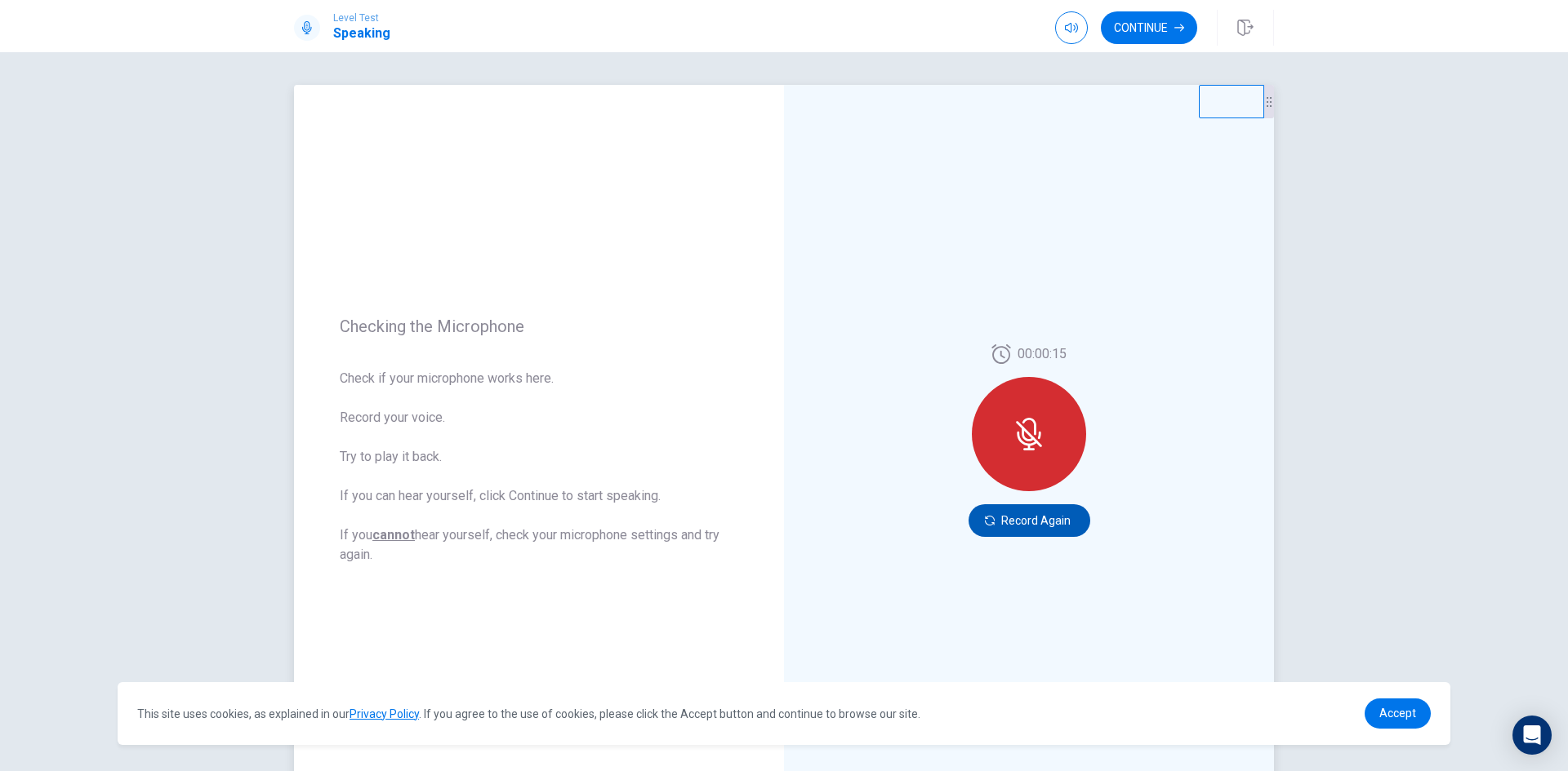
click at [1011, 524] on button "Record Again" at bounding box center [1029, 520] width 122 height 33
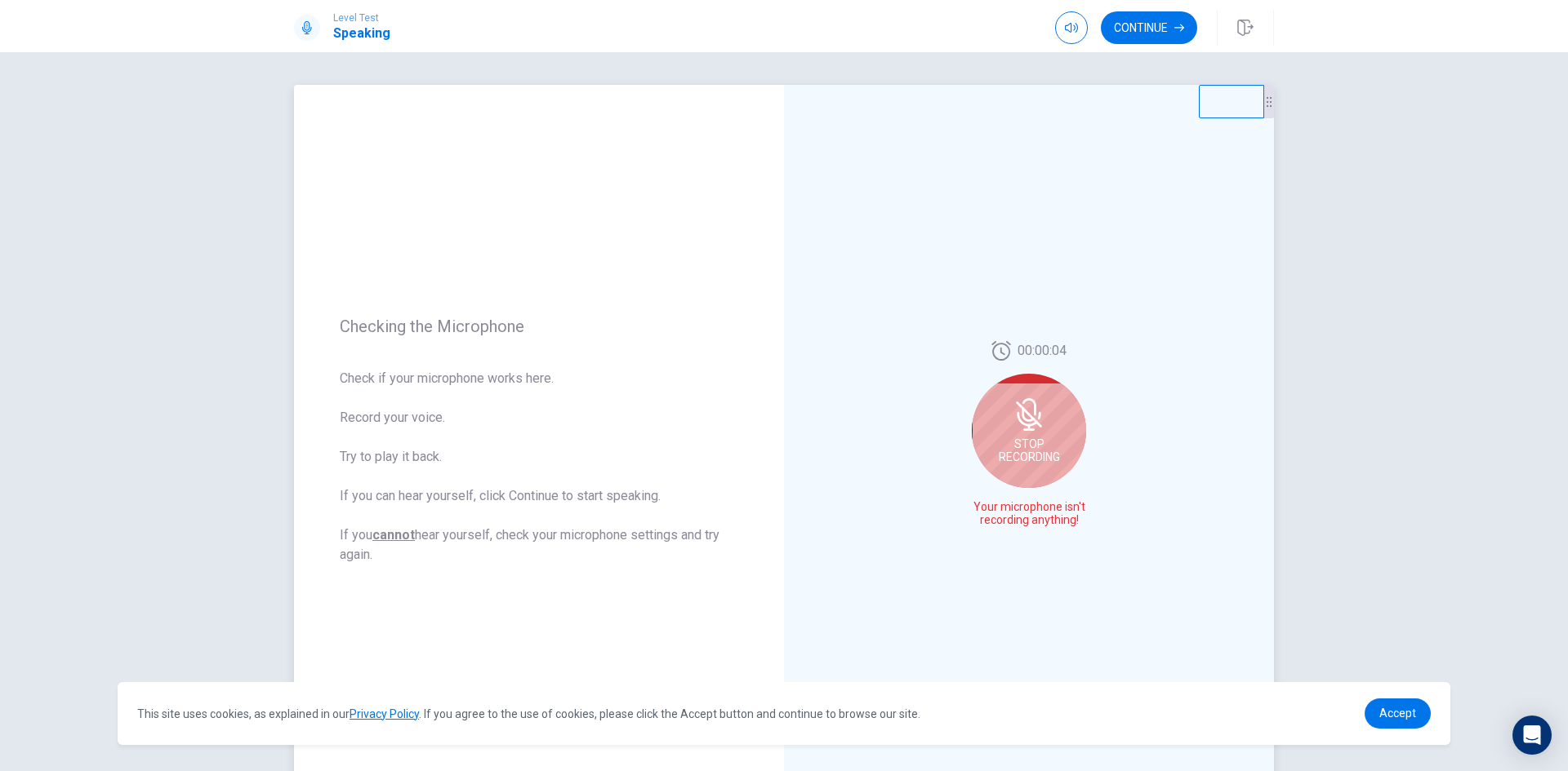
click at [1045, 464] on span "Stop Recording" at bounding box center [1029, 451] width 61 height 26
click at [1047, 514] on button "Play Audio" at bounding box center [1047, 520] width 23 height 23
click at [1006, 519] on icon "Record Again" at bounding box center [1010, 520] width 10 height 10
click at [1030, 437] on icon at bounding box center [1028, 434] width 24 height 33
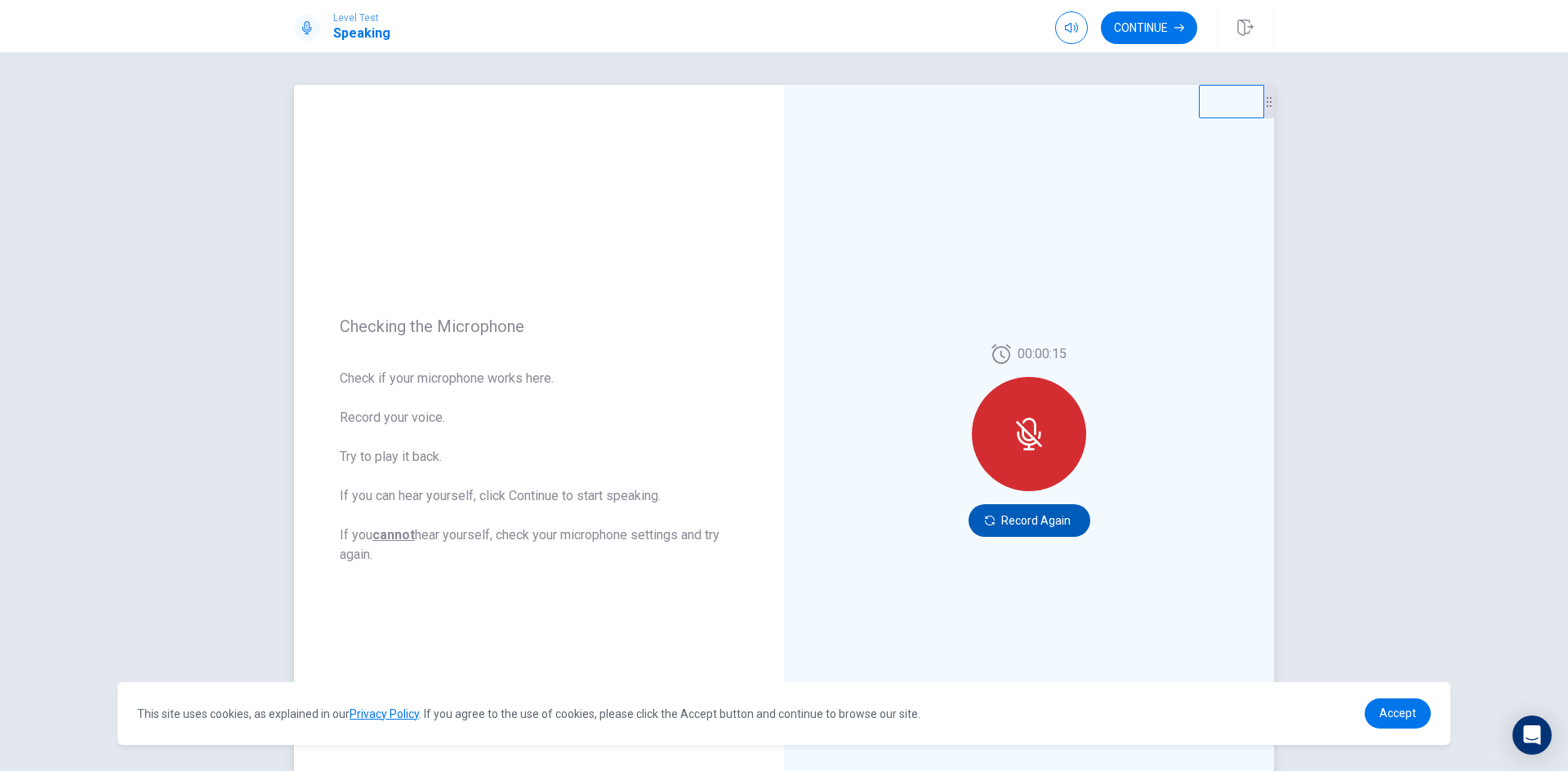
click at [1038, 528] on button "Record Again" at bounding box center [1029, 520] width 122 height 33
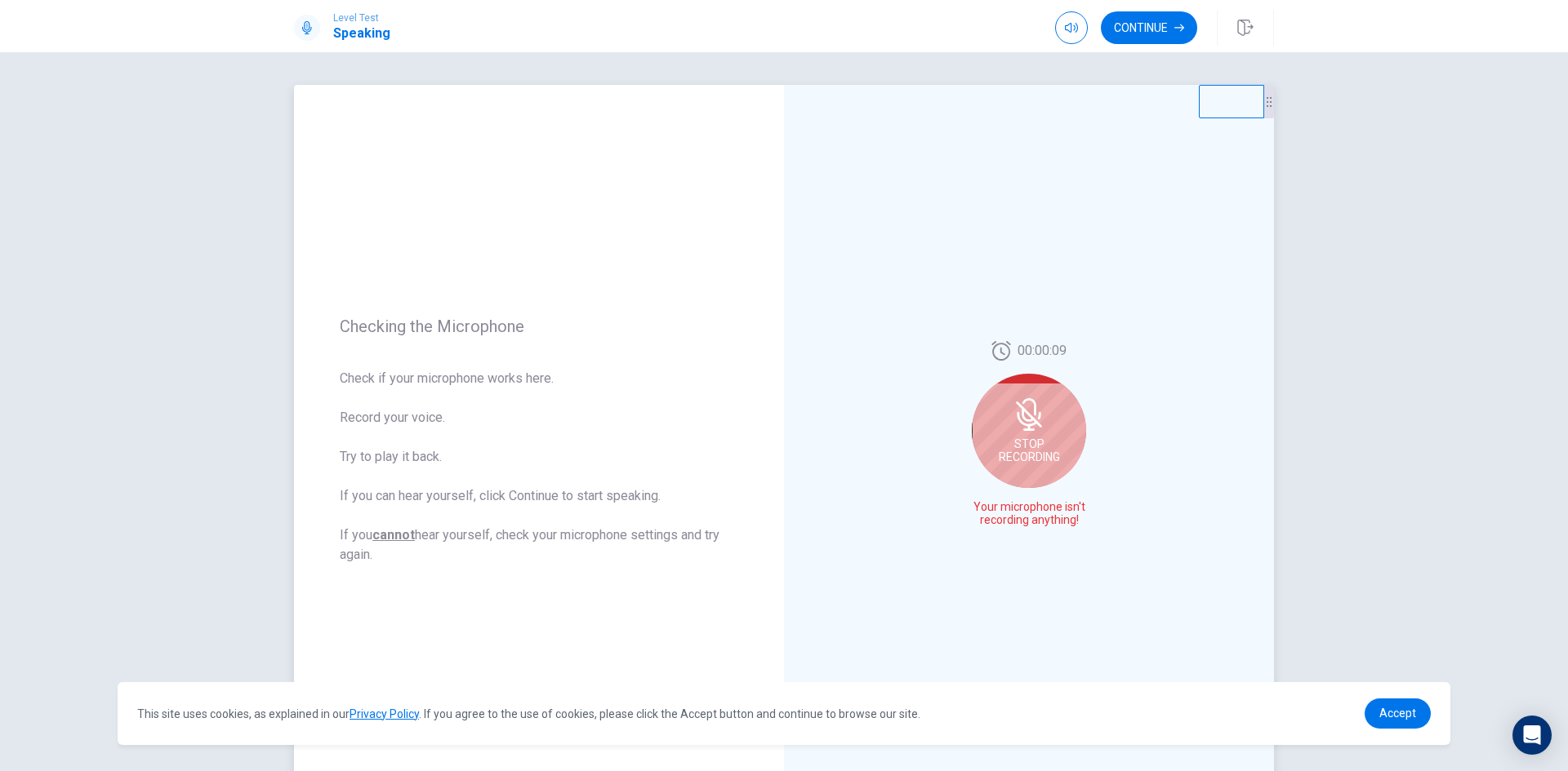
click at [1035, 436] on div "Stop Recording" at bounding box center [1029, 431] width 115 height 115
click at [1043, 522] on icon "Play Audio" at bounding box center [1047, 520] width 7 height 10
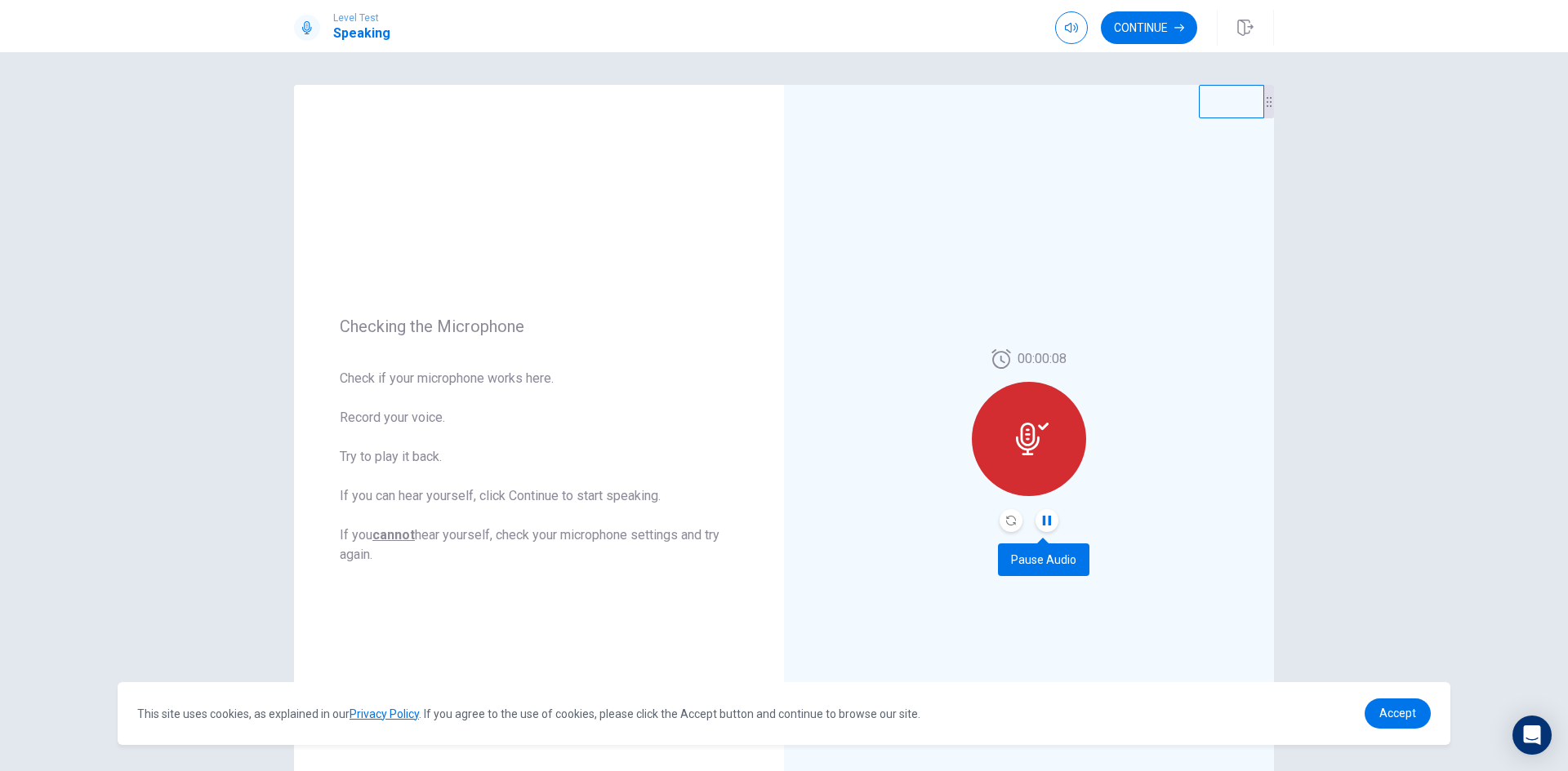
click at [1045, 521] on icon "Pause Audio" at bounding box center [1047, 520] width 8 height 10
drag, startPoint x: 993, startPoint y: 522, endPoint x: 1011, endPoint y: 528, distance: 19.0
click at [997, 525] on div "00:00:08" at bounding box center [1029, 440] width 115 height 183
click at [1011, 528] on button "Record Again" at bounding box center [1011, 520] width 23 height 23
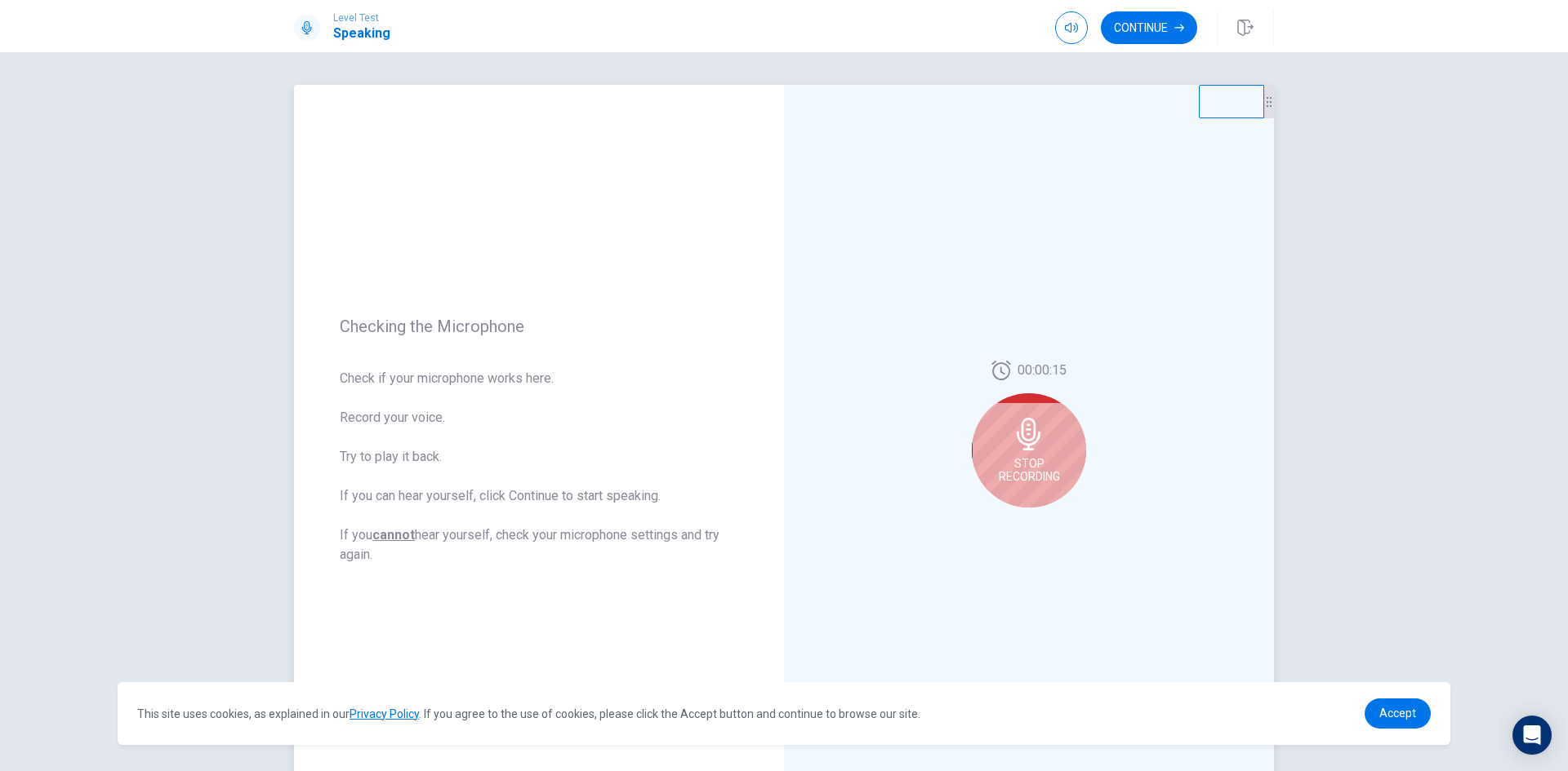
click at [1036, 465] on span "Stop Recording" at bounding box center [1029, 470] width 61 height 26
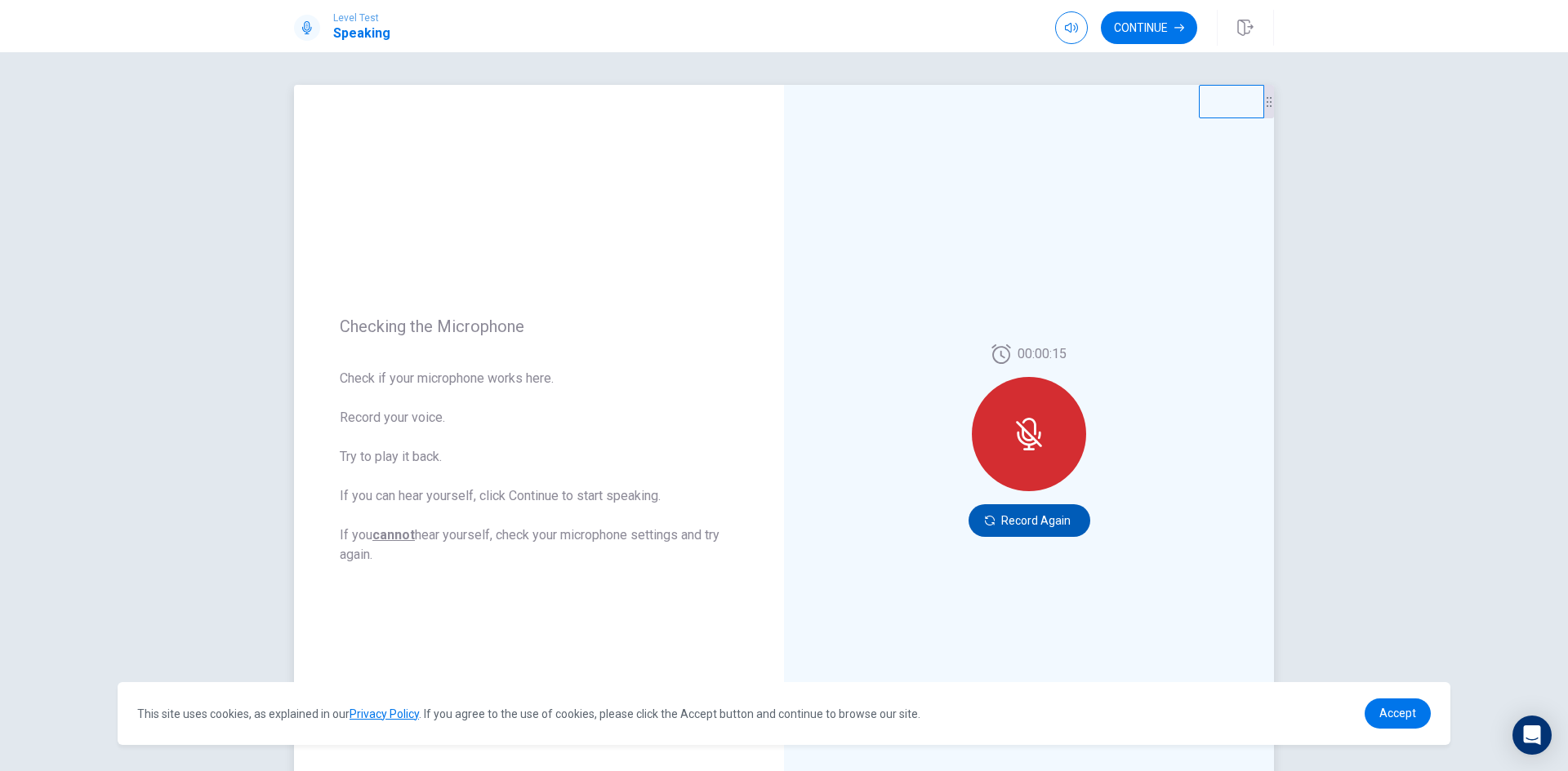
click at [1056, 515] on button "Record Again" at bounding box center [1029, 520] width 122 height 33
click at [1044, 524] on button "Record Again" at bounding box center [1029, 520] width 122 height 33
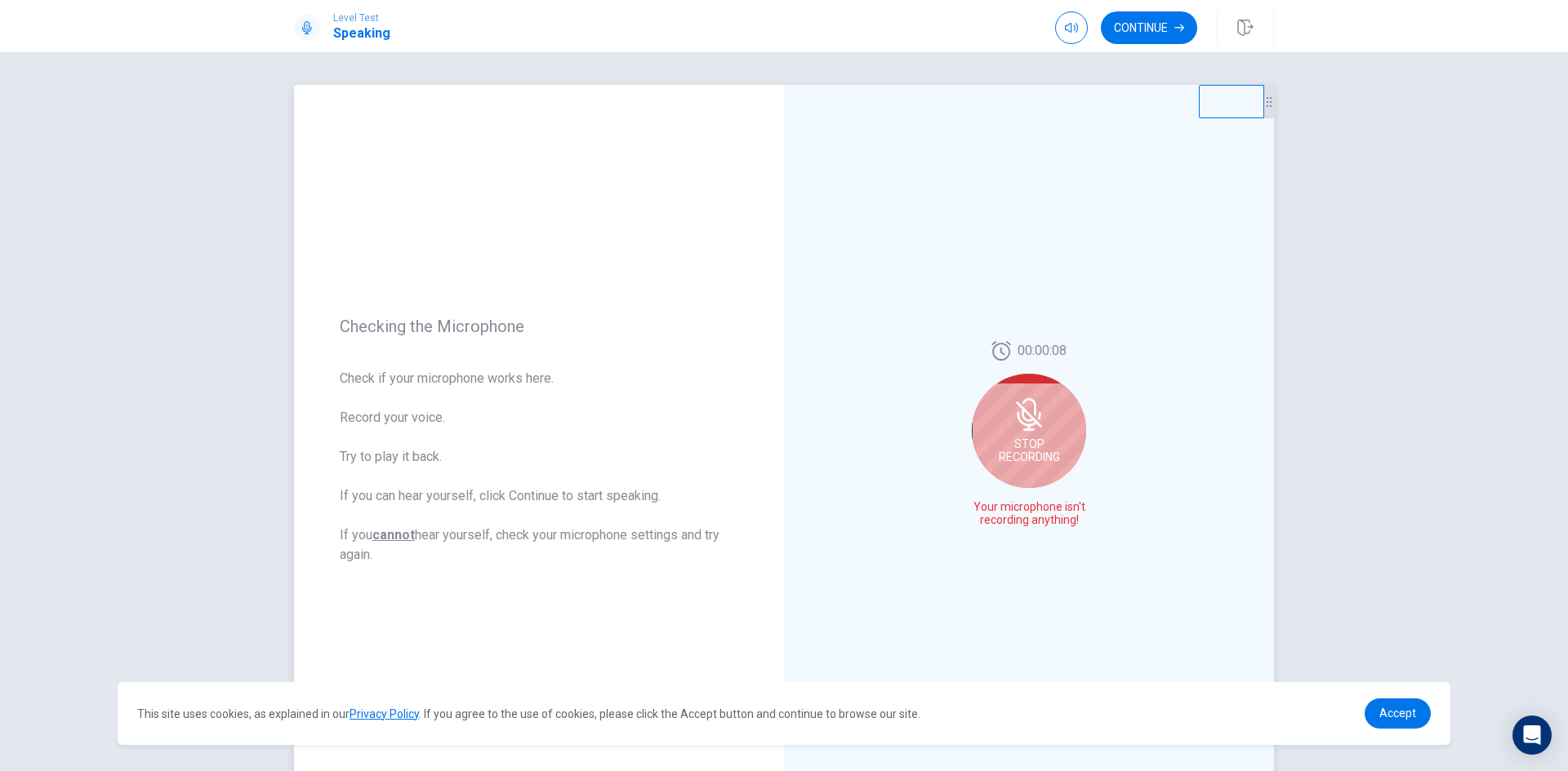
click at [1025, 454] on span "Stop Recording" at bounding box center [1029, 451] width 61 height 26
click at [1046, 520] on icon "Play Audio" at bounding box center [1047, 520] width 10 height 10
click at [1009, 517] on icon "Record Again" at bounding box center [1010, 520] width 10 height 10
click at [1044, 472] on div "Stop Recording" at bounding box center [1029, 431] width 115 height 115
click at [1037, 527] on button "Play Audio" at bounding box center [1047, 520] width 23 height 23
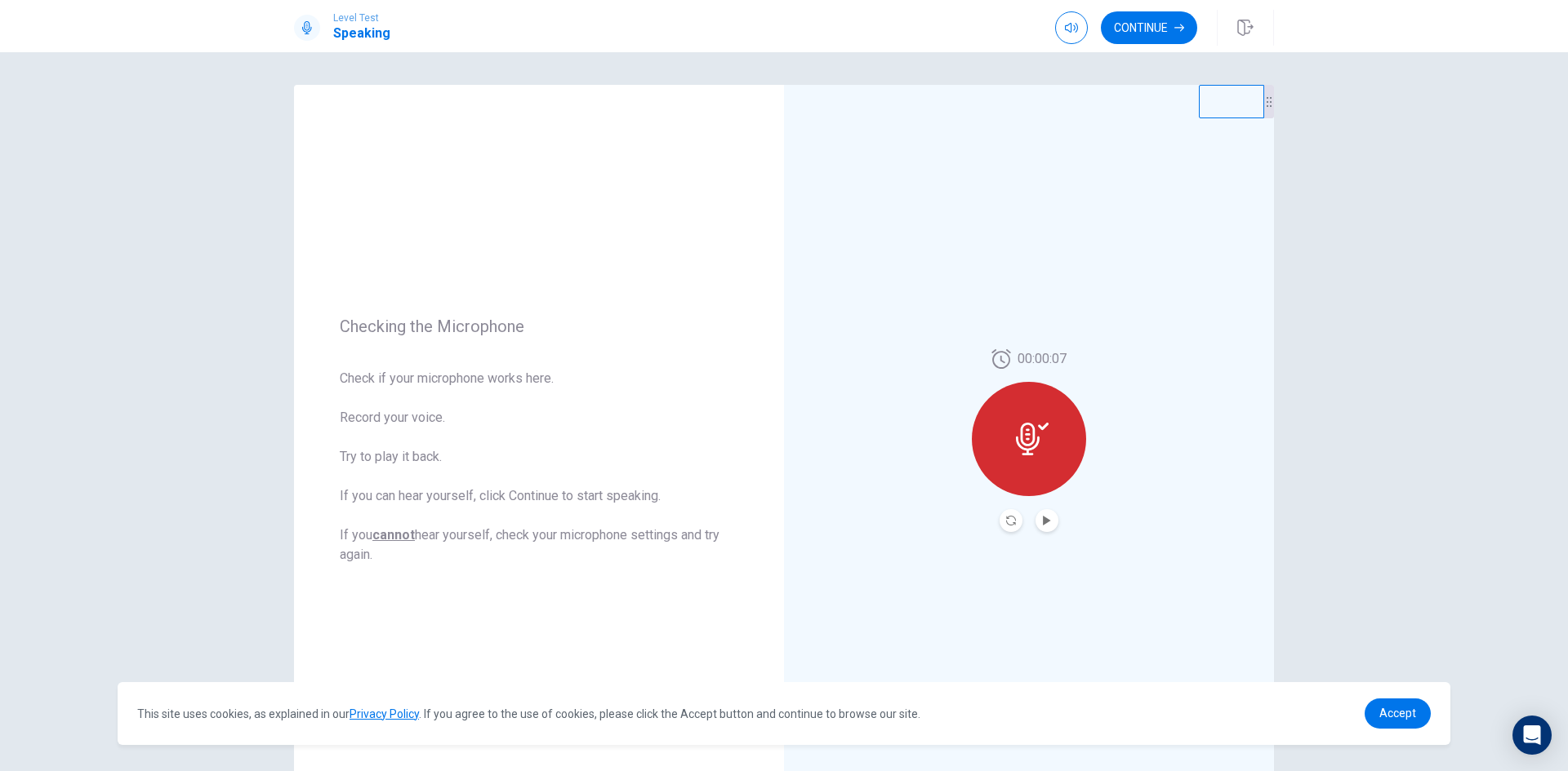
drag, startPoint x: 503, startPoint y: 290, endPoint x: 519, endPoint y: 294, distance: 16.5
click at [503, 290] on div "Checking the Microphone Check if your microphone works here. Record your voice.…" at bounding box center [538, 440] width 490 height 712
click at [1042, 516] on icon "Play Audio" at bounding box center [1047, 520] width 10 height 10
click at [1012, 518] on button "Record Again" at bounding box center [1011, 520] width 23 height 23
click at [1039, 454] on div "Stop Recording" at bounding box center [1029, 451] width 115 height 115
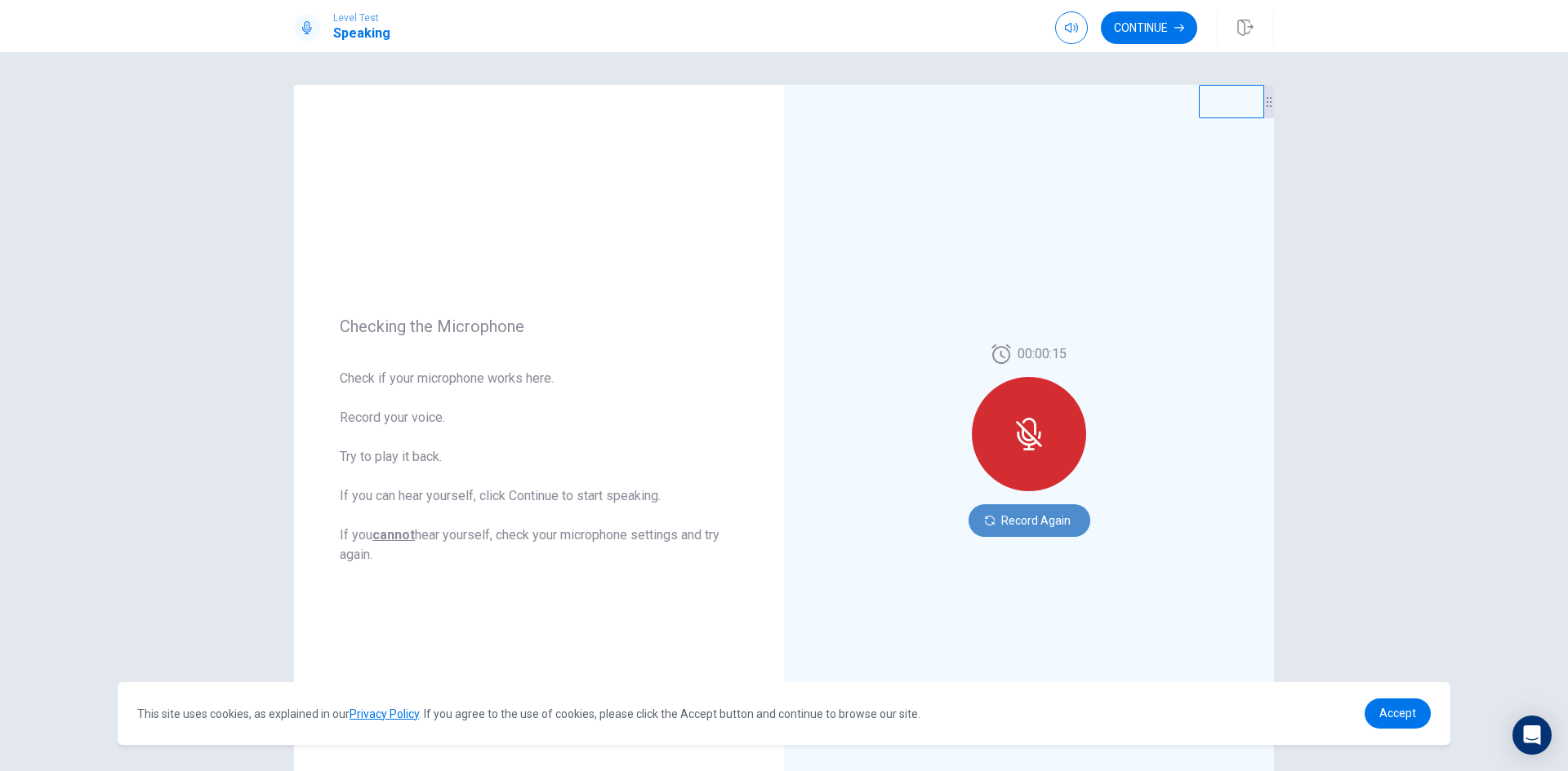
click at [1034, 520] on button "Record Again" at bounding box center [1029, 520] width 122 height 33
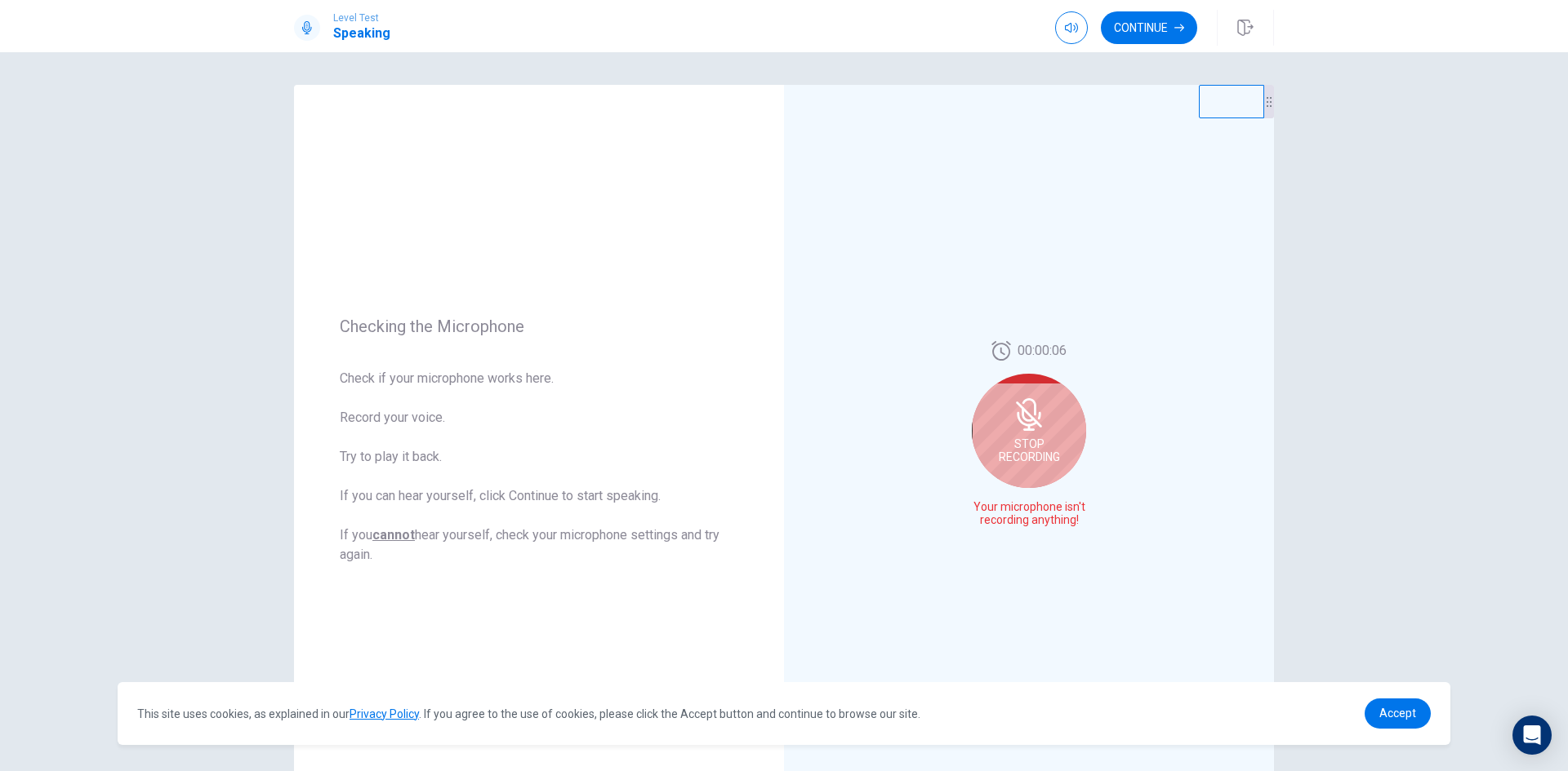
click at [1030, 441] on span "Stop Recording" at bounding box center [1029, 451] width 61 height 26
click at [1048, 522] on button "Play Audio" at bounding box center [1047, 520] width 23 height 23
click at [1011, 519] on icon "Record Again" at bounding box center [1010, 520] width 10 height 10
click at [1037, 448] on span "Stop Recording" at bounding box center [1029, 451] width 61 height 26
click at [1046, 522] on icon "Play Audio" at bounding box center [1047, 520] width 10 height 10
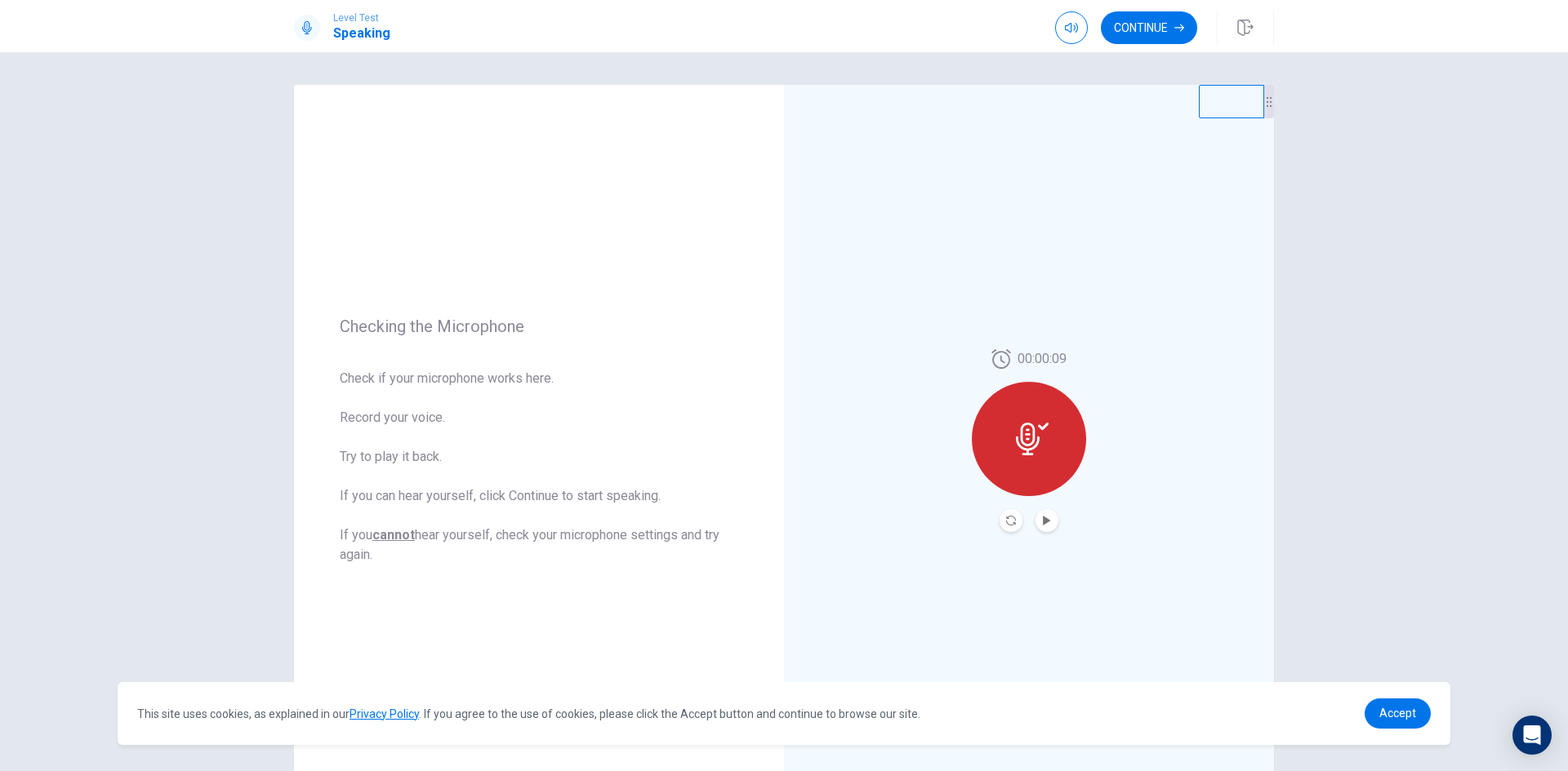
click at [1358, 313] on div "Checking the Microphone Check if your microphone works here. Record your voice.…" at bounding box center [784, 411] width 1568 height 719
click at [1000, 523] on button "Record Again" at bounding box center [1011, 520] width 23 height 23
click at [1007, 446] on span "Stop Recording" at bounding box center [1029, 451] width 61 height 26
click at [1043, 524] on icon "Play Audio" at bounding box center [1047, 520] width 7 height 10
click at [1014, 523] on button "Record Again" at bounding box center [1011, 520] width 23 height 23
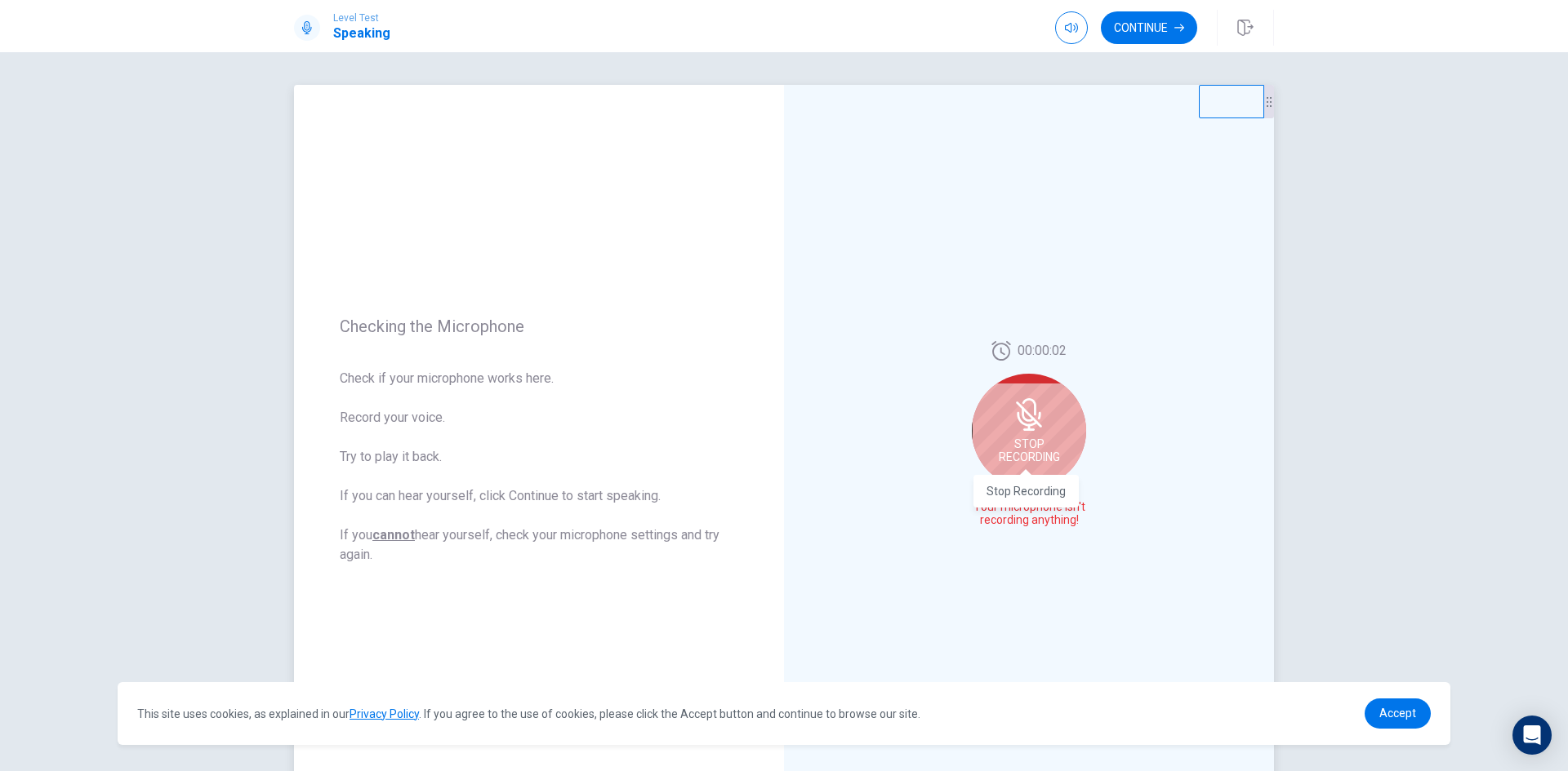
click at [1024, 452] on span "Stop Recording" at bounding box center [1029, 451] width 61 height 26
click at [1030, 518] on div at bounding box center [1029, 520] width 59 height 23
click at [1037, 520] on button "Play Audio" at bounding box center [1047, 520] width 23 height 23
click at [1011, 535] on div "00:00:02" at bounding box center [1028, 440] width 490 height 712
click at [1008, 523] on icon "Record Again" at bounding box center [1010, 520] width 10 height 10
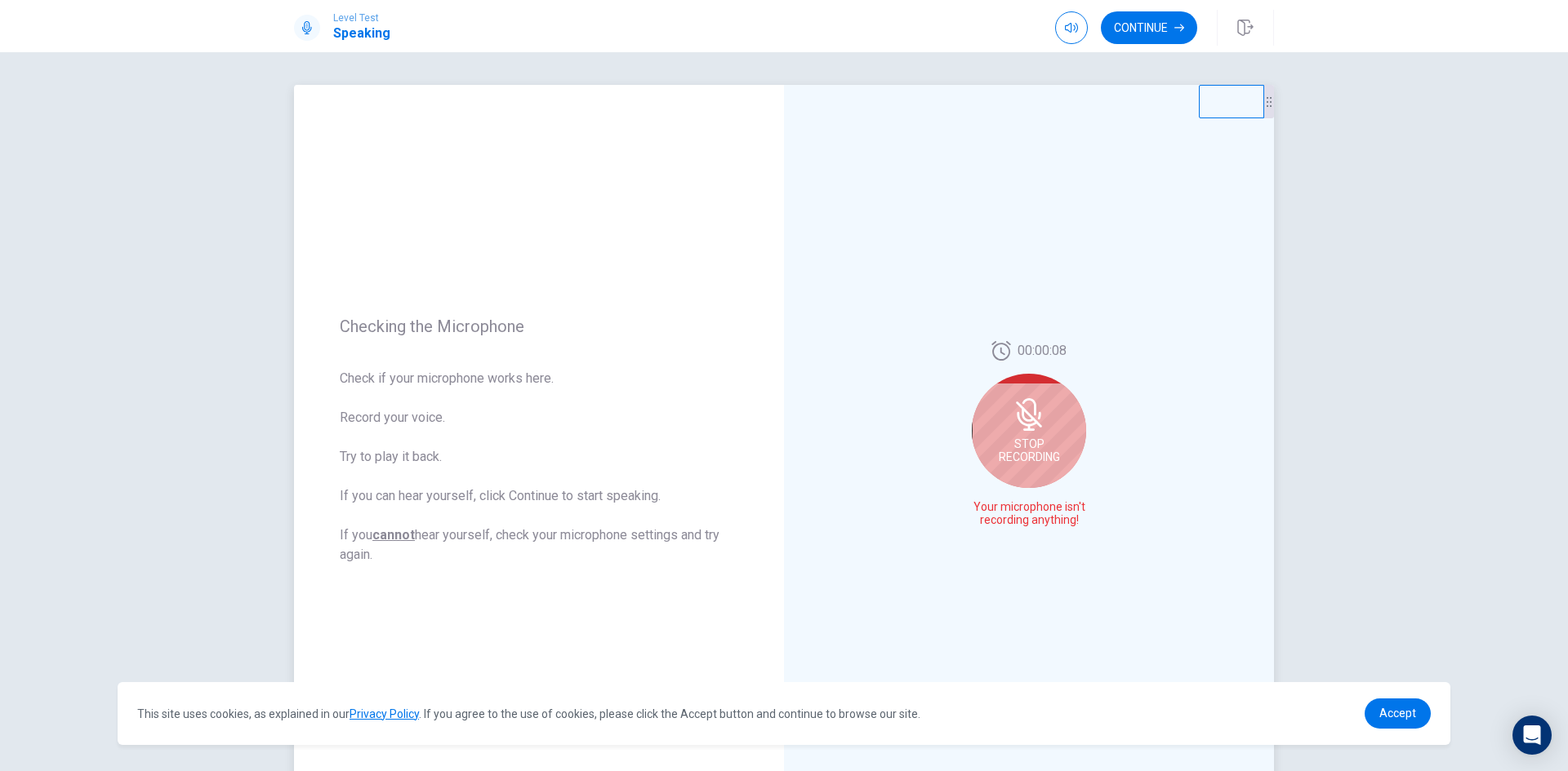
click at [1033, 455] on span "Stop Recording" at bounding box center [1029, 451] width 61 height 26
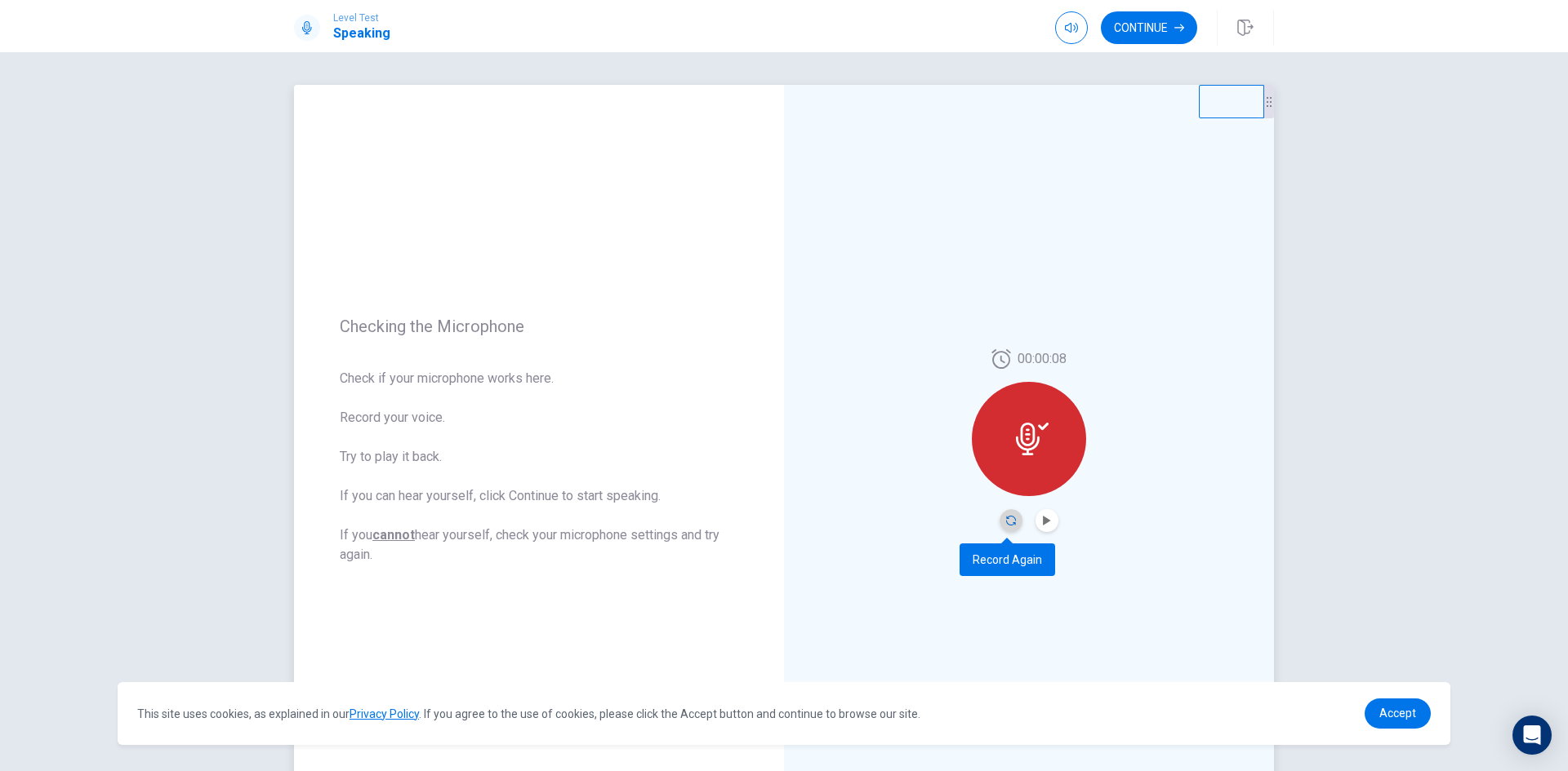
click at [1006, 519] on icon "Record Again" at bounding box center [1010, 520] width 10 height 10
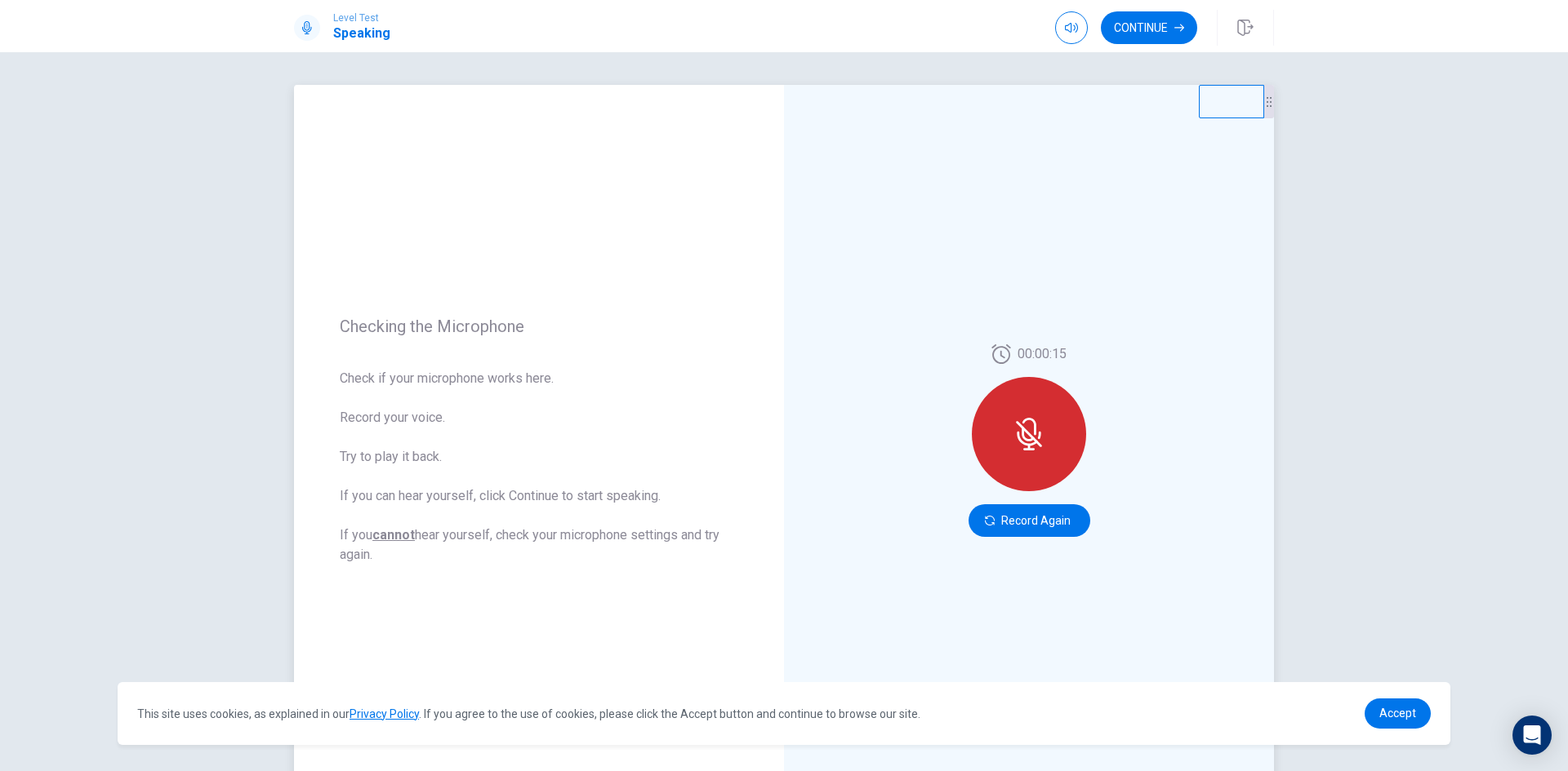
drag, startPoint x: 1064, startPoint y: 521, endPoint x: 1176, endPoint y: 553, distance: 116.5
click at [1176, 553] on div "00:00:15 Record Again" at bounding box center [1028, 440] width 490 height 712
click at [1430, 400] on div "Checking the Microphone Check if your microphone works here. Record your voice.…" at bounding box center [784, 411] width 1568 height 719
click at [1032, 523] on button "Record Again" at bounding box center [1029, 520] width 122 height 33
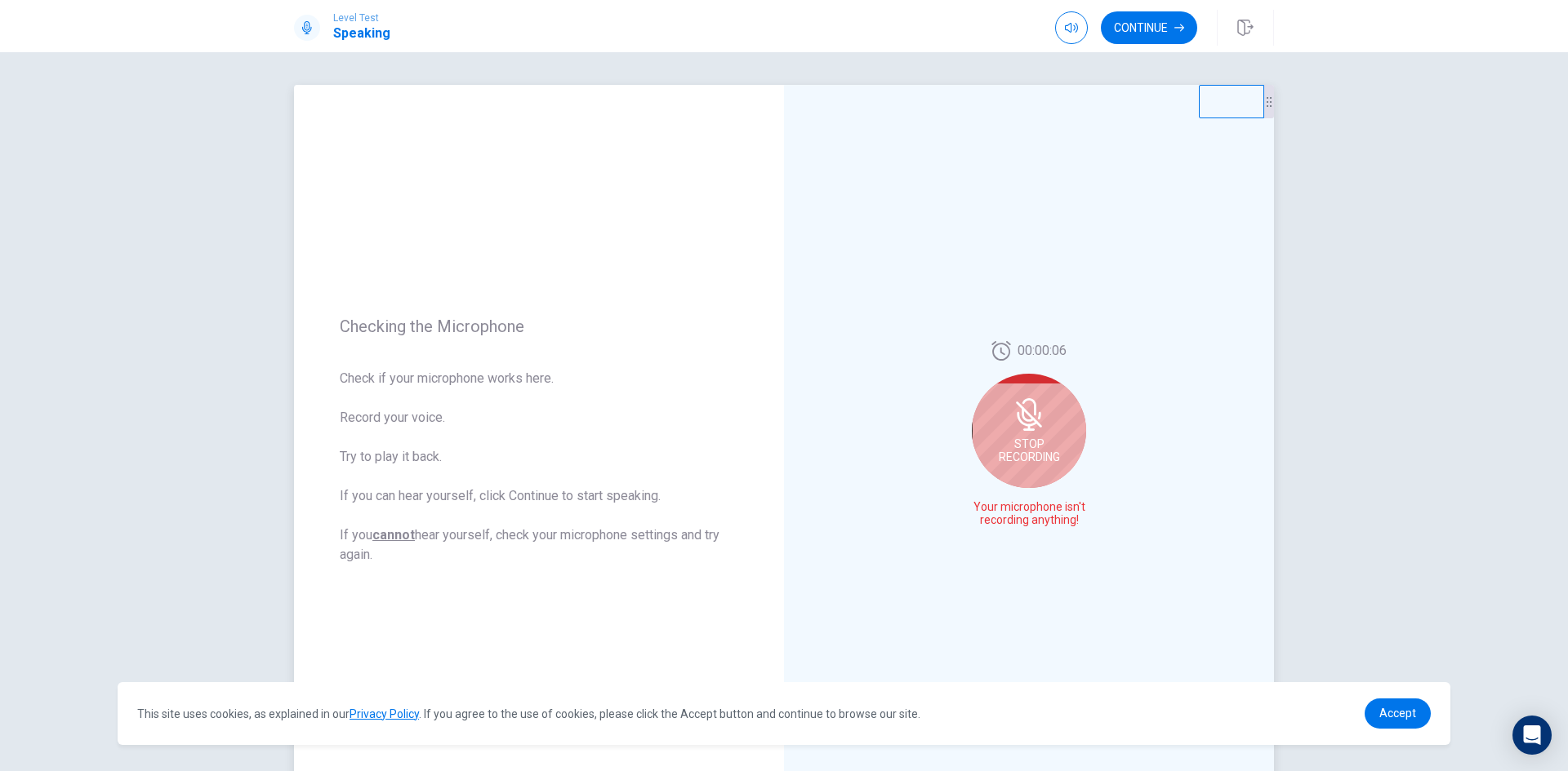
click at [1032, 450] on span "Stop Recording" at bounding box center [1029, 451] width 61 height 26
click at [1041, 515] on button "Play Audio" at bounding box center [1047, 520] width 23 height 23
click at [1044, 517] on icon "Play Audio" at bounding box center [1047, 520] width 10 height 10
click at [1009, 521] on icon "Record Again" at bounding box center [1010, 520] width 10 height 10
click at [1057, 473] on div "Stop Recording" at bounding box center [1029, 451] width 115 height 115
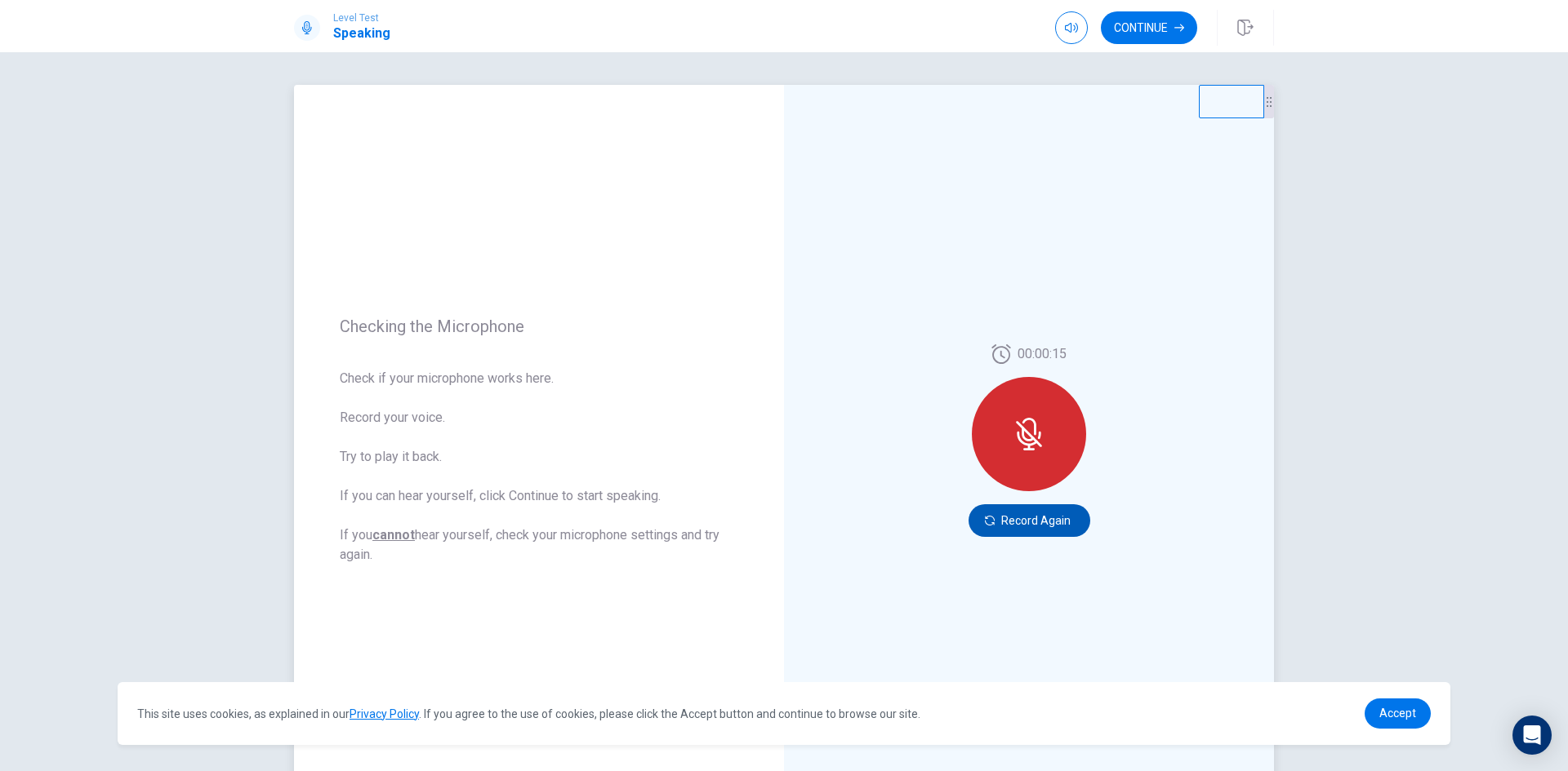
click at [1018, 520] on button "Record Again" at bounding box center [1029, 520] width 122 height 33
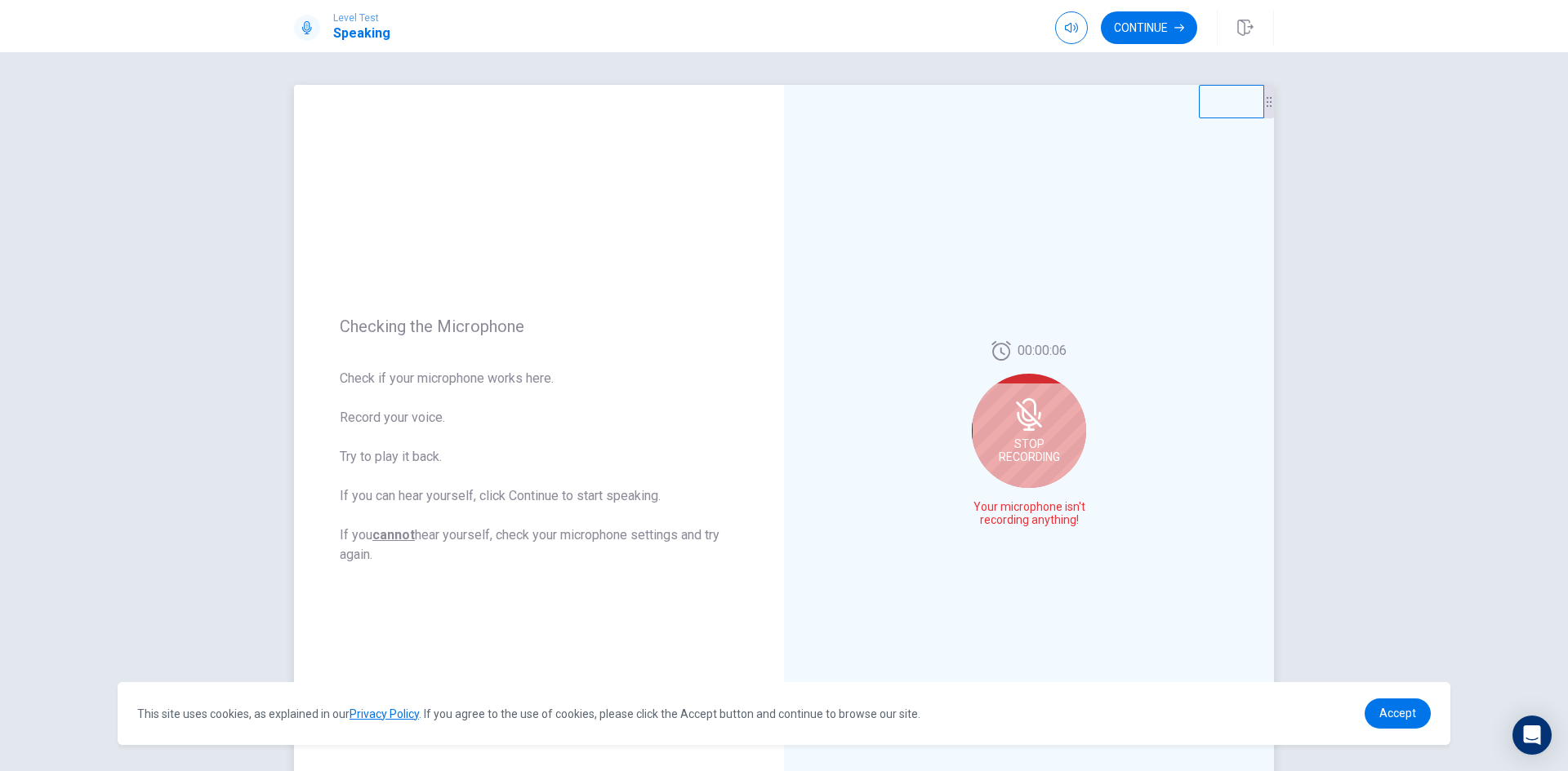
click at [1070, 442] on div "Stop Recording" at bounding box center [1029, 431] width 115 height 115
click at [1044, 516] on icon "Play Audio" at bounding box center [1047, 520] width 10 height 10
click at [1006, 521] on icon "Record Again" at bounding box center [1010, 520] width 10 height 10
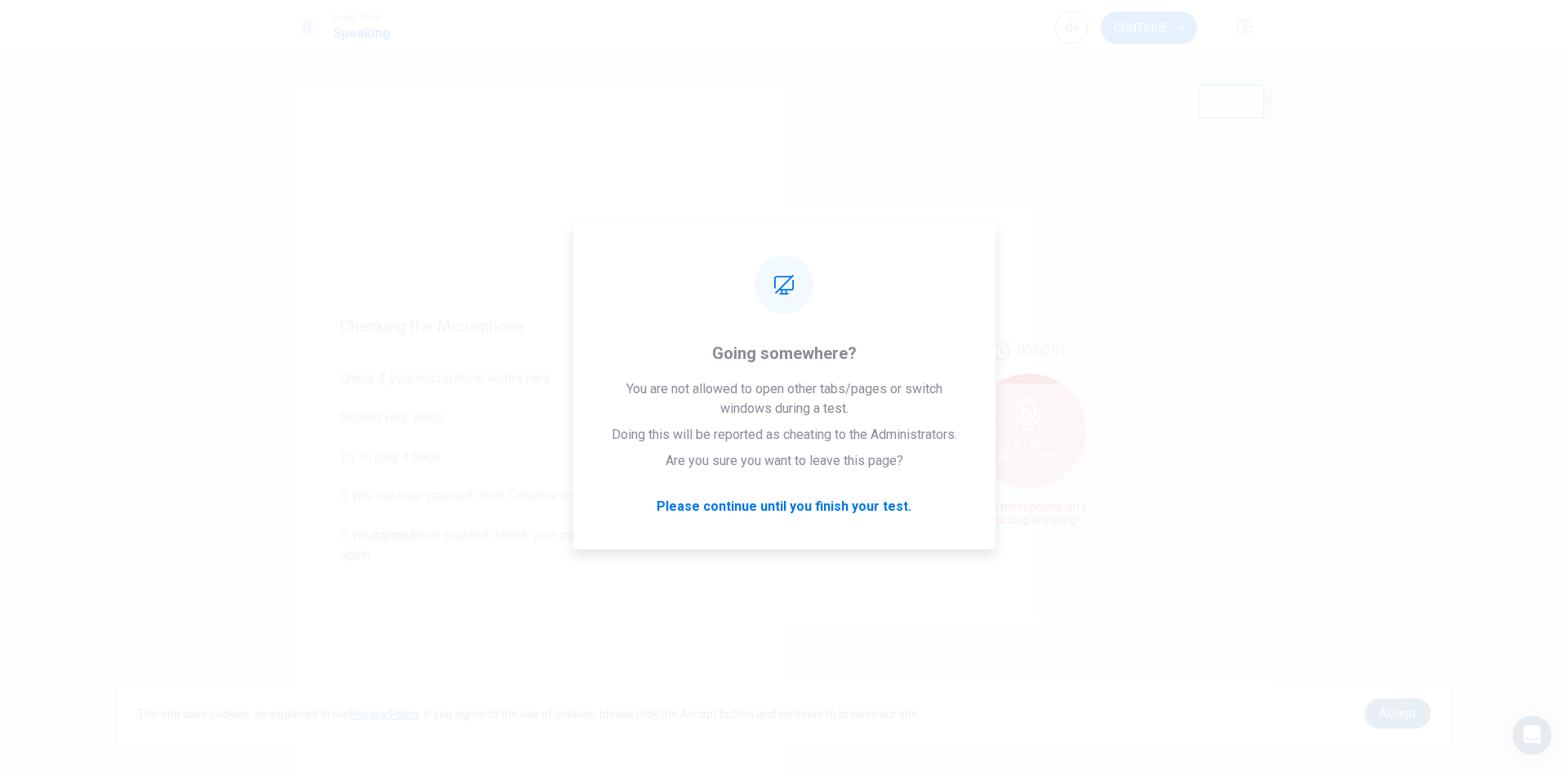
click at [1405, 710] on span "Accept" at bounding box center [1398, 713] width 37 height 13
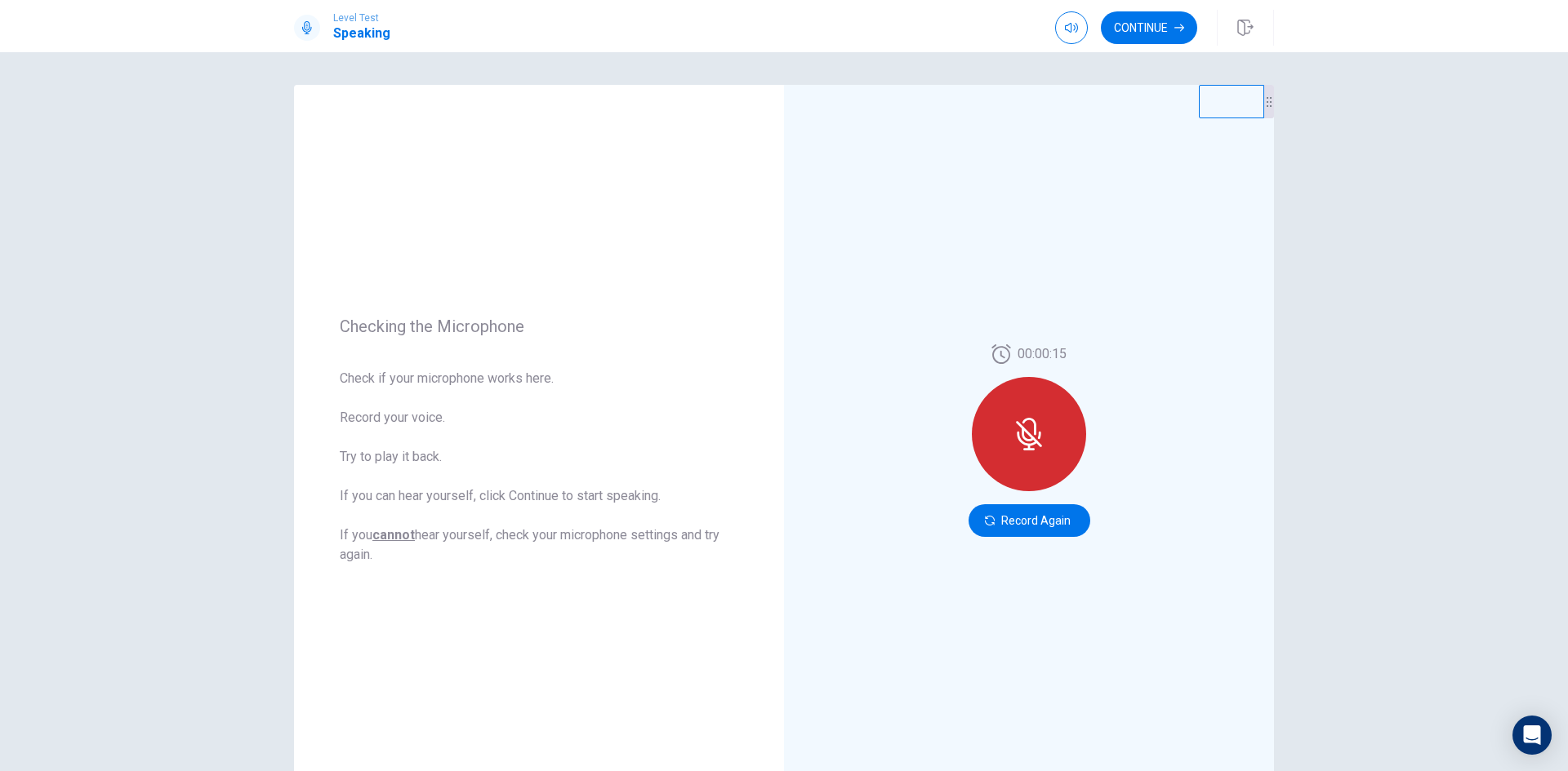
click at [1434, 310] on div "Checking the Microphone Check if your microphone works here. Record your voice.…" at bounding box center [784, 411] width 1568 height 719
click at [1062, 519] on button "Record Again" at bounding box center [1029, 520] width 122 height 33
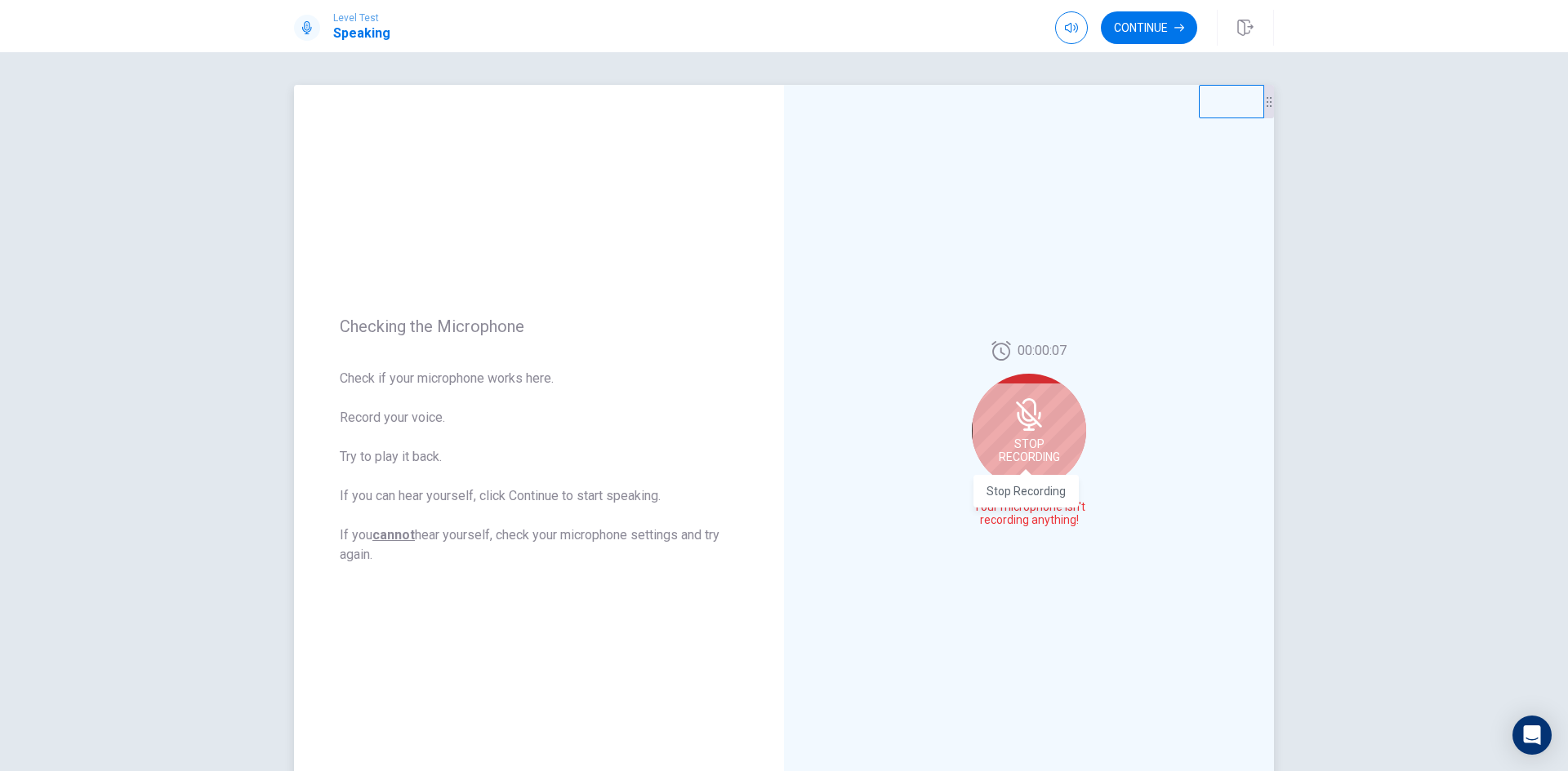
click at [1041, 453] on span "Stop Recording" at bounding box center [1029, 451] width 61 height 26
click at [1046, 521] on icon "Play Audio" at bounding box center [1047, 520] width 10 height 10
click at [1426, 504] on div "Checking the Microphone Check if your microphone works here. Record your voice.…" at bounding box center [784, 411] width 1568 height 719
click at [1005, 527] on button "Record Again" at bounding box center [1011, 520] width 23 height 23
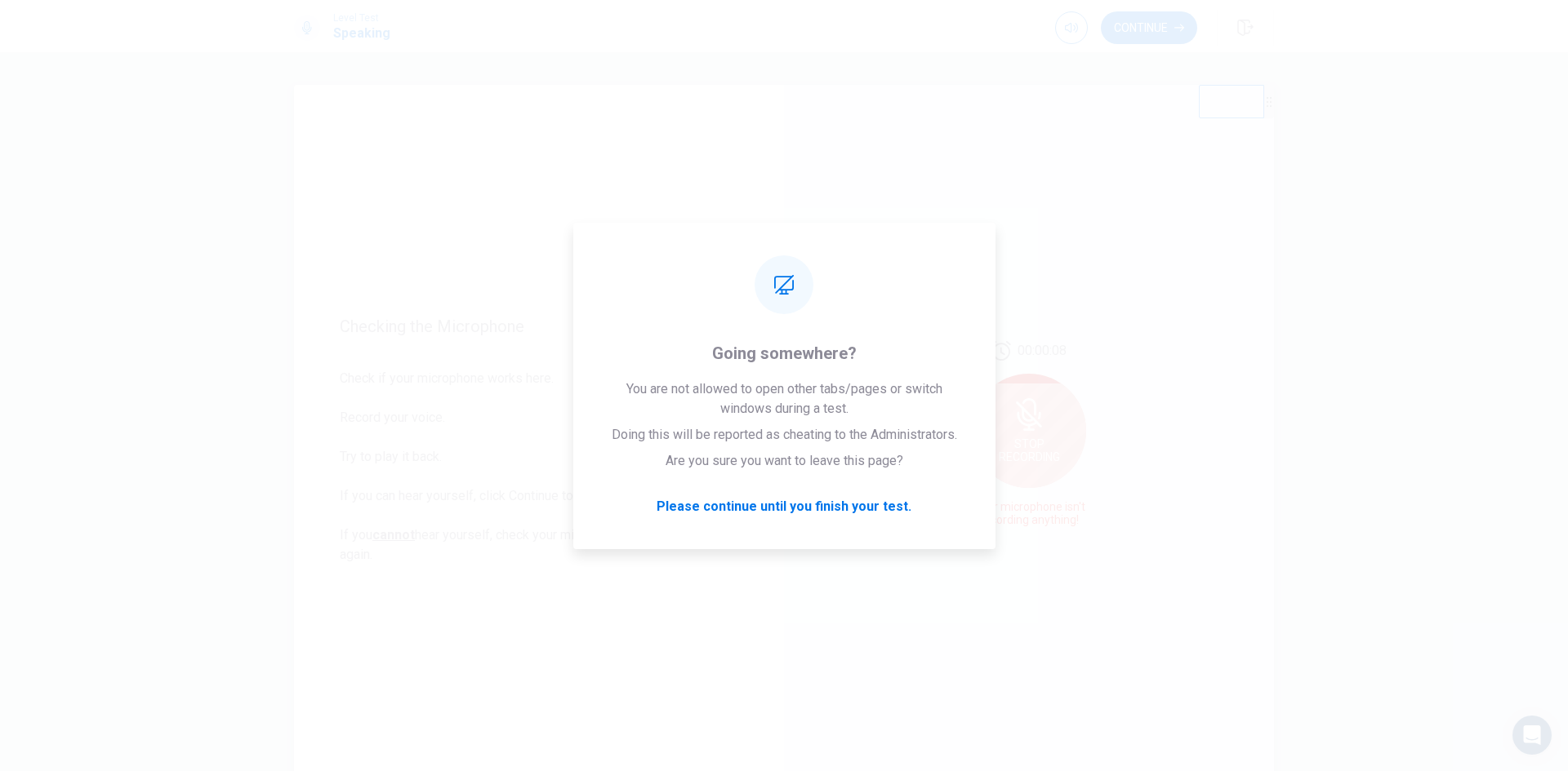
click at [1339, 335] on div "Checking the Microphone Check if your microphone works here. Record your voice.…" at bounding box center [784, 411] width 1568 height 719
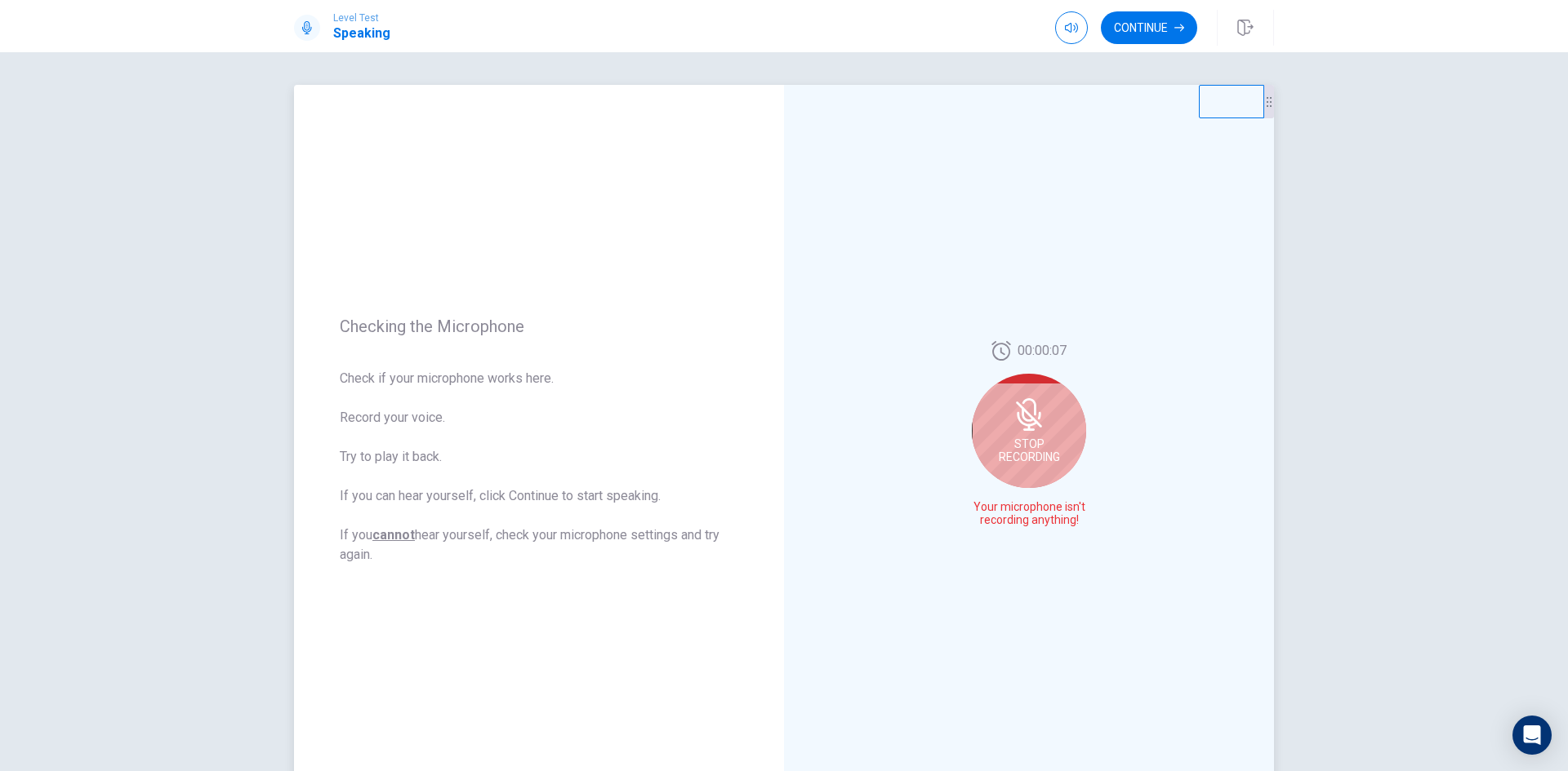
click at [1360, 343] on div "Checking the Microphone Check if your microphone works here. Record your voice.…" at bounding box center [784, 411] width 1568 height 719
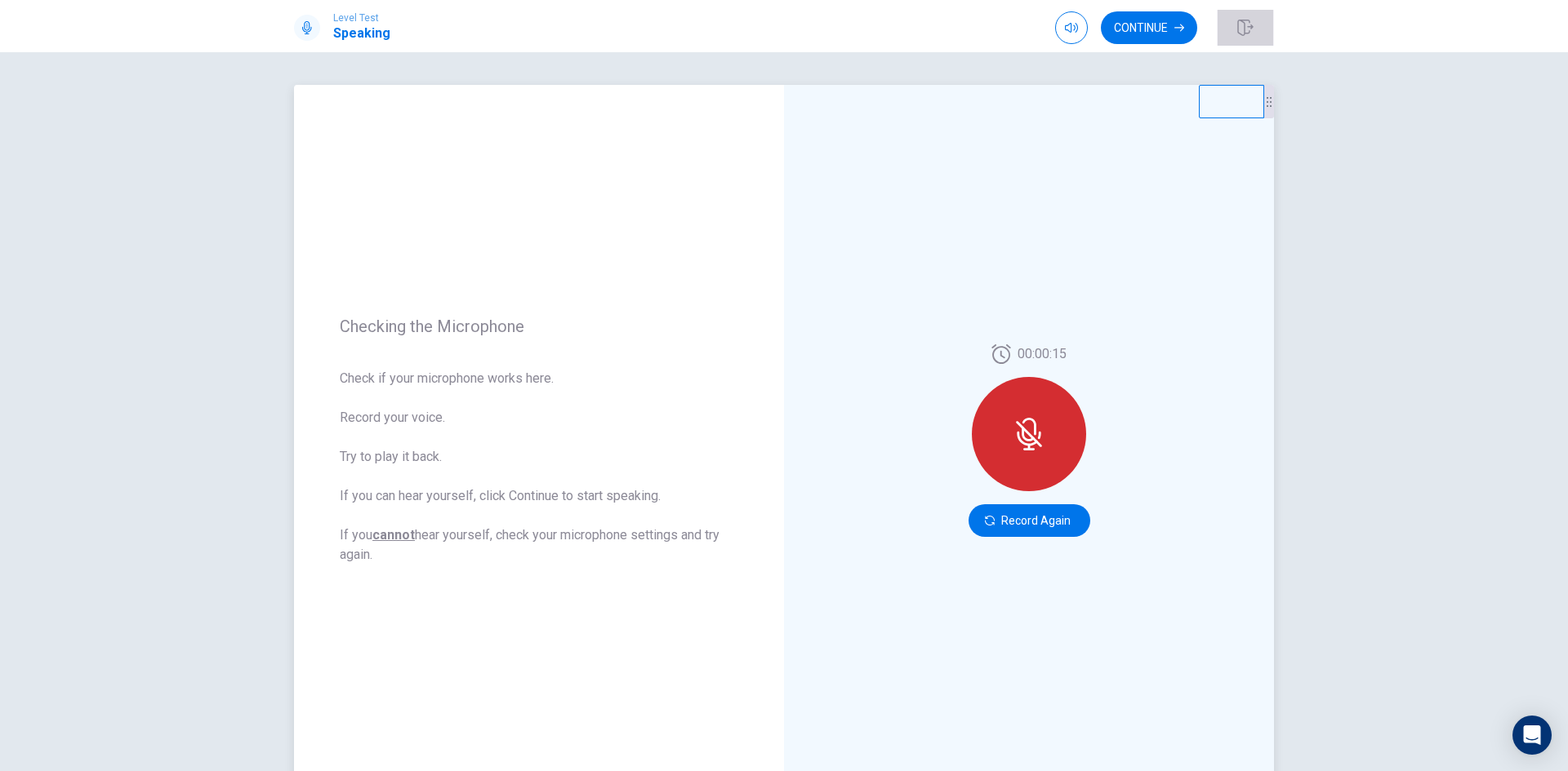
click at [1252, 35] on icon "button" at bounding box center [1245, 27] width 17 height 17
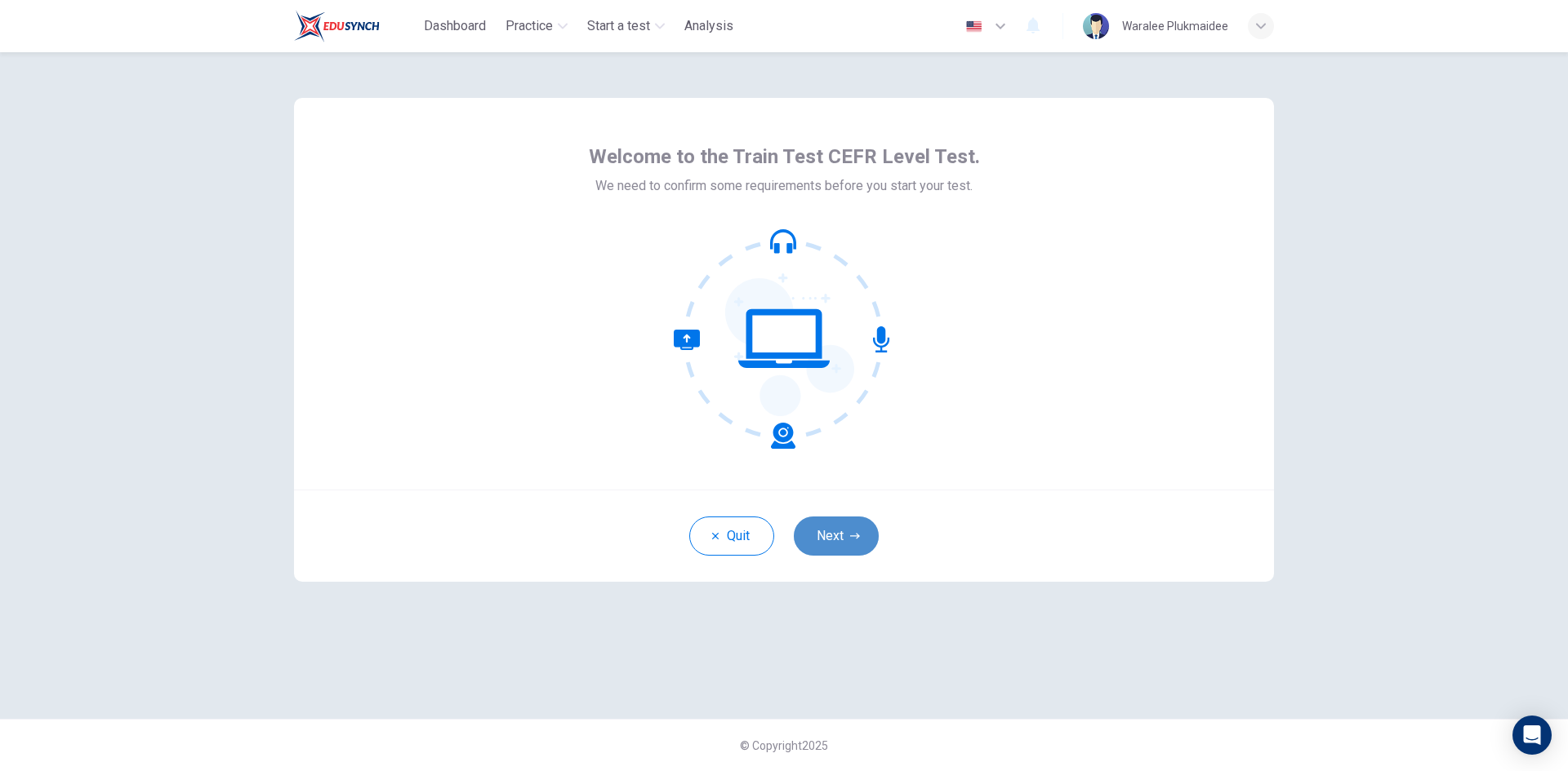
click at [837, 536] on button "Next" at bounding box center [836, 536] width 85 height 39
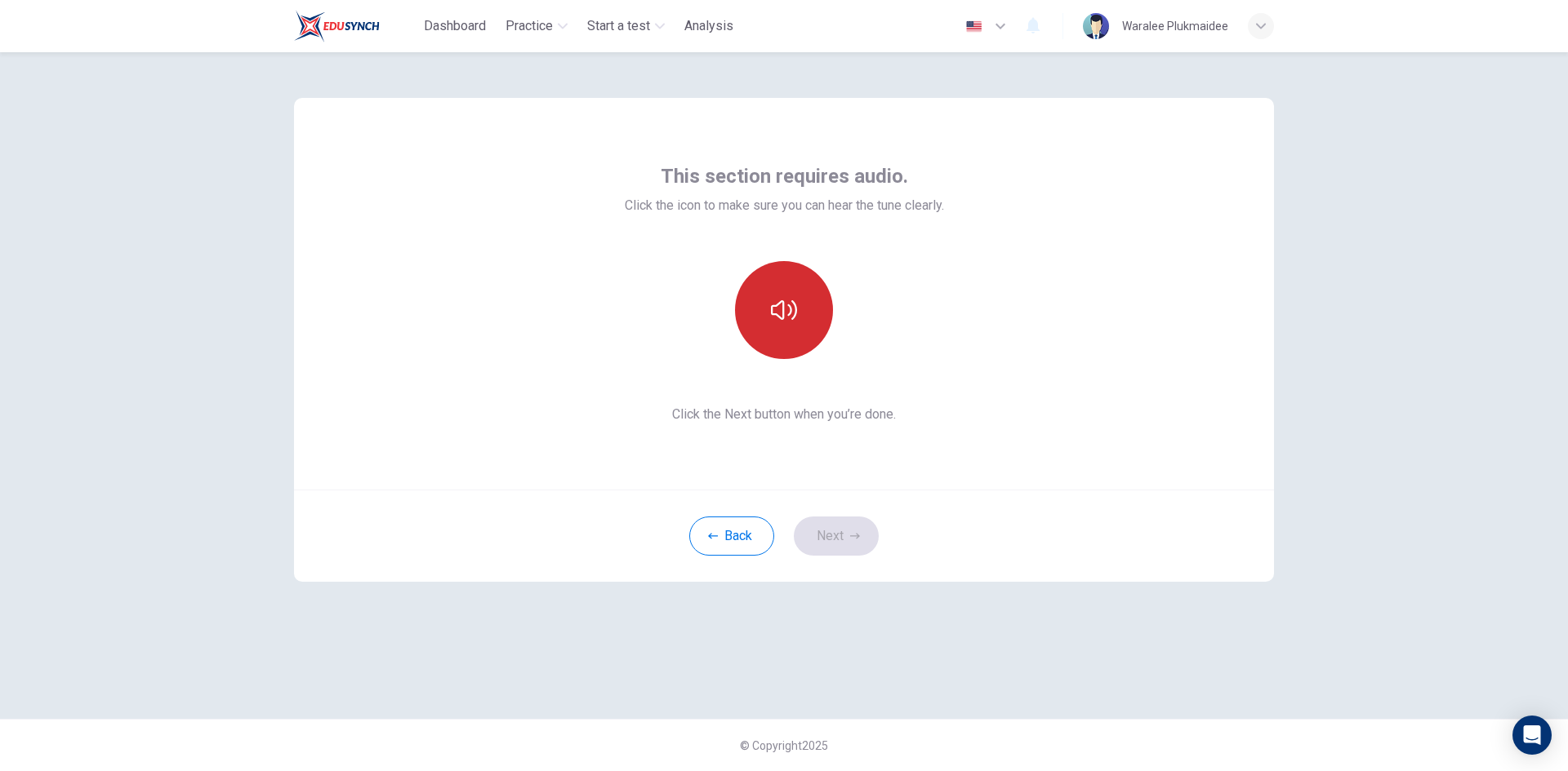
click at [778, 311] on icon "button" at bounding box center [784, 311] width 26 height 26
click at [830, 535] on button "Next" at bounding box center [836, 536] width 85 height 39
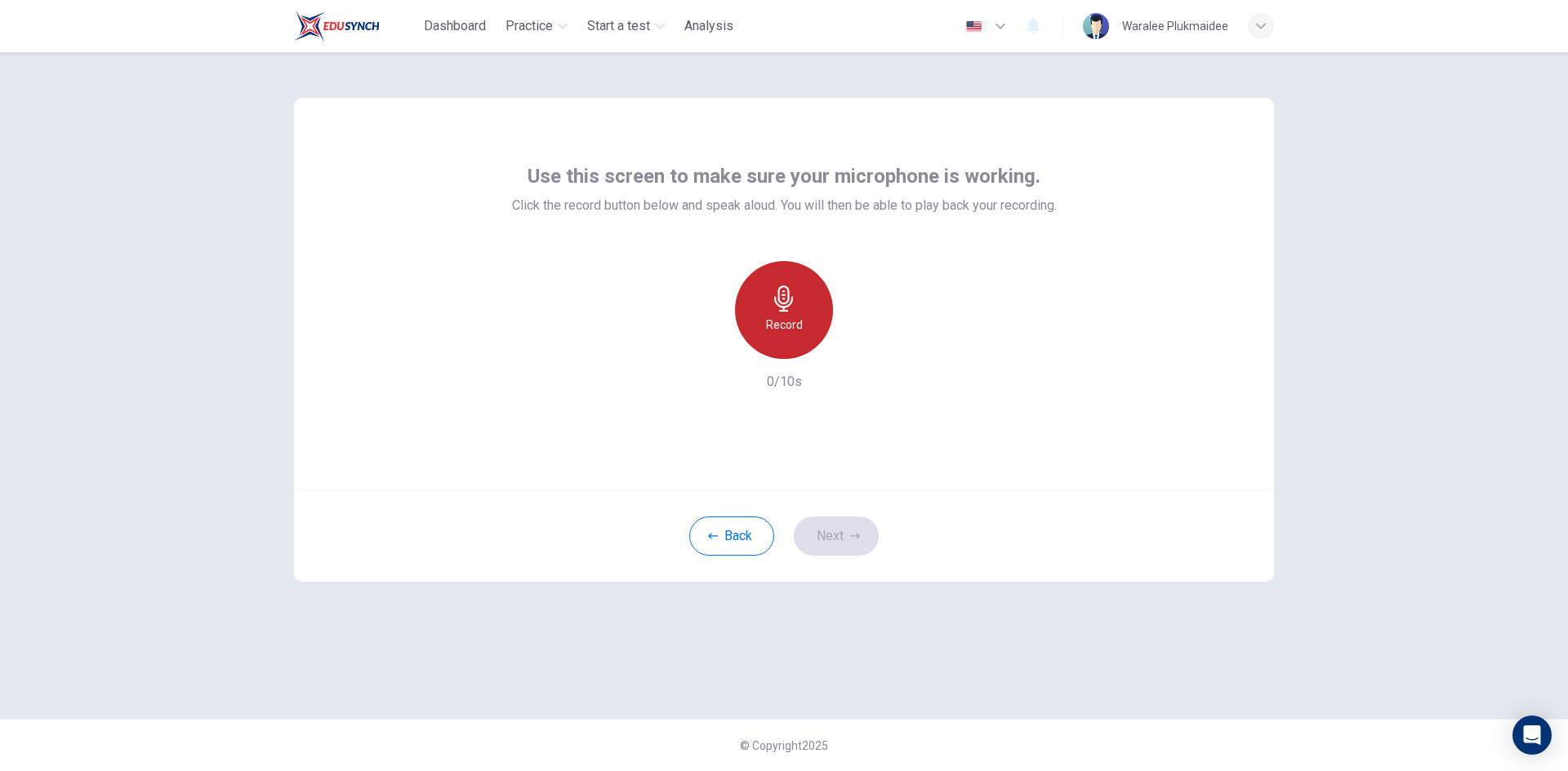
click at [785, 307] on icon "button" at bounding box center [783, 299] width 19 height 26
click at [857, 342] on icon "button" at bounding box center [860, 346] width 7 height 10
click at [706, 348] on icon "button" at bounding box center [709, 346] width 10 height 10
click at [825, 327] on div "Record" at bounding box center [784, 310] width 98 height 98
click at [858, 345] on icon "button" at bounding box center [860, 346] width 7 height 10
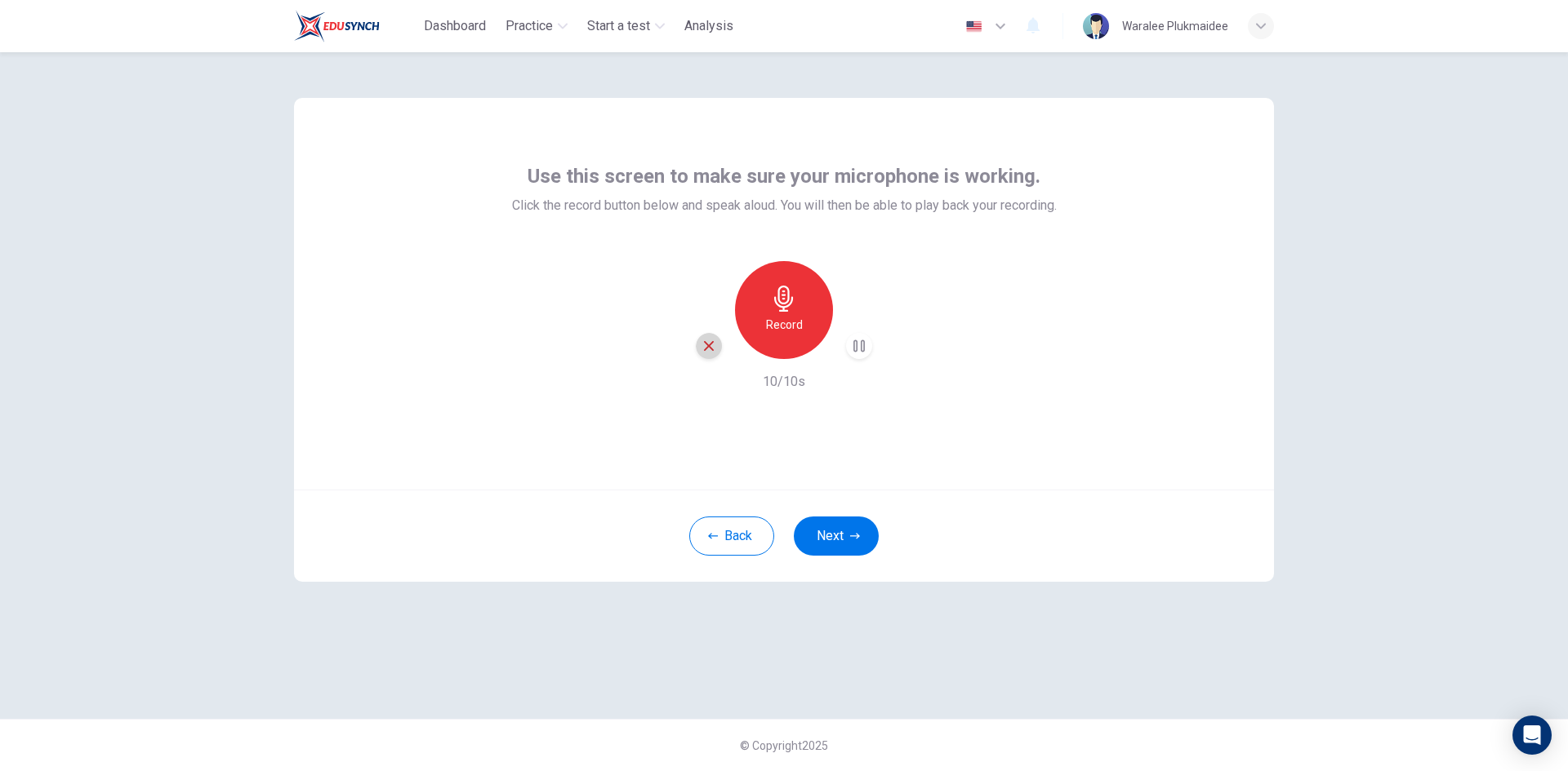
click at [711, 348] on icon "button" at bounding box center [709, 346] width 10 height 10
click at [960, 356] on div "Record 0/10s" at bounding box center [784, 326] width 544 height 131
click at [931, 488] on div "Use this screen to make sure your microphone is working. Click the record butto…" at bounding box center [784, 294] width 979 height 392
click at [797, 309] on div "Record" at bounding box center [784, 310] width 98 height 98
click at [860, 341] on icon "button" at bounding box center [859, 346] width 17 height 17
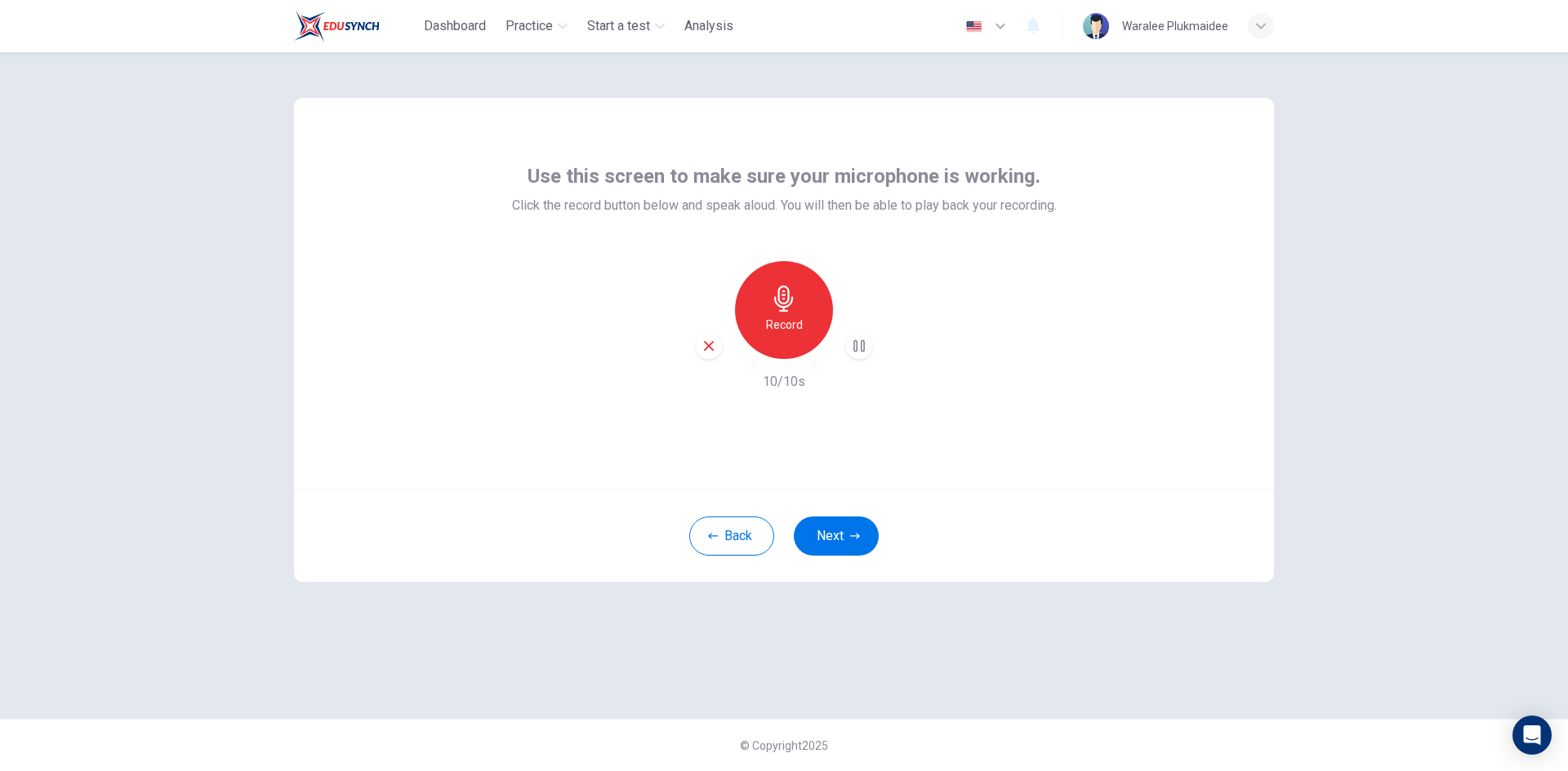
click at [1472, 289] on div "Use this screen to make sure your microphone is working. Click the record butto…" at bounding box center [784, 411] width 1568 height 719
click at [707, 353] on icon "button" at bounding box center [709, 346] width 15 height 15
click at [433, 295] on div "Use this screen to make sure your microphone is working. Click the record butto…" at bounding box center [784, 294] width 979 height 392
click at [1260, 20] on div "button" at bounding box center [1261, 26] width 26 height 26
